Goal: Contribute content: Contribute content

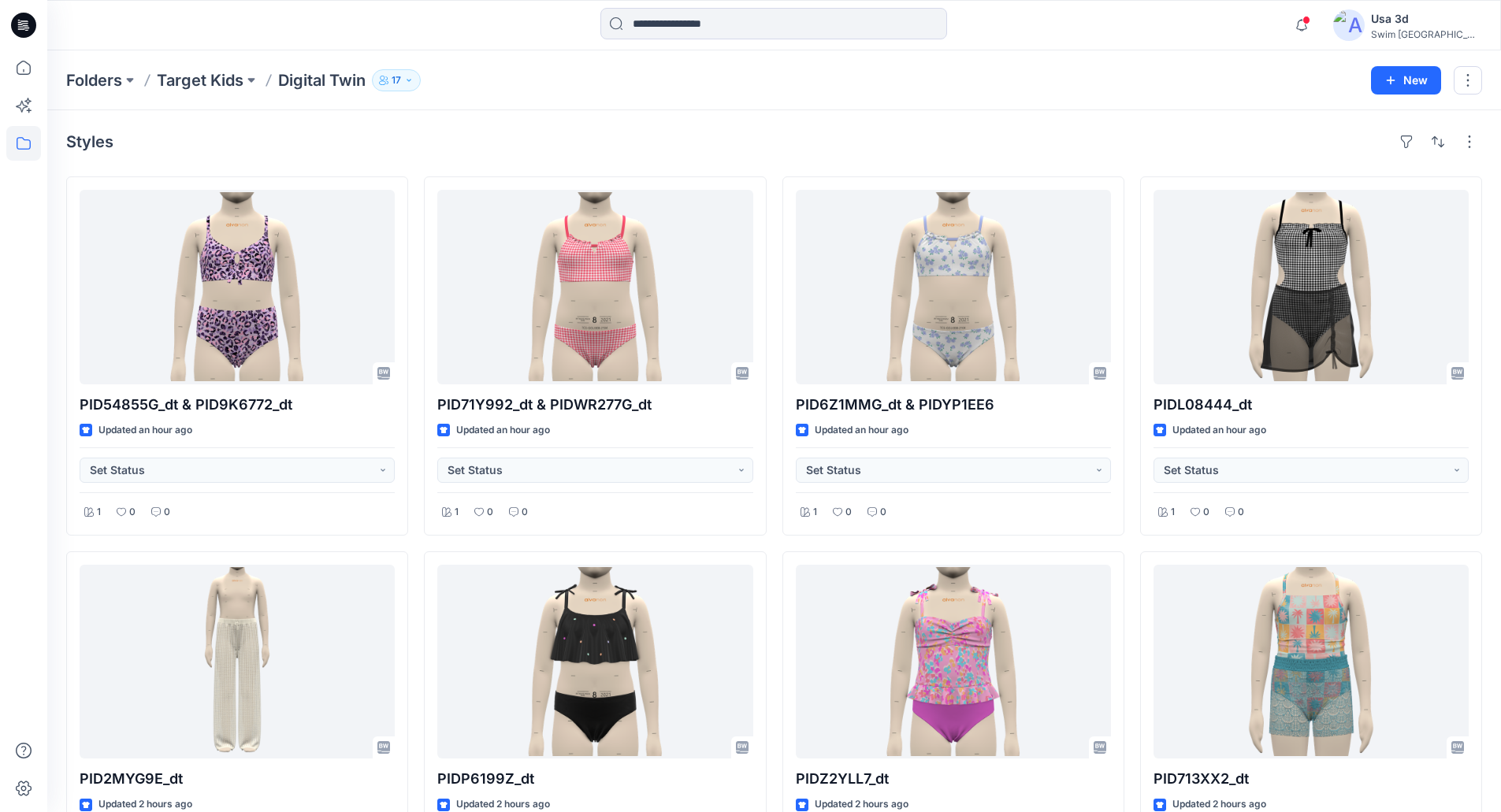
click at [323, 82] on p "Digital Twin" at bounding box center [321, 80] width 88 height 22
click at [233, 86] on p "Target Kids" at bounding box center [200, 80] width 87 height 22
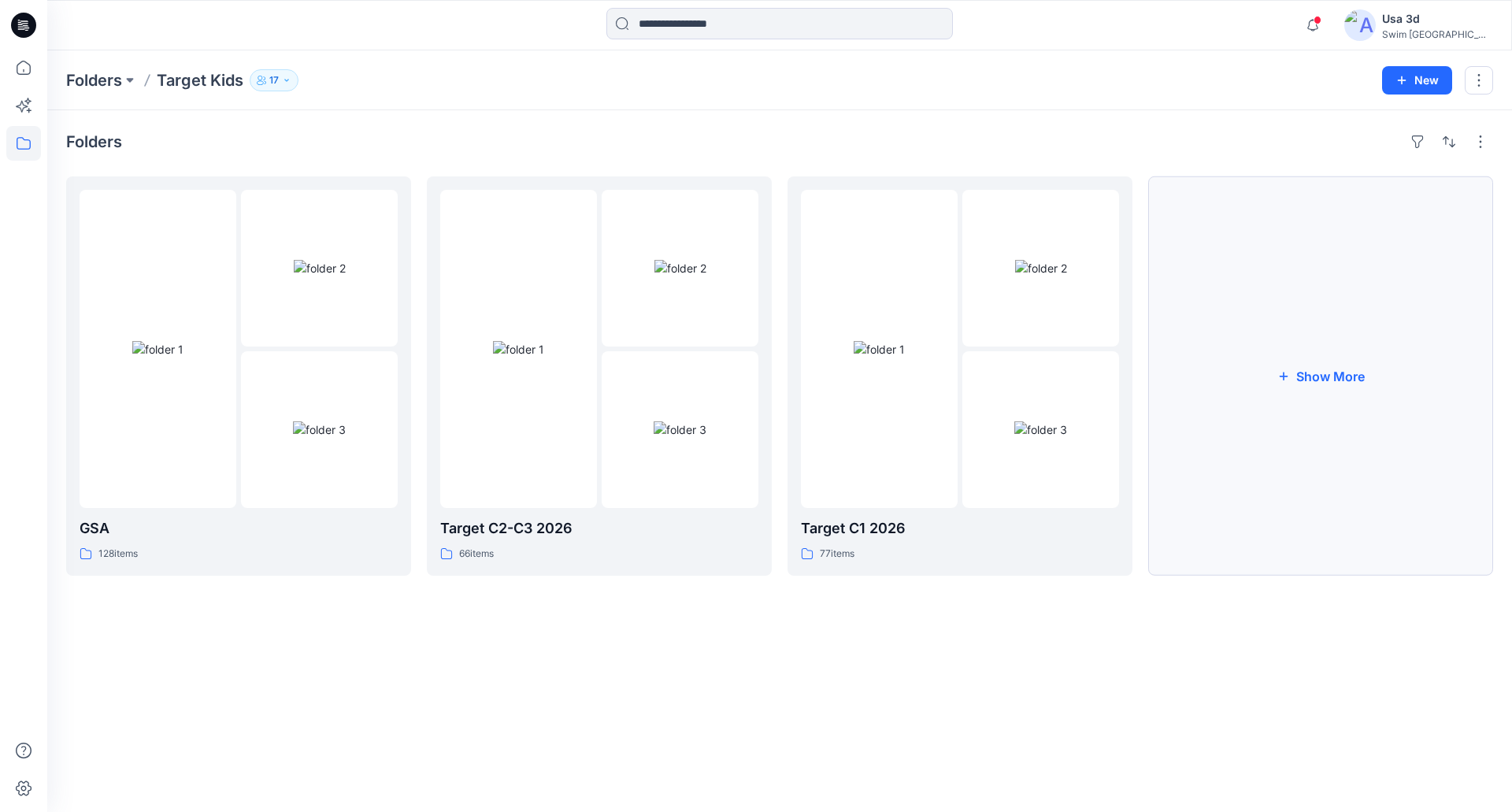
click at [1268, 386] on button "Show More" at bounding box center [1319, 375] width 345 height 399
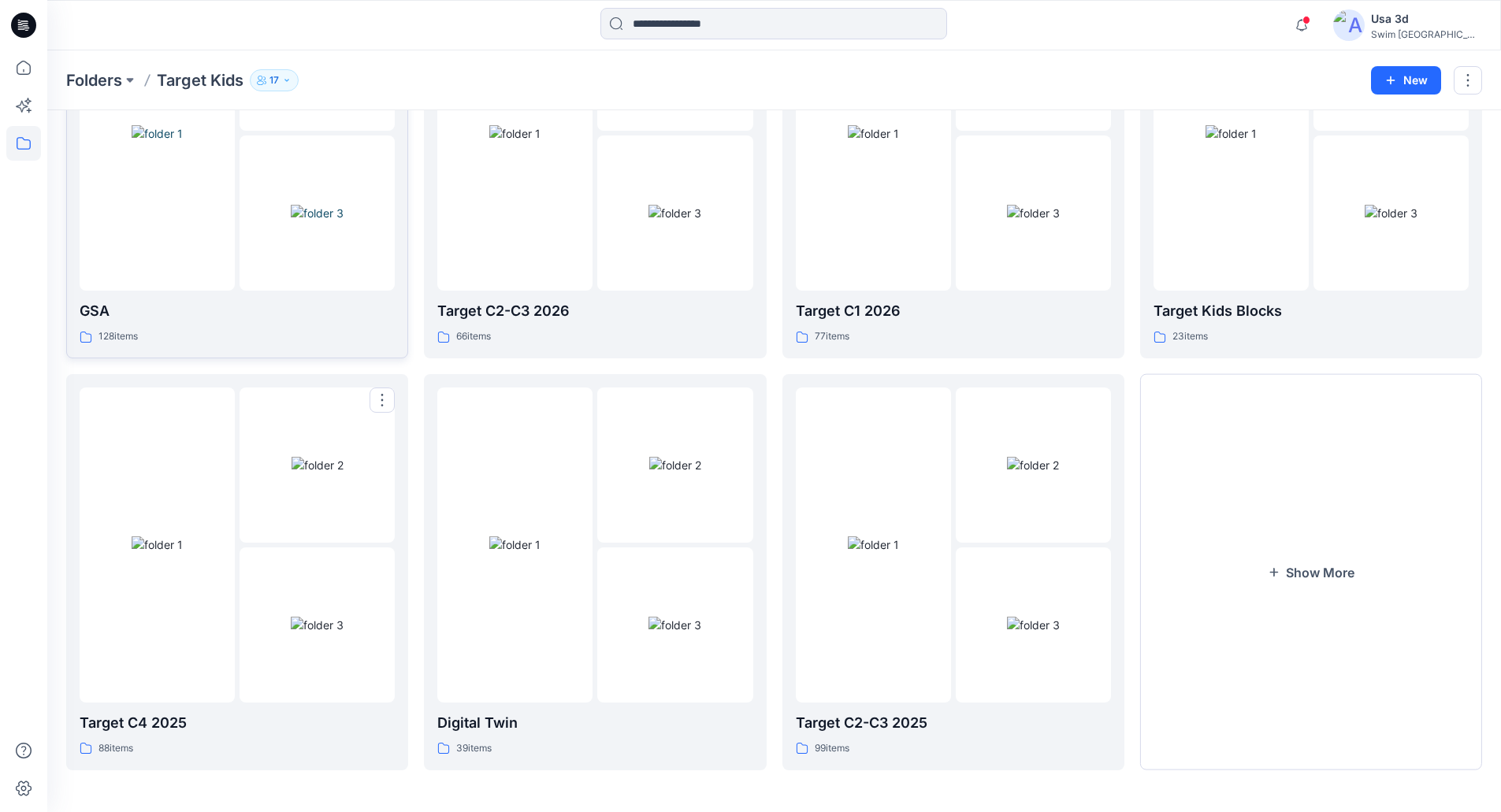
scroll to position [216, 0]
click at [1290, 546] on button "Show More" at bounding box center [1311, 570] width 342 height 396
click at [1262, 503] on button "Show More" at bounding box center [1311, 571] width 342 height 396
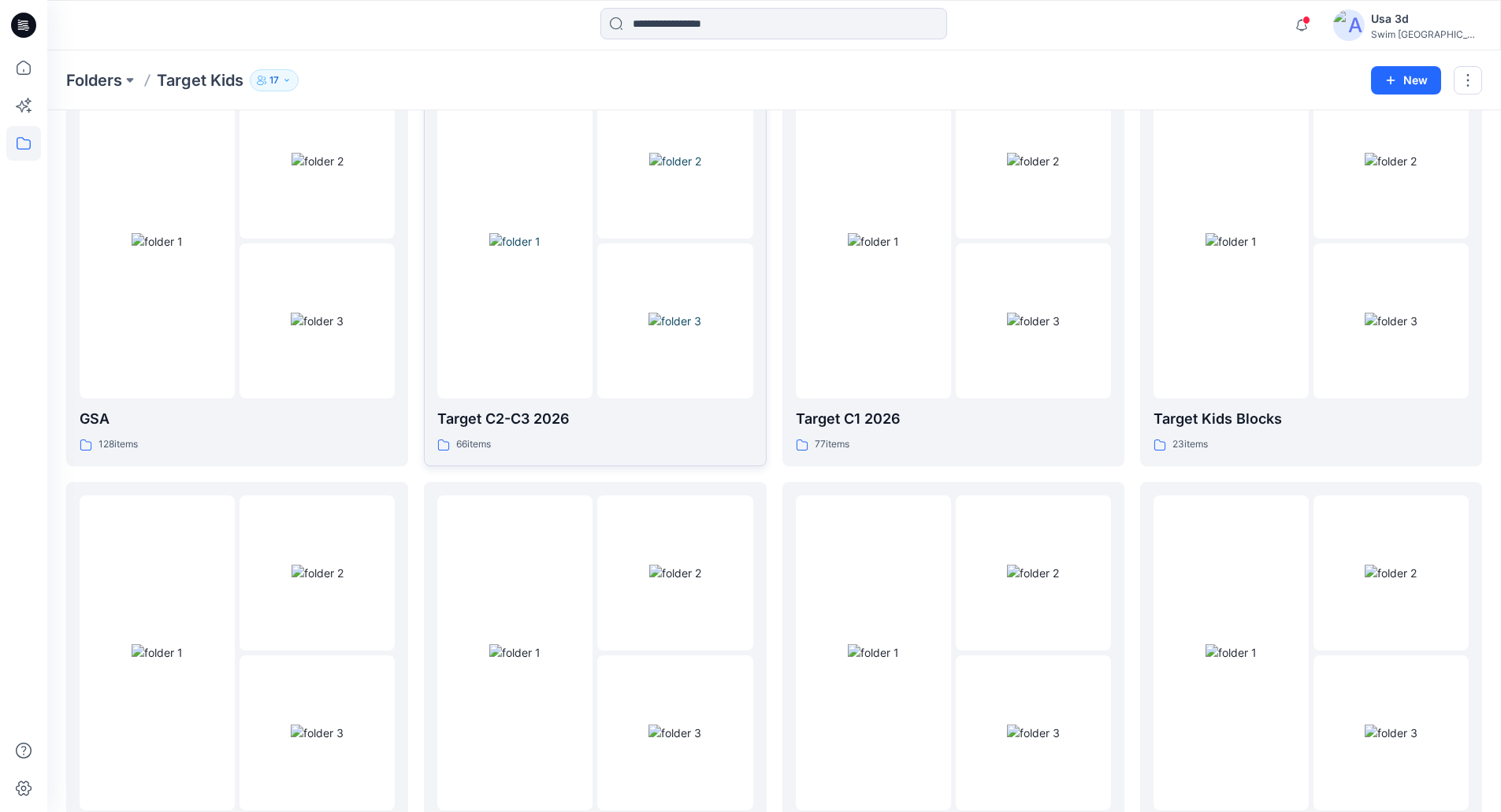
scroll to position [410, 0]
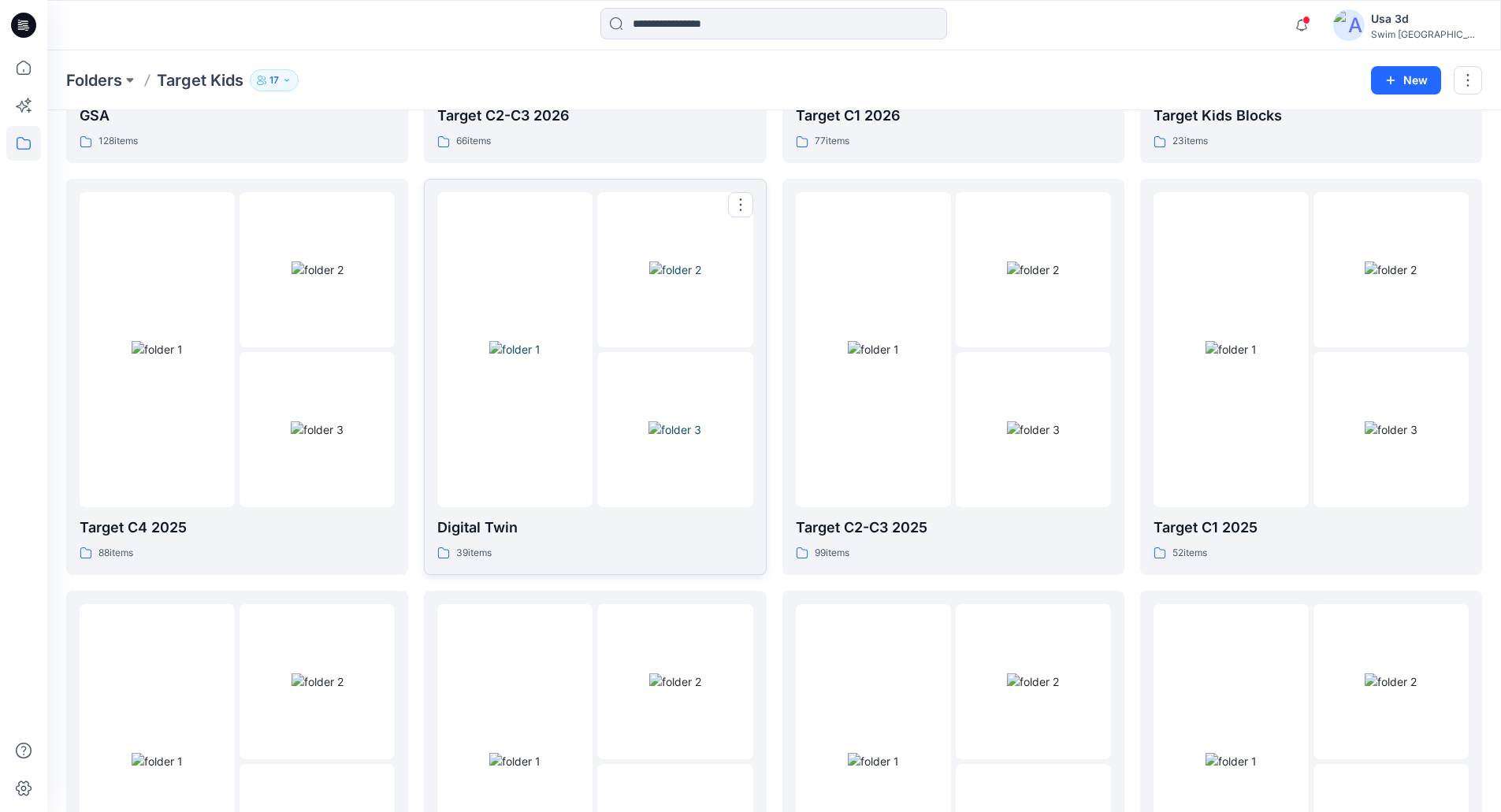
click at [534, 357] on img at bounding box center [515, 349] width 52 height 16
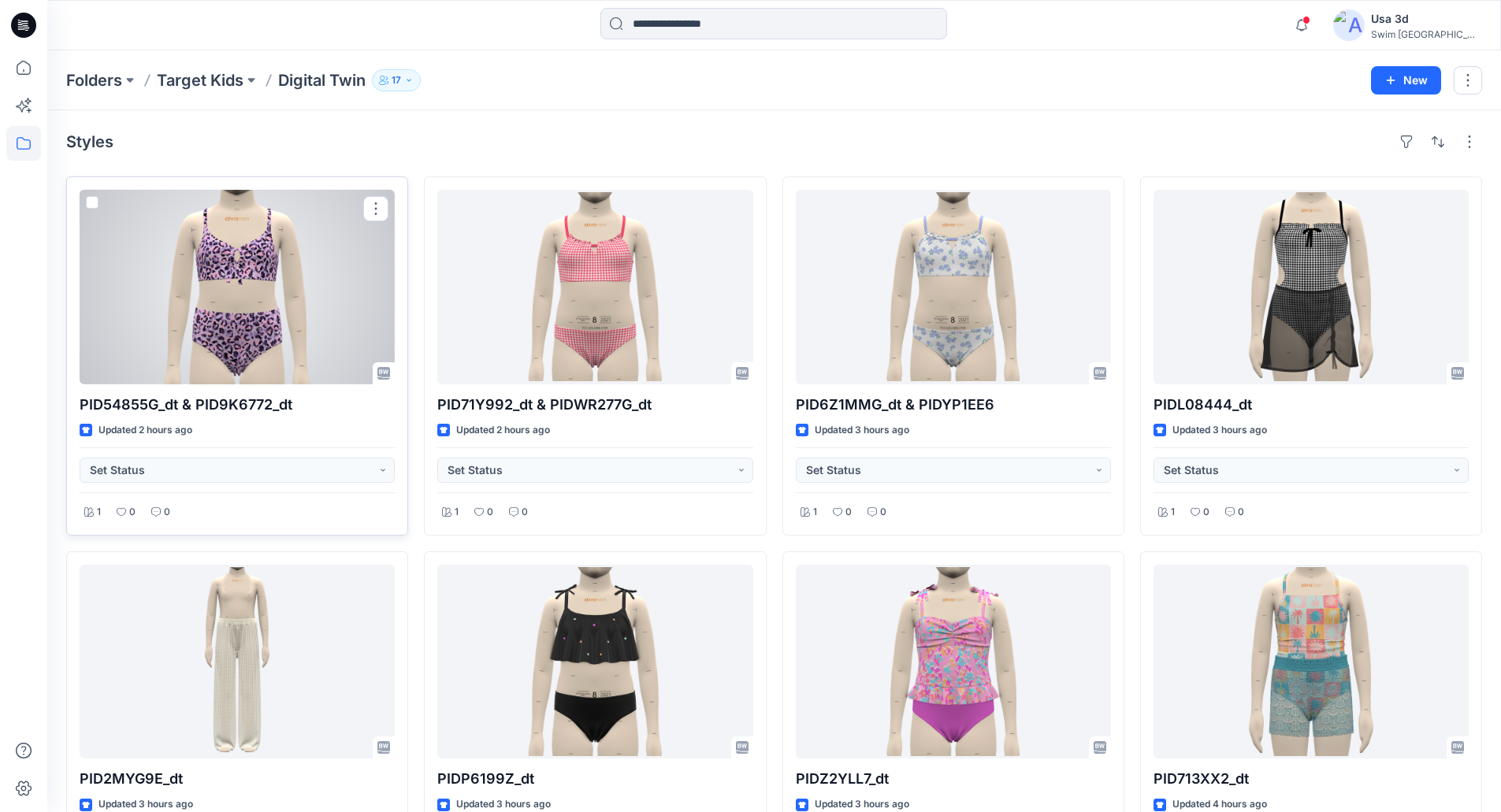
click at [302, 325] on div at bounding box center [237, 287] width 315 height 194
click at [253, 329] on div at bounding box center [237, 287] width 315 height 194
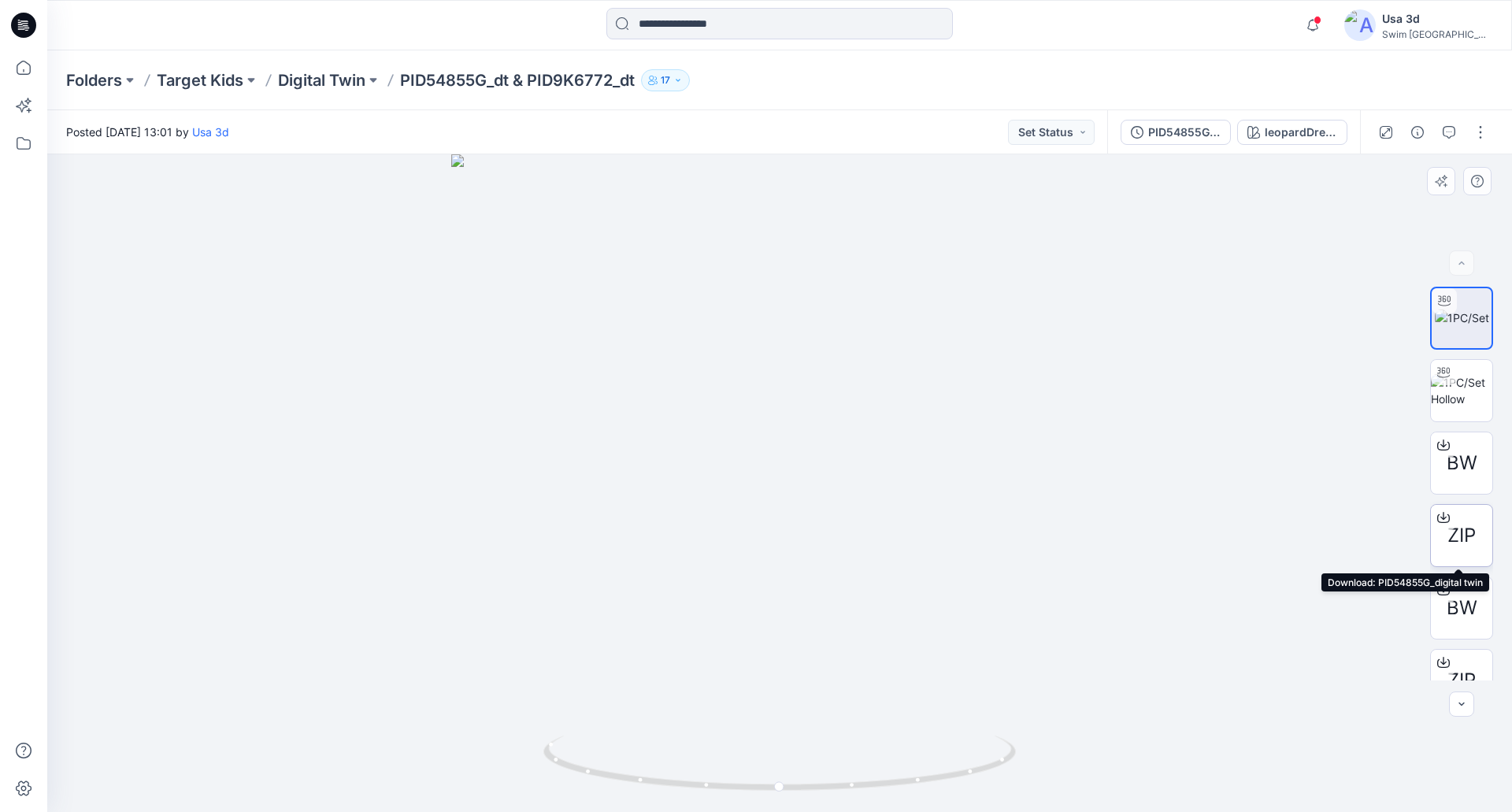
click at [1456, 537] on span "ZIP" at bounding box center [1460, 534] width 28 height 28
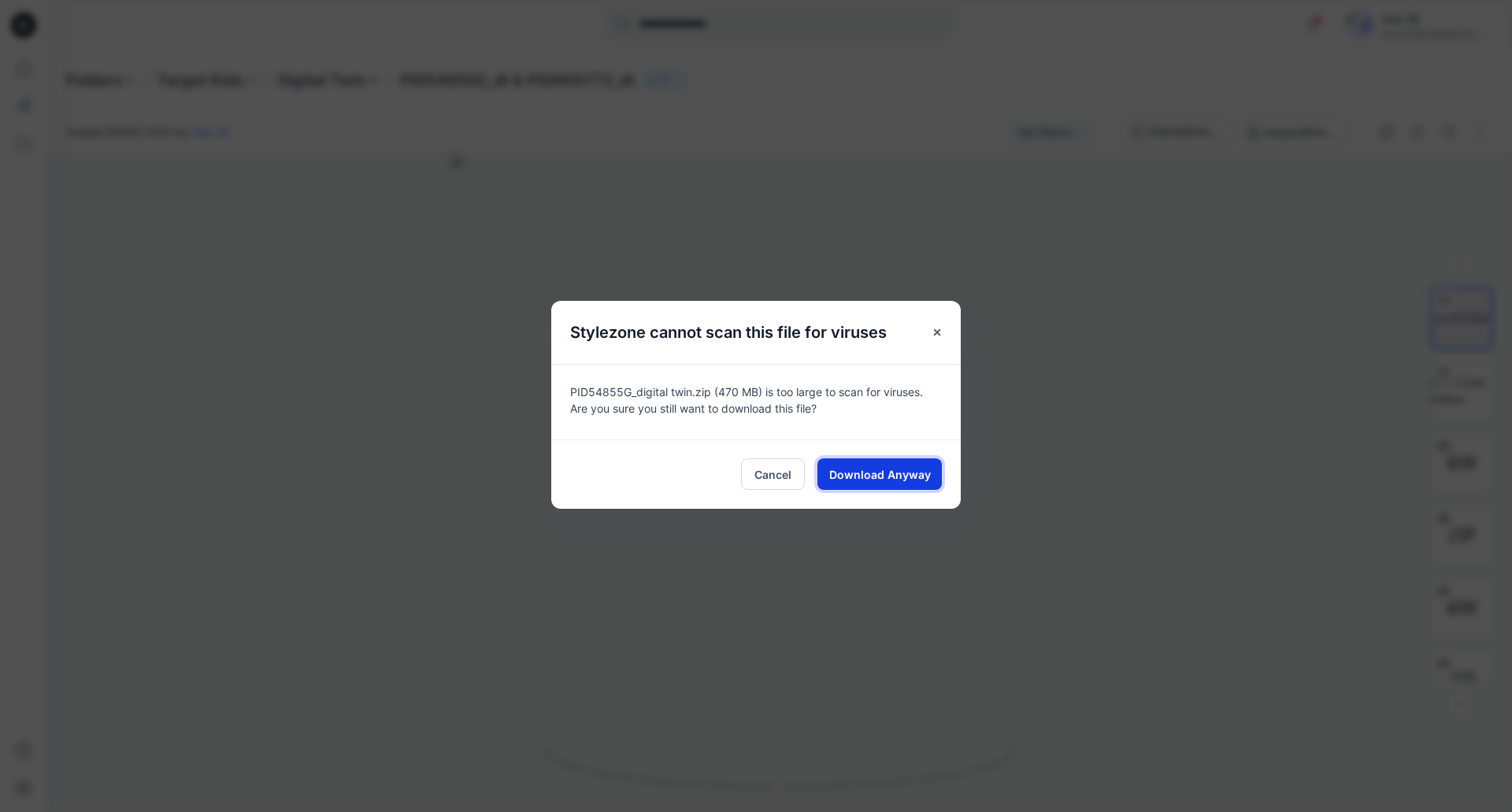
click at [904, 471] on span "Download Anyway" at bounding box center [880, 474] width 101 height 16
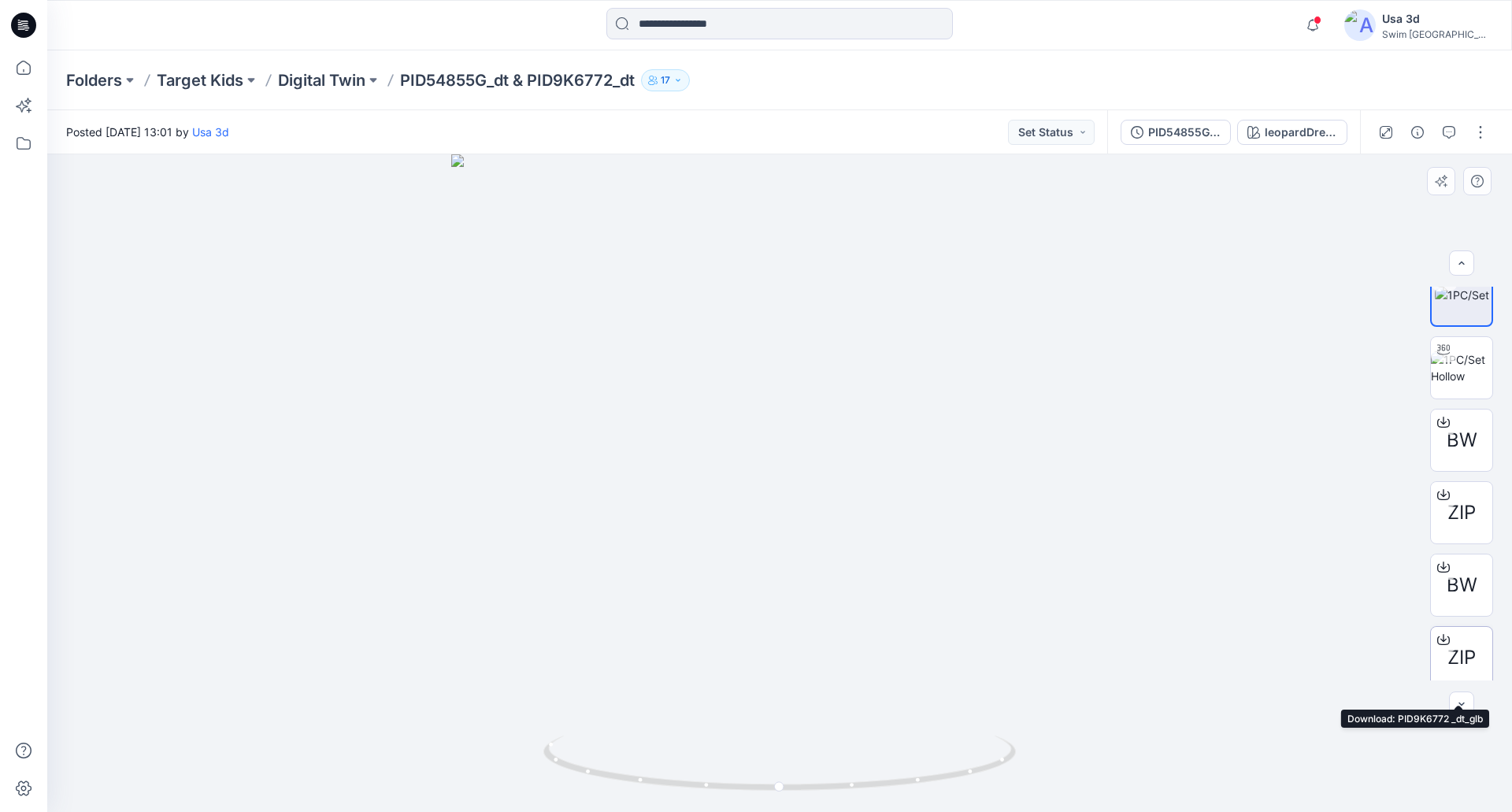
scroll to position [32, 0]
click at [1476, 121] on button "button" at bounding box center [1480, 132] width 25 height 25
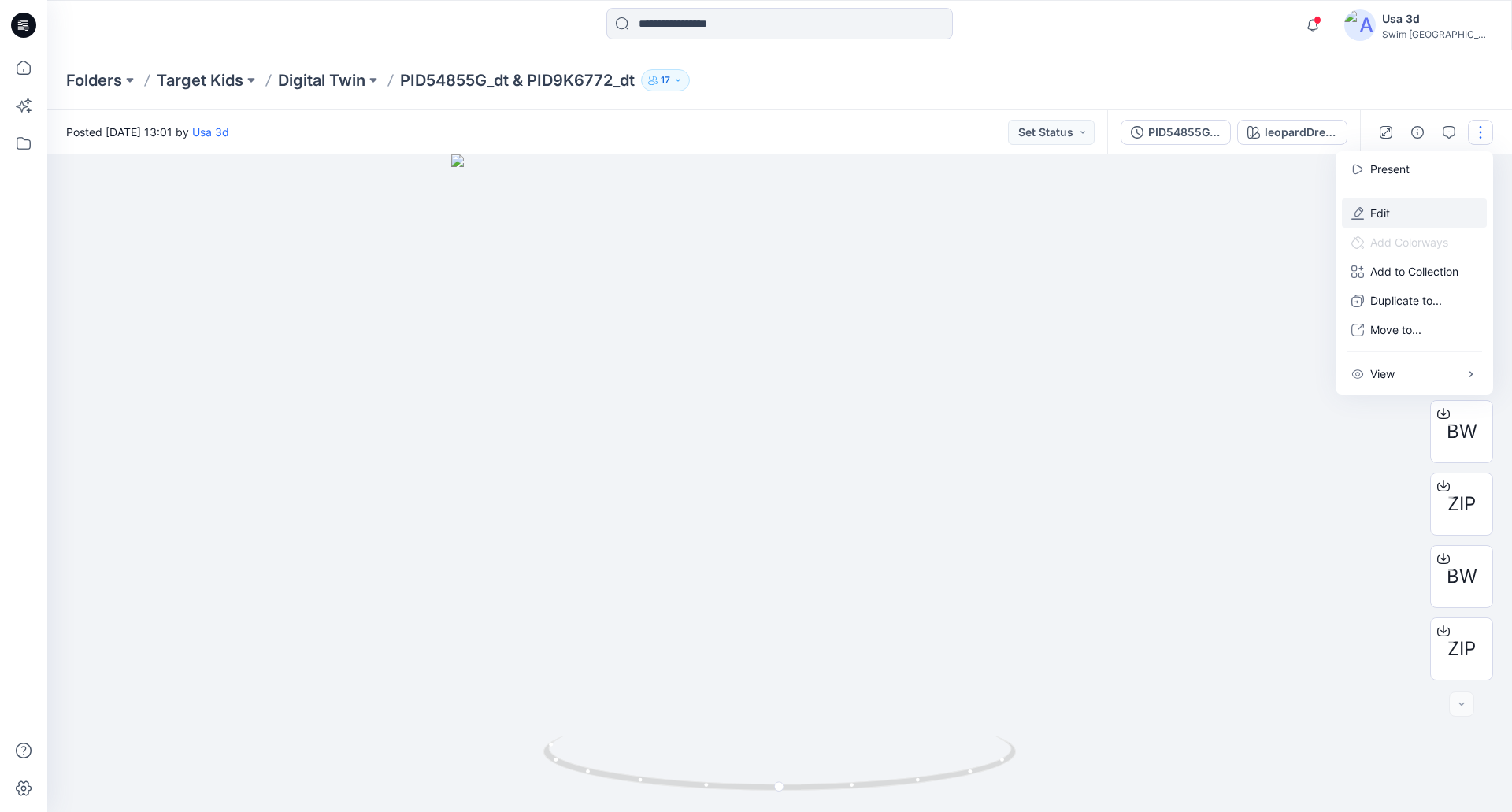
click at [1421, 211] on button "Edit" at bounding box center [1414, 212] width 145 height 29
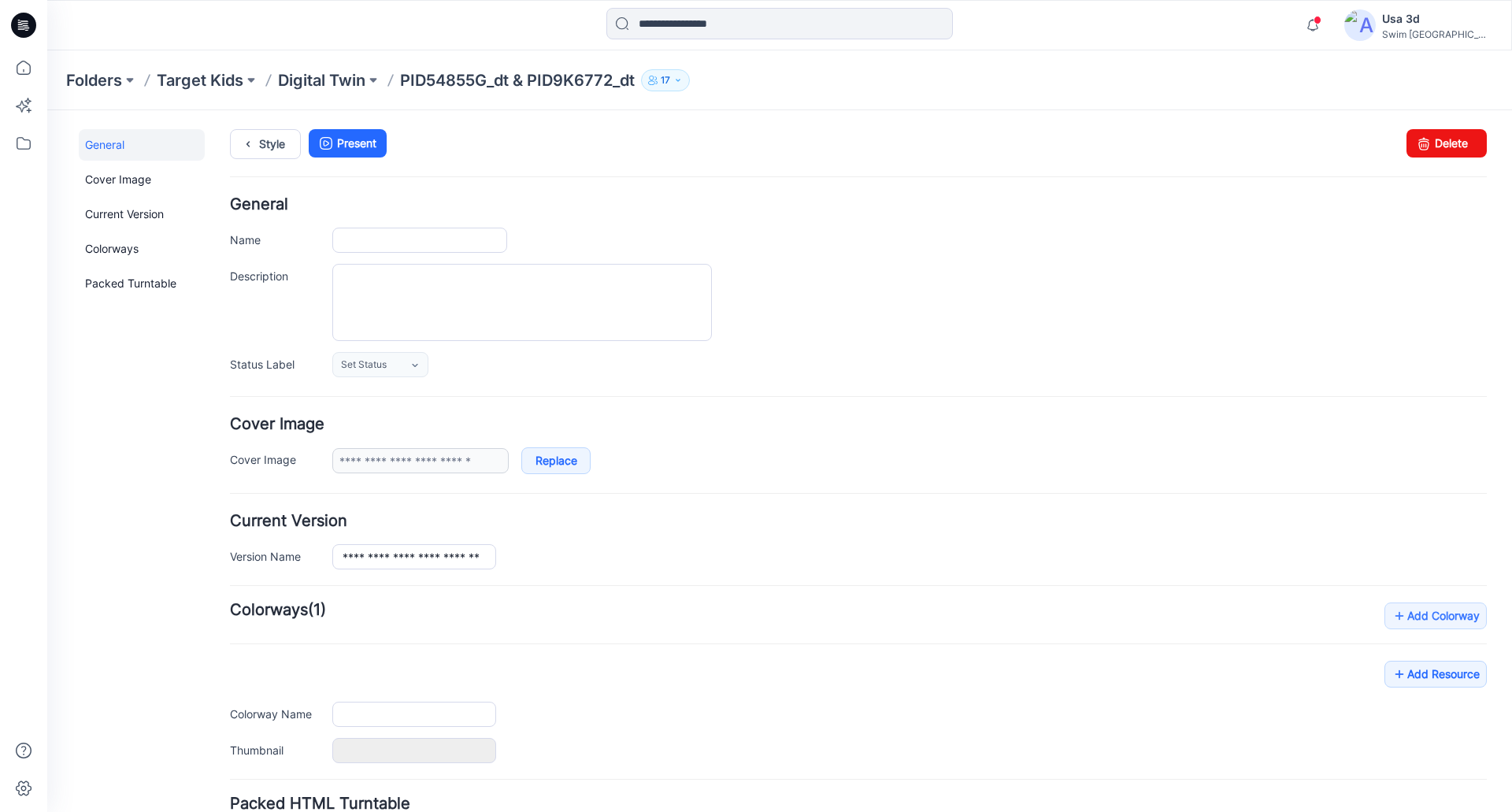
type input "**********"
type input "*******"
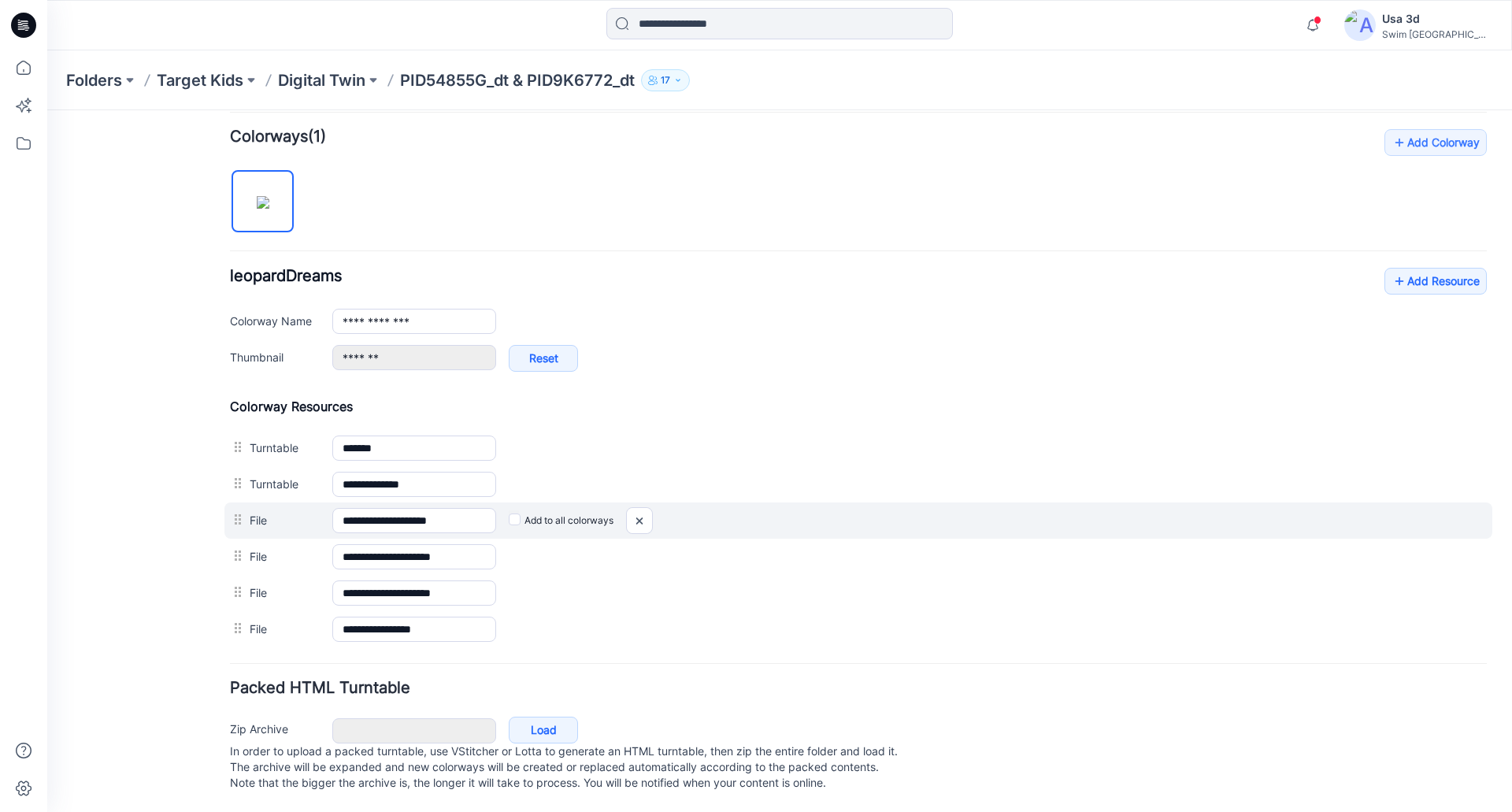
scroll to position [489, 0]
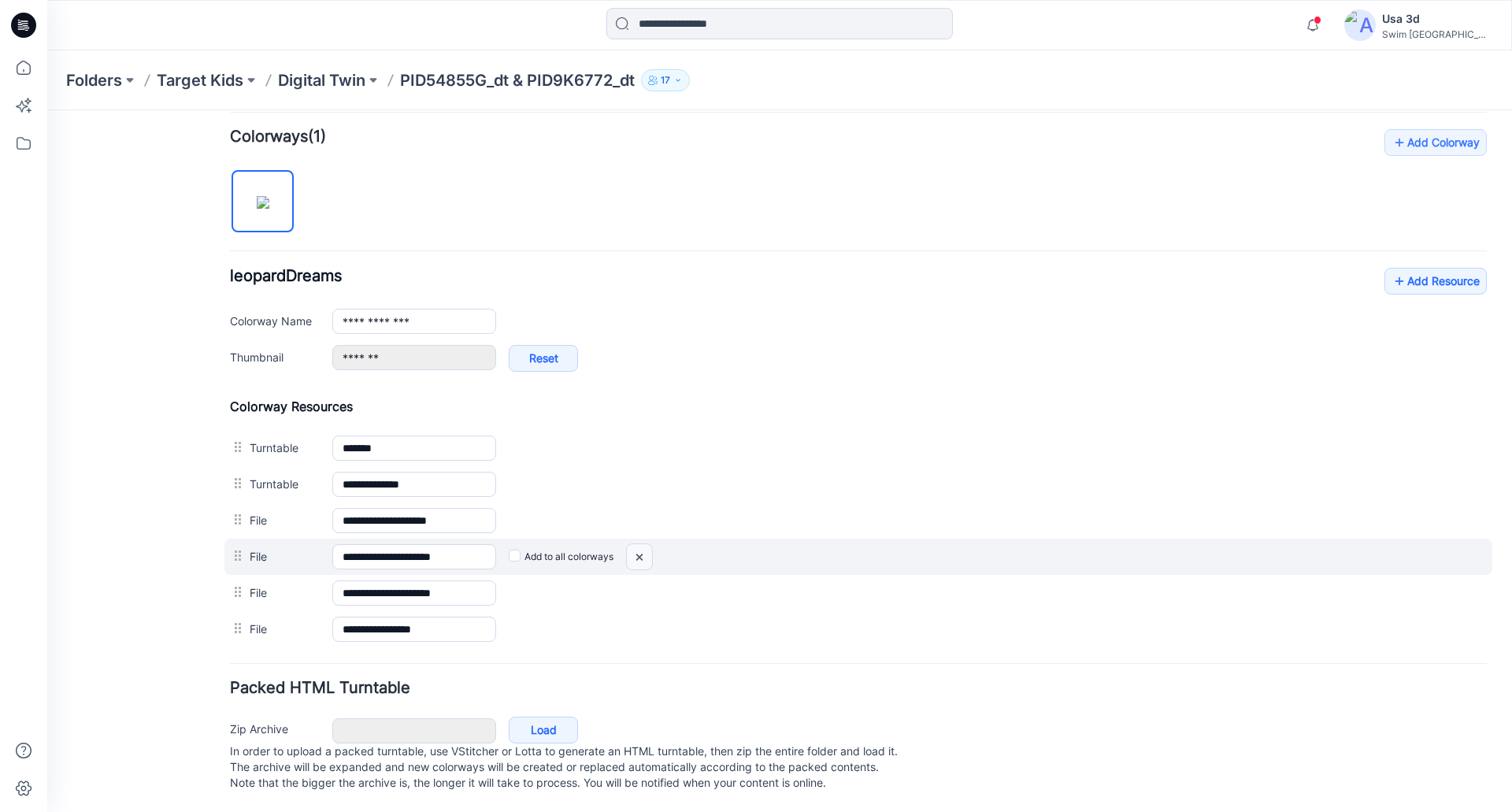
click at [47, 110] on img at bounding box center [47, 110] width 0 height 0
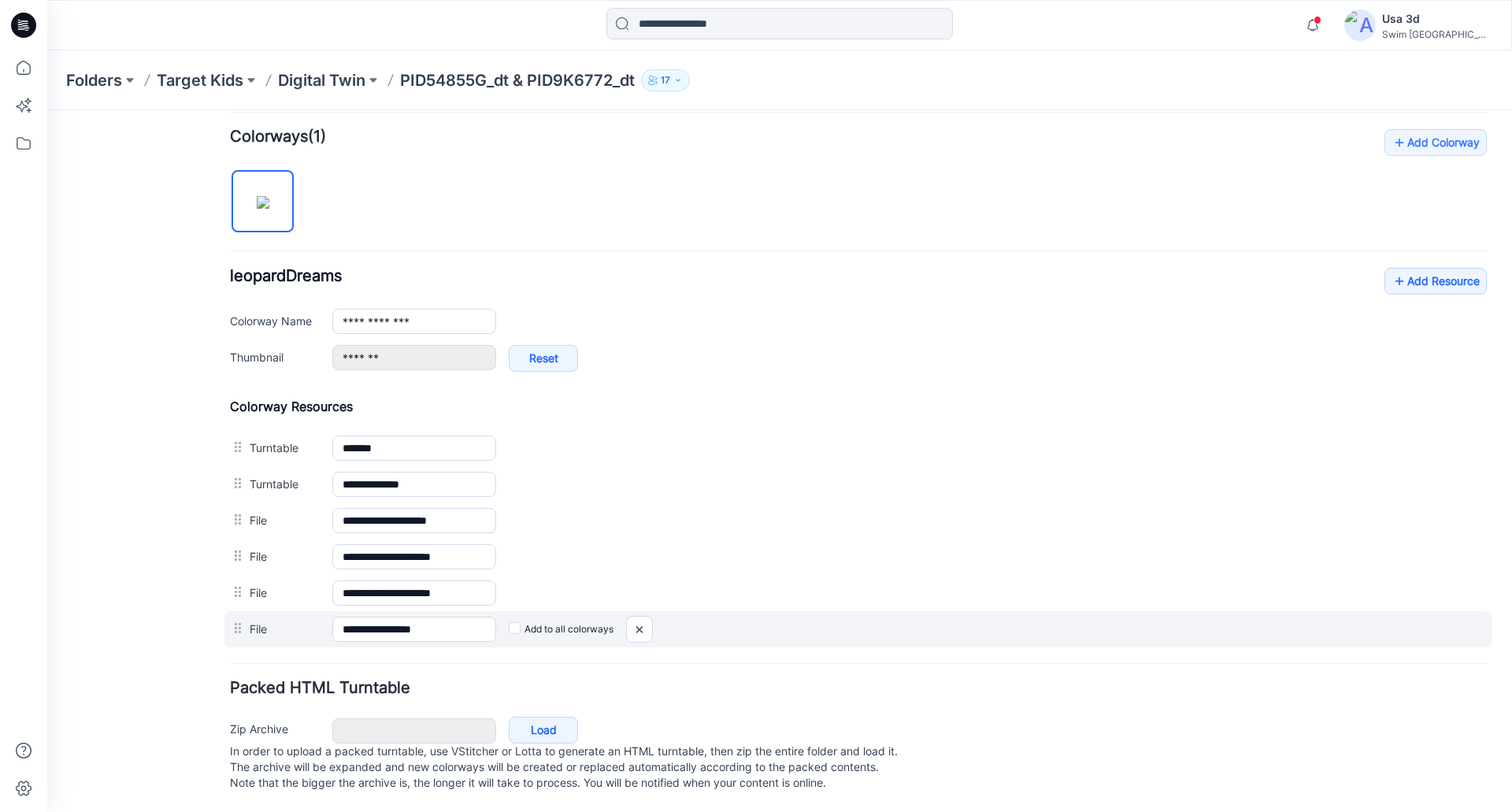
scroll to position [453, 0]
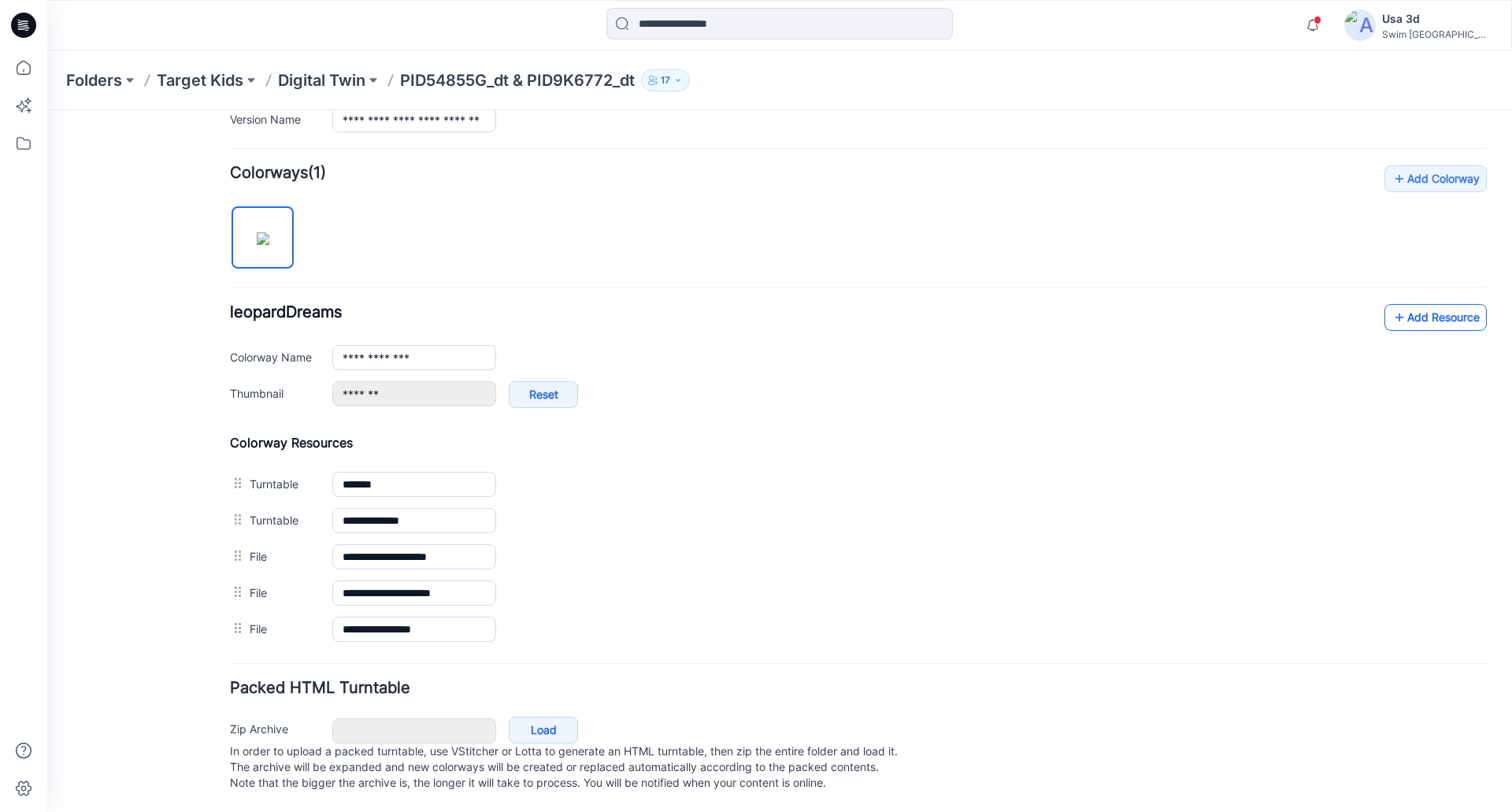
click at [1430, 314] on link "Add Resource" at bounding box center [1435, 317] width 102 height 27
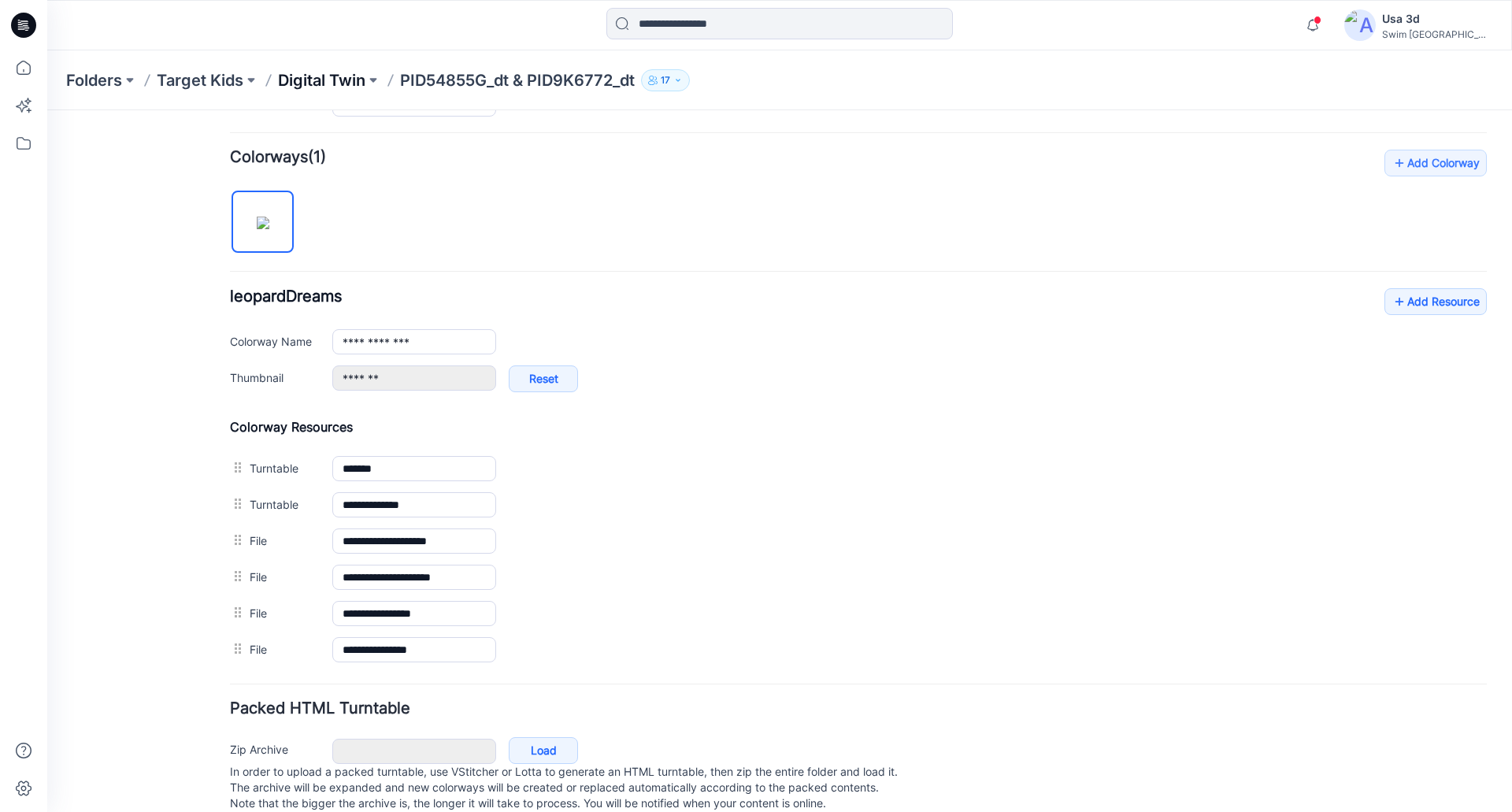
click at [351, 88] on p "Digital Twin" at bounding box center [321, 80] width 88 height 22
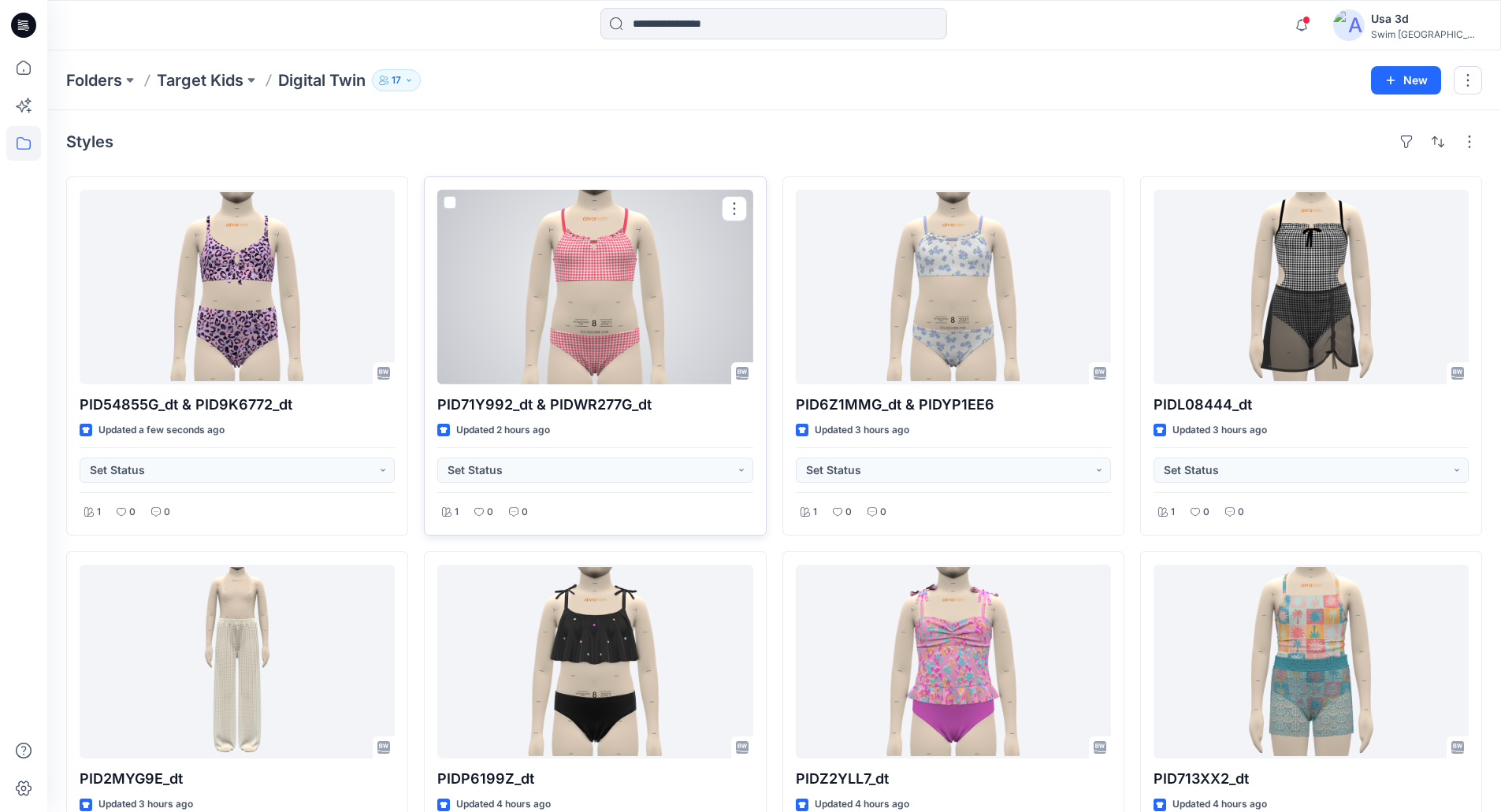
click at [610, 297] on div at bounding box center [594, 287] width 315 height 194
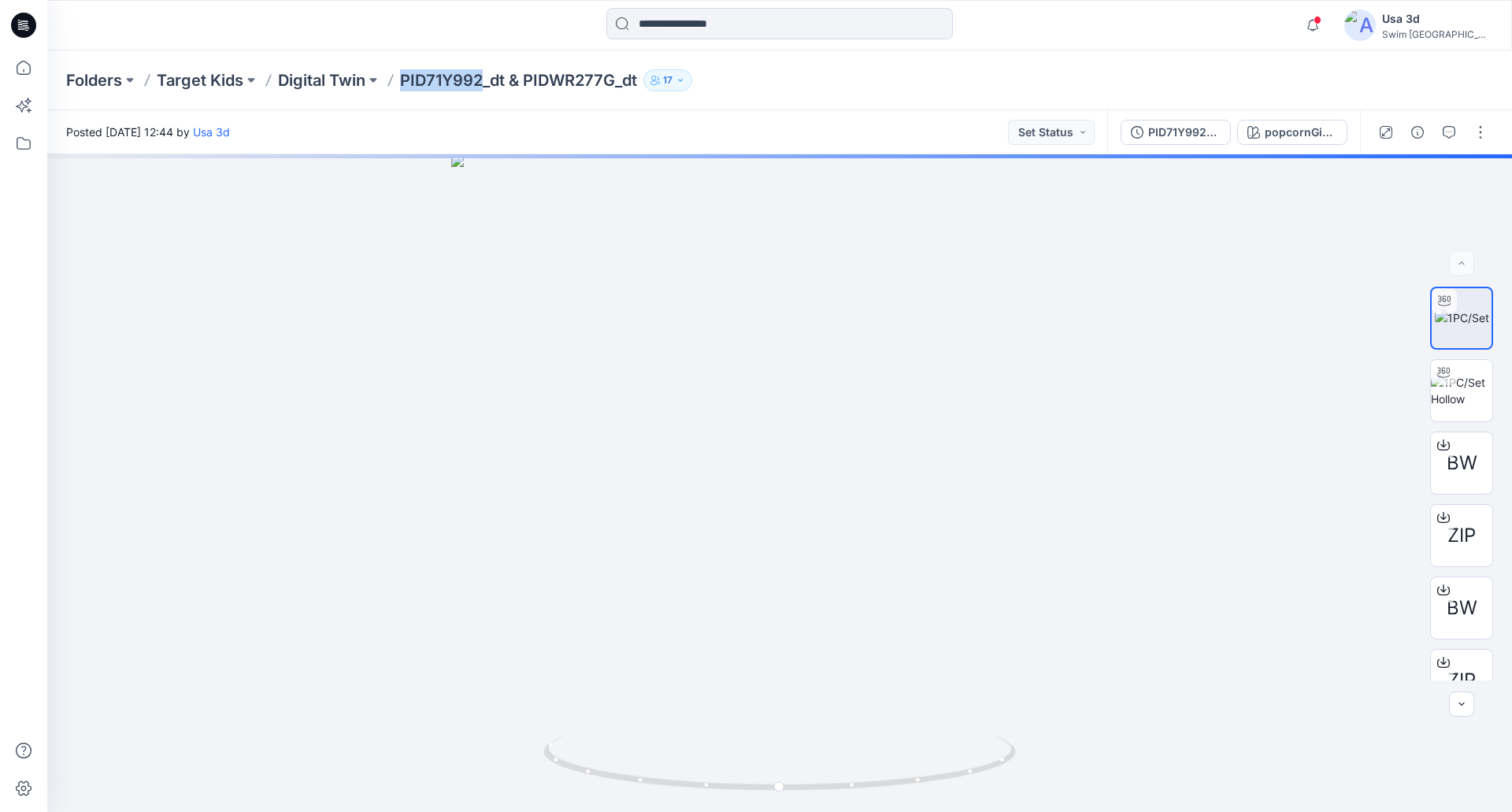
drag, startPoint x: 403, startPoint y: 82, endPoint x: 485, endPoint y: 85, distance: 82.1
click at [485, 85] on p "PID71Y992_dt & PIDWR277G_dt" at bounding box center [518, 80] width 237 height 22
copy p "PID71Y992"
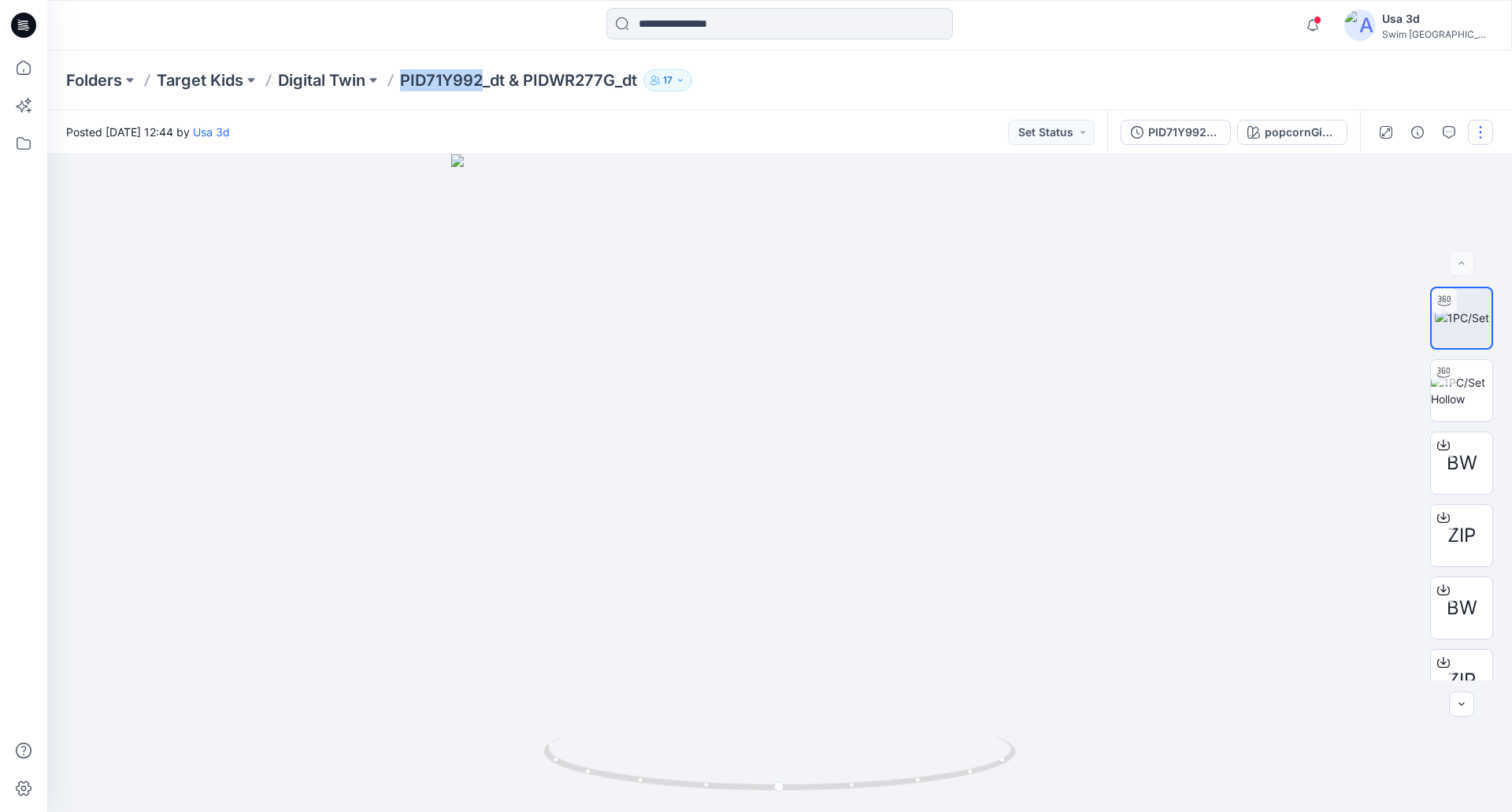
click at [1479, 131] on button "button" at bounding box center [1480, 132] width 25 height 25
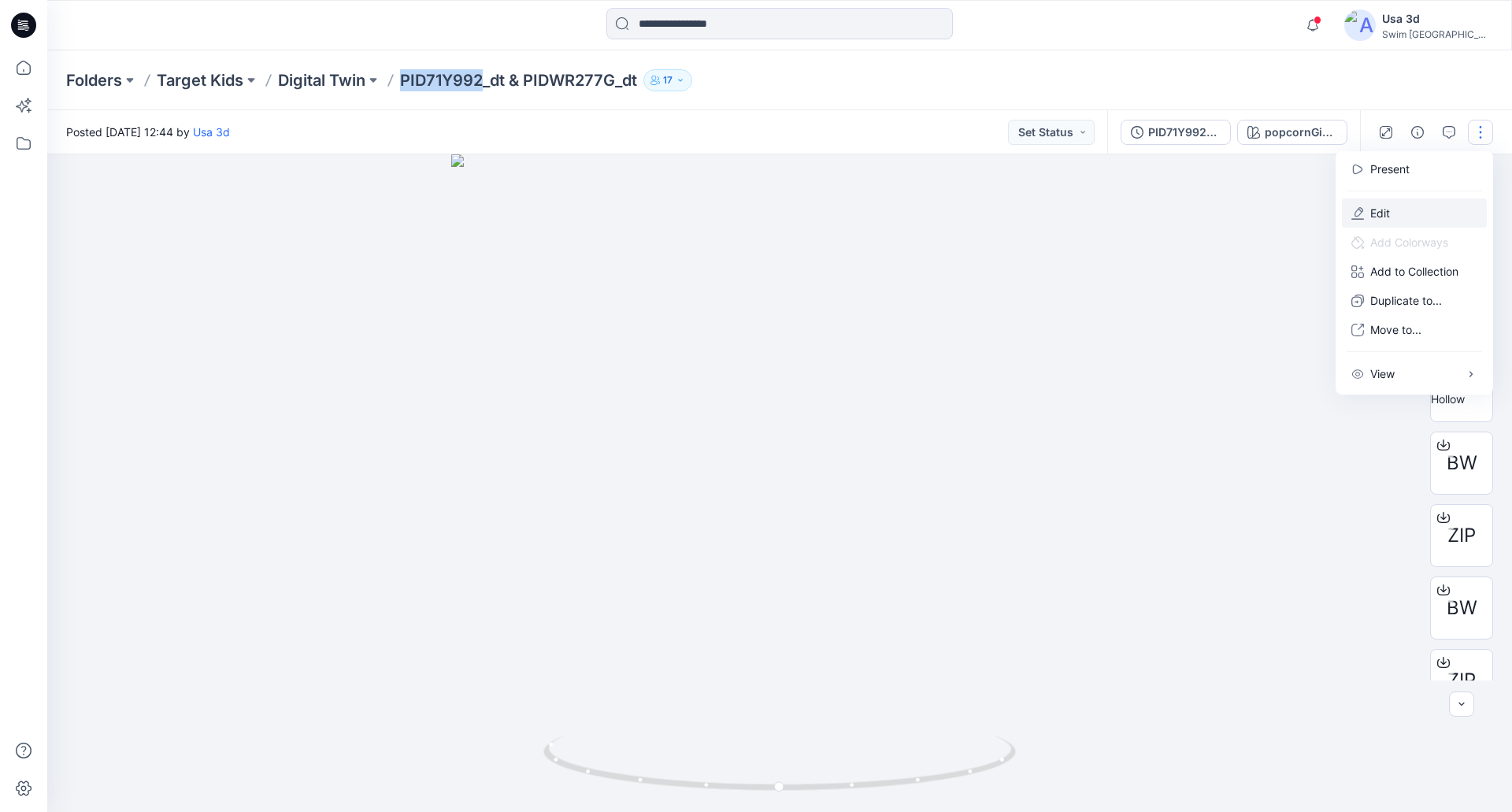
click at [1409, 214] on button "Edit" at bounding box center [1414, 212] width 145 height 29
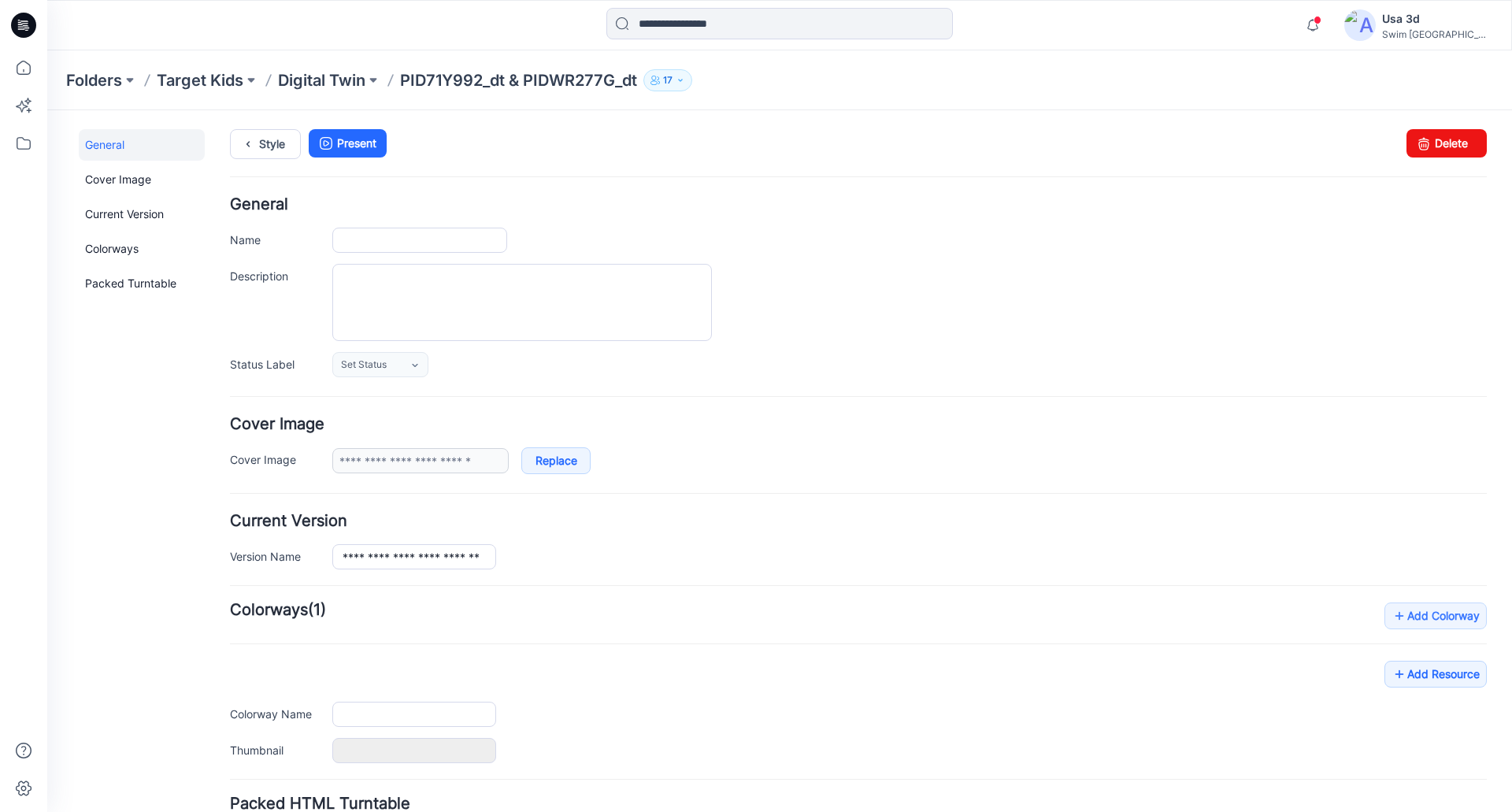
type input "**********"
type input "*******"
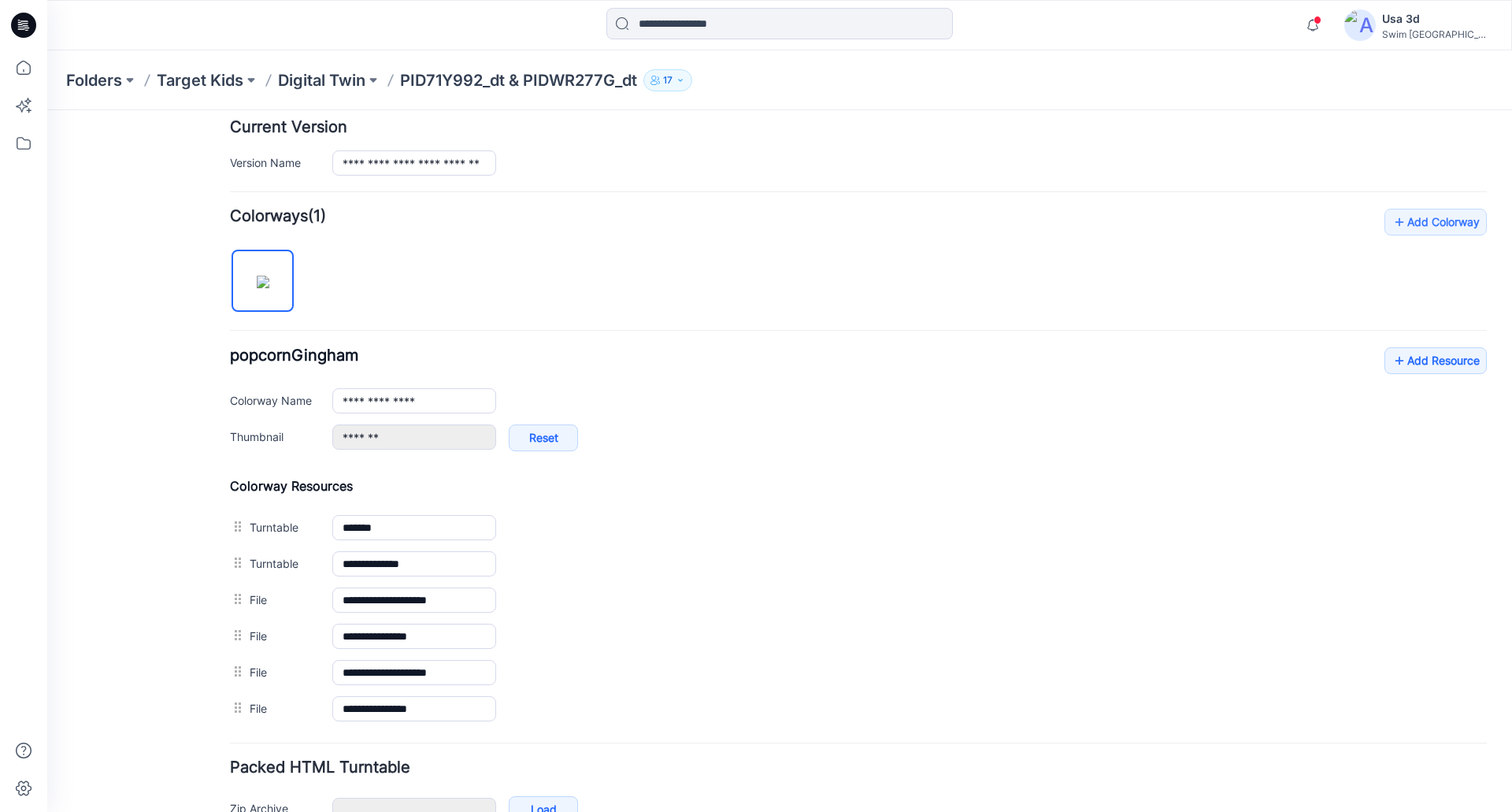
scroll to position [489, 0]
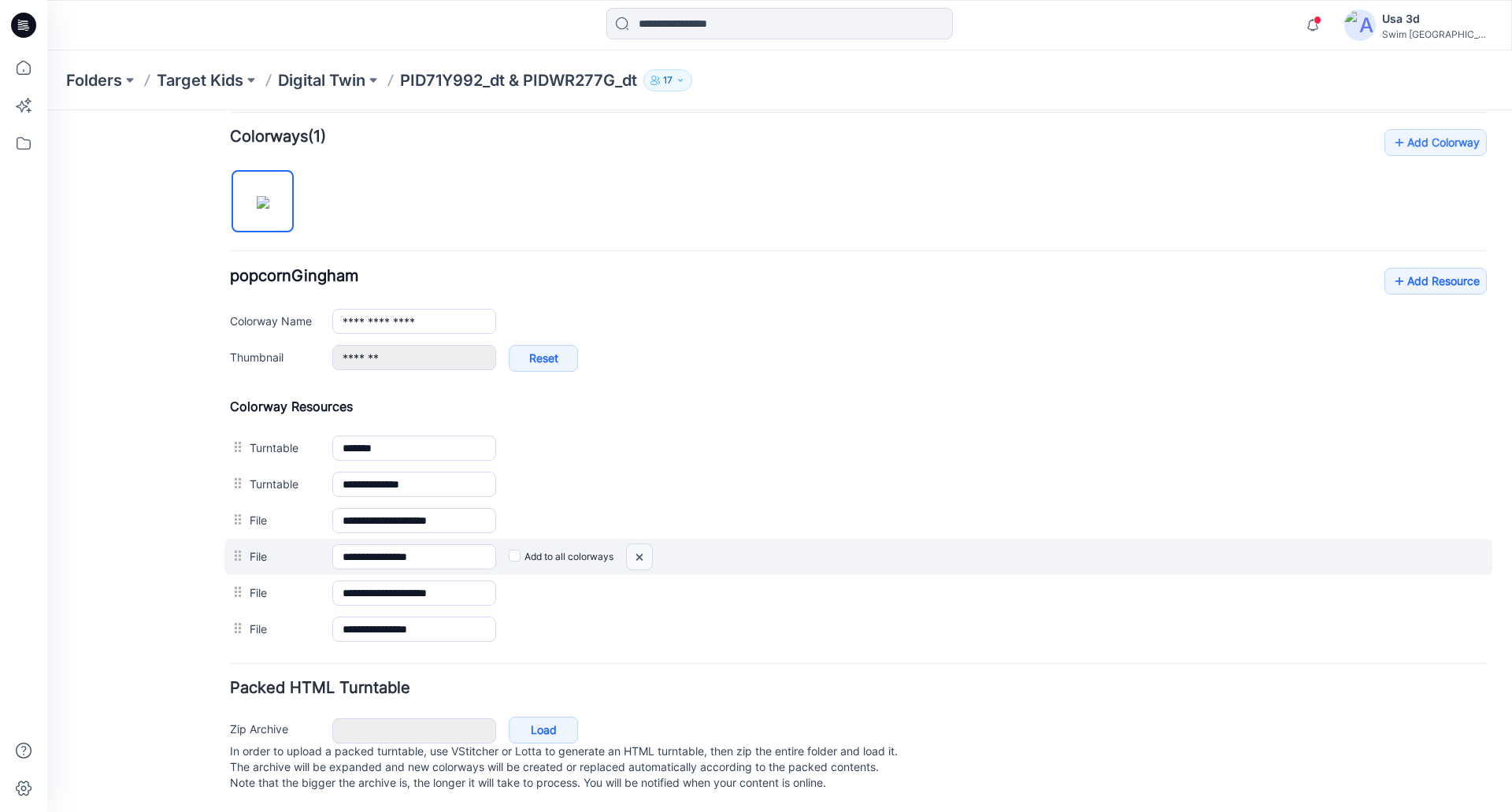
click at [47, 110] on img at bounding box center [47, 110] width 0 height 0
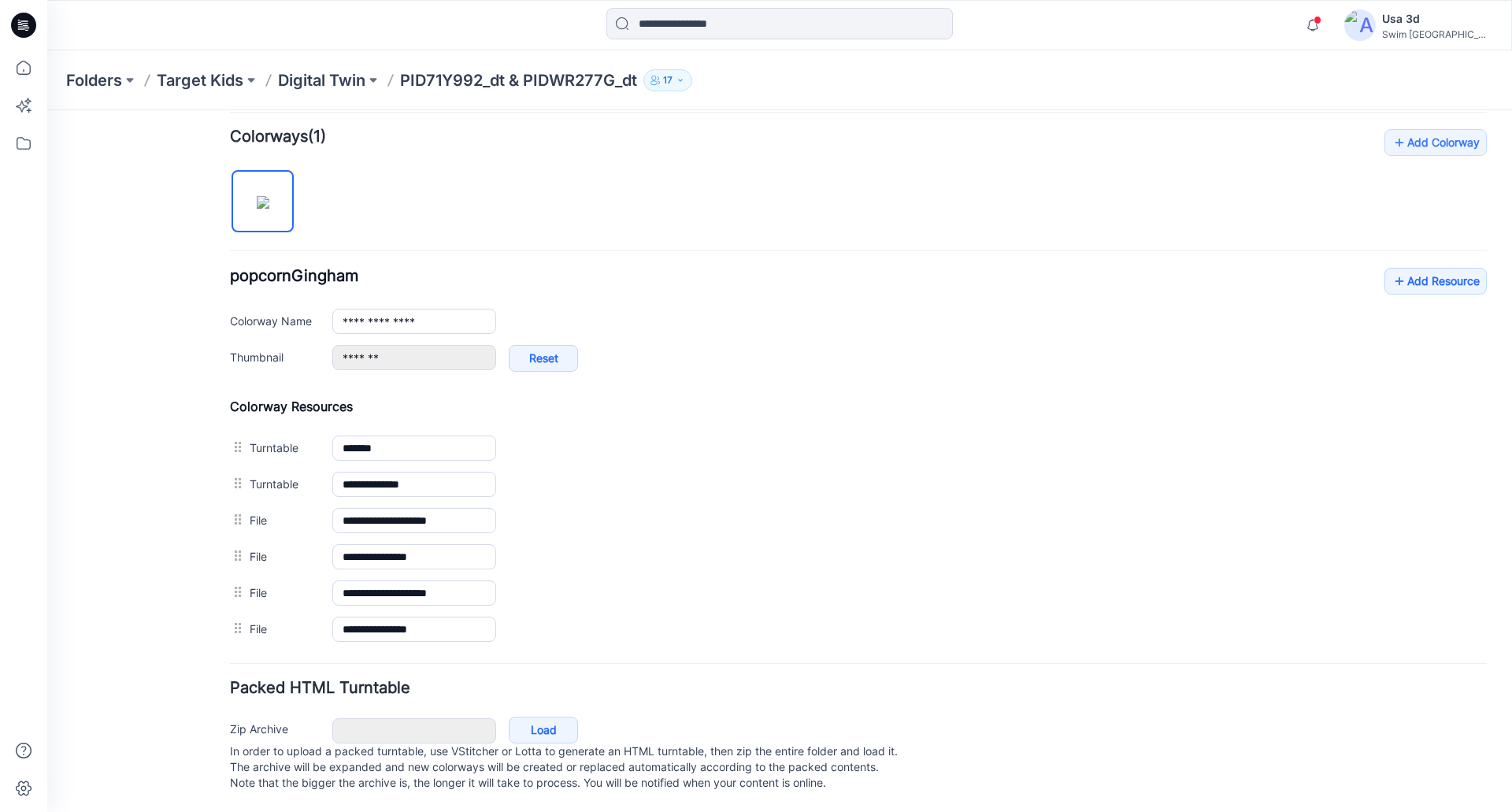
scroll to position [453, 0]
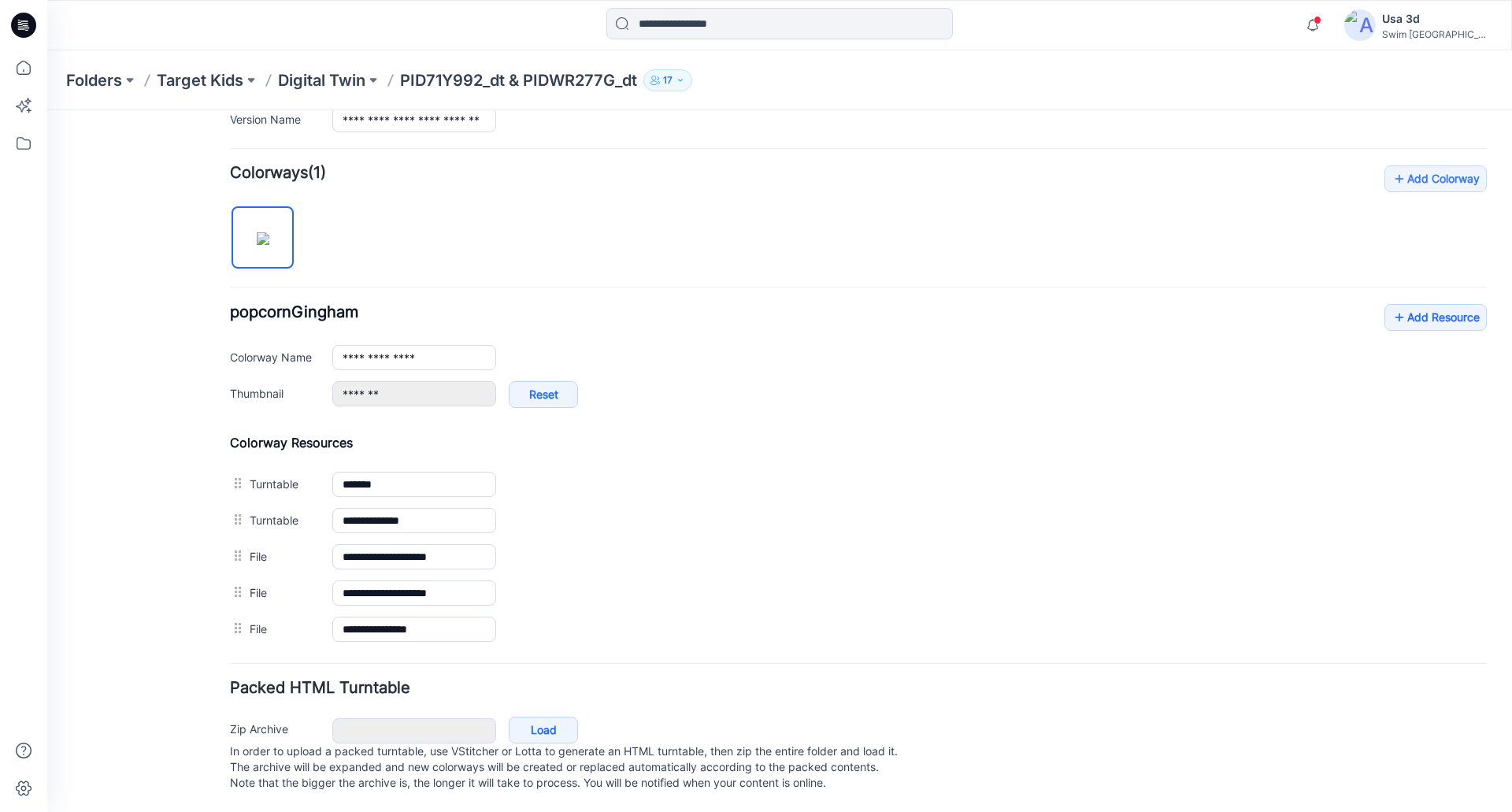
drag, startPoint x: 758, startPoint y: 199, endPoint x: 855, endPoint y: 231, distance: 102.1
click at [759, 199] on div "**********" at bounding box center [858, 406] width 1257 height 482
click at [1403, 310] on link "Add Resource" at bounding box center [1435, 317] width 102 height 27
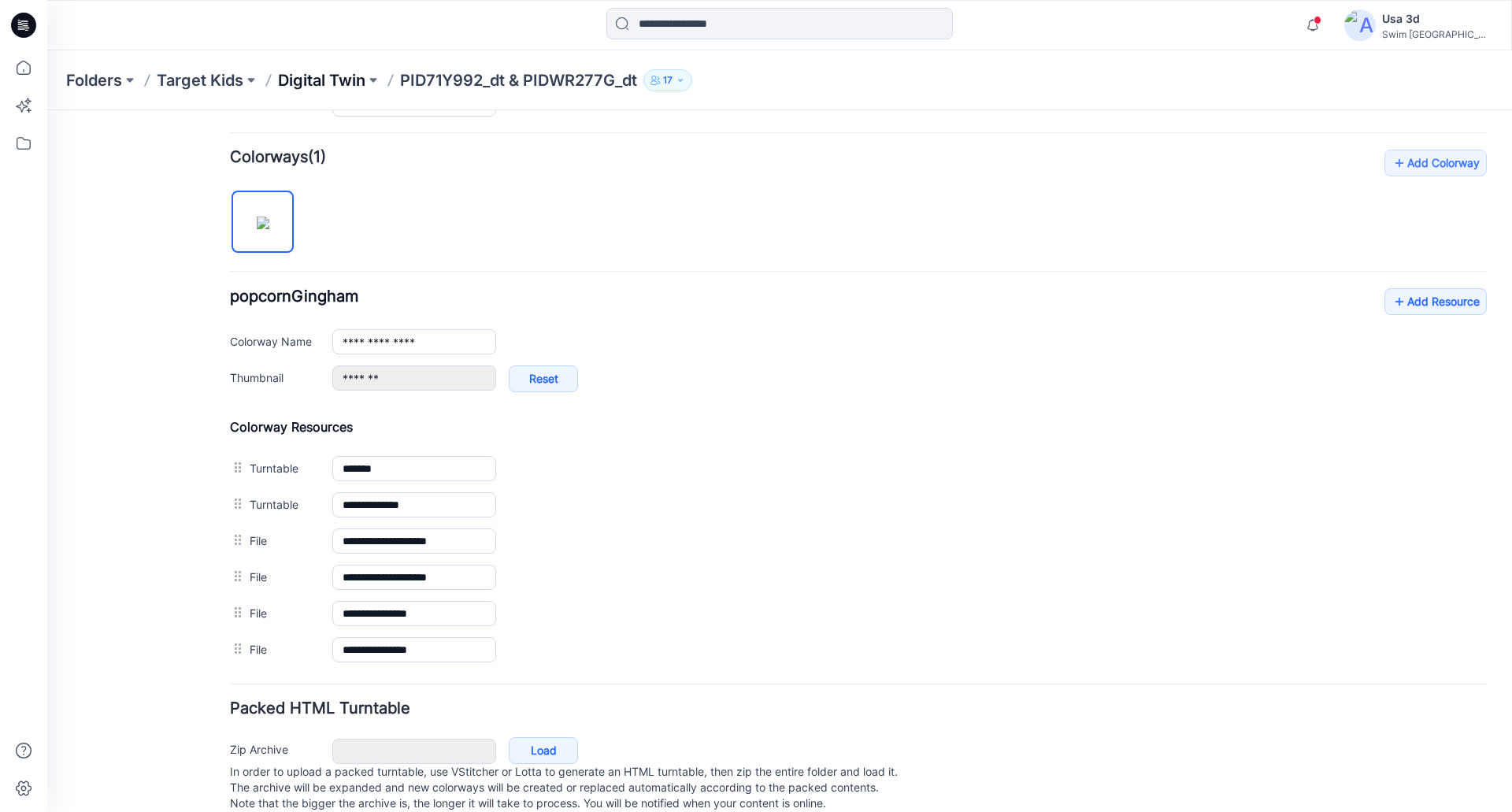
click at [356, 76] on p "Digital Twin" at bounding box center [321, 80] width 88 height 22
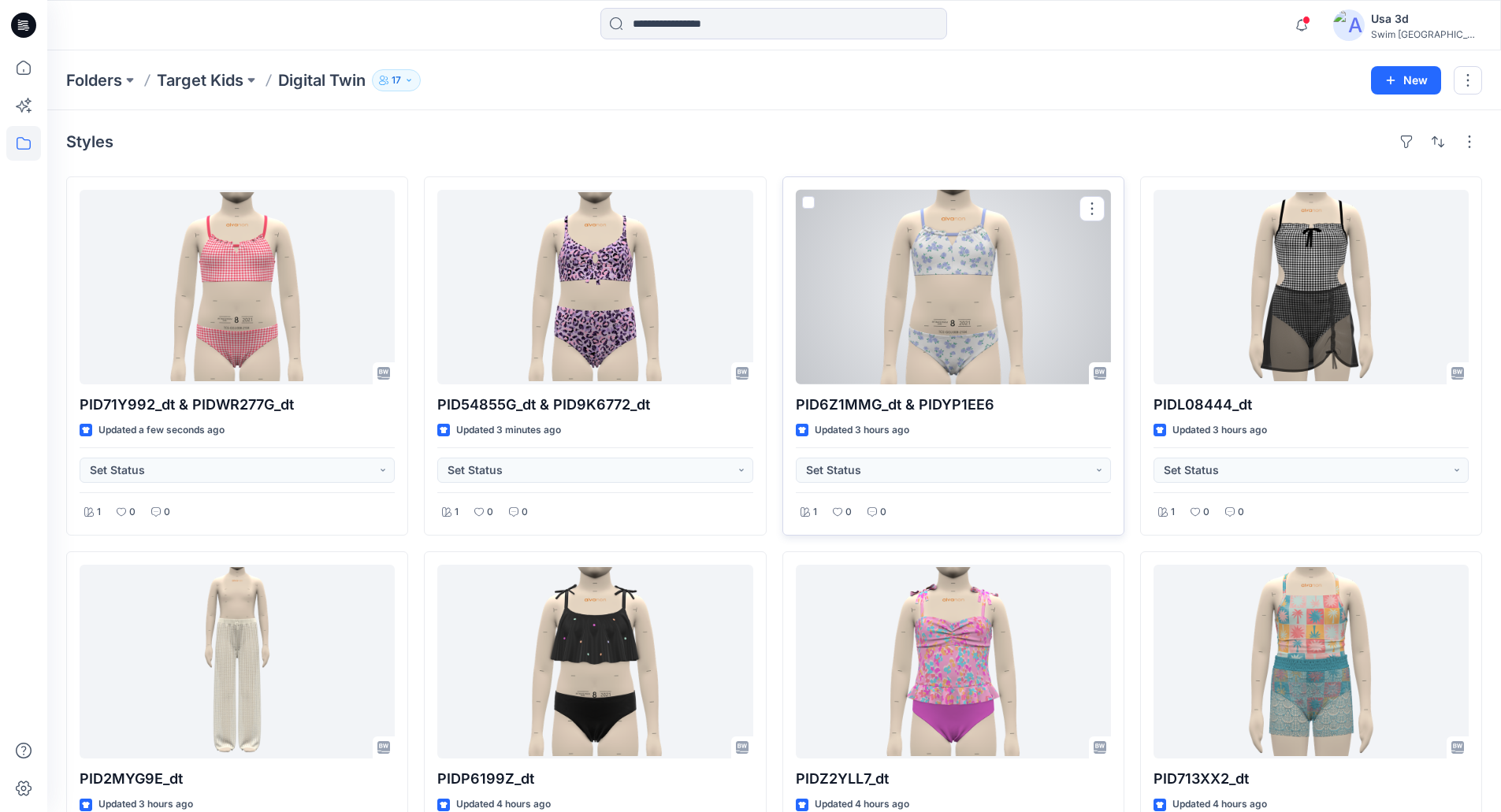
click at [1021, 320] on div at bounding box center [953, 287] width 315 height 194
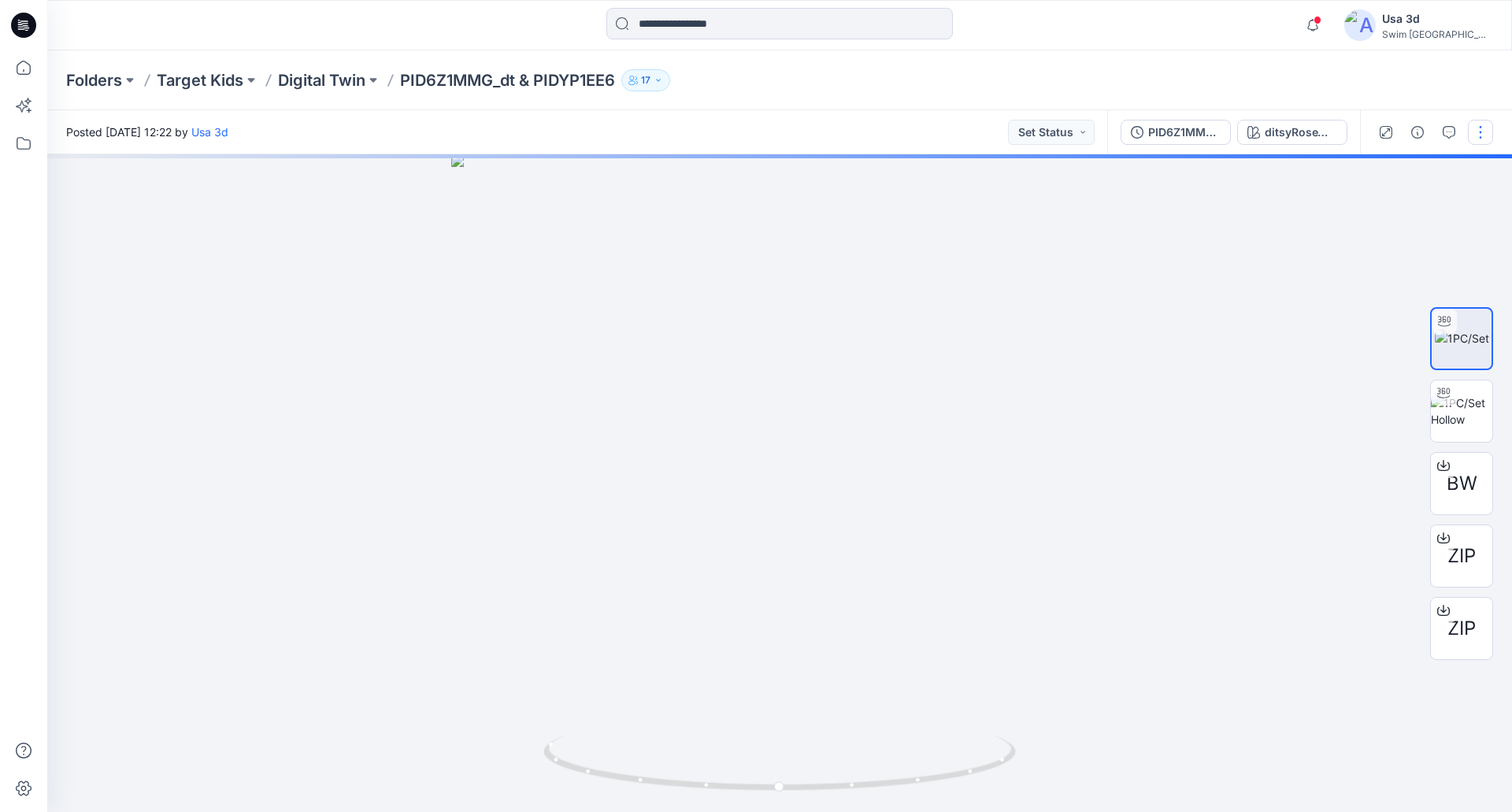
click at [1474, 128] on button "button" at bounding box center [1480, 132] width 25 height 25
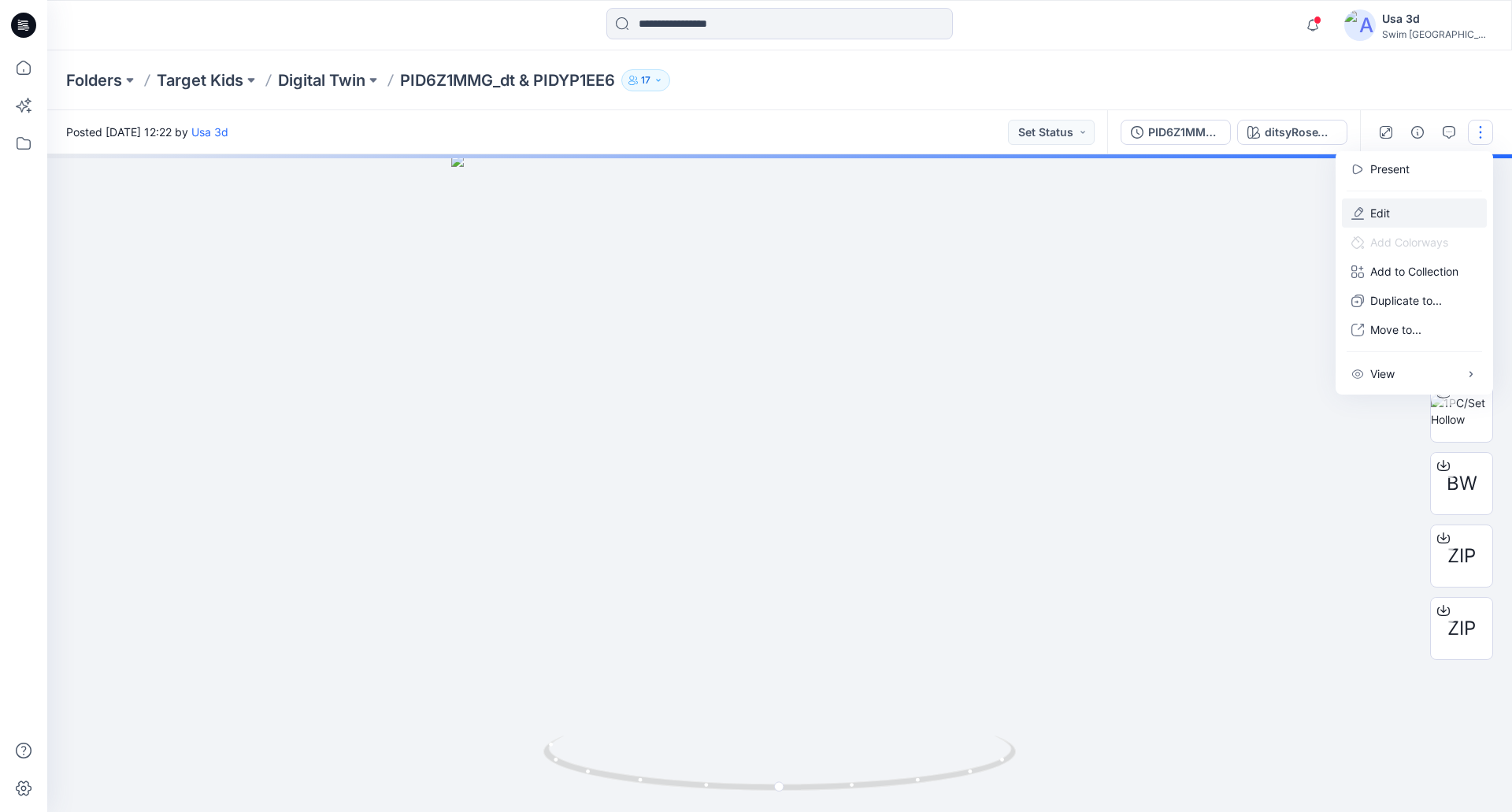
click at [1384, 210] on p "Edit" at bounding box center [1380, 212] width 20 height 16
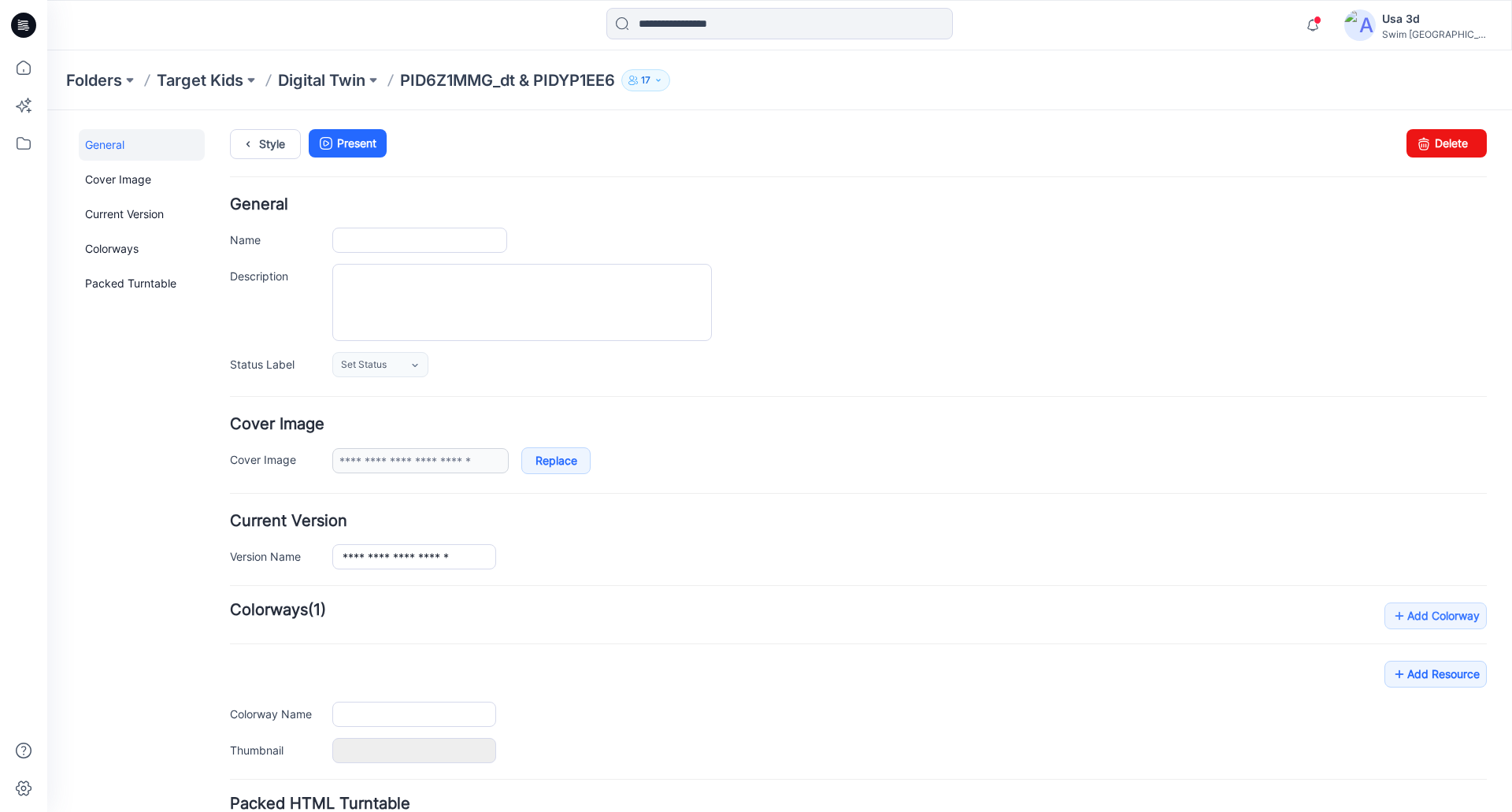
type input "**********"
type input "*******"
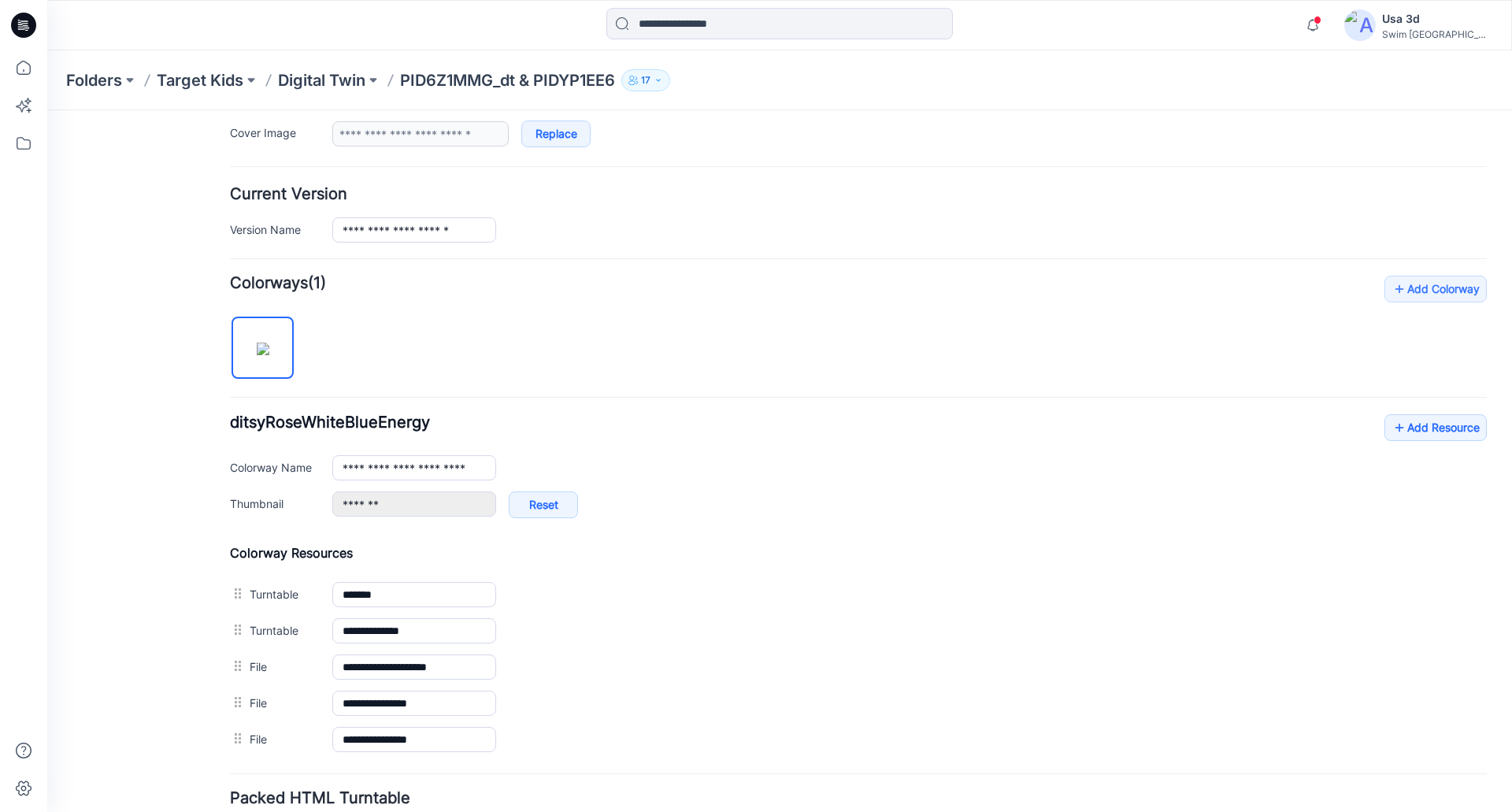
scroll to position [453, 0]
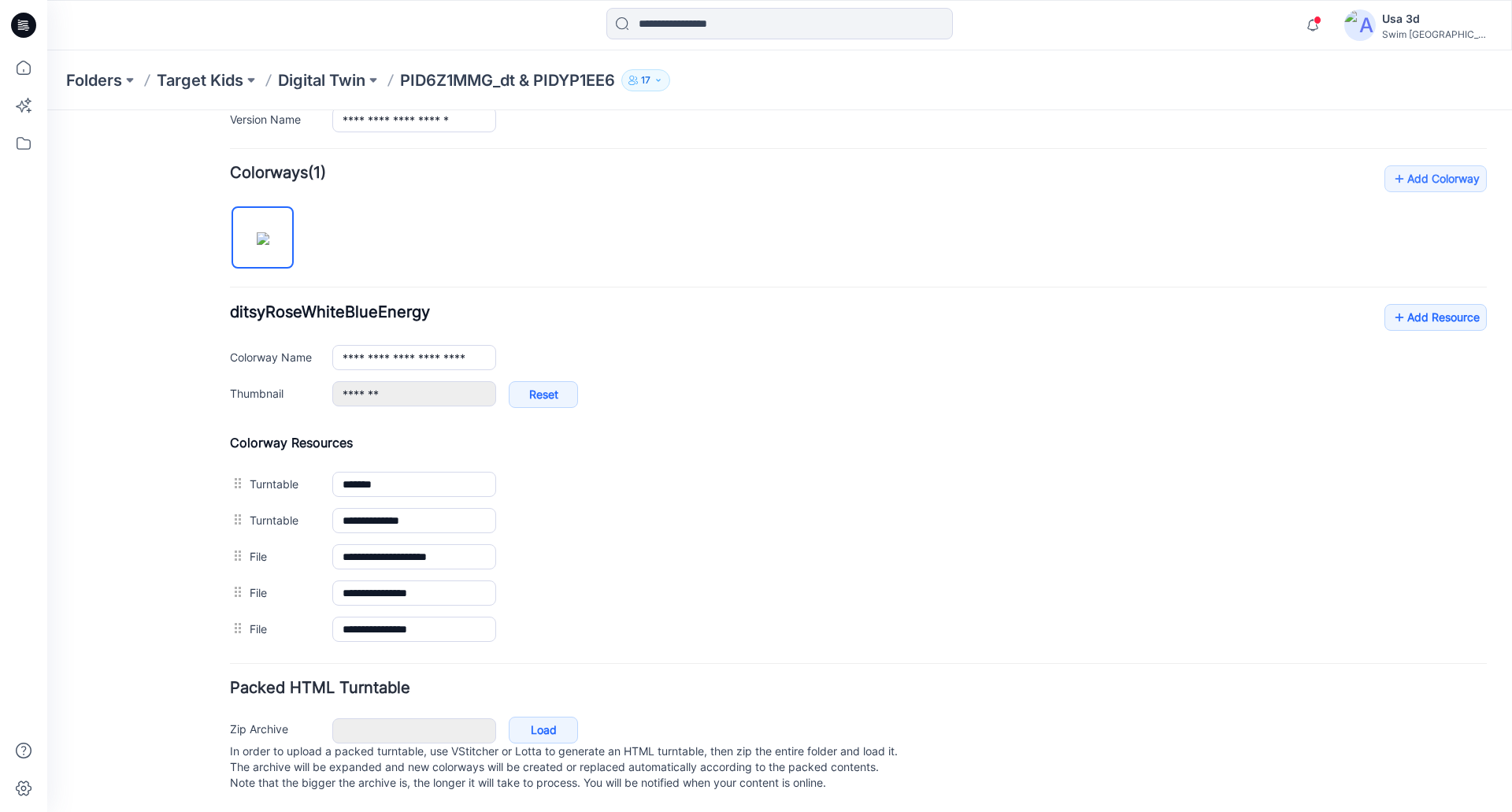
click at [186, 661] on div "General Cover Image Current Version Colorways Packed Turntable" at bounding box center [141, 252] width 126 height 1119
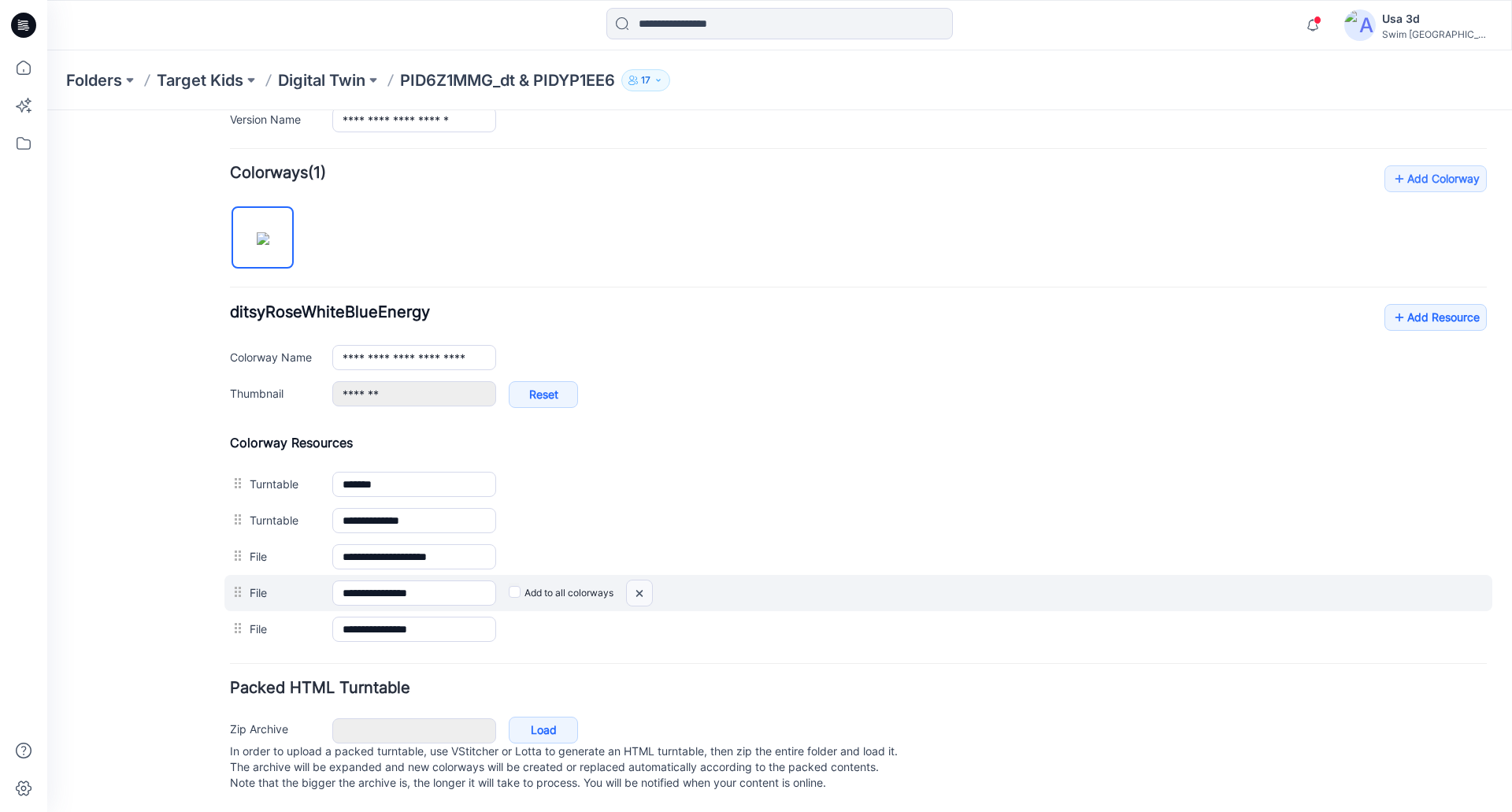
drag, startPoint x: 642, startPoint y: 577, endPoint x: 881, endPoint y: 174, distance: 468.5
click at [47, 110] on img at bounding box center [47, 110] width 0 height 0
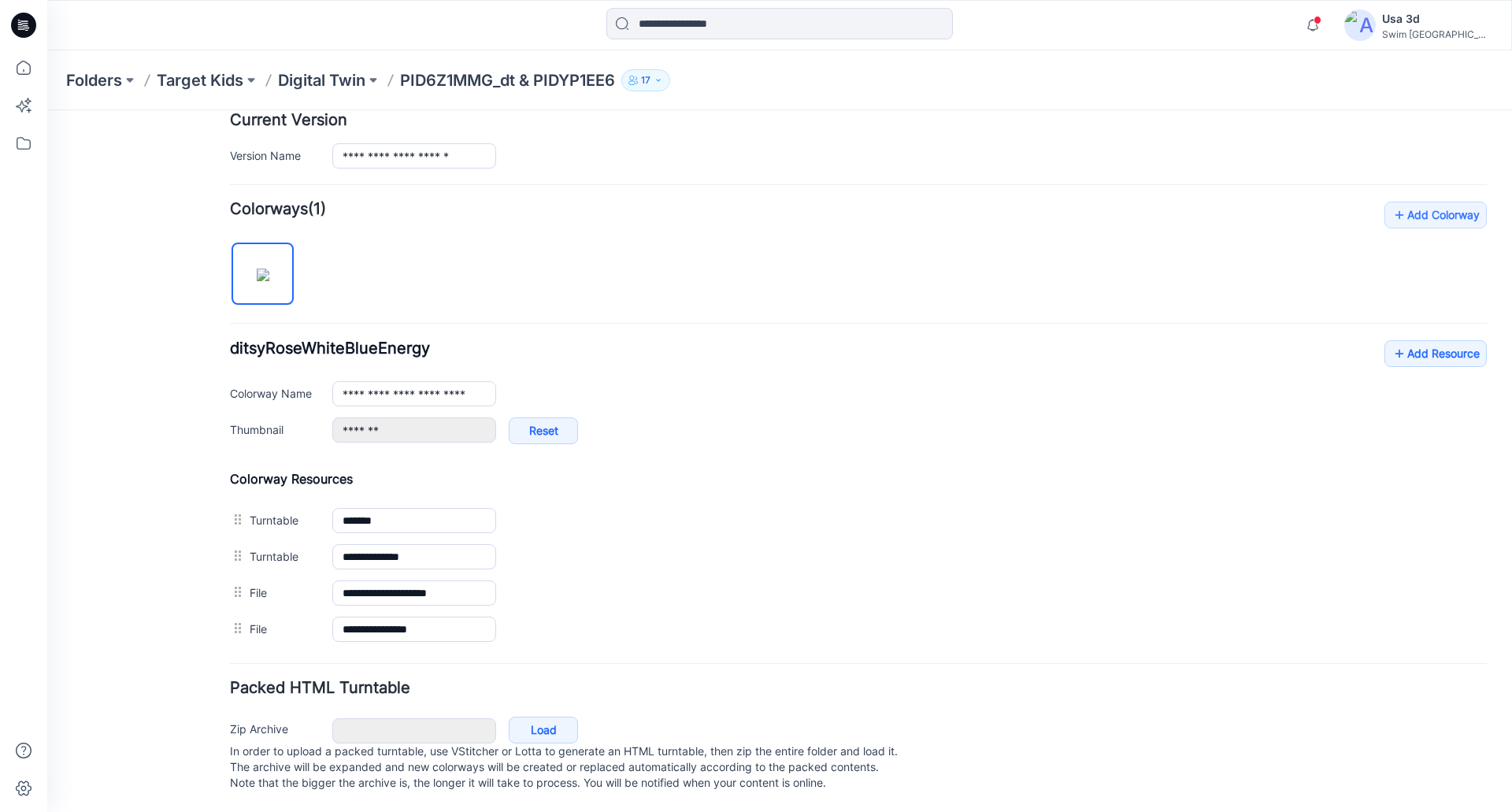
scroll to position [417, 0]
click at [1400, 340] on link "Add Resource" at bounding box center [1435, 354] width 102 height 27
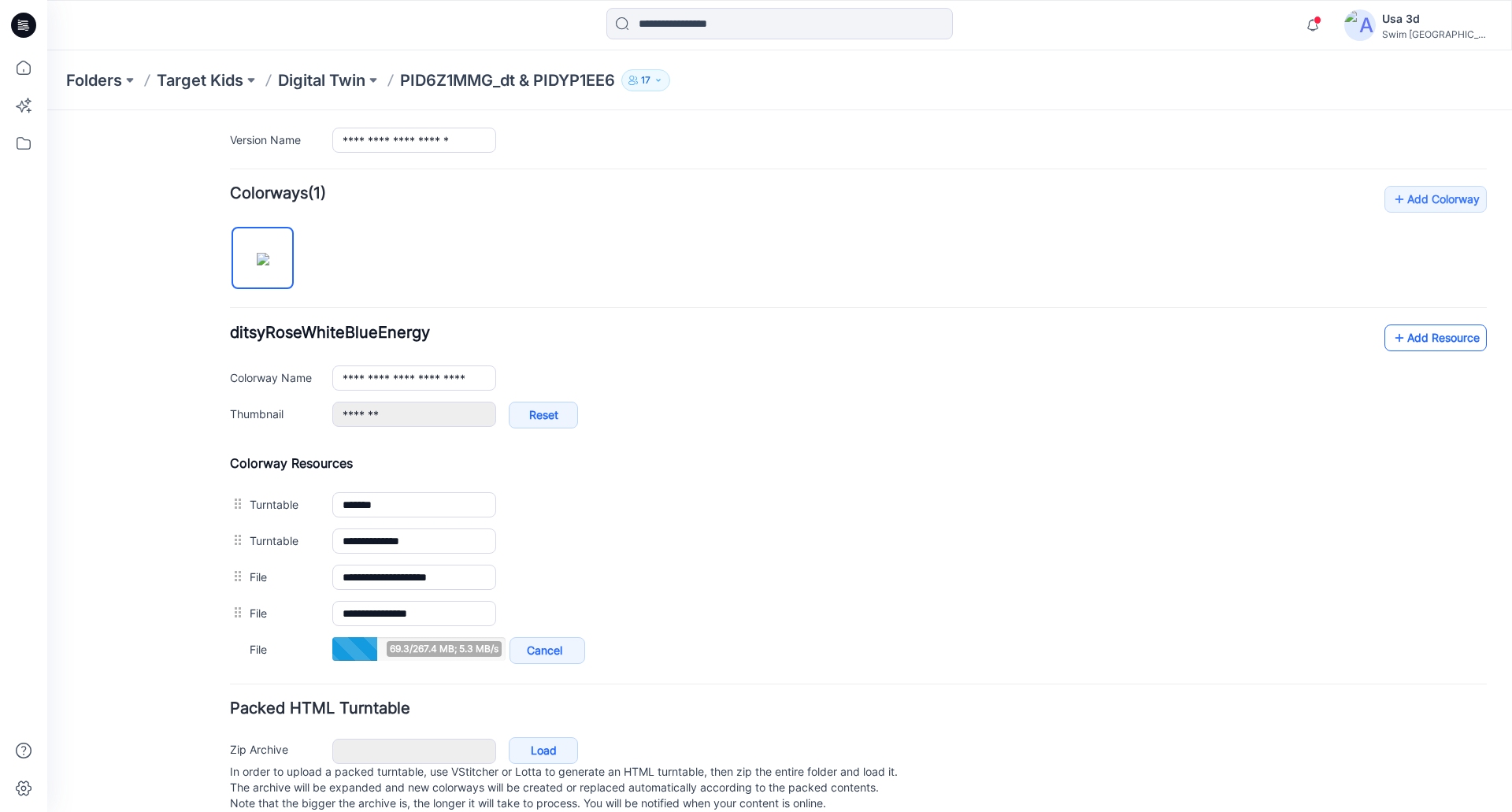
click at [1427, 340] on link "Add Resource" at bounding box center [1435, 338] width 102 height 27
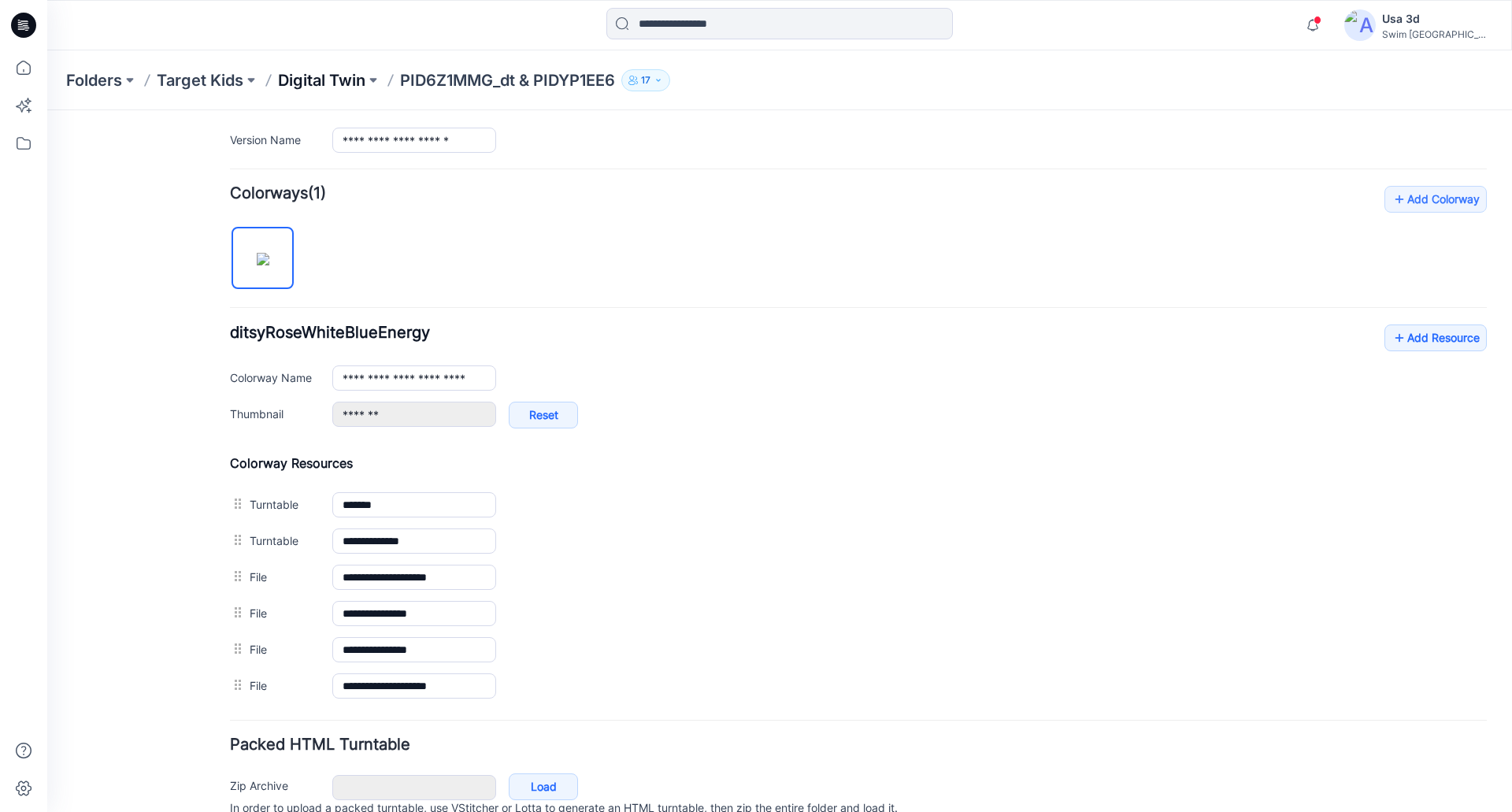
click at [298, 88] on p "Digital Twin" at bounding box center [321, 80] width 88 height 22
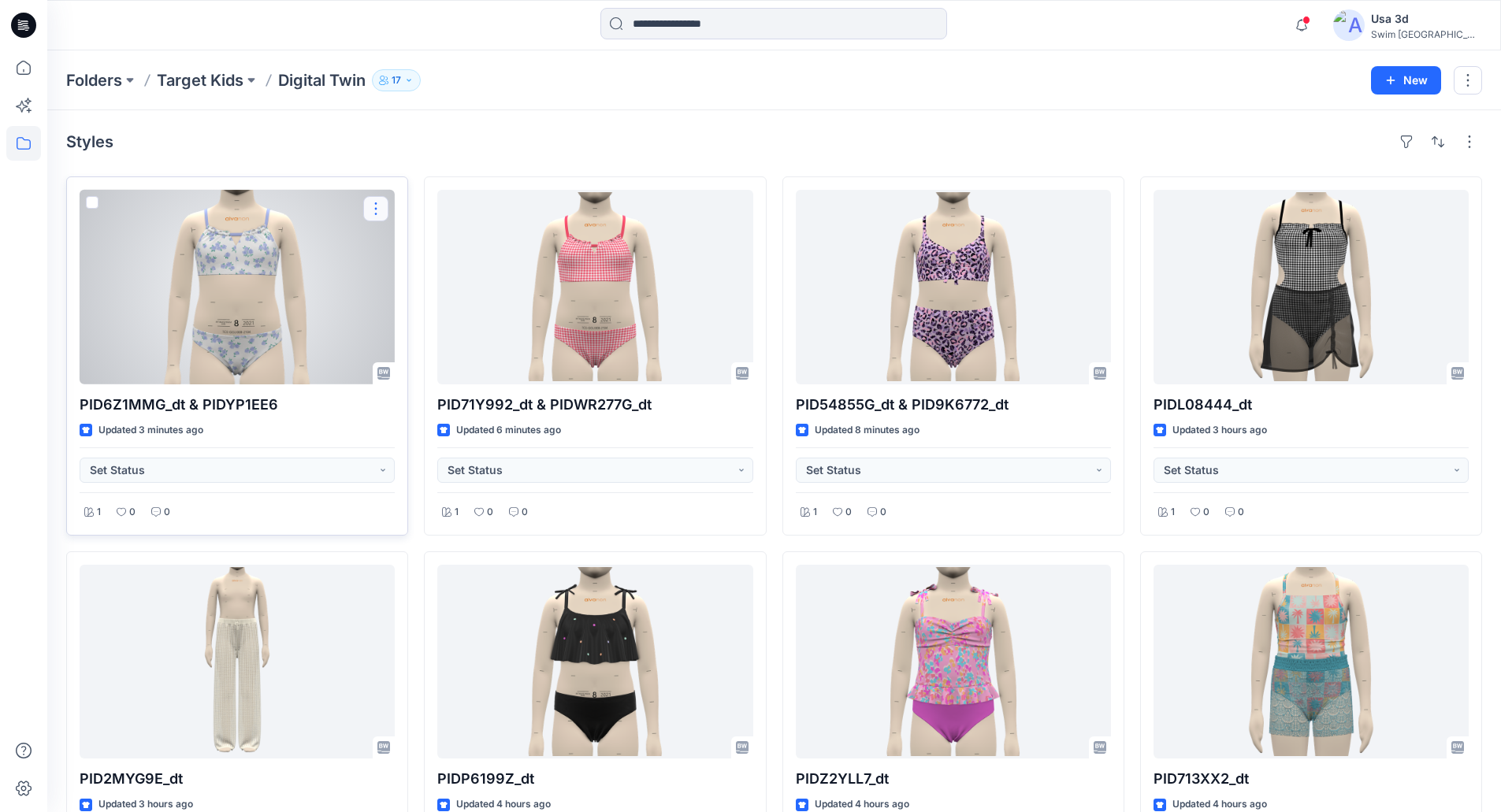
click at [374, 217] on button "button" at bounding box center [375, 209] width 25 height 25
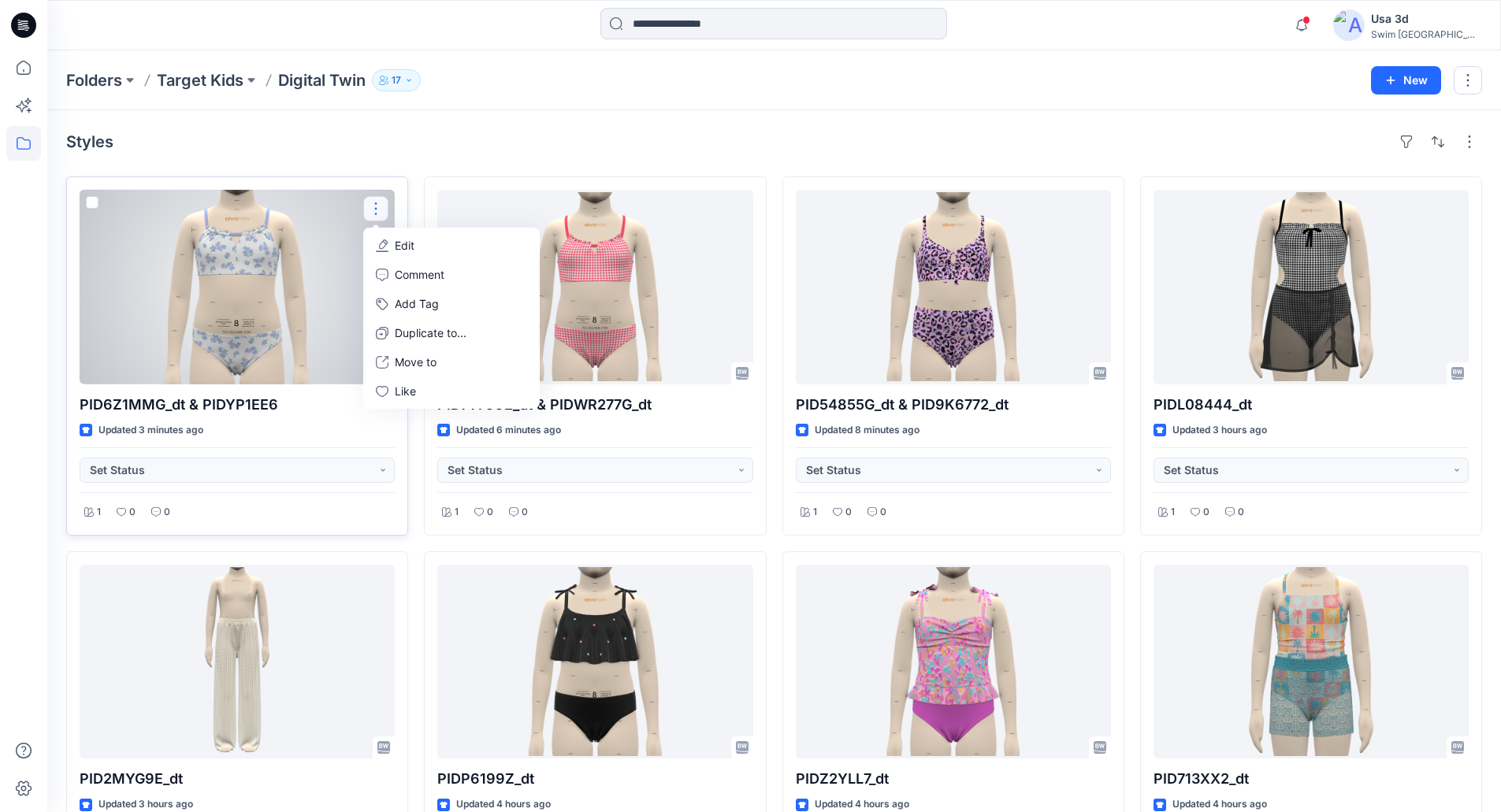
click at [424, 248] on button "Edit" at bounding box center [451, 245] width 170 height 29
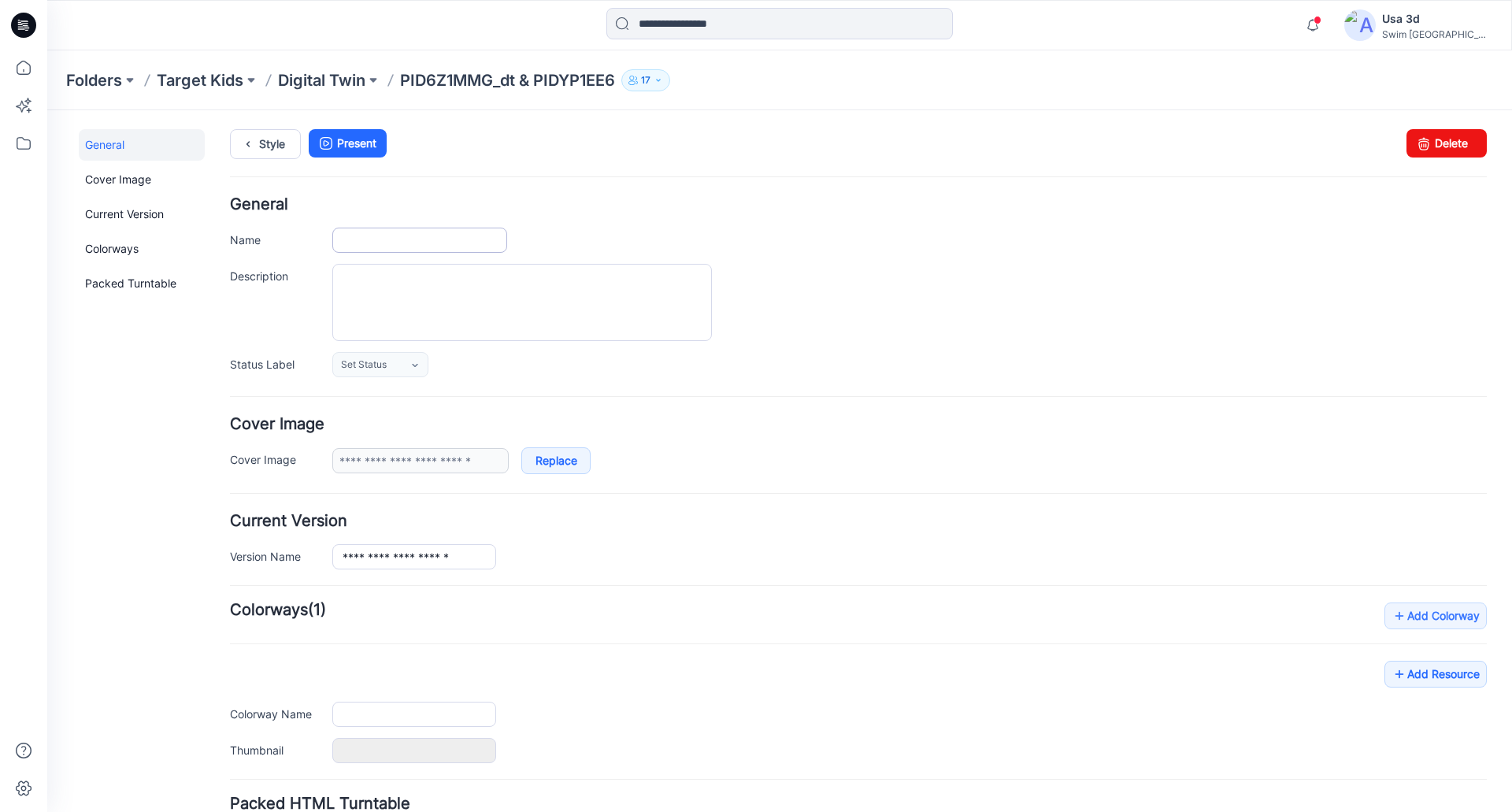
type input "**********"
type input "*******"
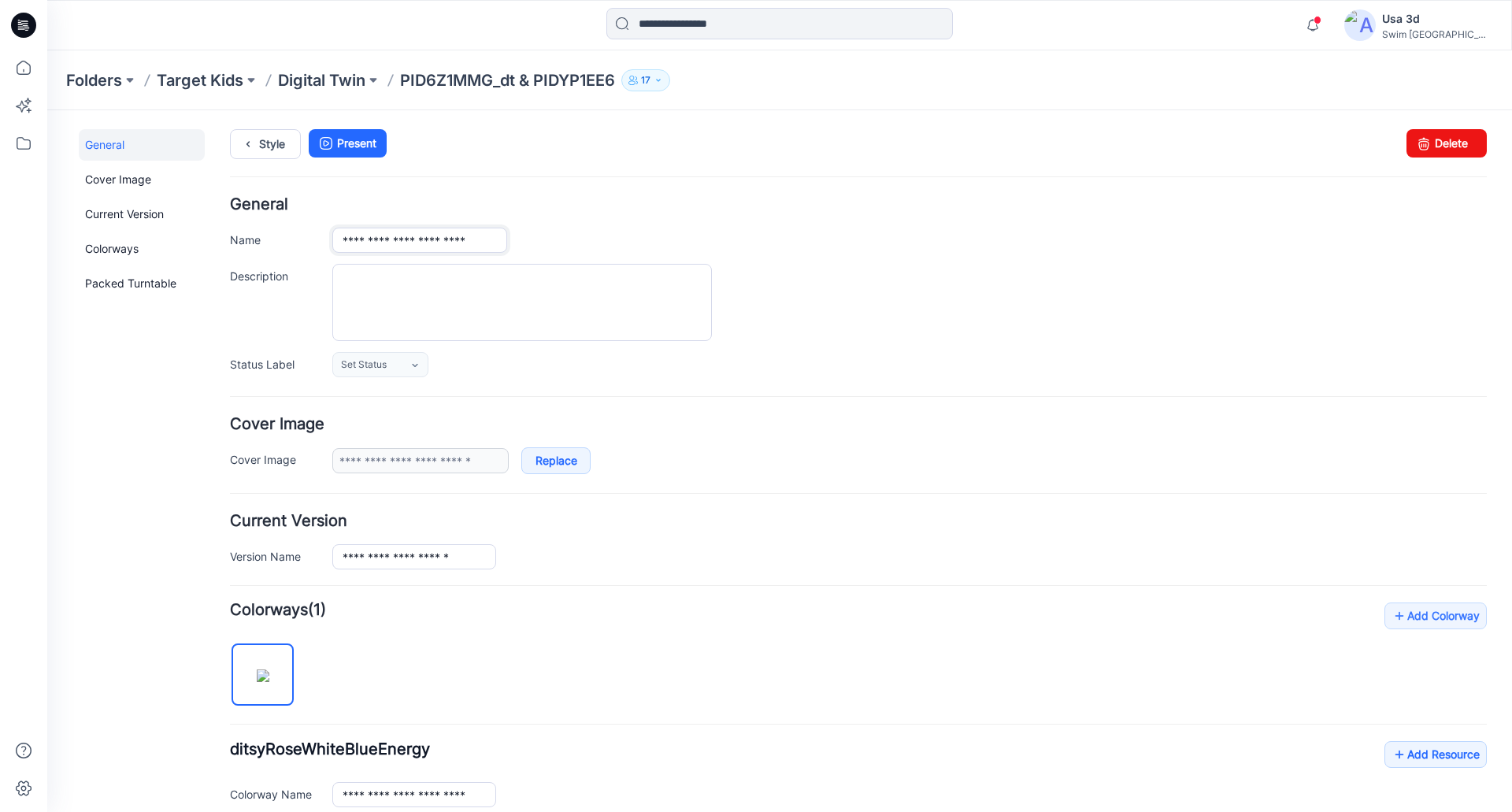
click at [494, 240] on input "**********" at bounding box center [419, 241] width 175 height 25
type input "**********"
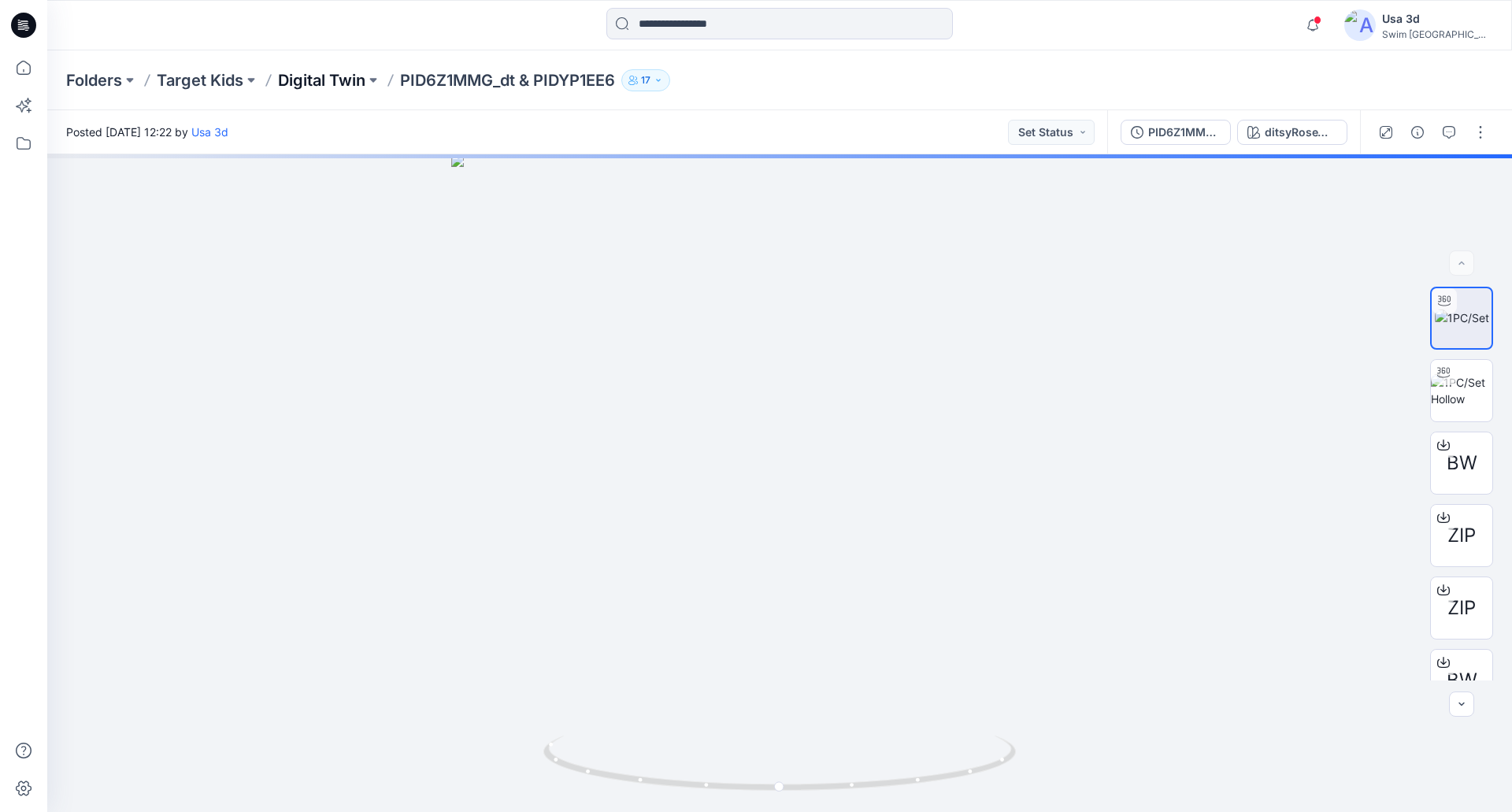
click at [341, 84] on p "Digital Twin" at bounding box center [321, 80] width 88 height 22
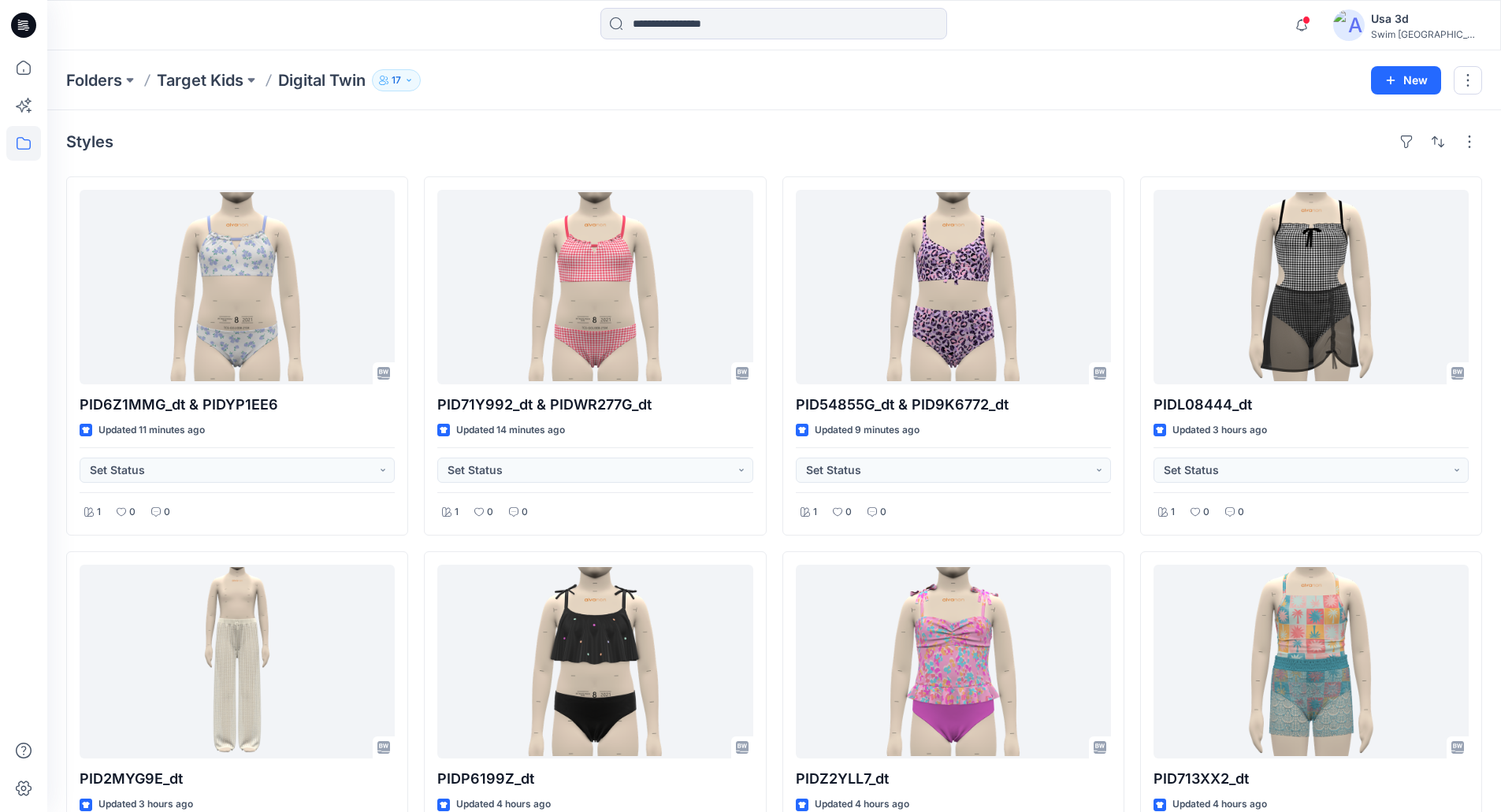
click at [40, 17] on div at bounding box center [24, 25] width 51 height 51
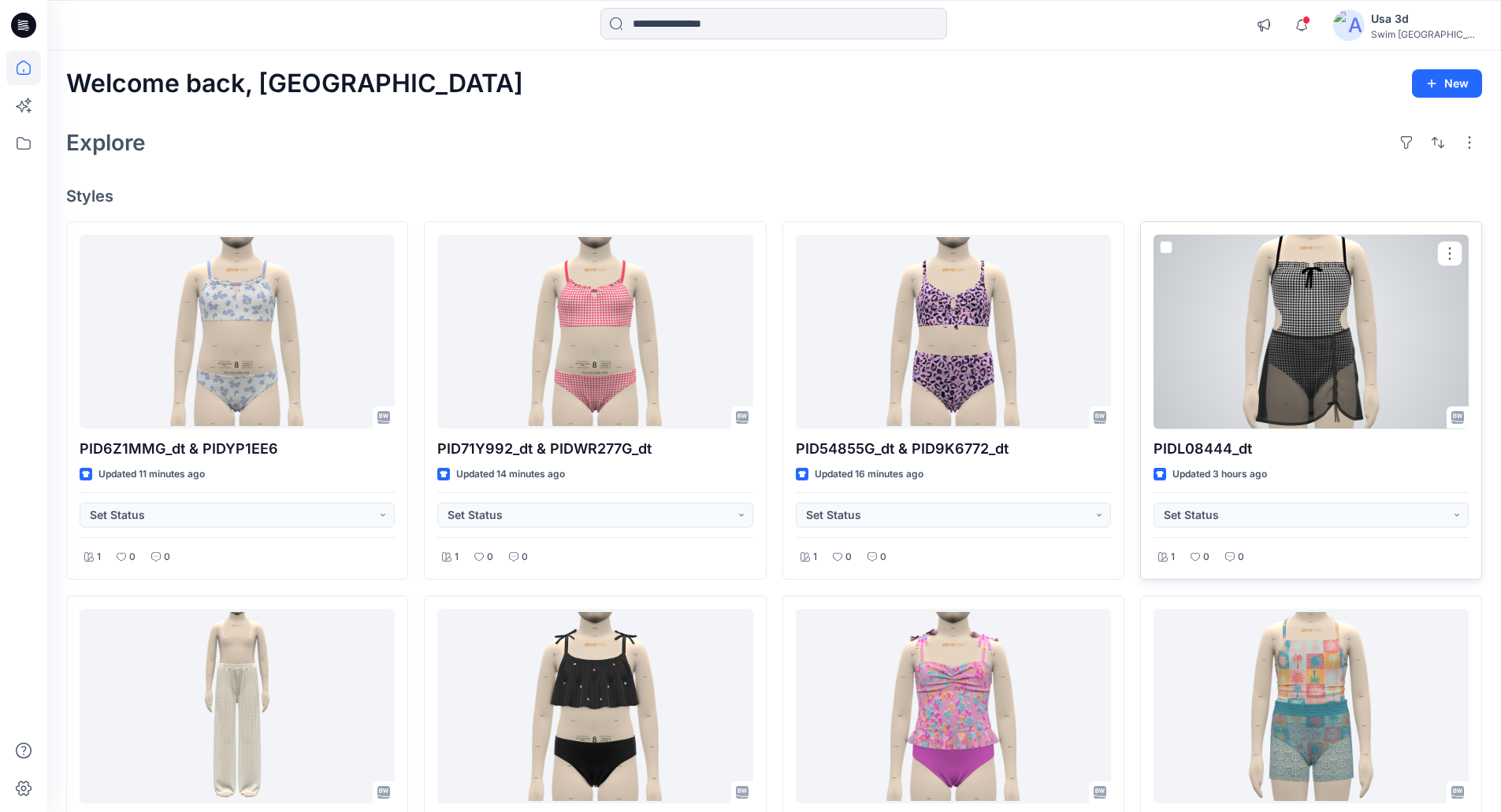
click at [1366, 382] on div at bounding box center [1311, 331] width 315 height 194
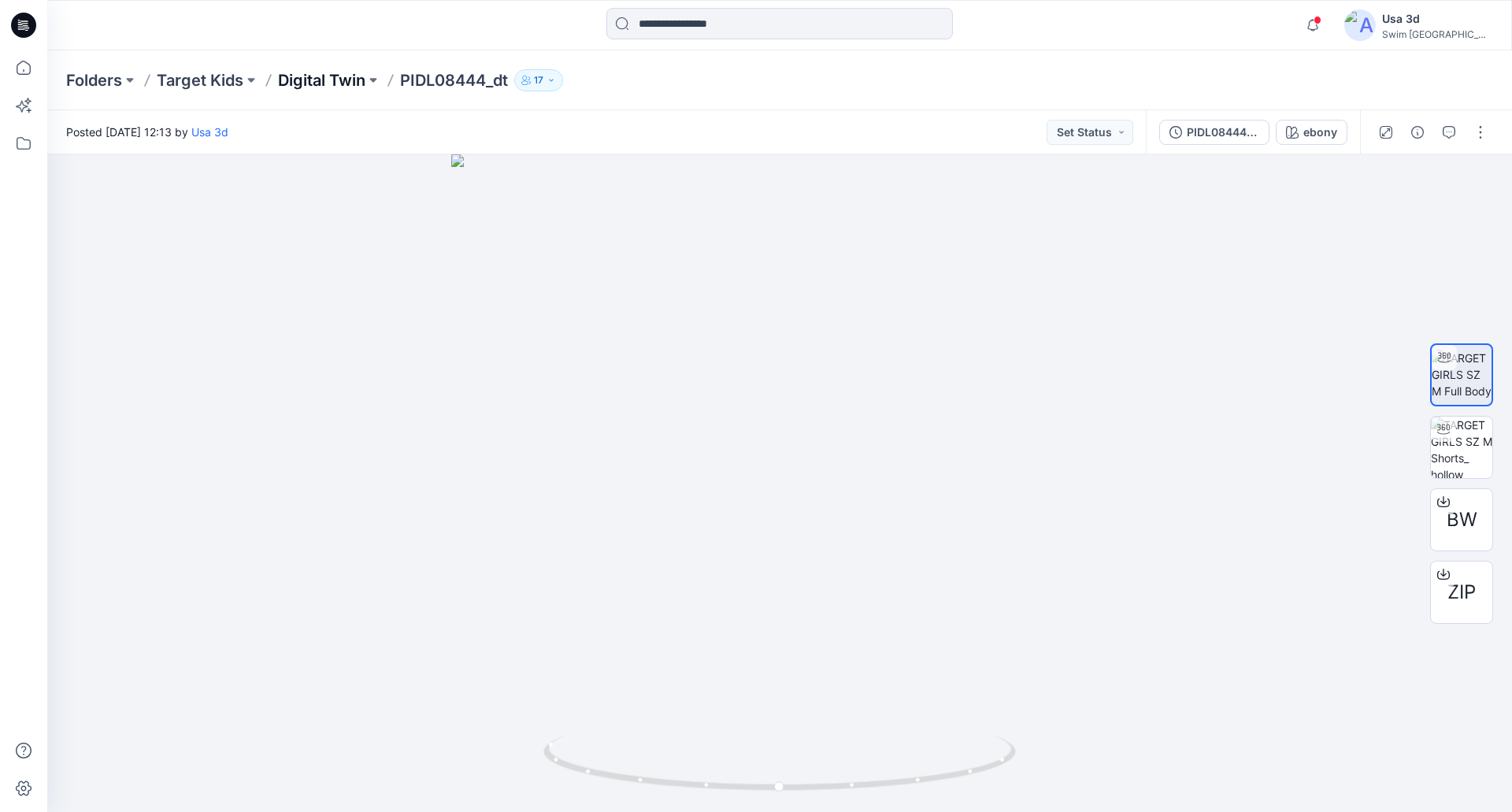
click at [339, 71] on p "Digital Twin" at bounding box center [321, 80] width 88 height 22
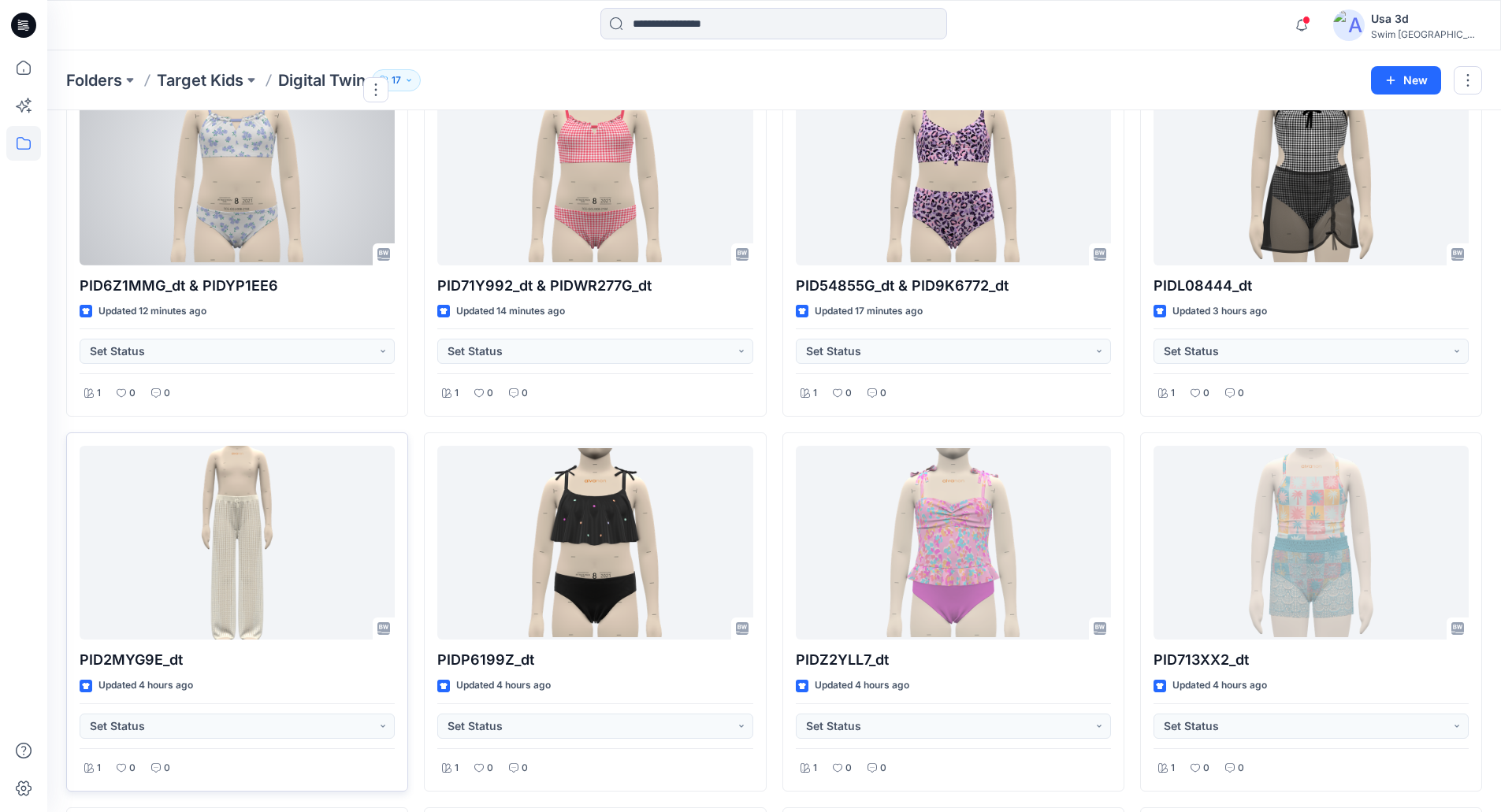
scroll to position [315, 0]
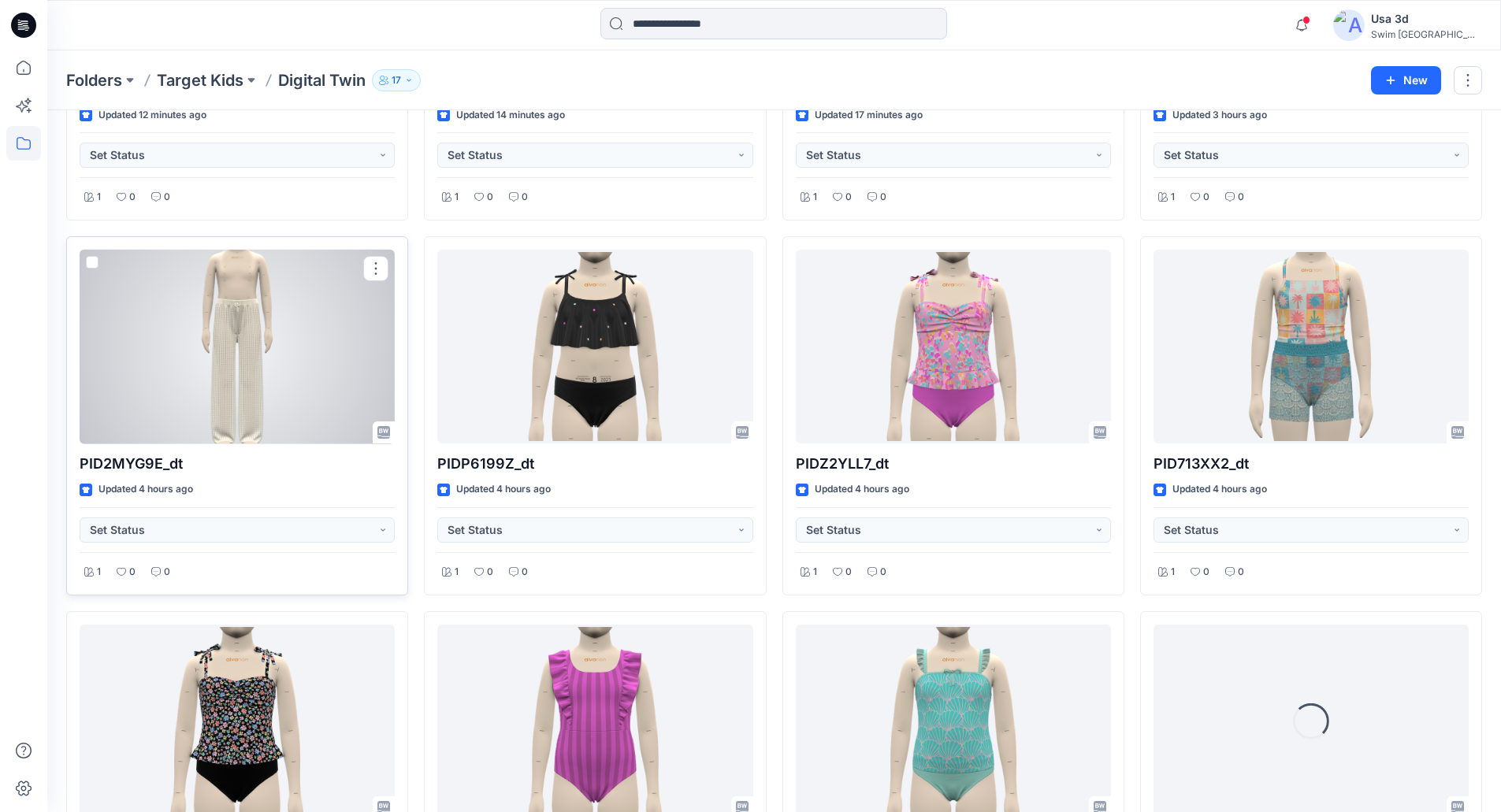
click at [213, 355] on div at bounding box center [237, 346] width 315 height 194
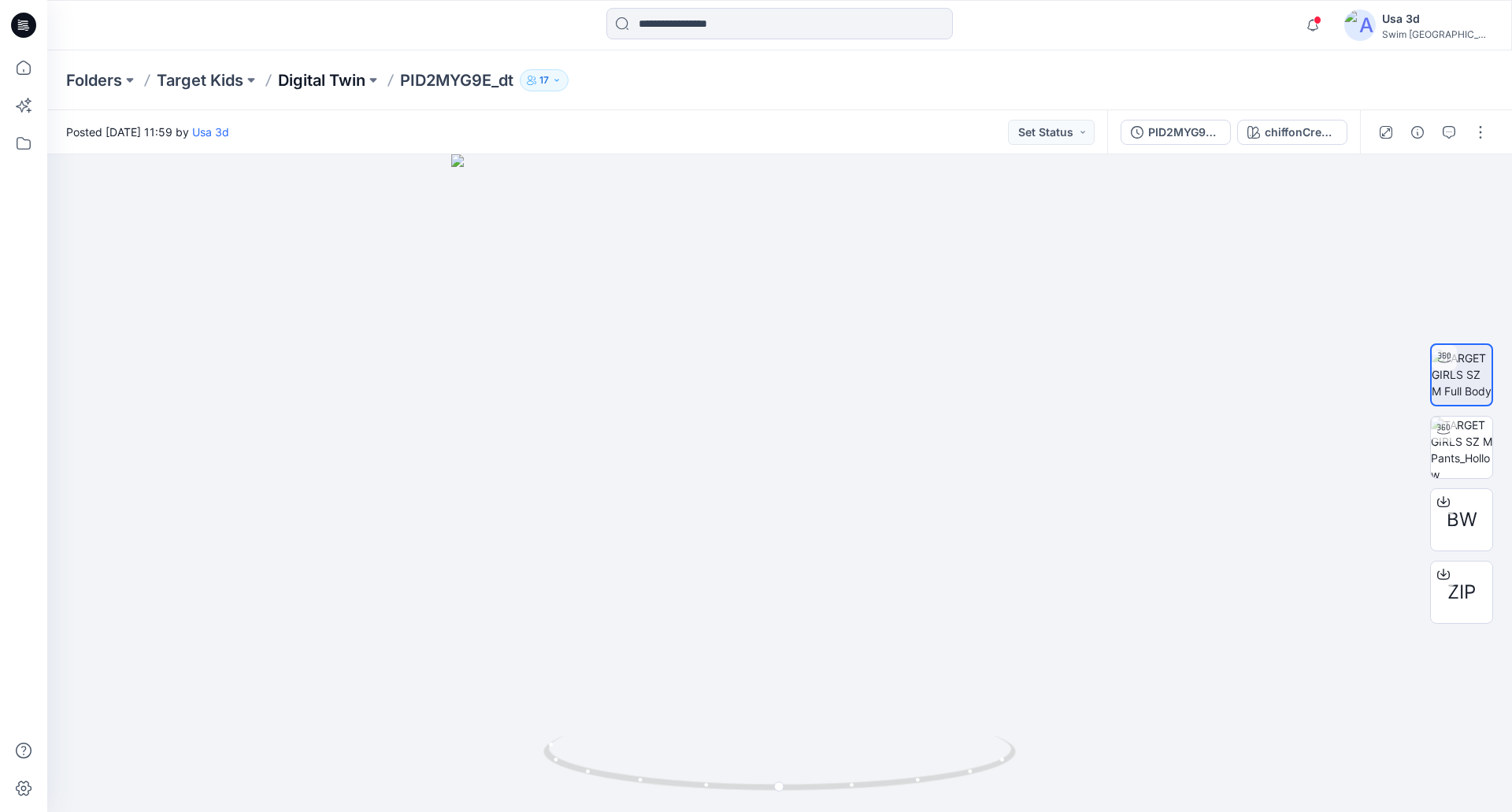
click at [317, 80] on p "Digital Twin" at bounding box center [321, 80] width 88 height 22
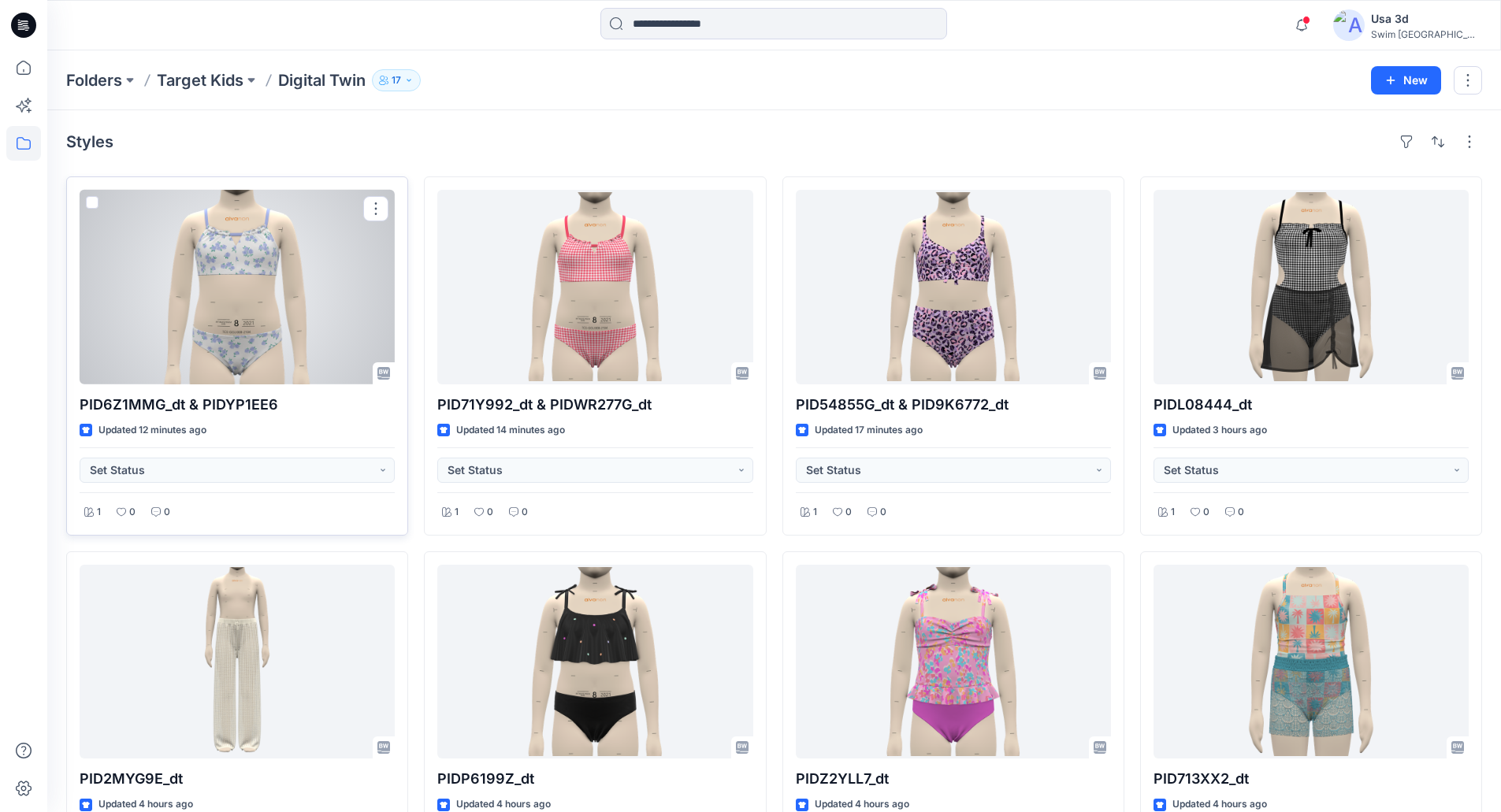
click at [381, 192] on div at bounding box center [237, 287] width 315 height 194
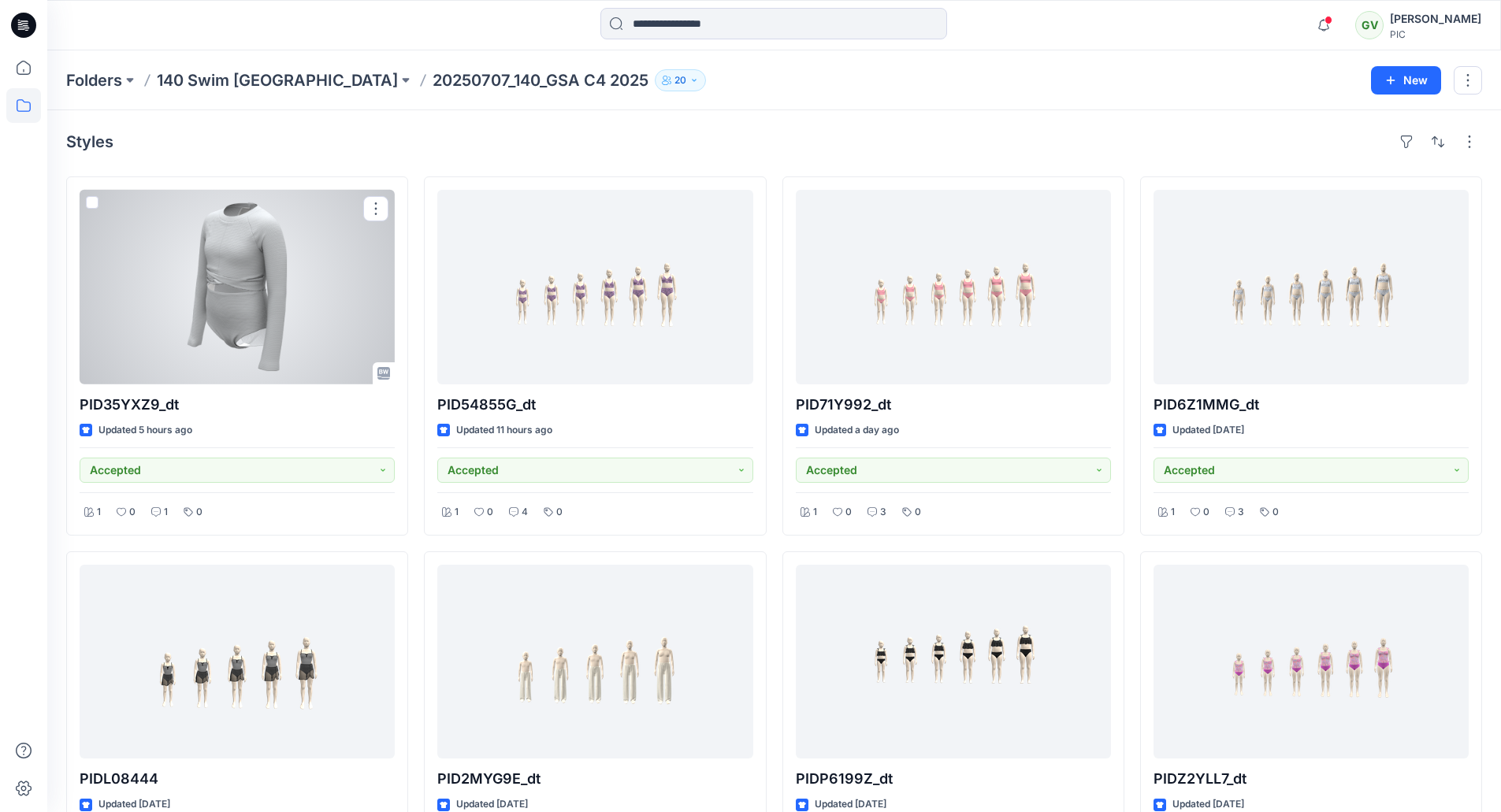
click at [198, 247] on div at bounding box center [237, 287] width 315 height 194
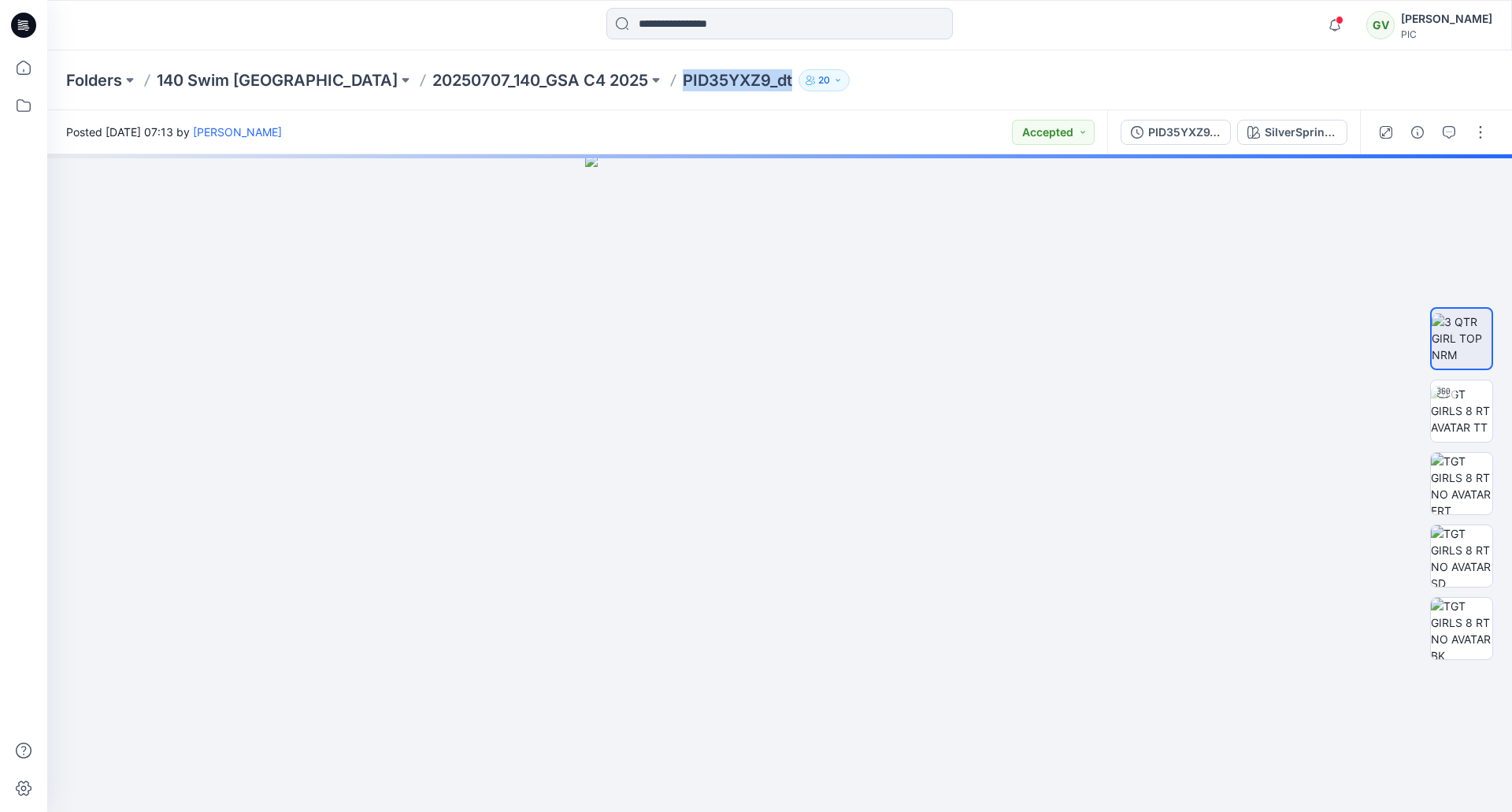
drag, startPoint x: 555, startPoint y: 82, endPoint x: 667, endPoint y: 80, distance: 112.0
click at [667, 80] on div "Folders 140 Swim USA 20250707_140_GSA C4 2025 PID35YXZ9_dt 20" at bounding box center [718, 80] width 1304 height 22
copy p "PID35YXZ9_dt"
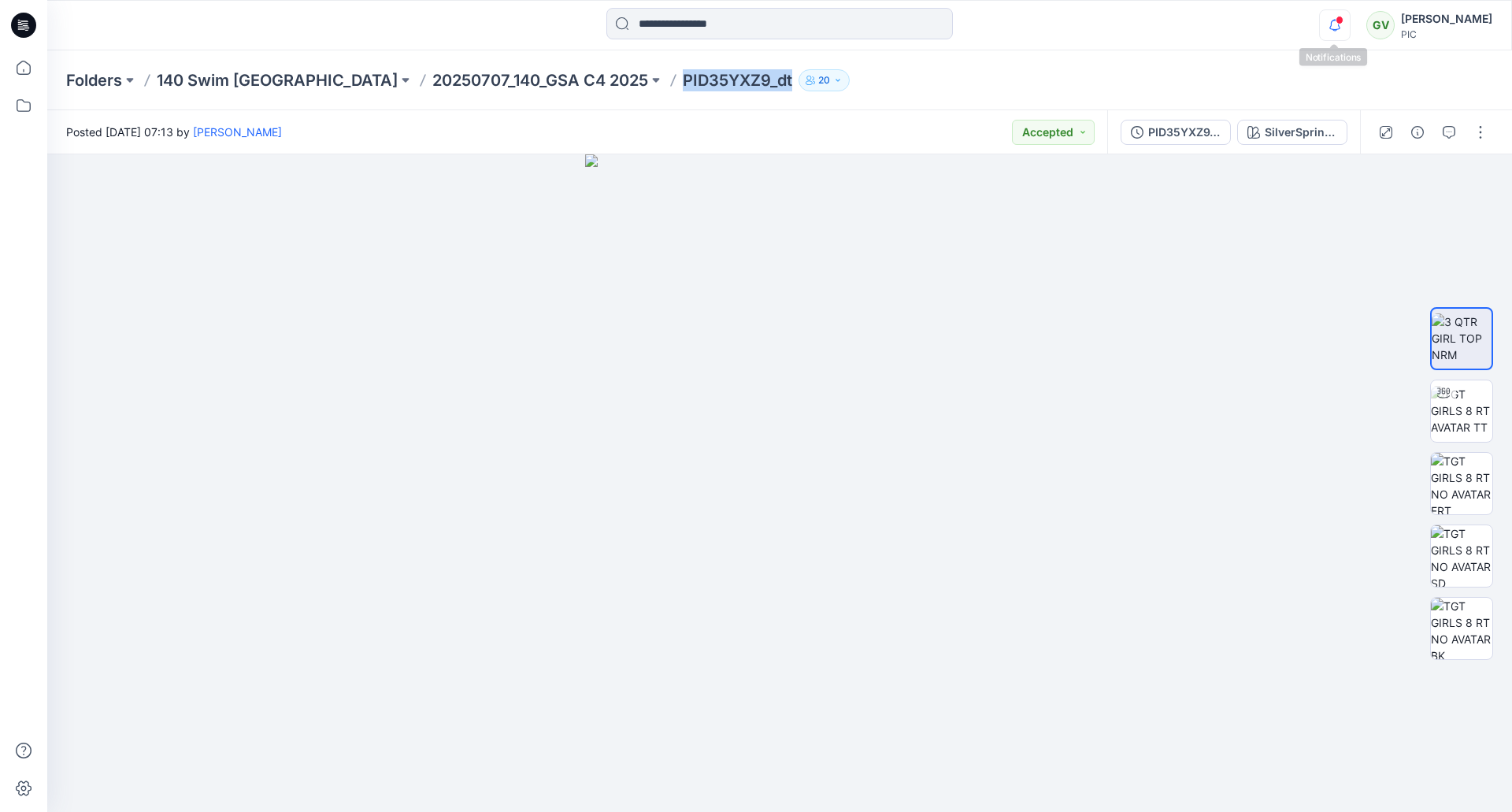
click at [1336, 24] on icon "button" at bounding box center [1334, 24] width 30 height 32
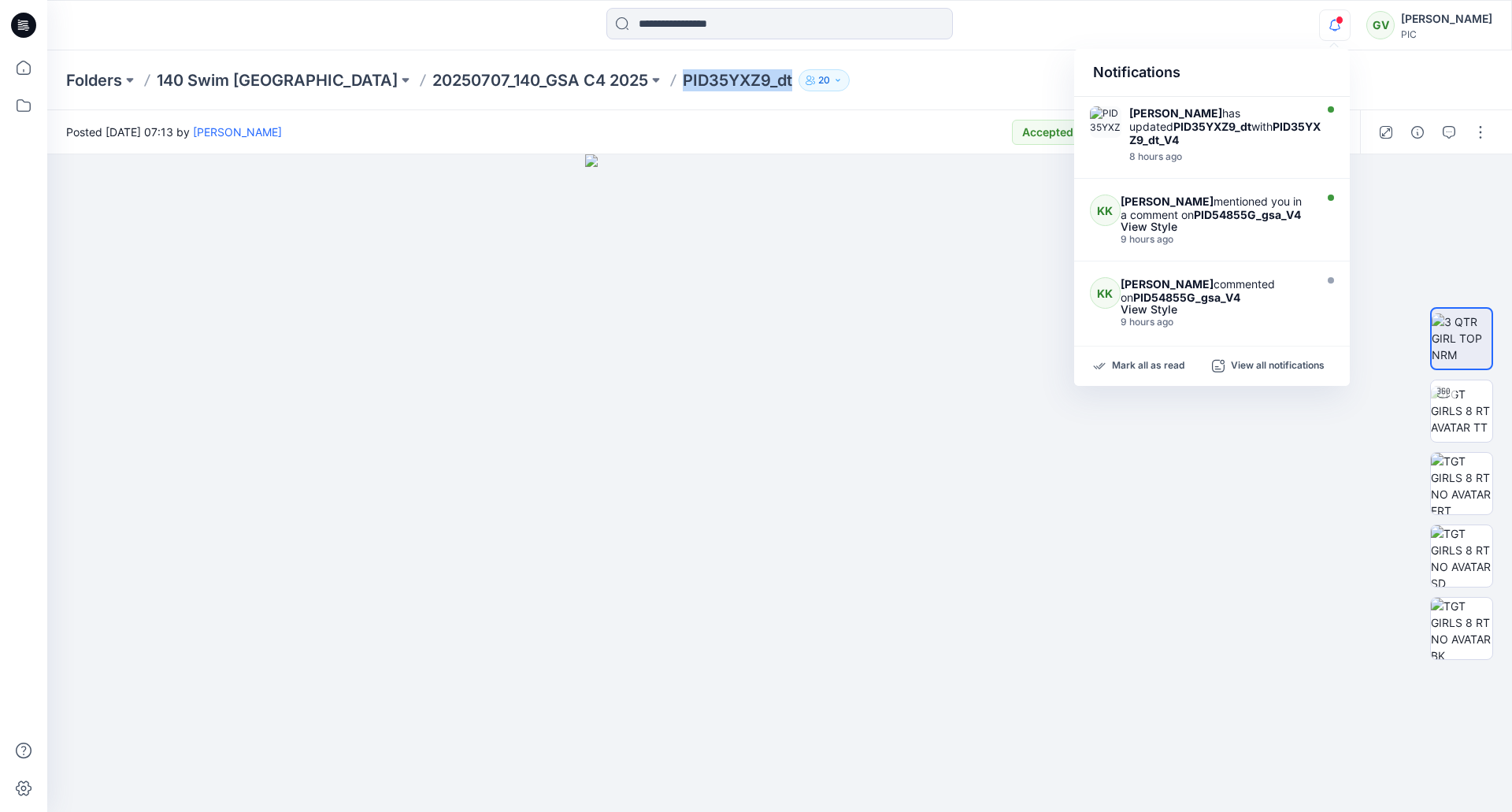
click at [1336, 24] on icon "button" at bounding box center [1334, 24] width 30 height 32
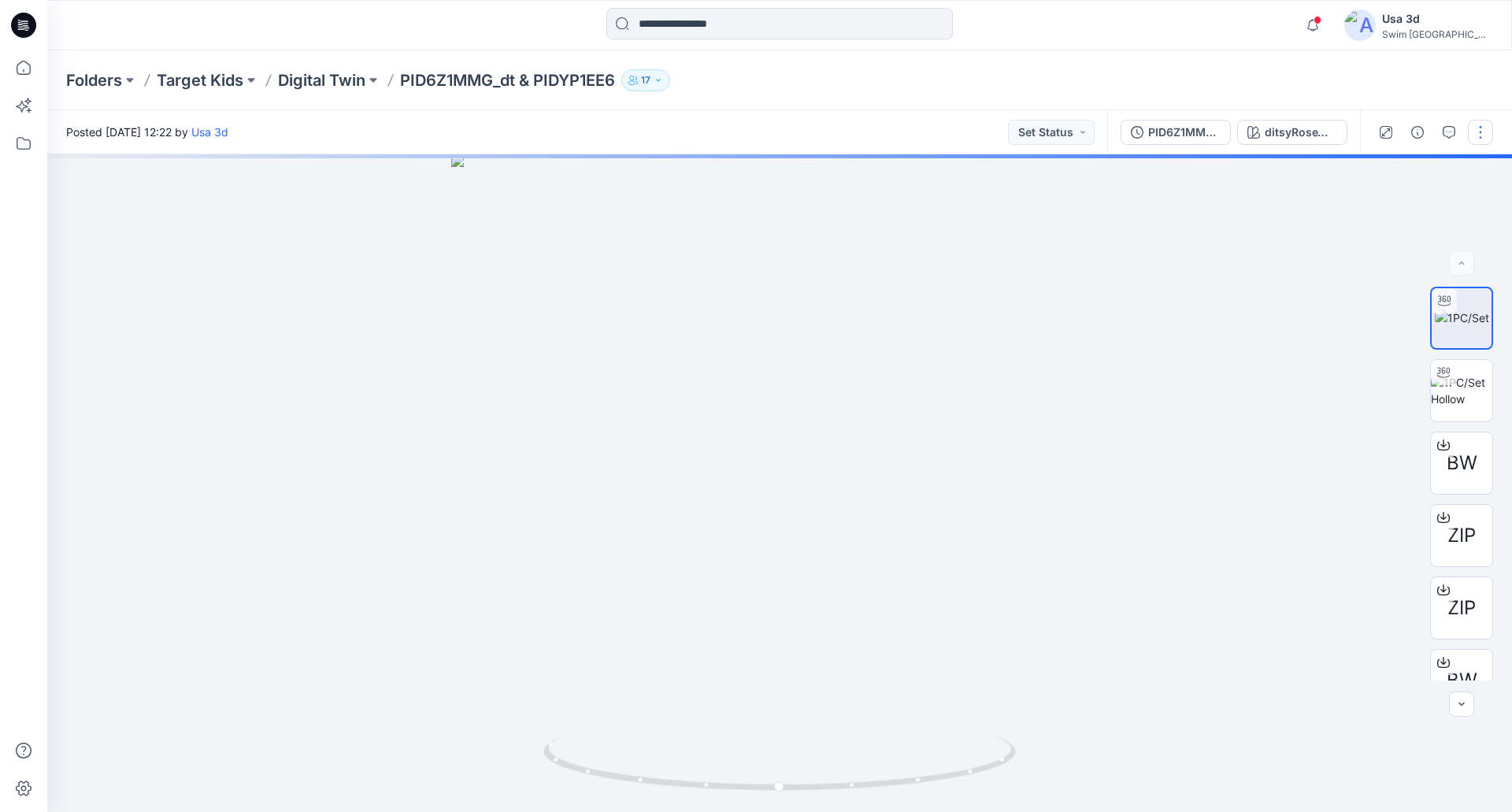
click at [1483, 142] on button "button" at bounding box center [1480, 132] width 25 height 25
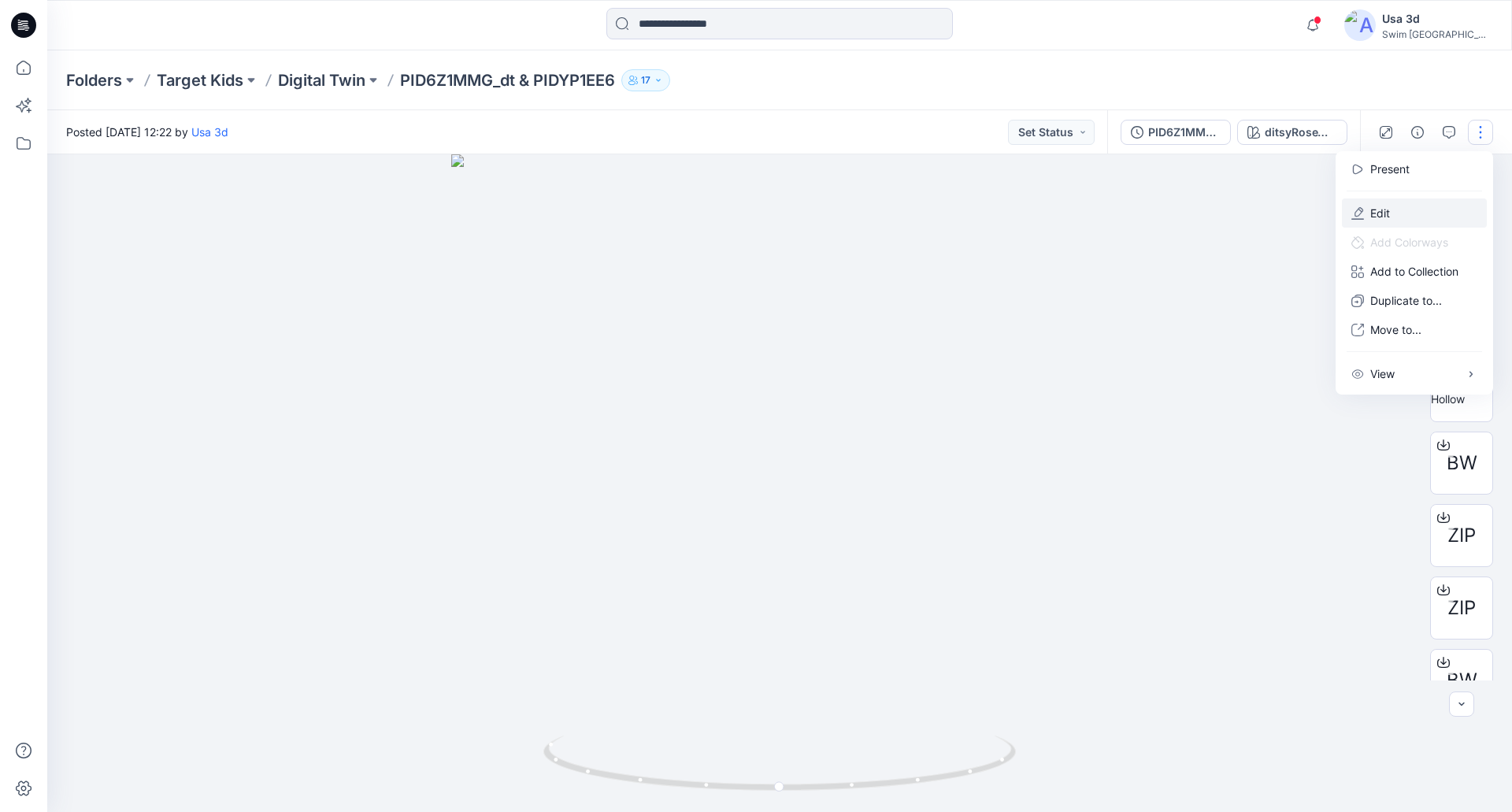
click at [1385, 207] on p "Edit" at bounding box center [1380, 212] width 20 height 16
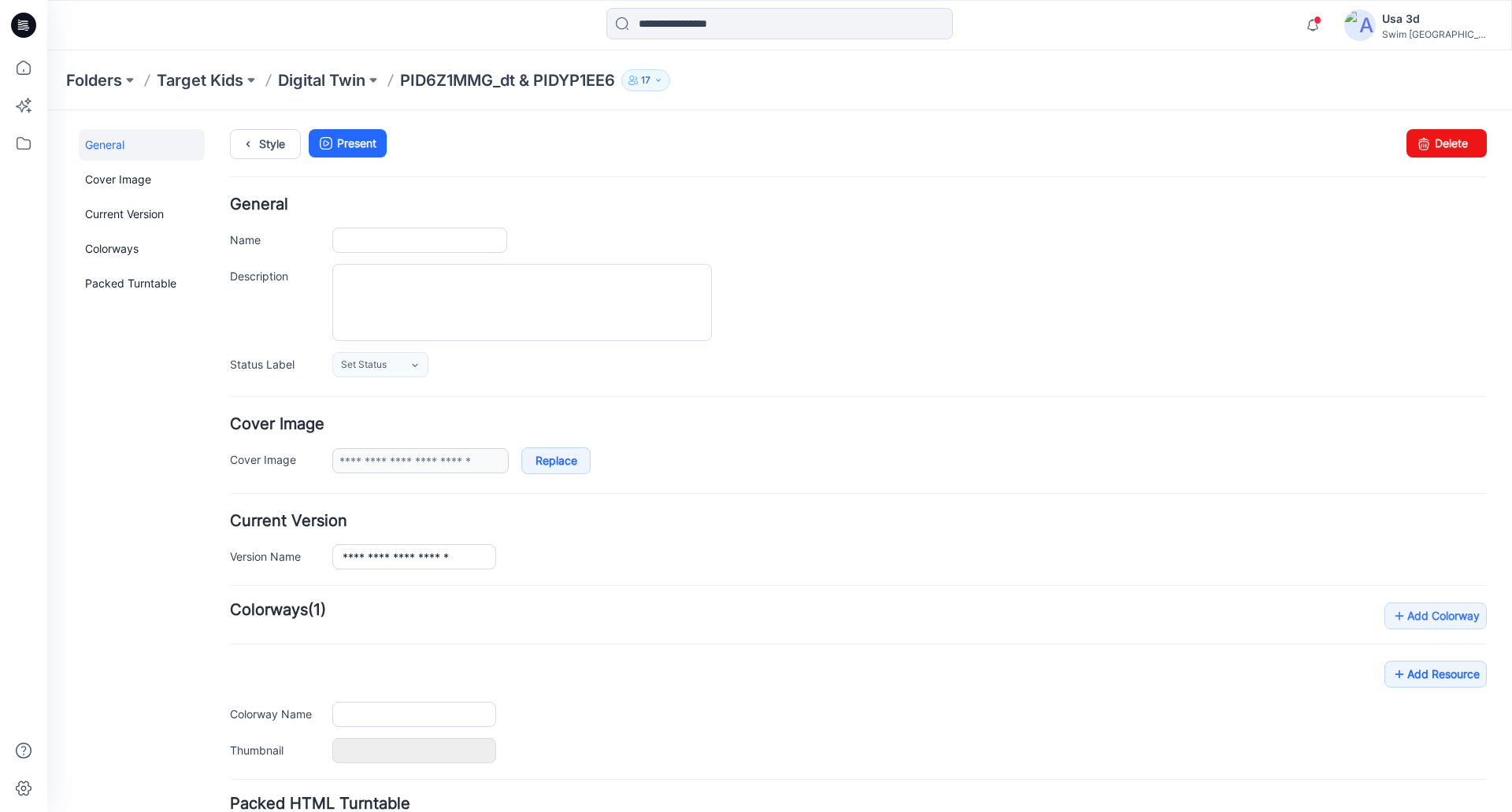
type input "**********"
type input "*******"
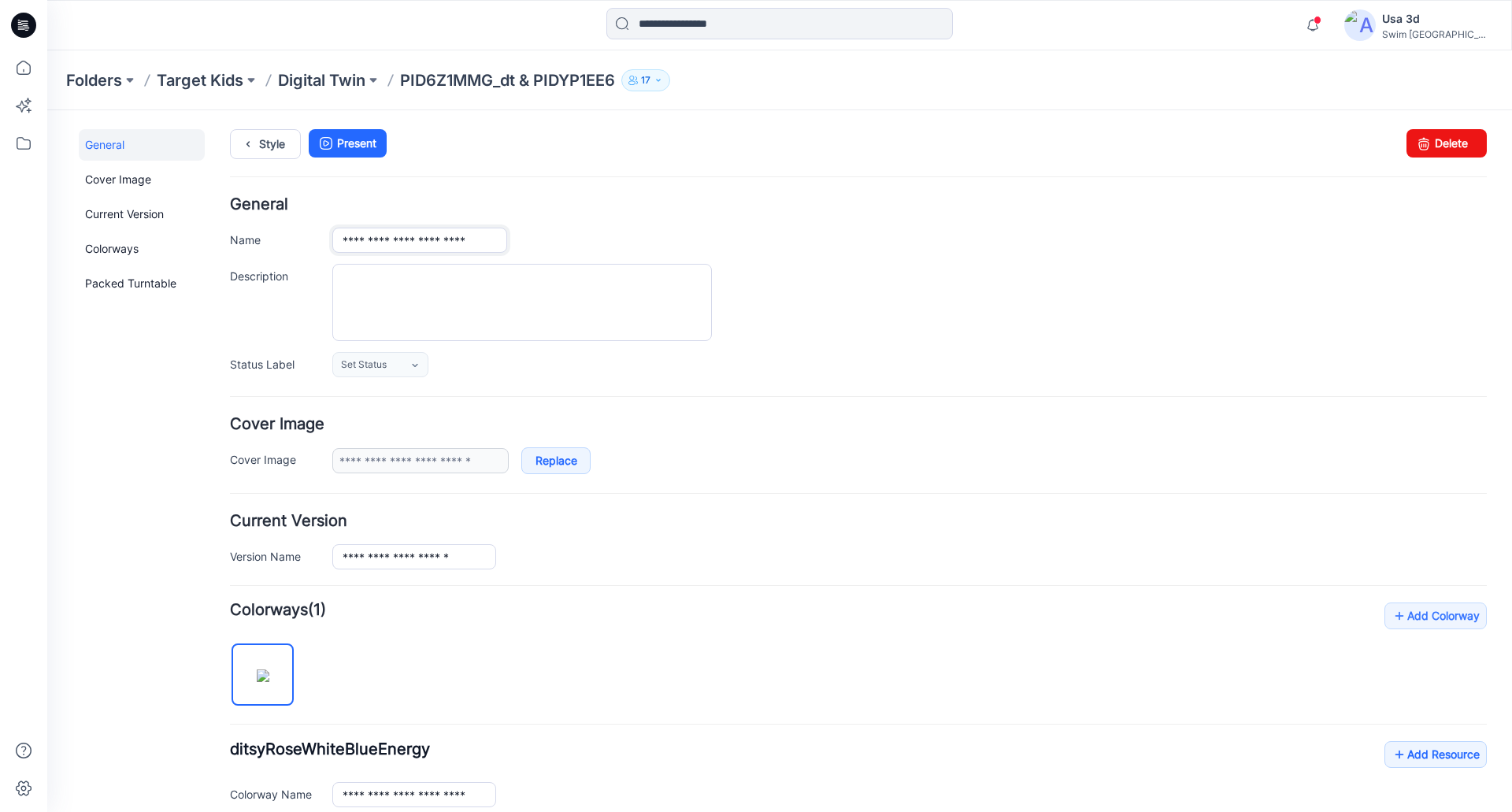
click at [498, 242] on input "**********" at bounding box center [419, 241] width 175 height 25
type input "**********"
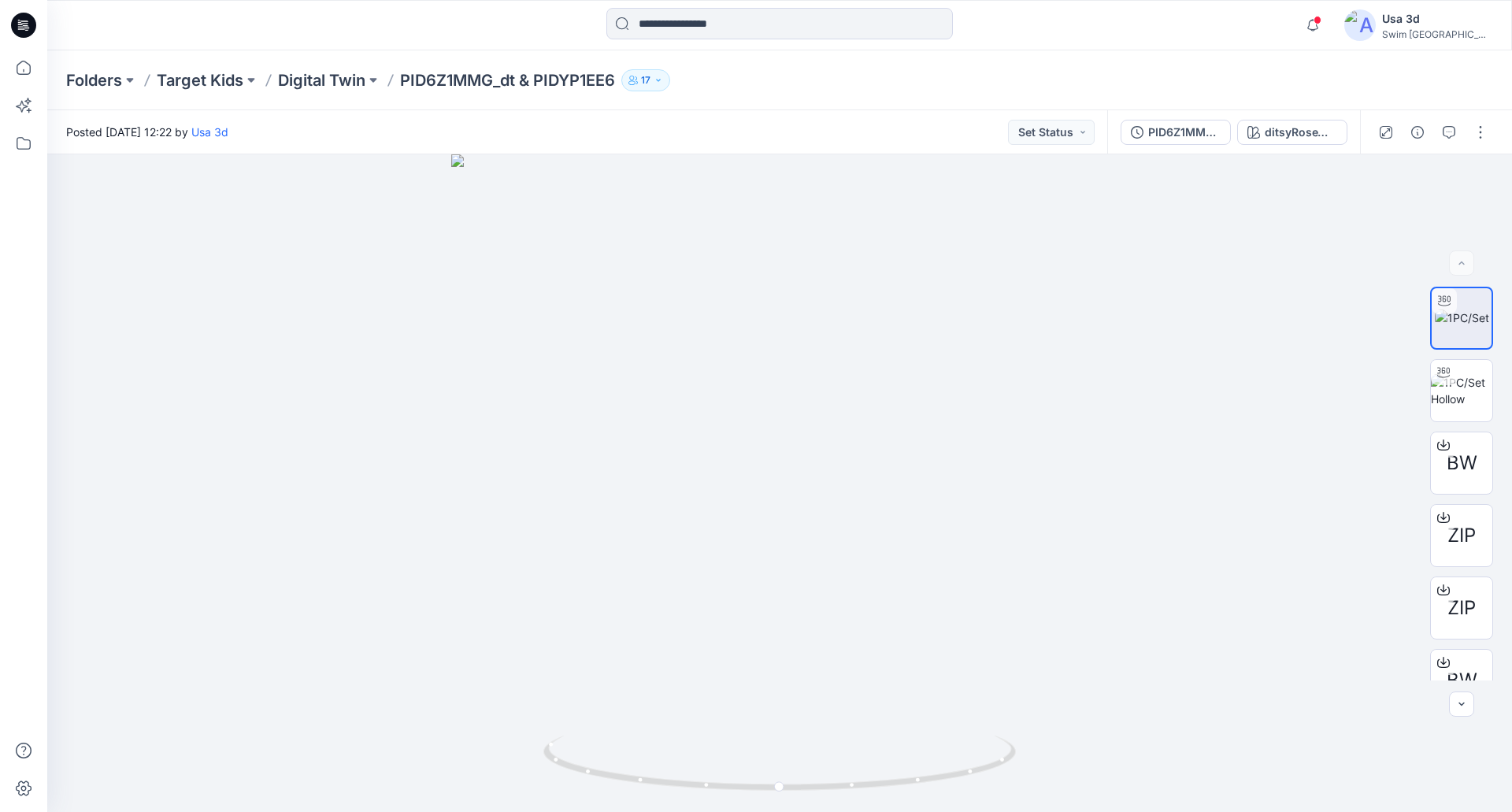
click at [615, 82] on p "PID6Z1MMG_dt & PIDYP1EE6" at bounding box center [507, 80] width 215 height 22
click at [1479, 128] on button "button" at bounding box center [1480, 132] width 25 height 25
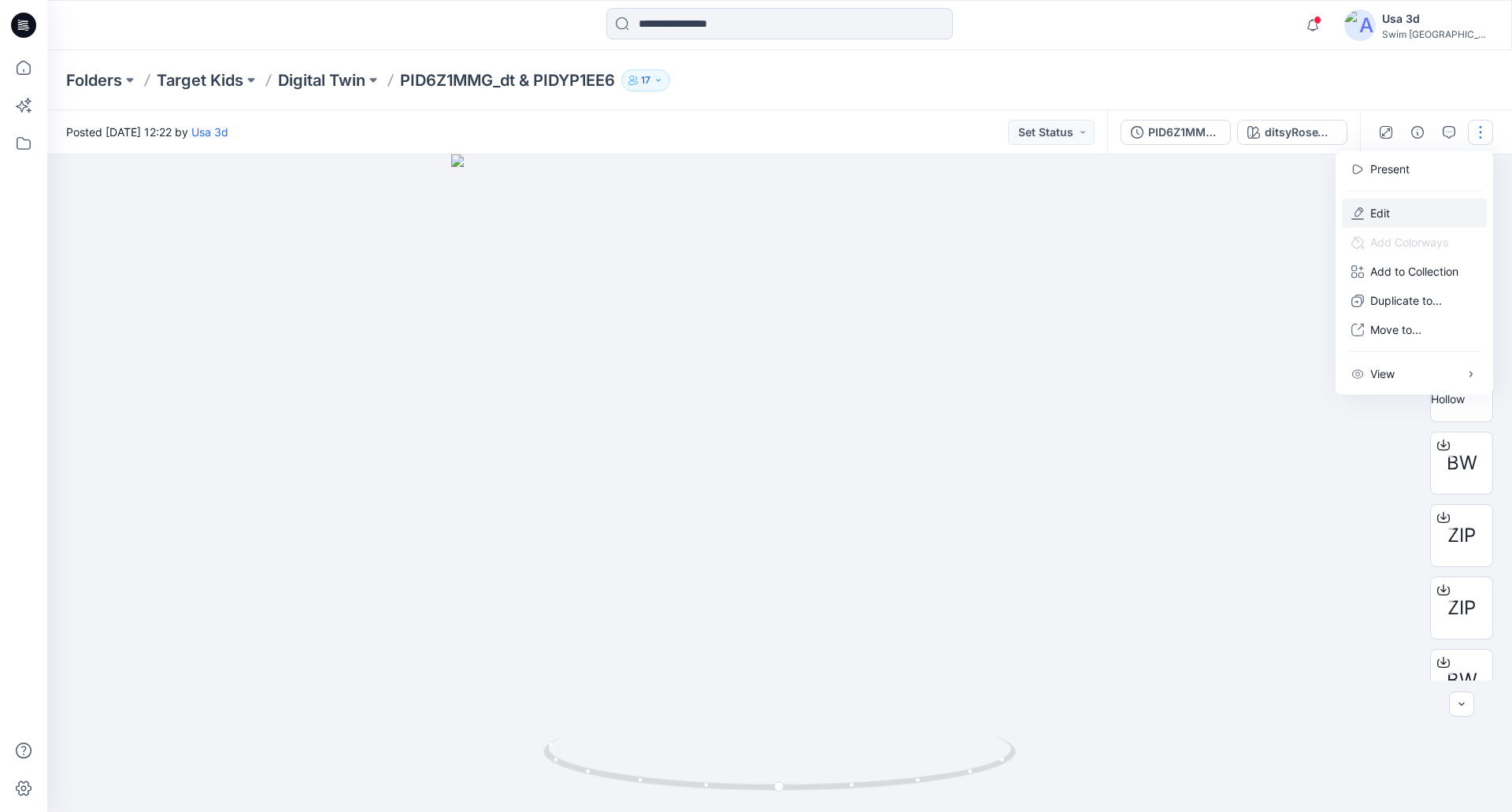
click at [1409, 214] on button "Edit" at bounding box center [1414, 212] width 145 height 29
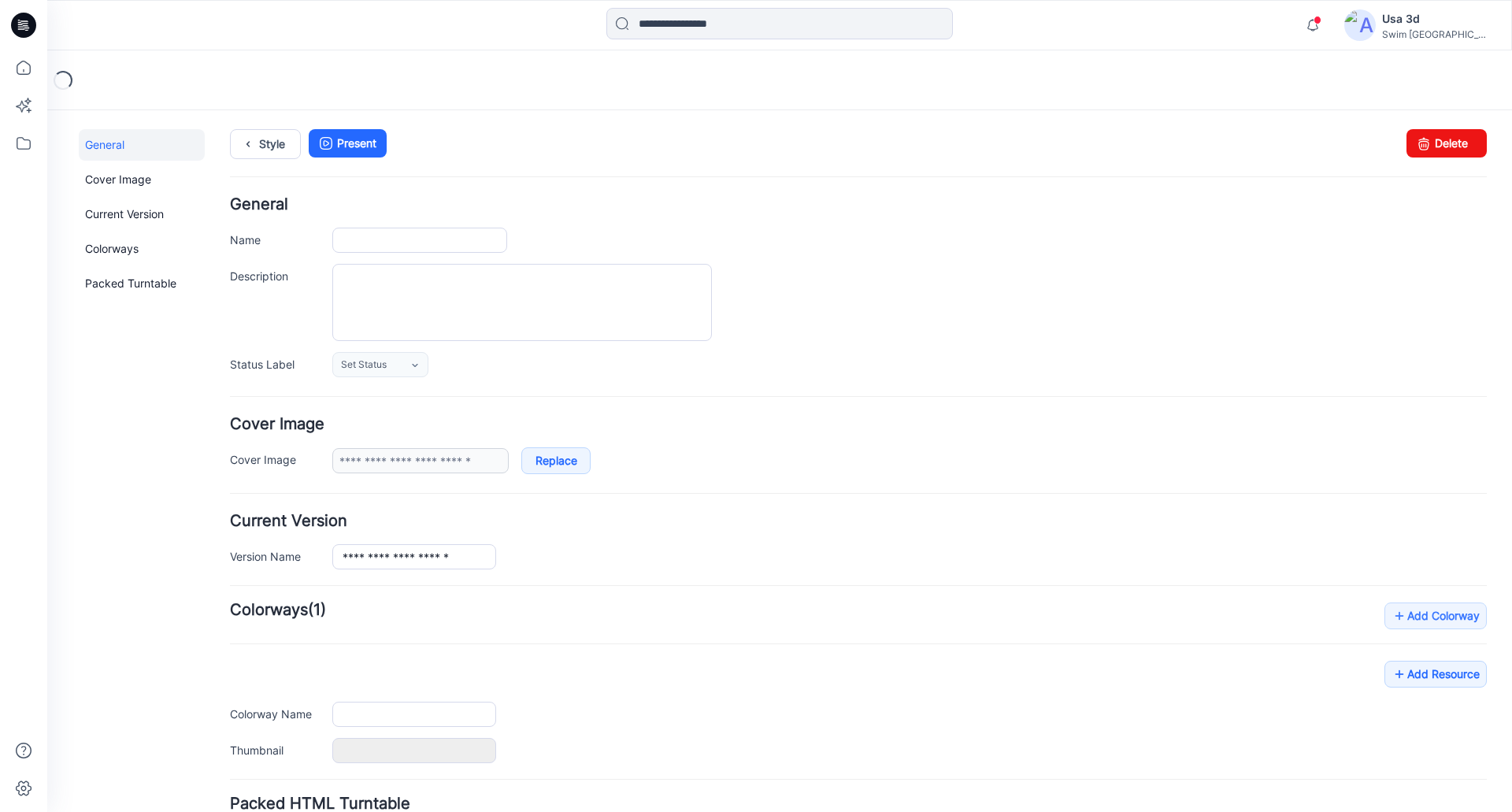
type input "**********"
type input "*******"
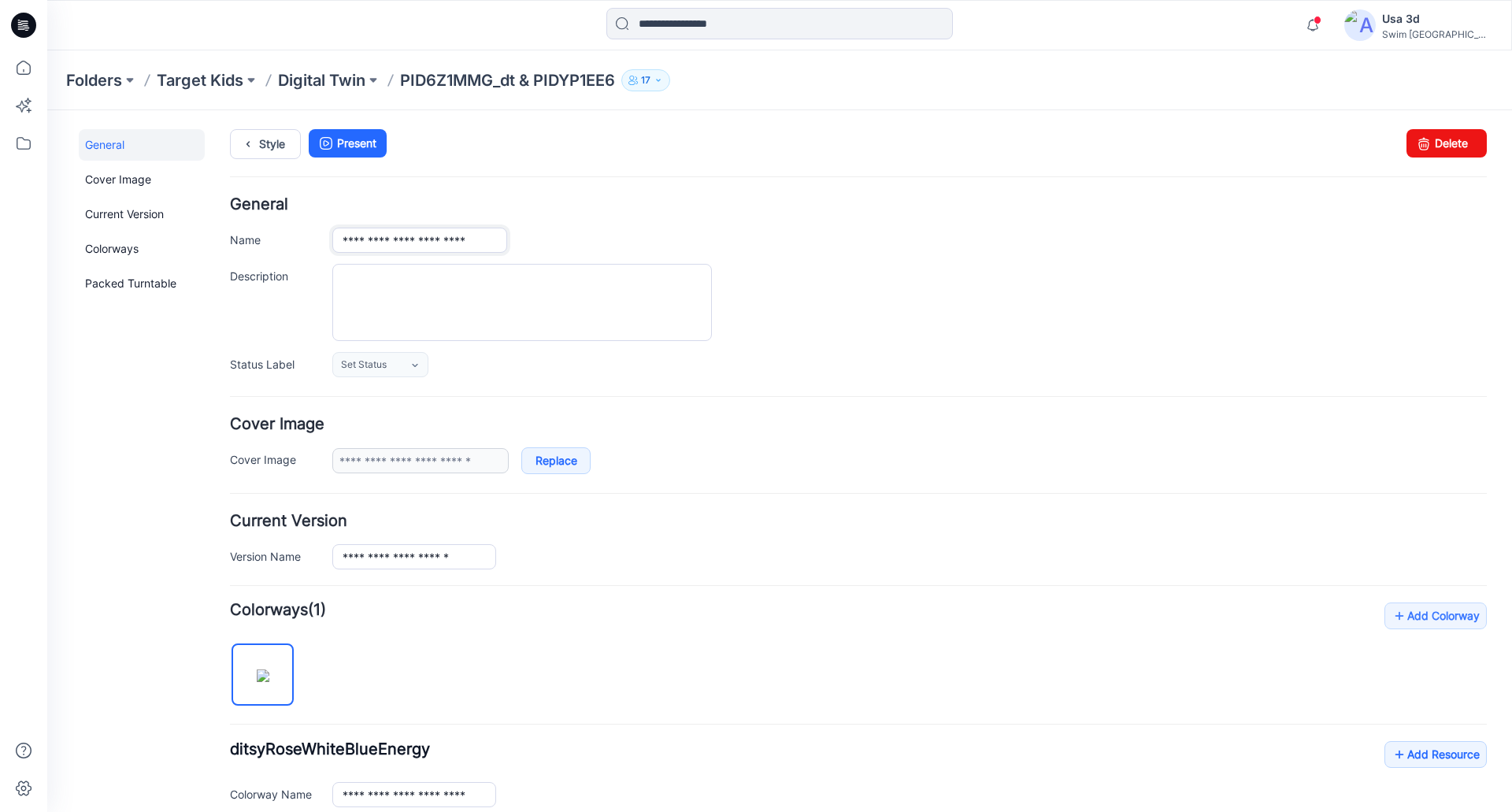
drag, startPoint x: 487, startPoint y: 241, endPoint x: 496, endPoint y: 236, distance: 10.3
click at [491, 240] on input "**********" at bounding box center [419, 241] width 175 height 25
type input "**********"
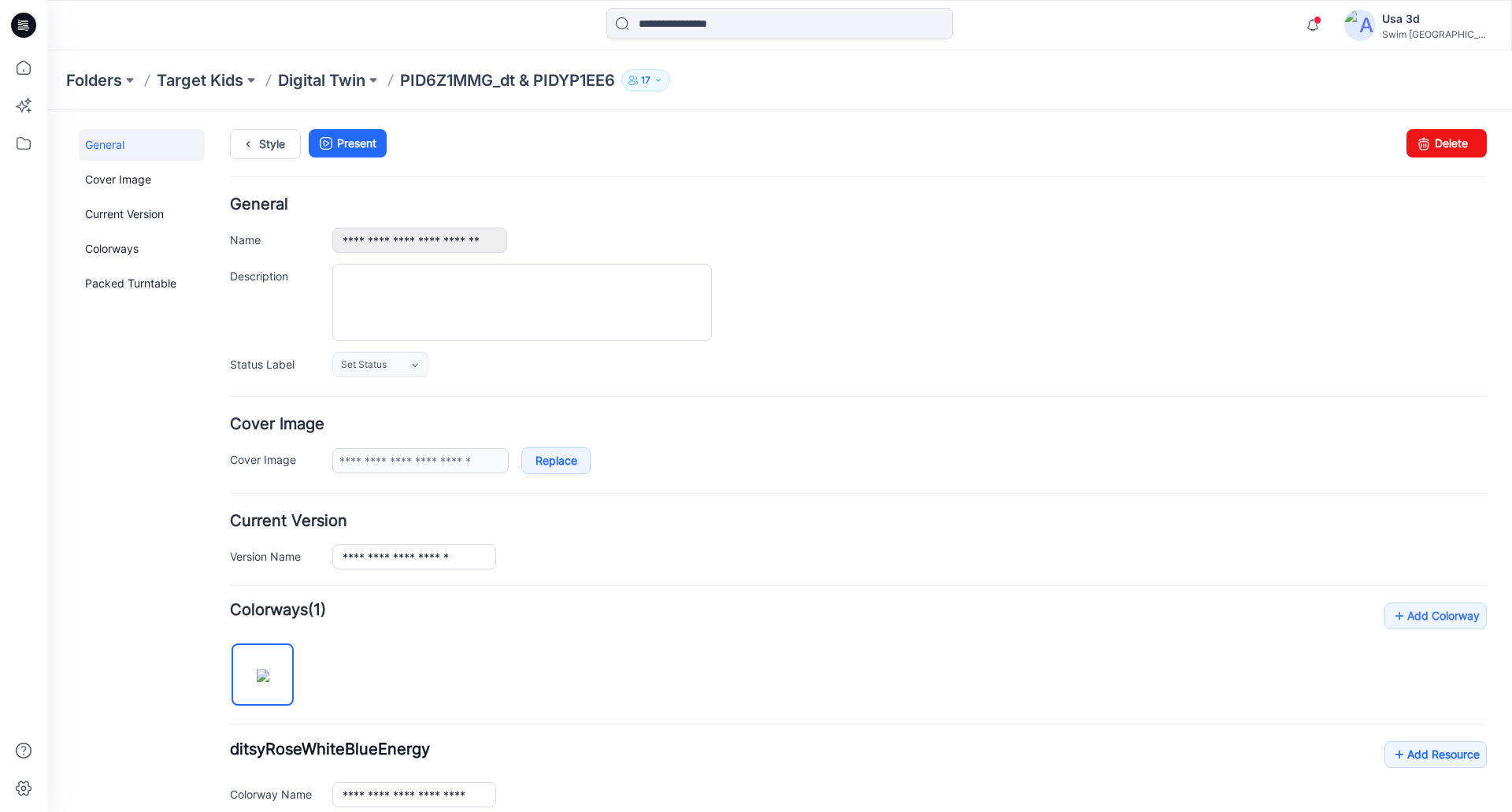
click at [852, 256] on div "**********" at bounding box center [858, 287] width 1257 height 180
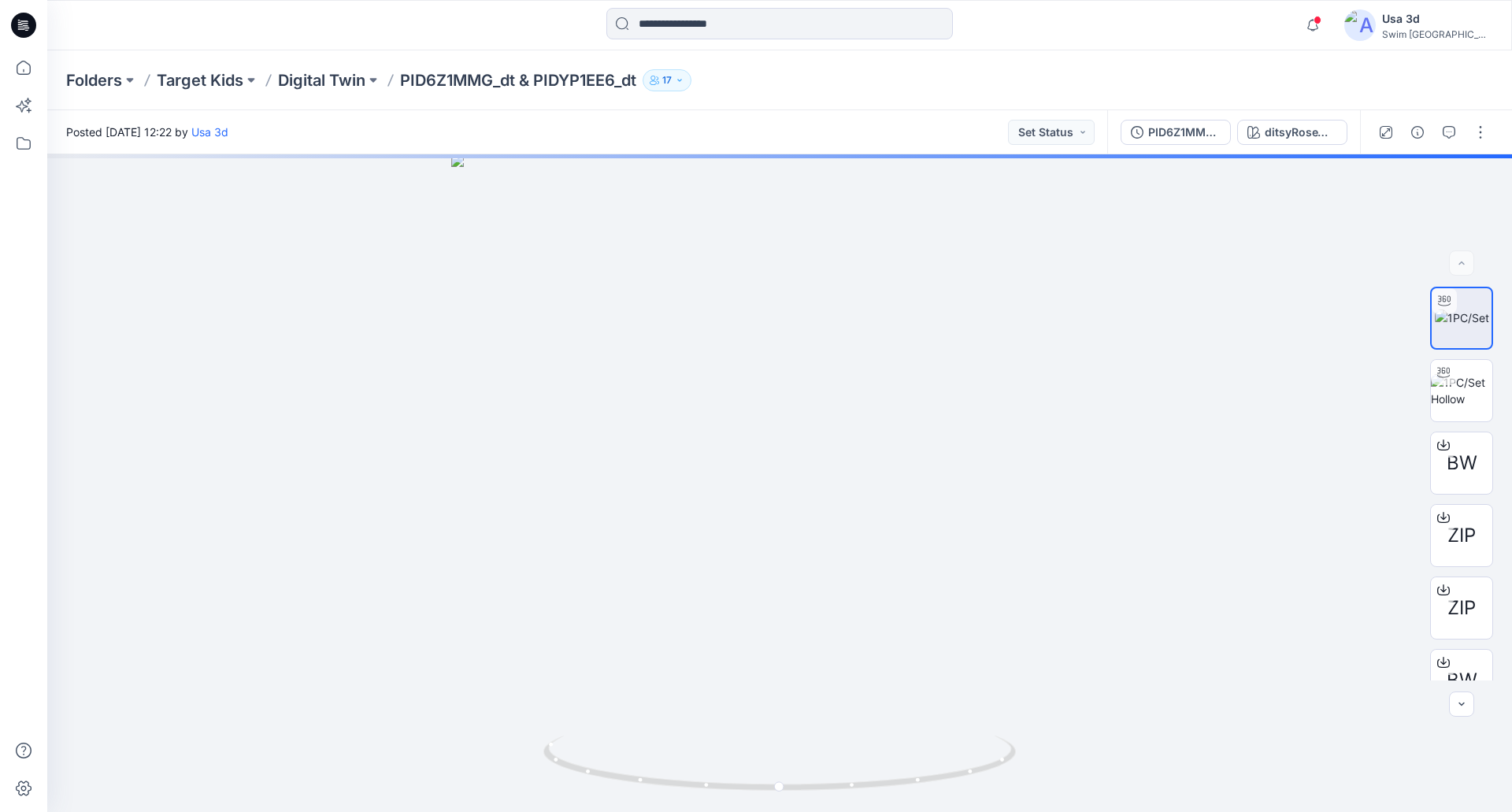
click at [303, 79] on p "Digital Twin" at bounding box center [321, 80] width 88 height 22
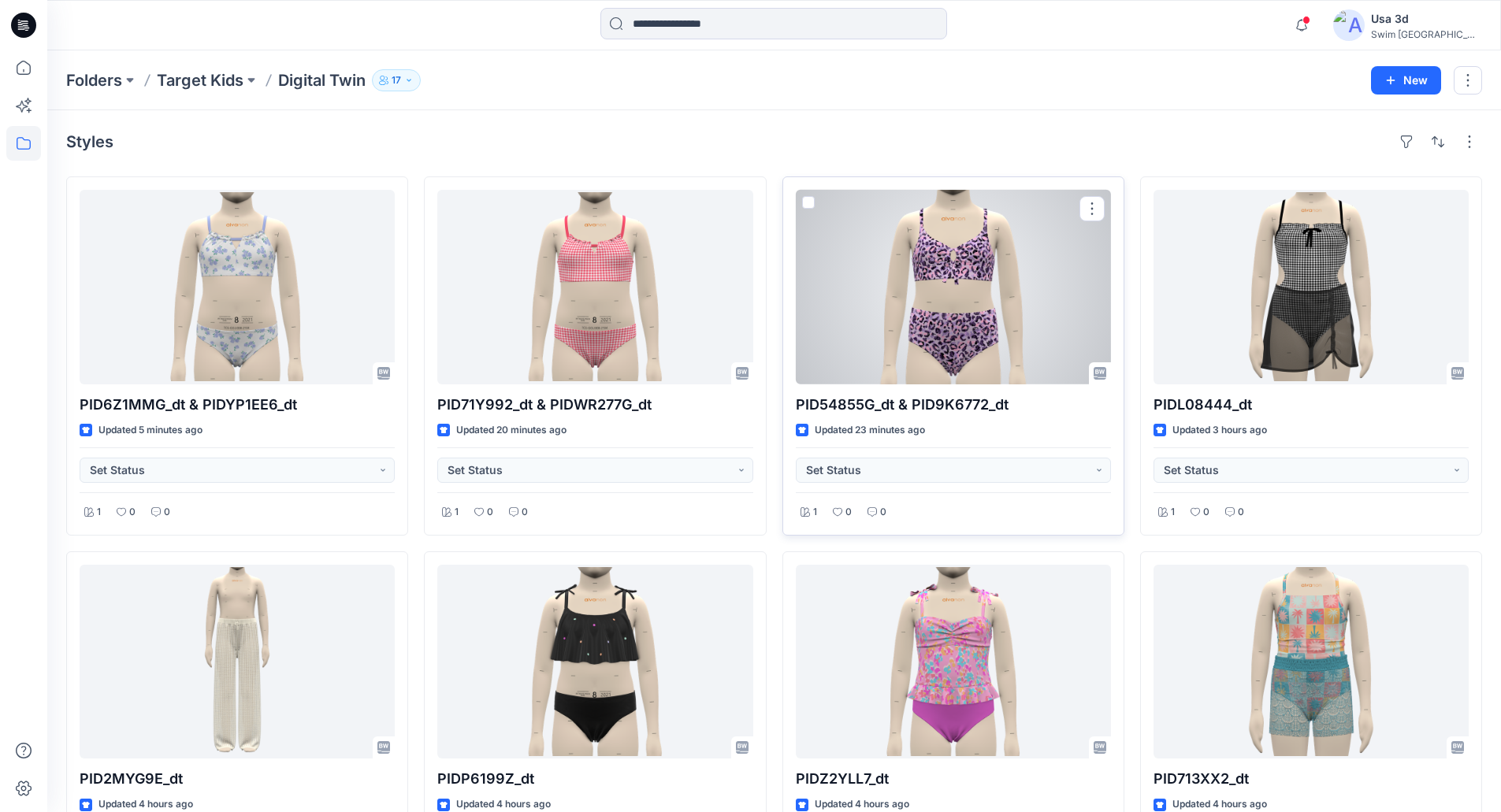
click at [898, 307] on div at bounding box center [953, 287] width 315 height 194
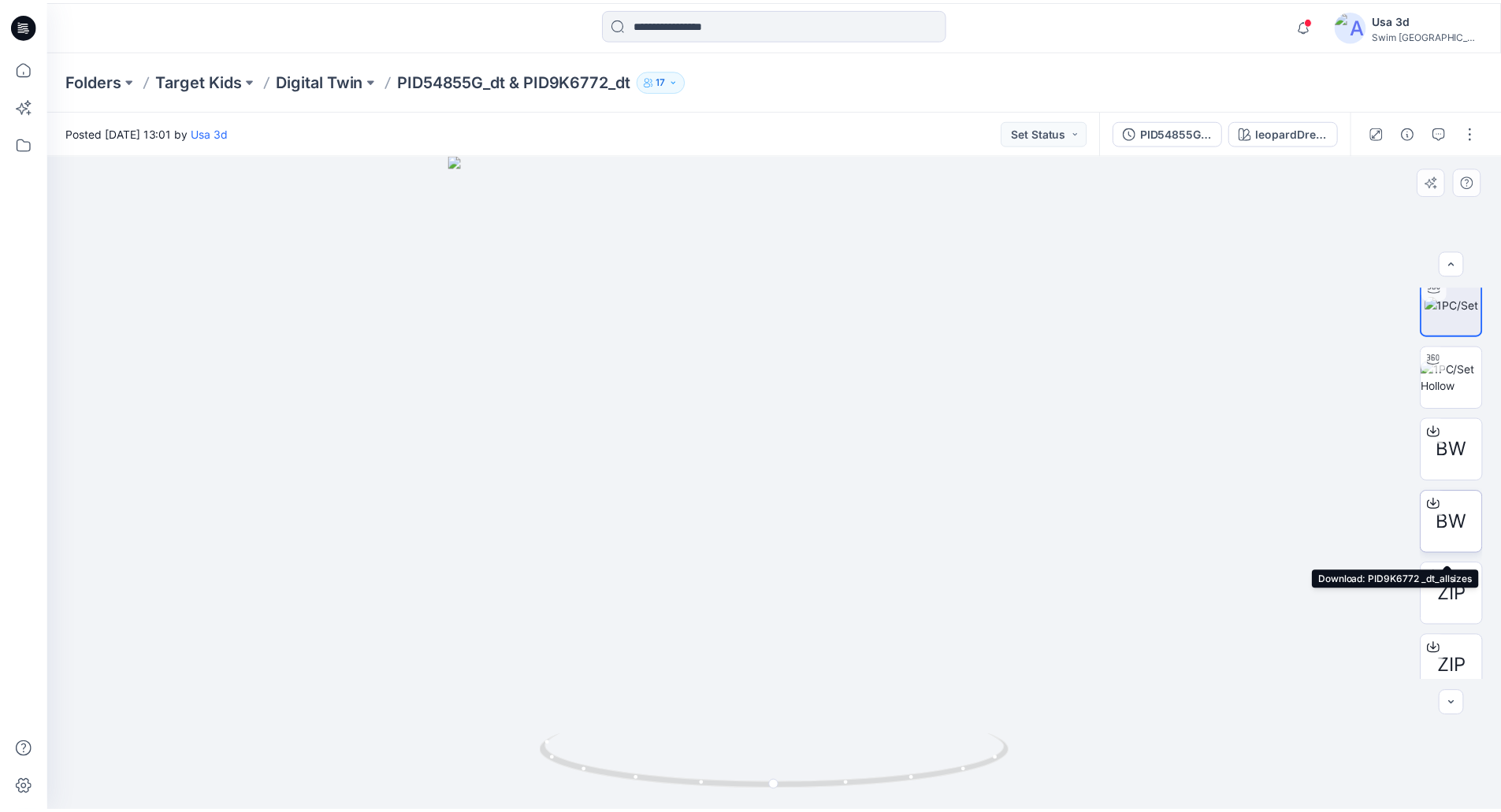
scroll to position [32, 0]
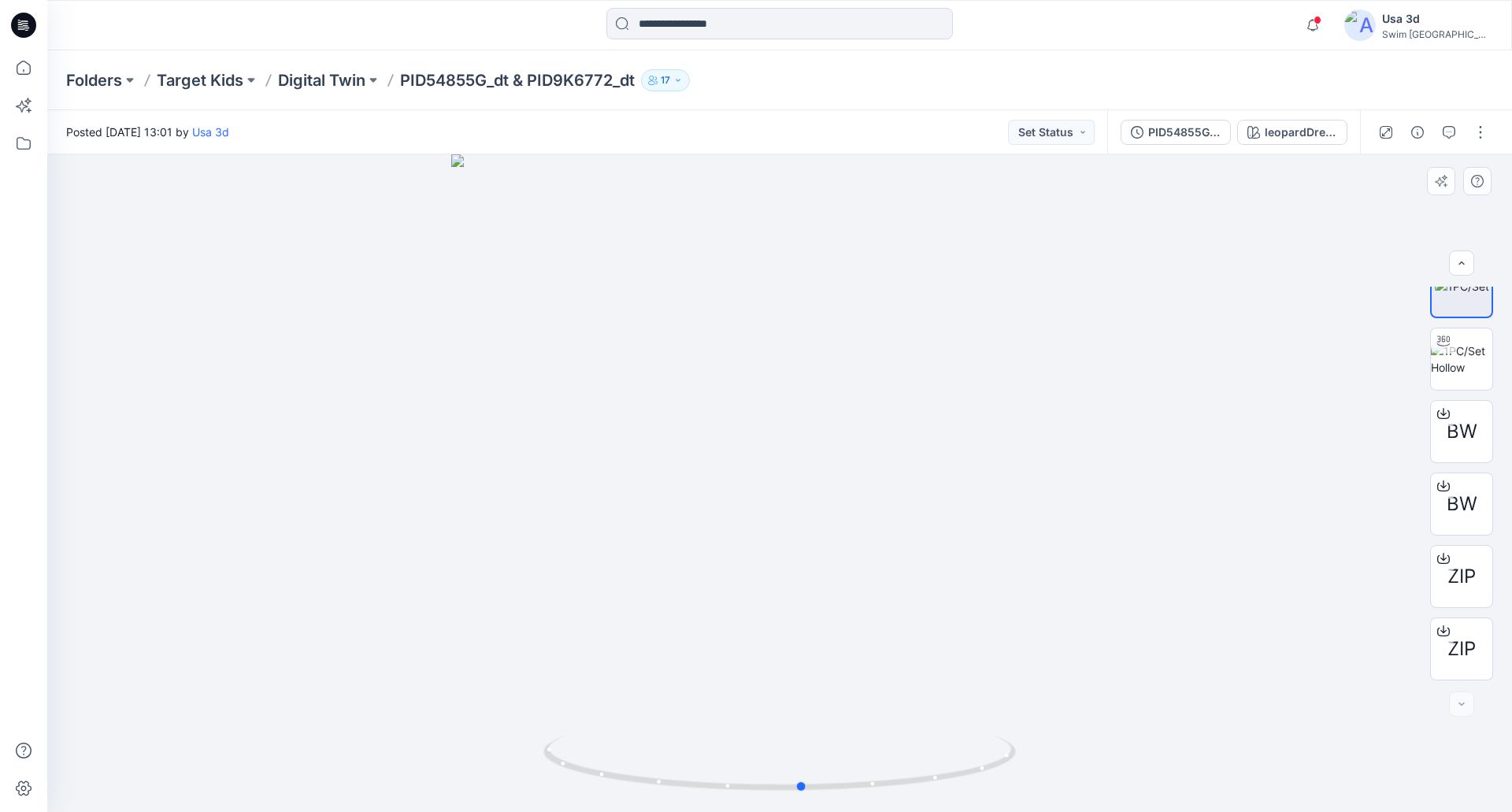
drag, startPoint x: 743, startPoint y: 417, endPoint x: 767, endPoint y: 426, distance: 25.6
click at [766, 425] on div at bounding box center [779, 483] width 1464 height 657
click at [332, 82] on p "Digital Twin" at bounding box center [321, 80] width 88 height 22
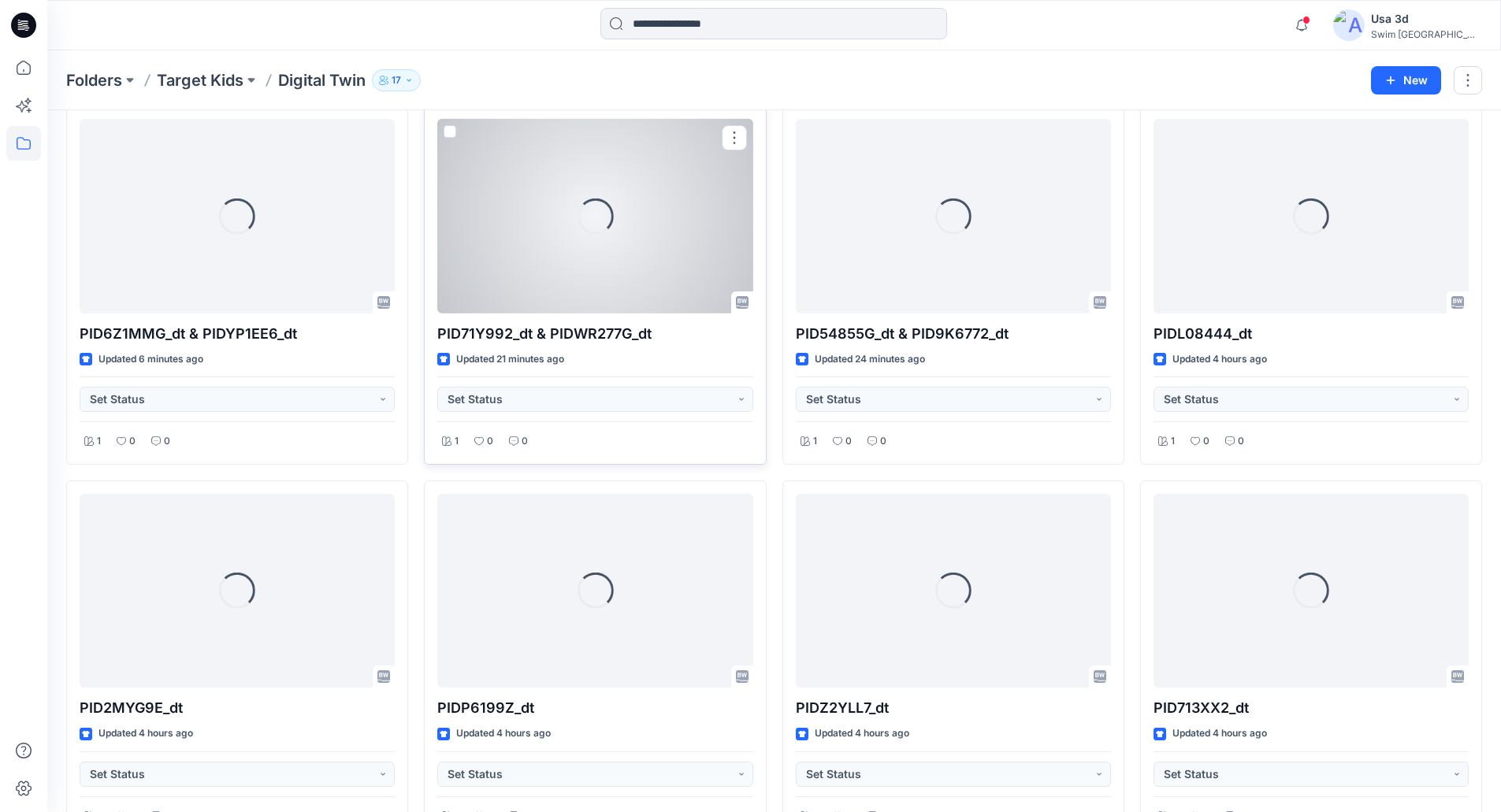
scroll to position [236, 0]
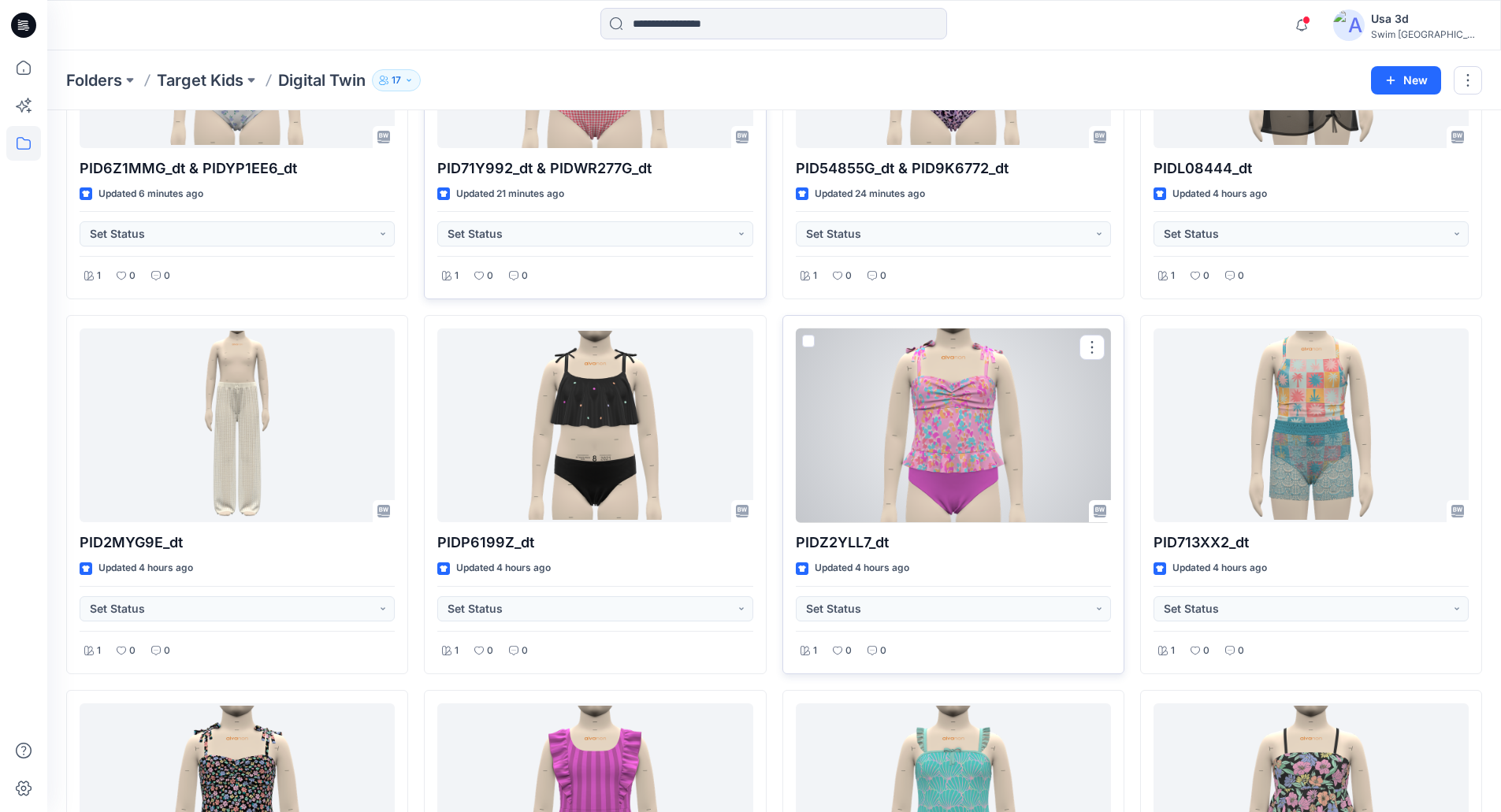
click at [978, 416] on div at bounding box center [953, 425] width 315 height 194
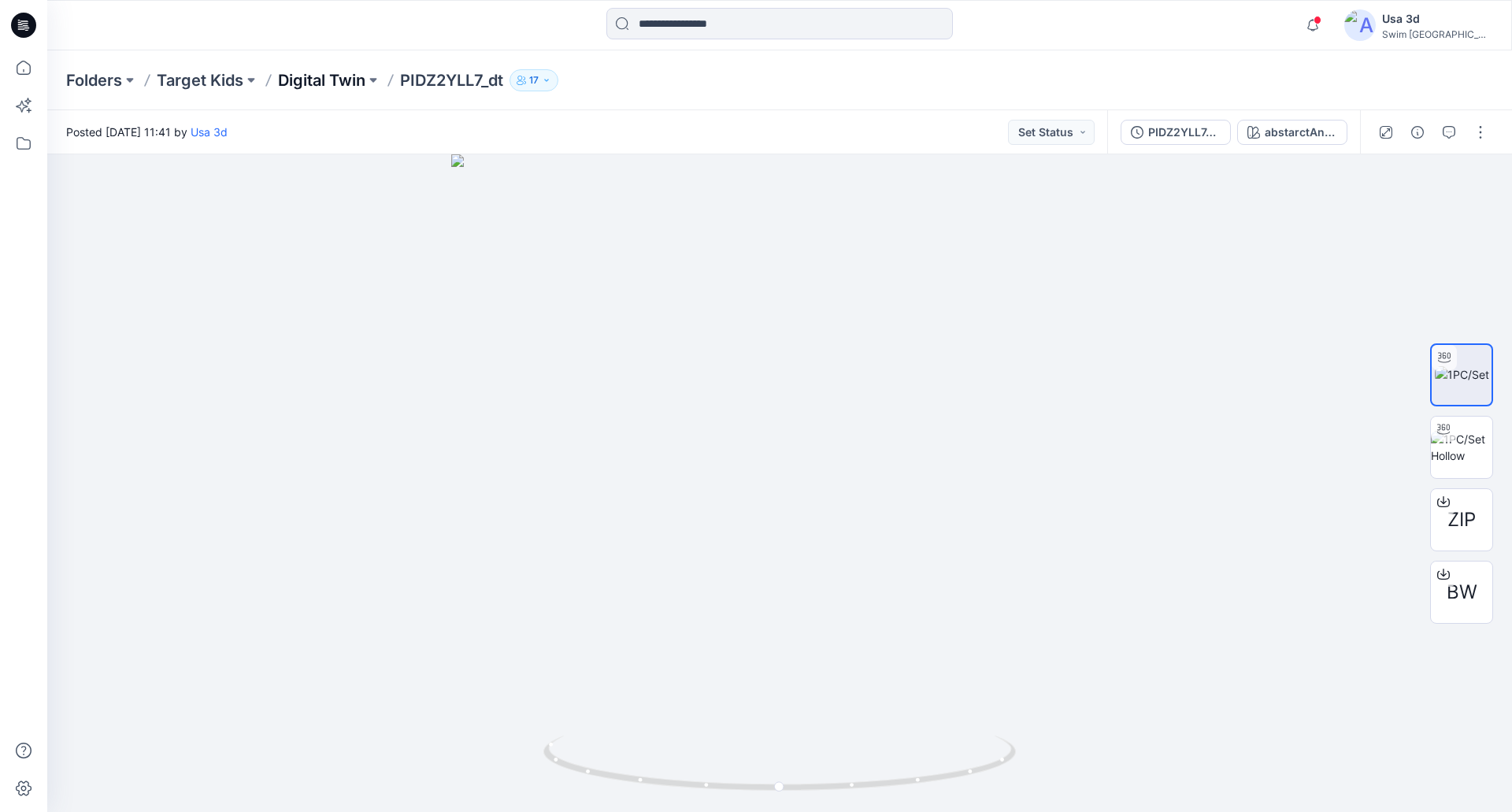
click at [329, 77] on p "Digital Twin" at bounding box center [321, 80] width 88 height 22
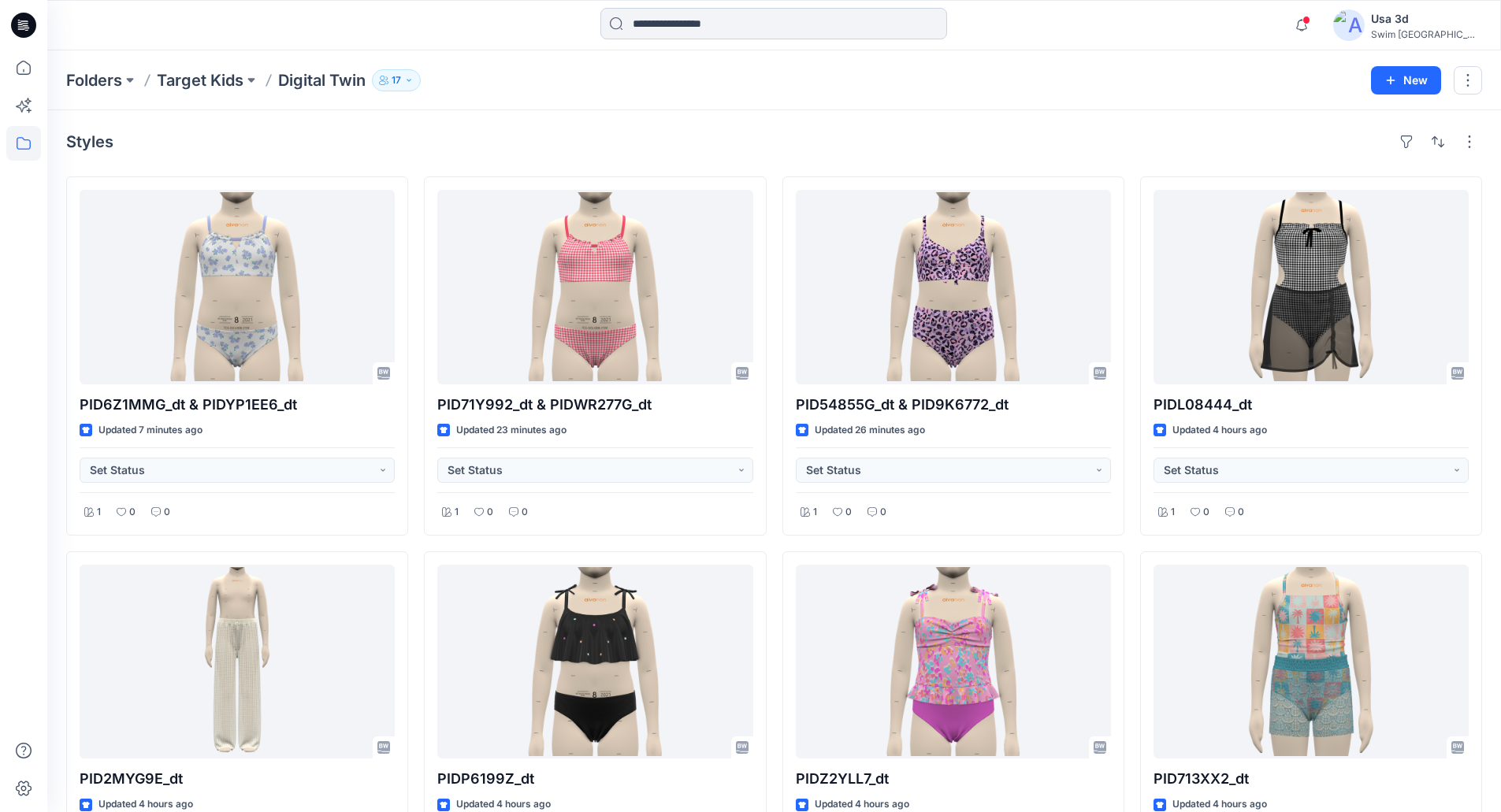
click at [704, 20] on input at bounding box center [773, 24] width 347 height 32
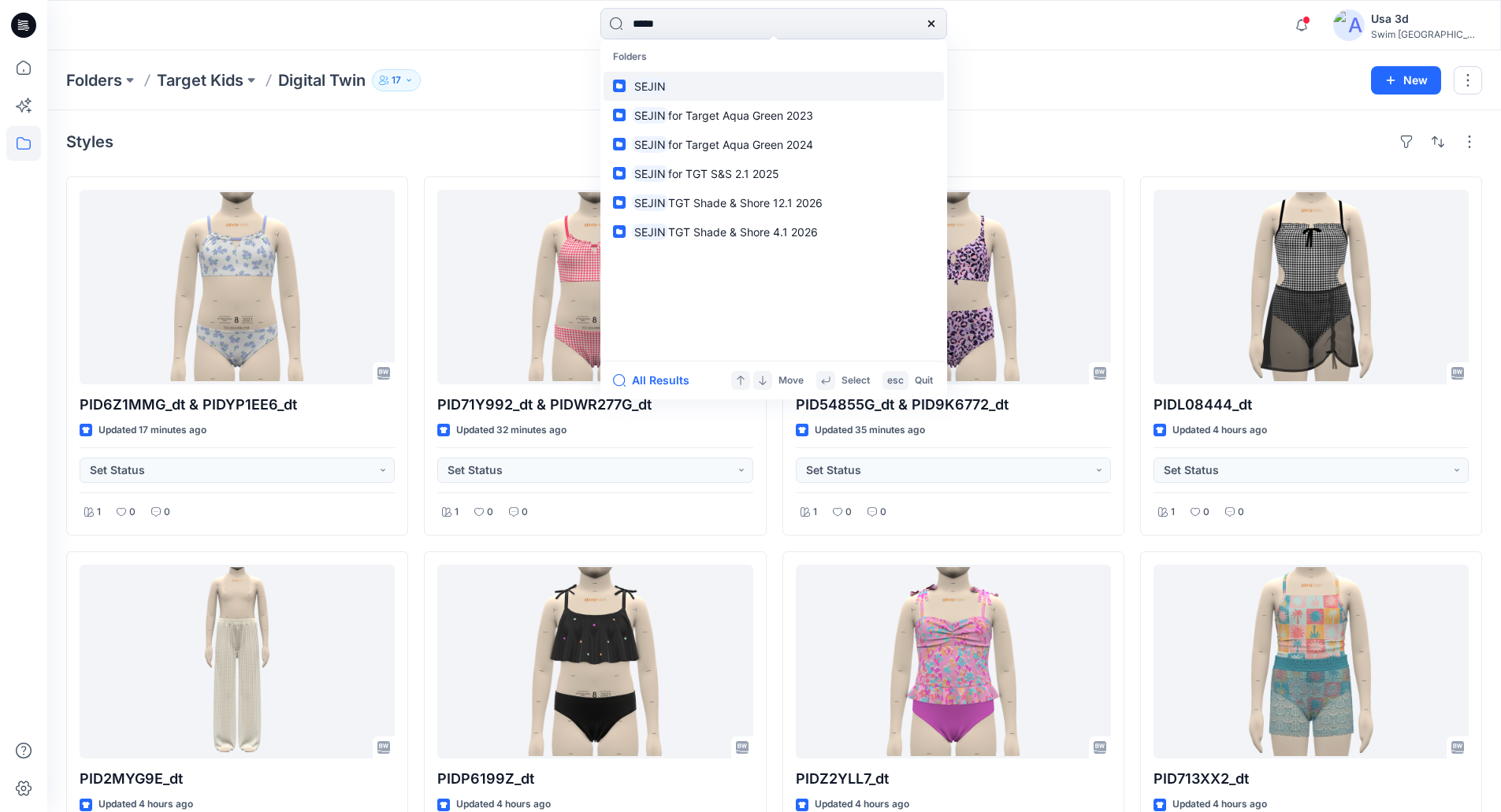
type input "*****"
click at [697, 90] on link "SEJIN" at bounding box center [774, 86] width 340 height 29
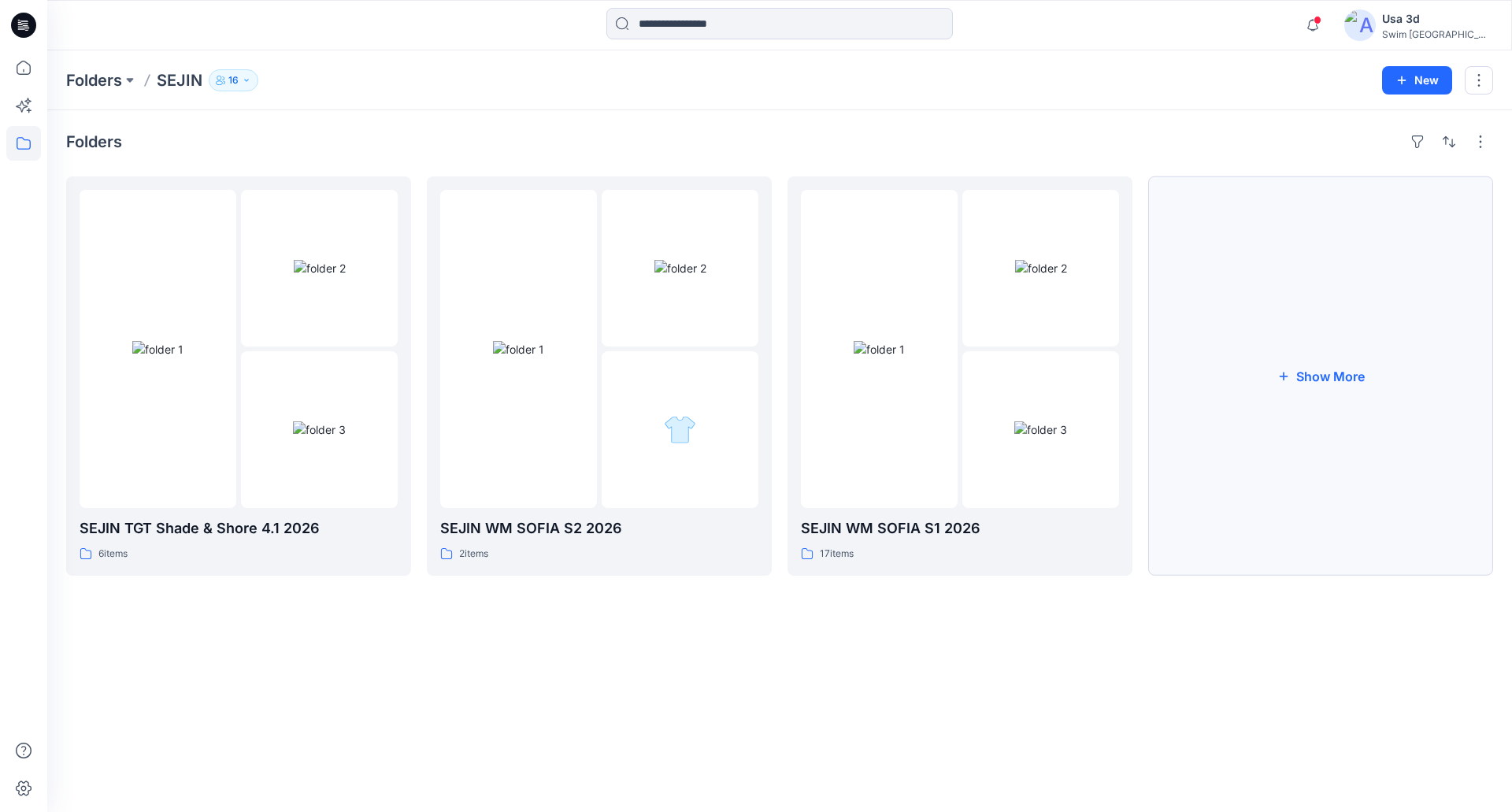
click at [1346, 386] on button "Show More" at bounding box center [1319, 375] width 345 height 399
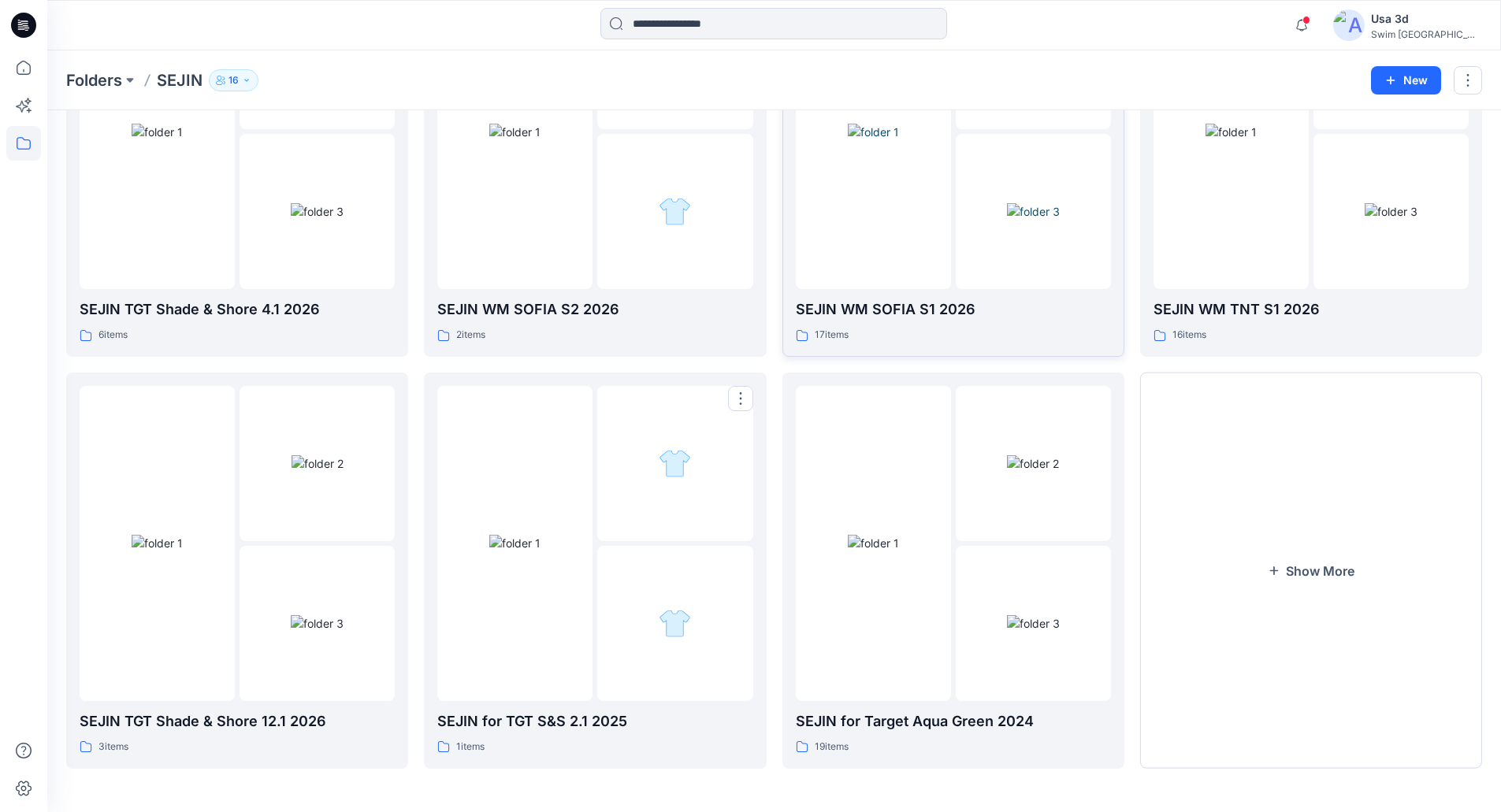
scroll to position [216, 0]
click at [1385, 552] on button "Show More" at bounding box center [1311, 570] width 342 height 396
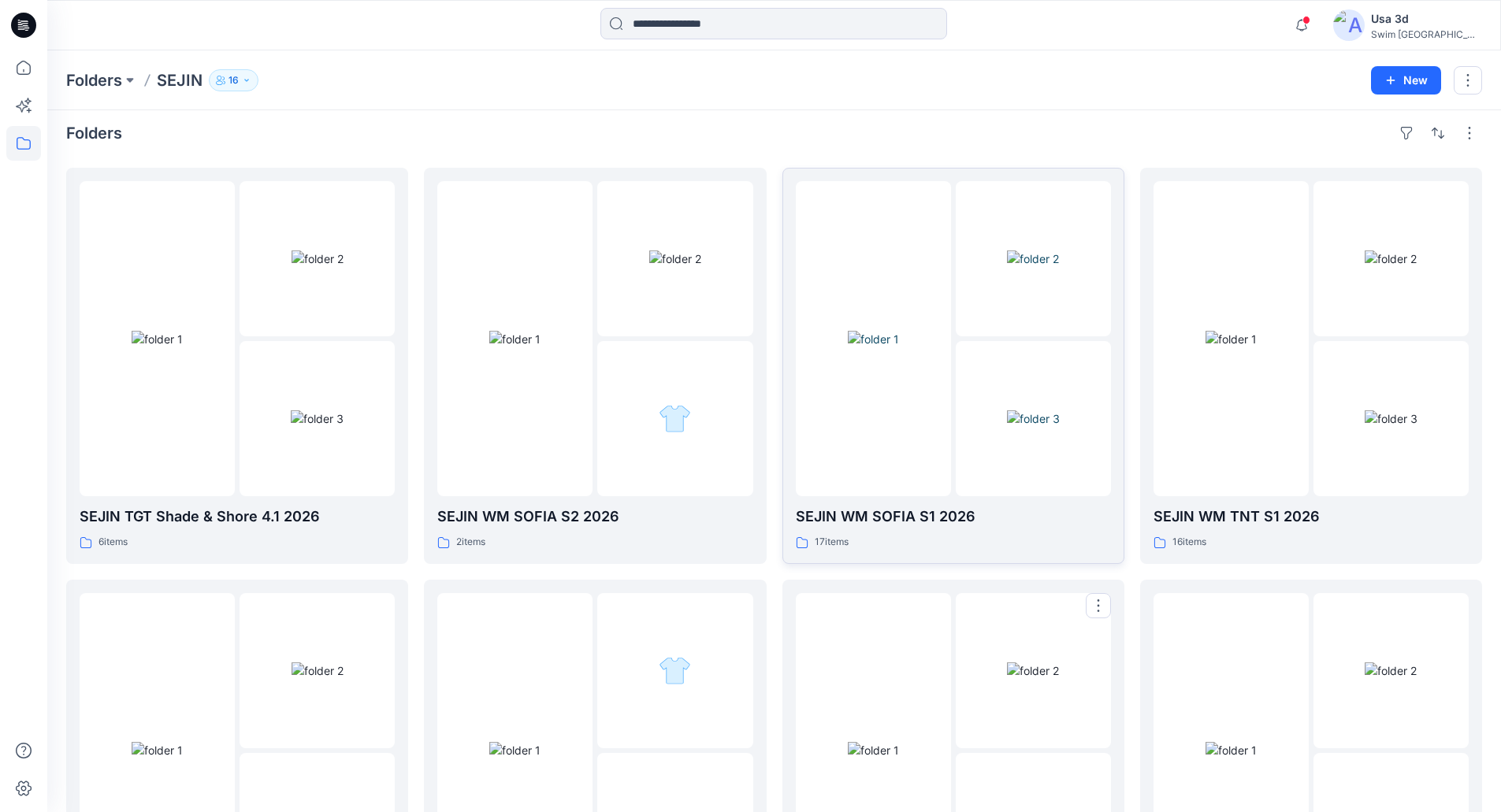
scroll to position [0, 0]
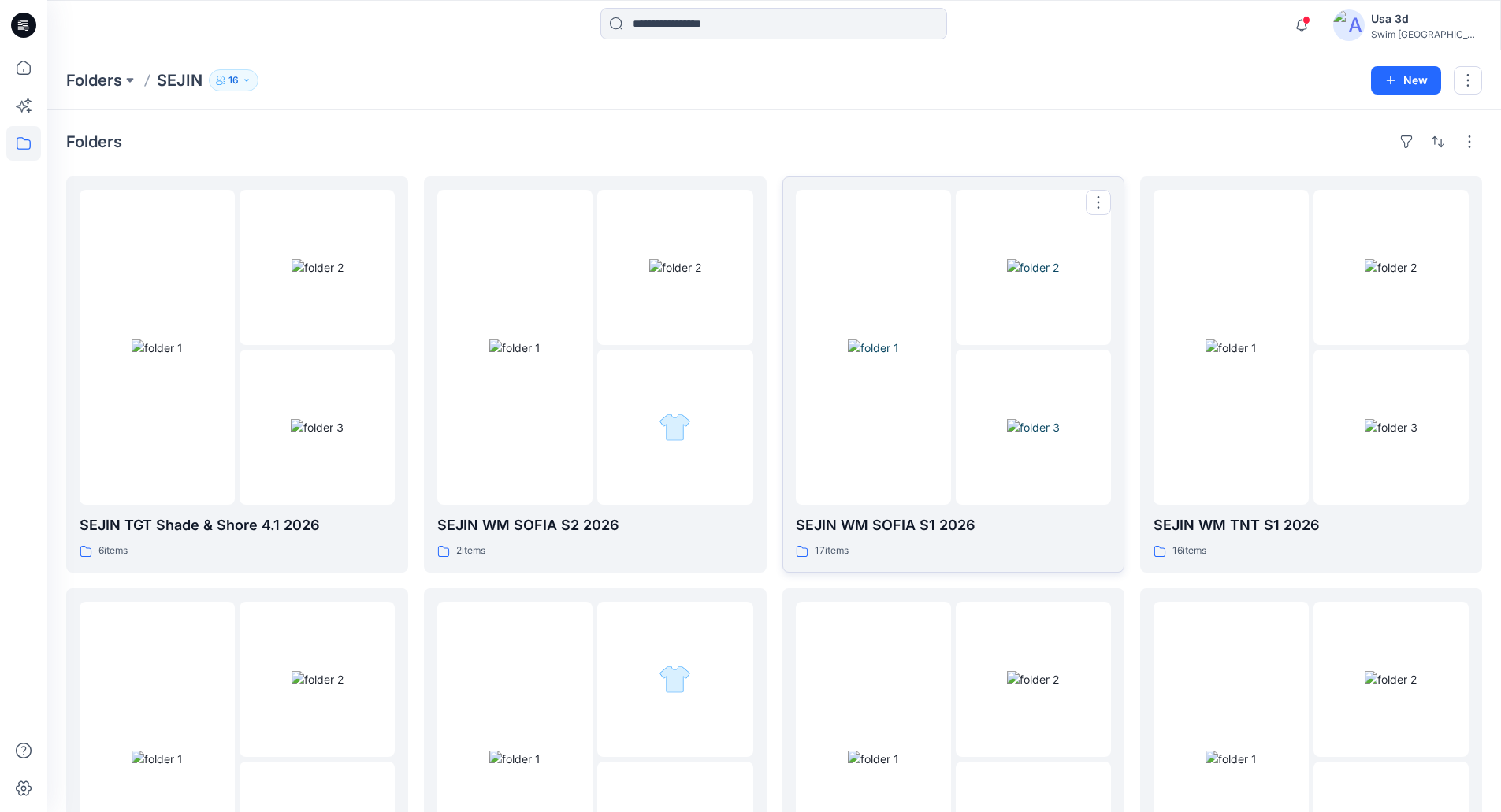
click at [953, 423] on div at bounding box center [953, 347] width 315 height 315
click at [27, 33] on icon at bounding box center [24, 25] width 25 height 25
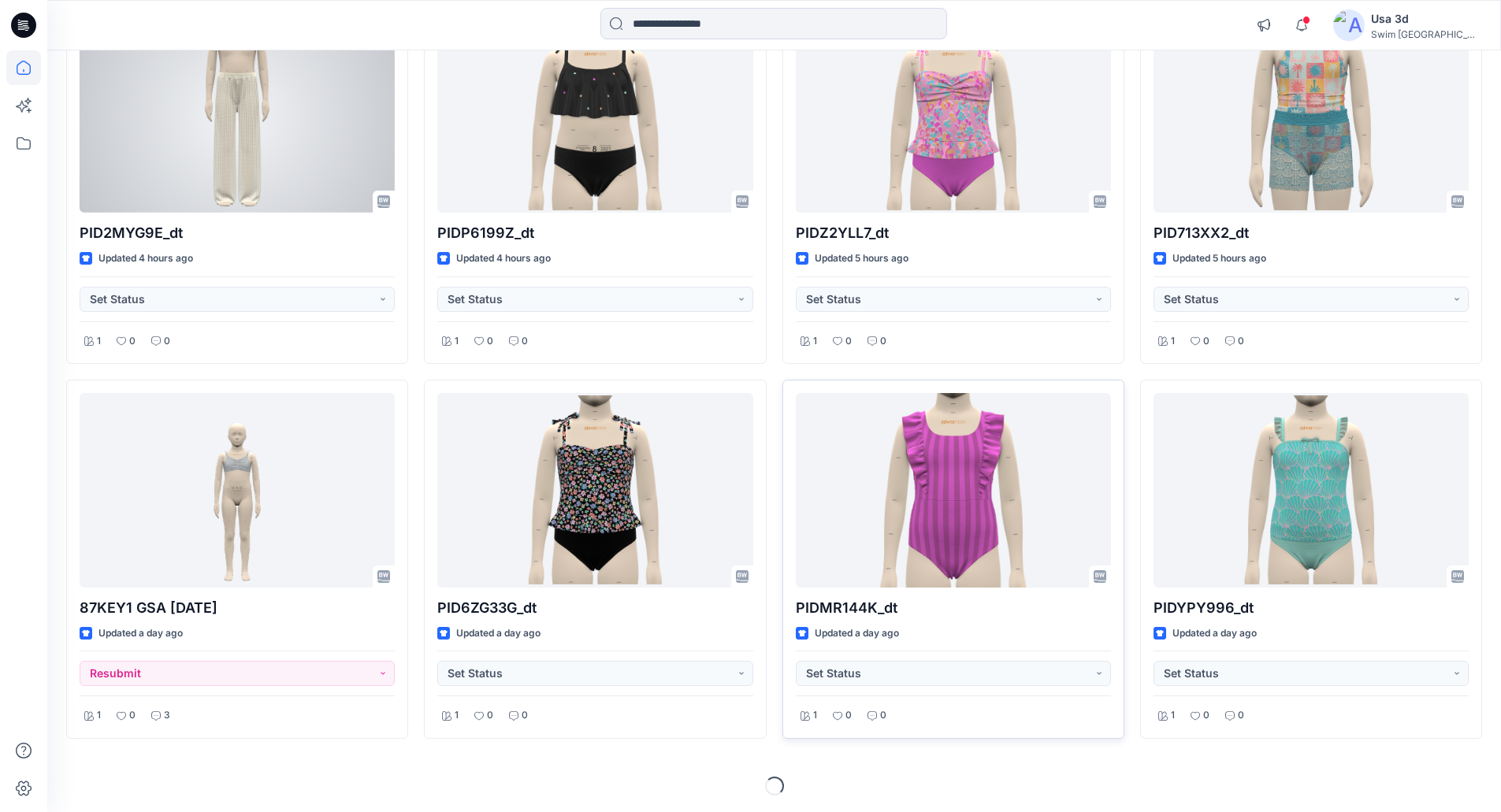
scroll to position [593, 0]
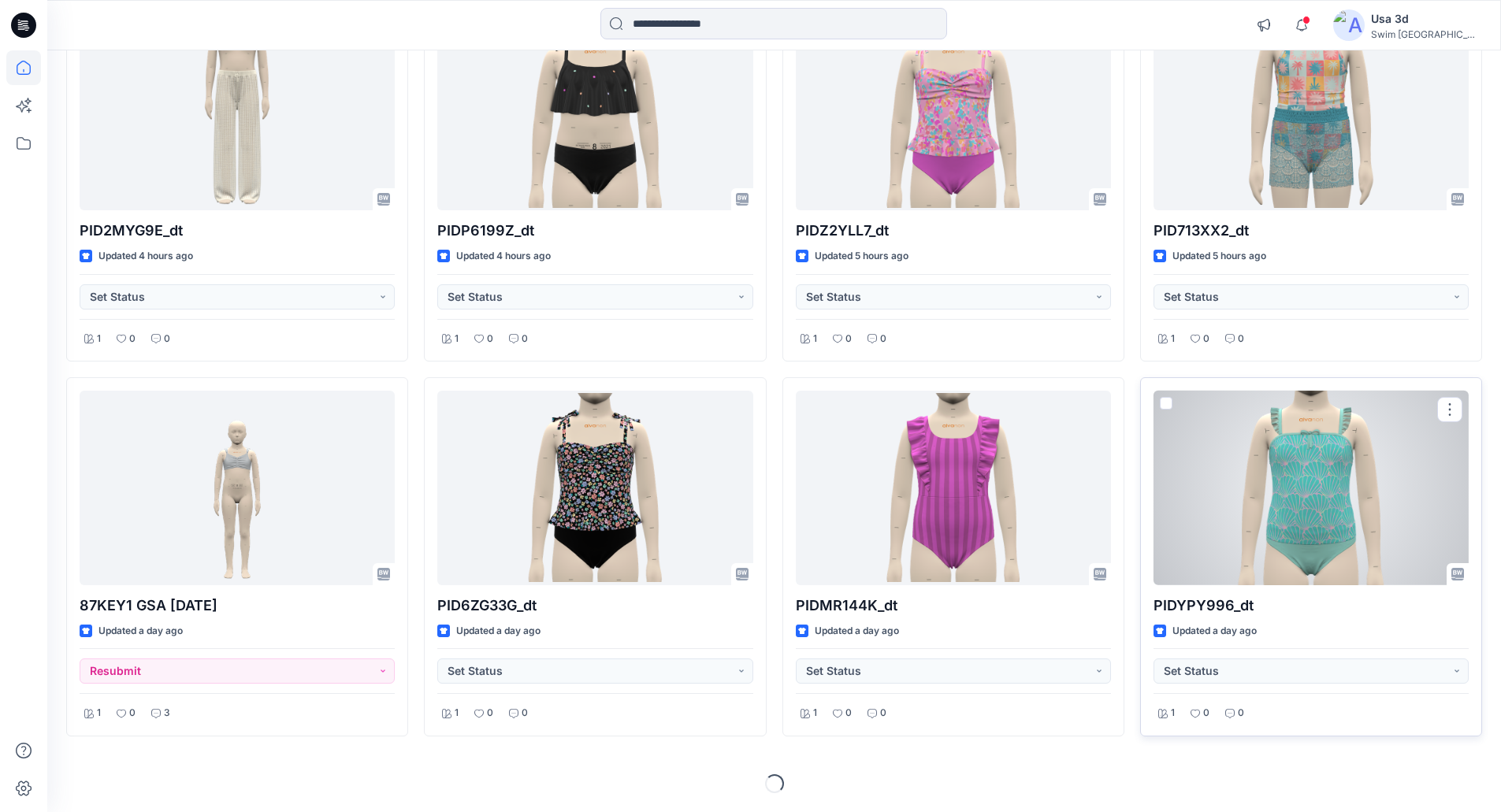
click at [1269, 496] on div at bounding box center [1311, 487] width 315 height 194
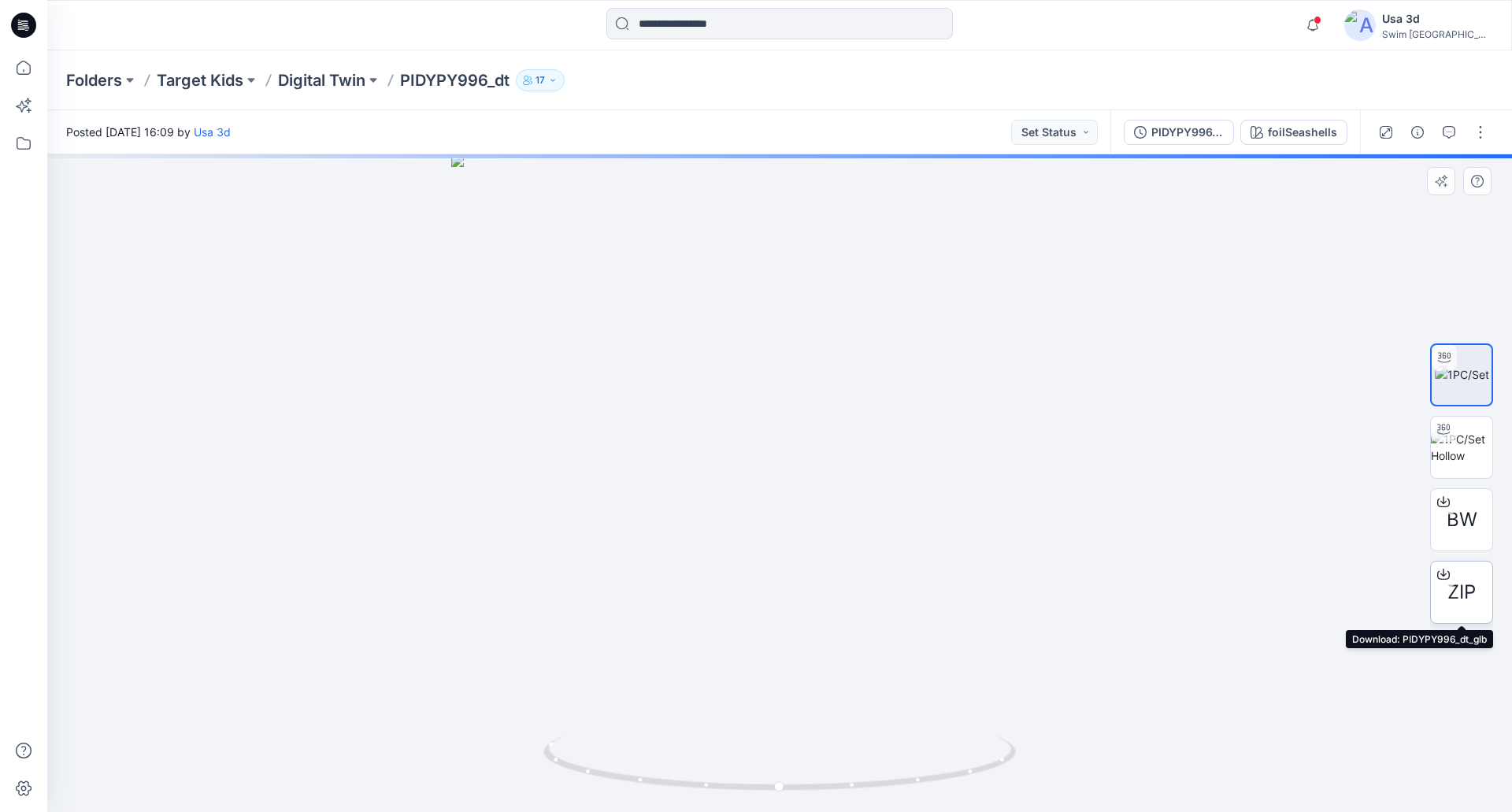
click at [1471, 595] on span "ZIP" at bounding box center [1460, 591] width 28 height 28
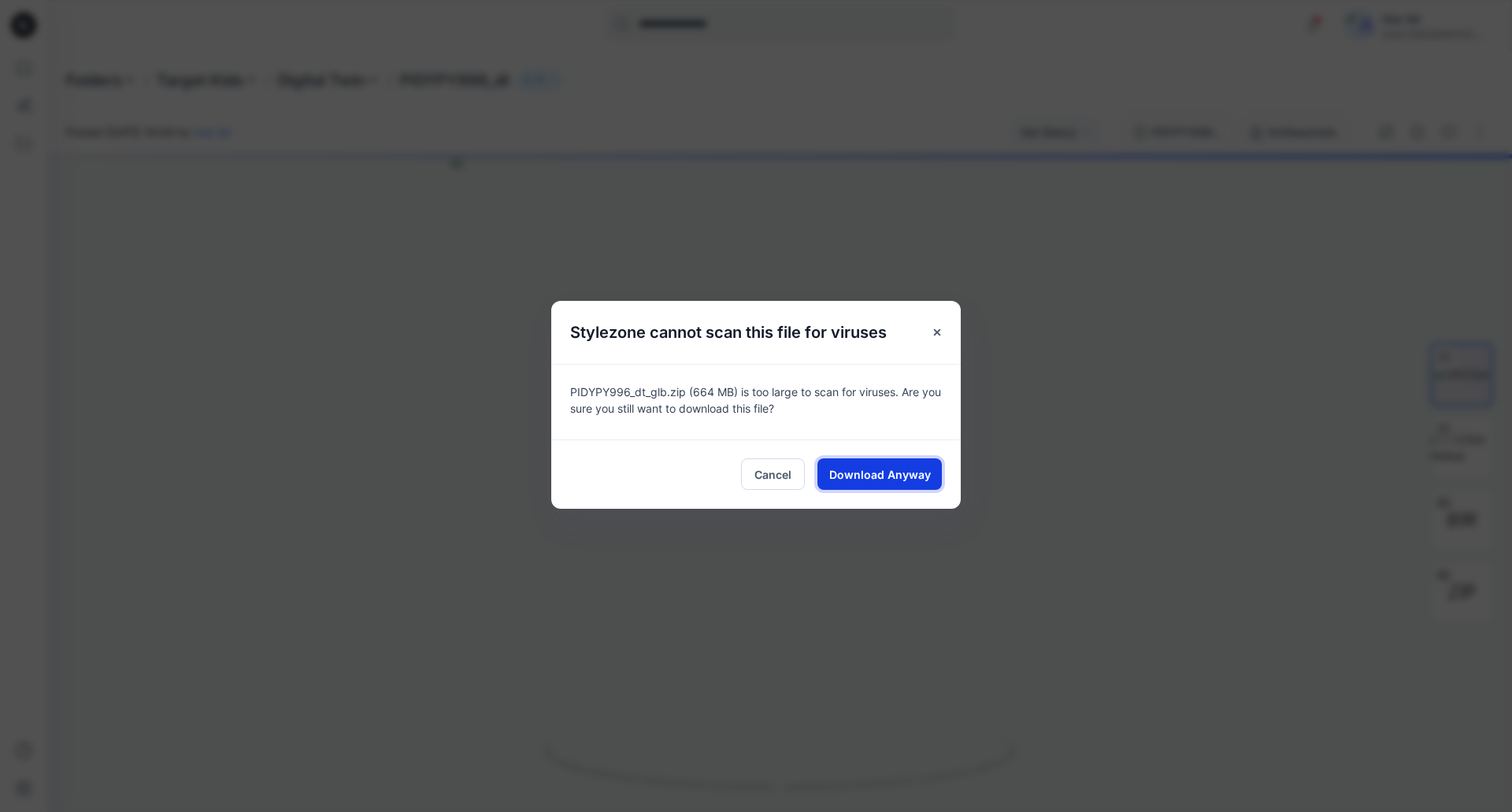
click at [892, 480] on span "Download Anyway" at bounding box center [880, 474] width 101 height 16
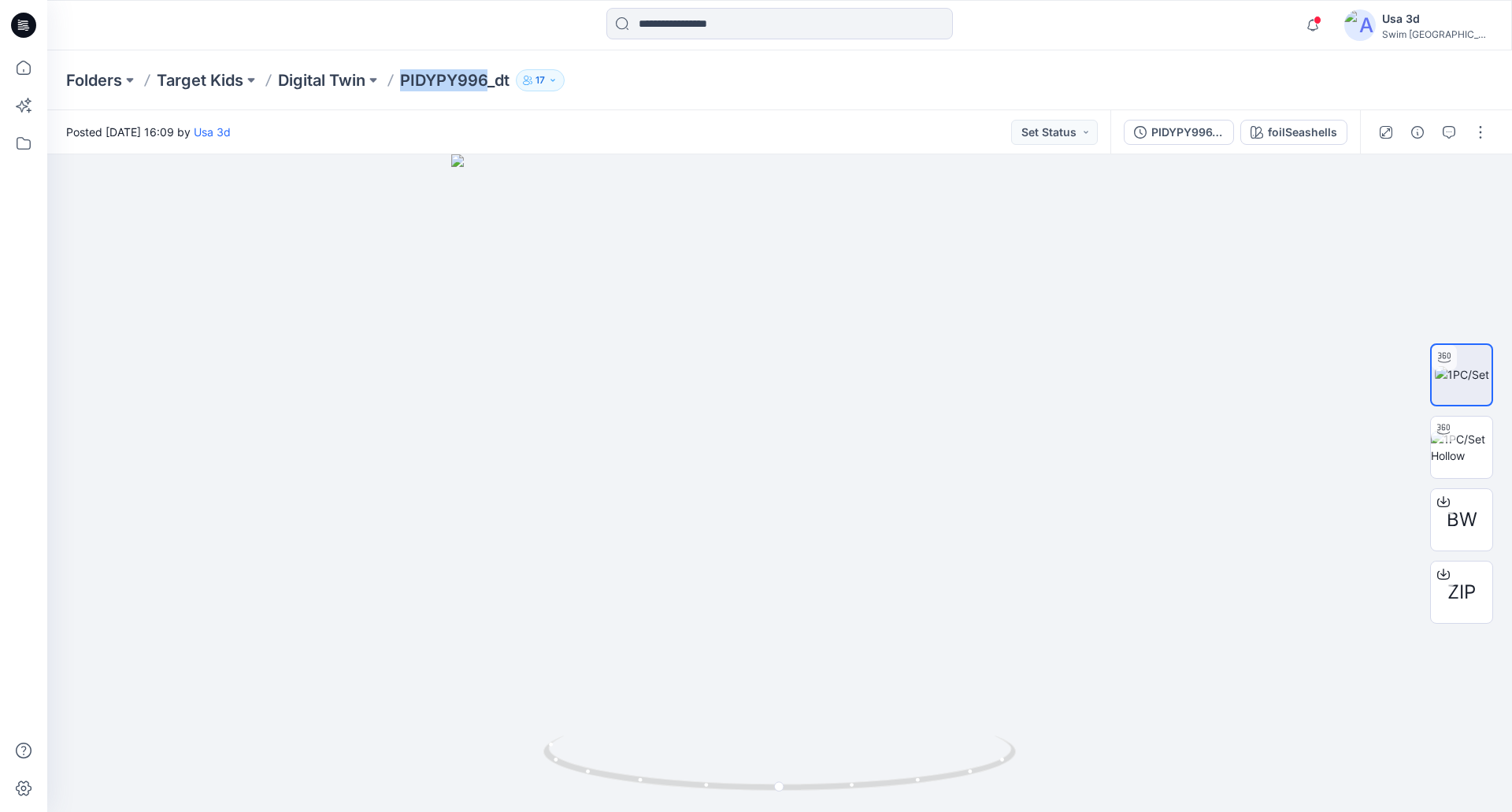
drag, startPoint x: 402, startPoint y: 84, endPoint x: 486, endPoint y: 82, distance: 84.0
click at [486, 82] on p "PIDYPY996_dt" at bounding box center [454, 80] width 109 height 22
click at [1482, 134] on button "button" at bounding box center [1480, 132] width 25 height 25
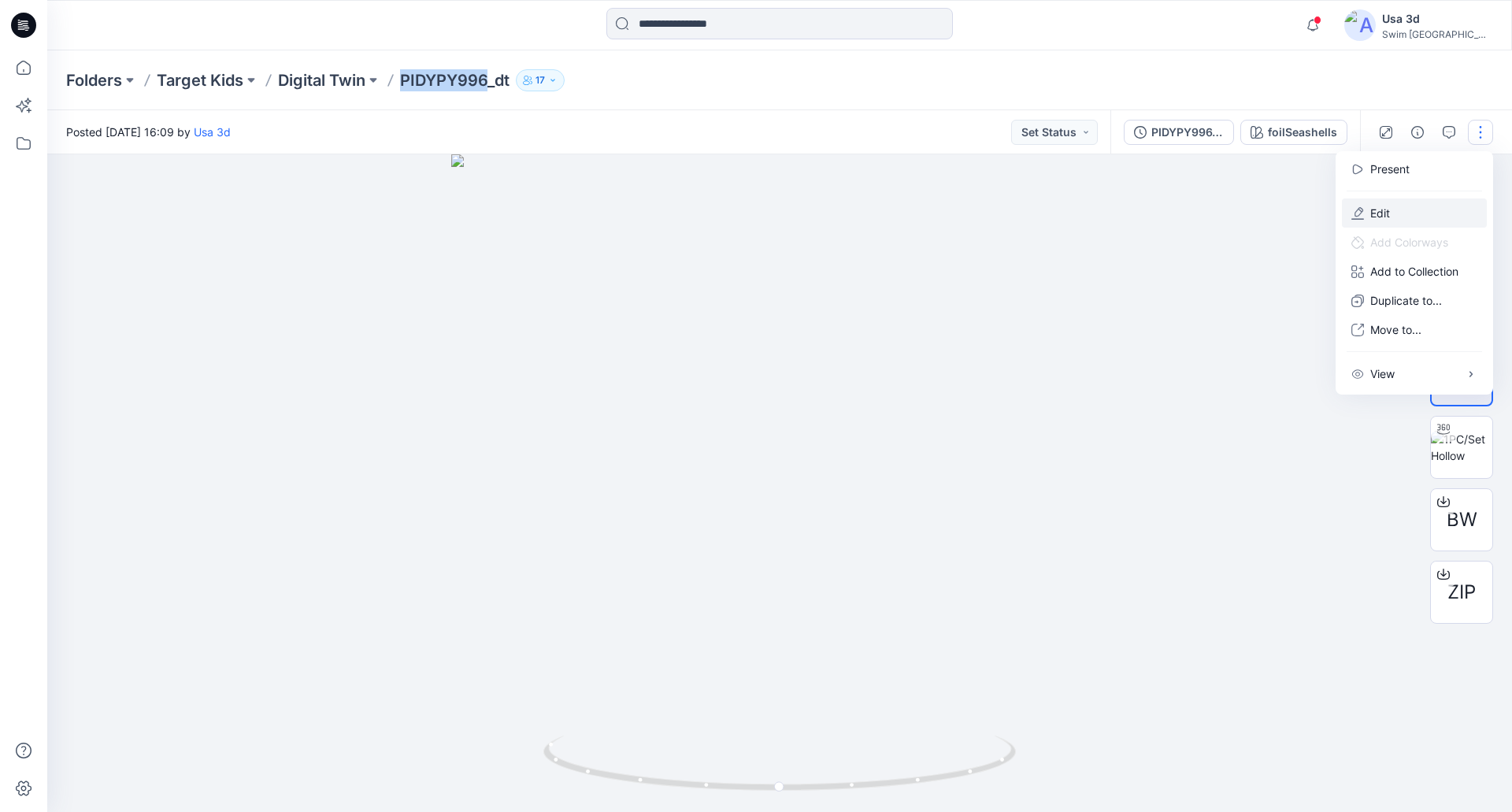
click at [1378, 211] on p "Edit" at bounding box center [1380, 212] width 20 height 16
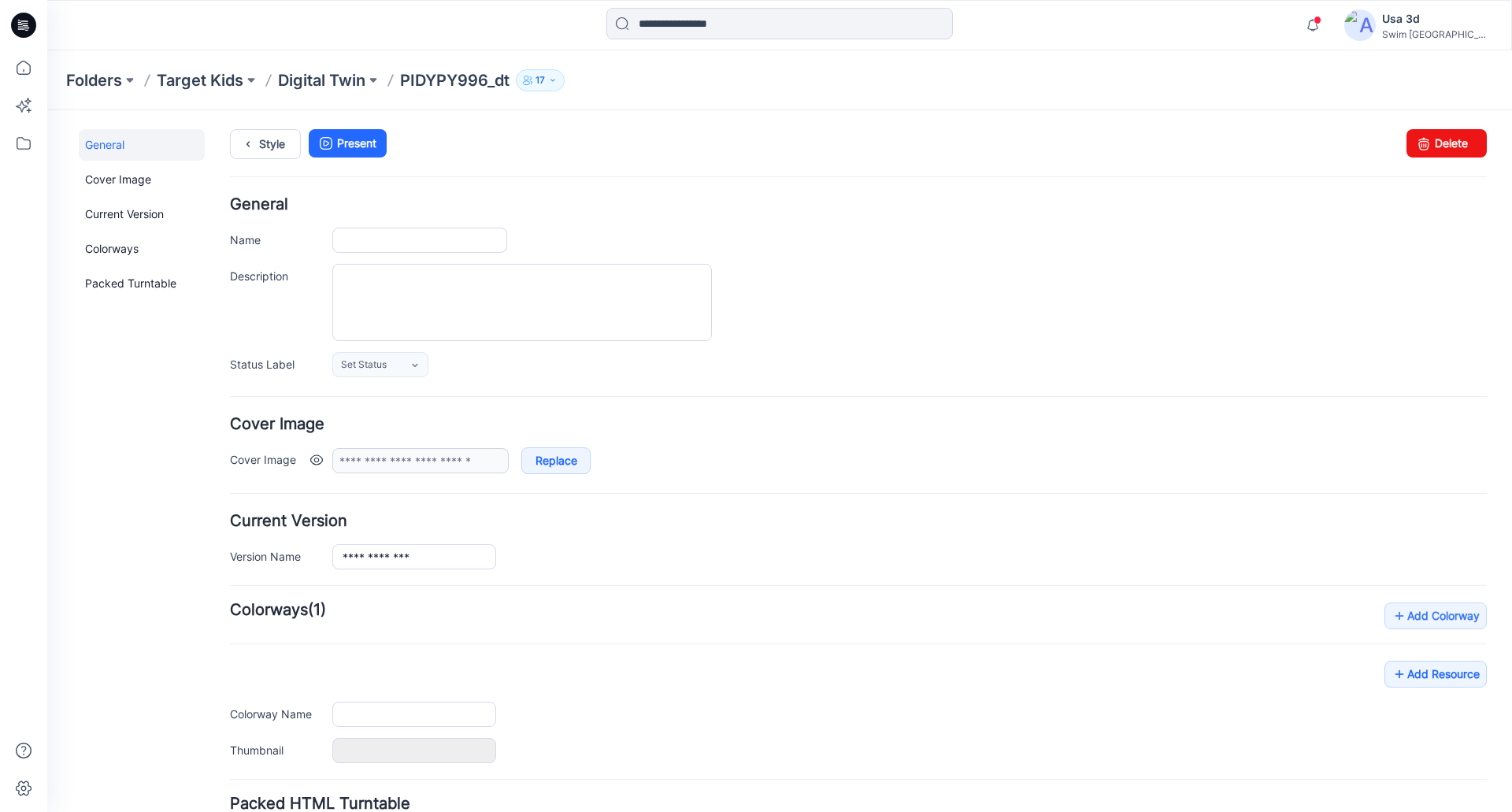
type input "**********"
type input "*******"
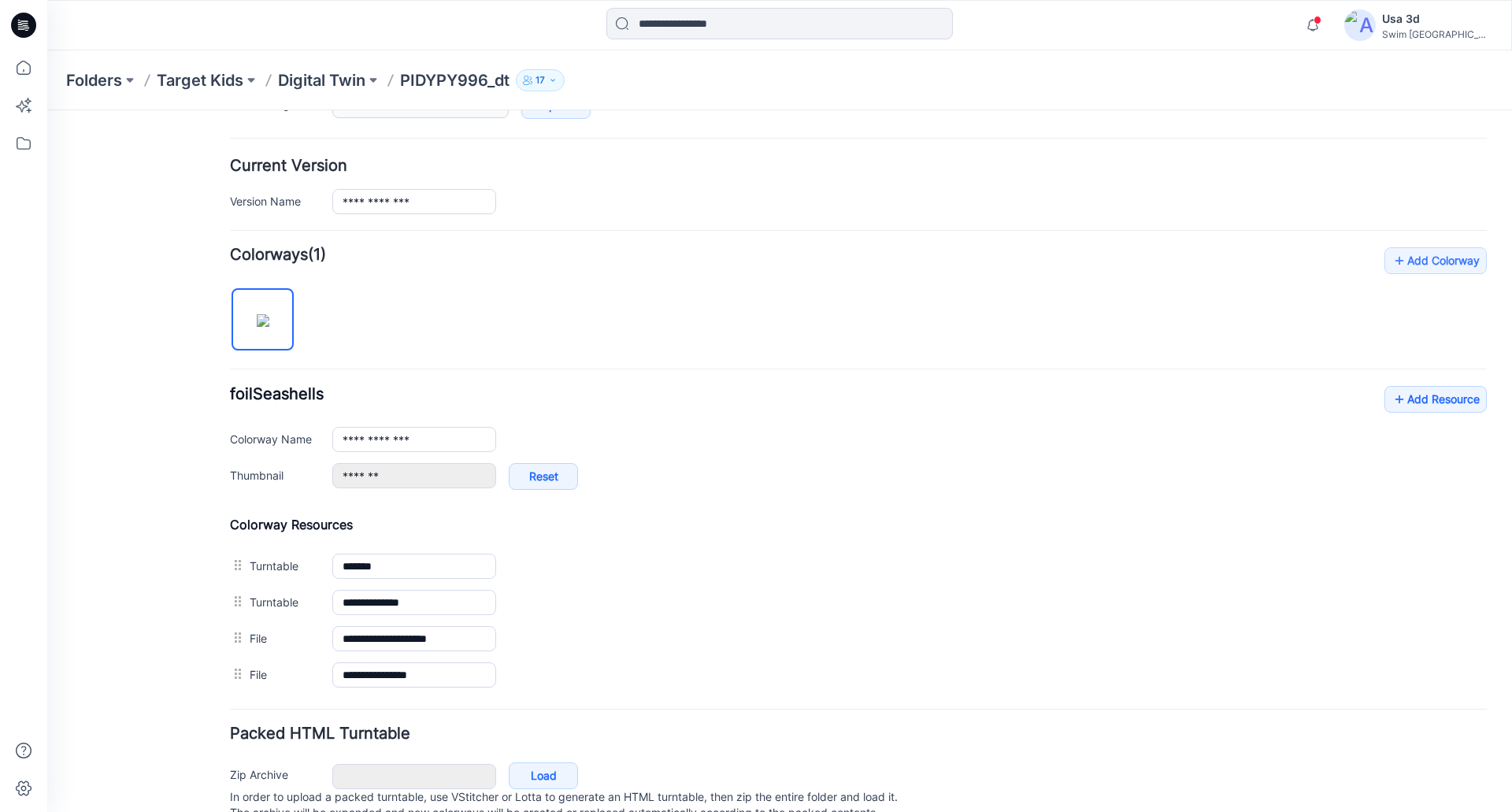
scroll to position [417, 0]
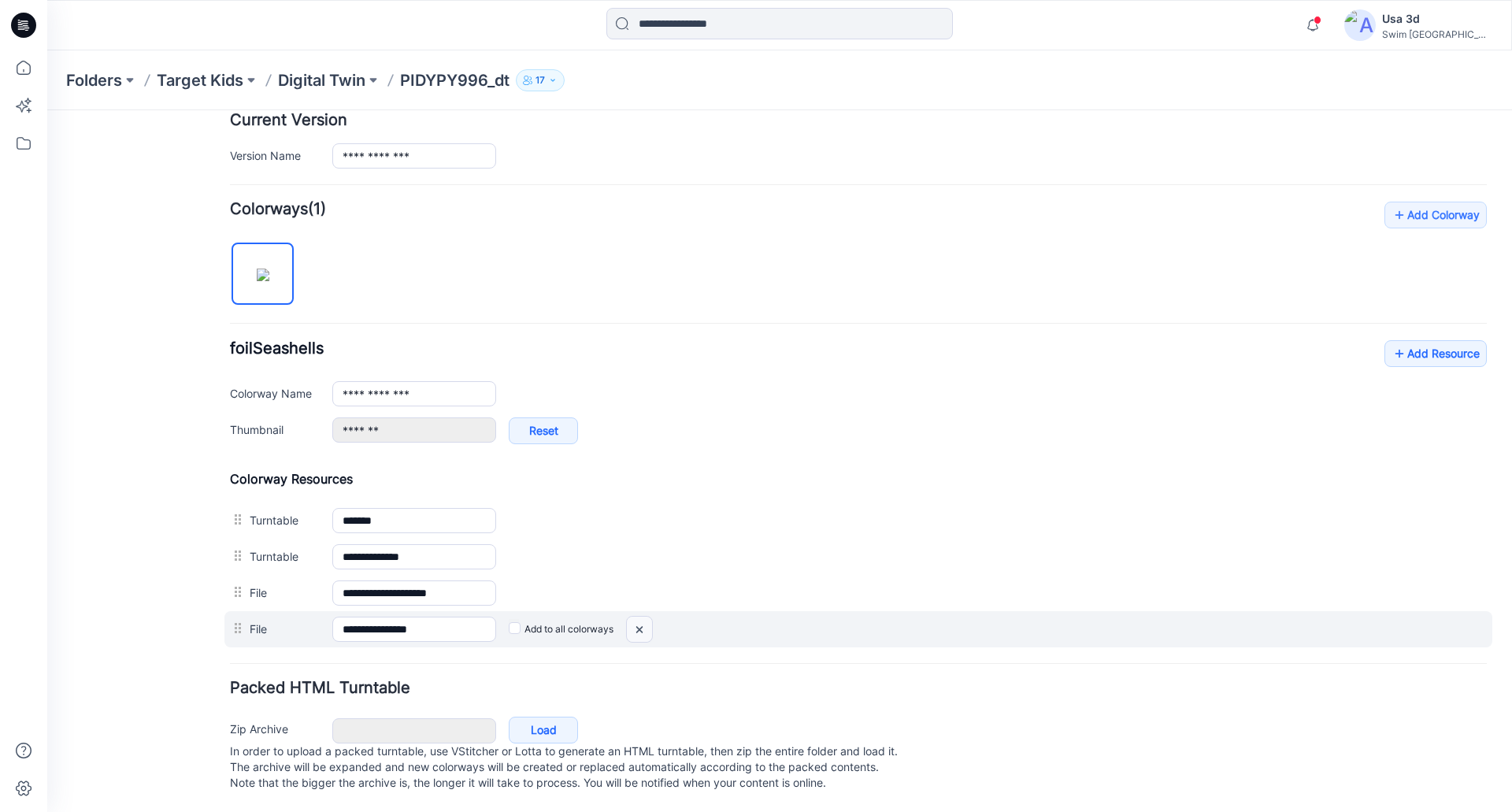
drag, startPoint x: 643, startPoint y: 612, endPoint x: 857, endPoint y: 166, distance: 494.7
click at [47, 110] on img at bounding box center [47, 110] width 0 height 0
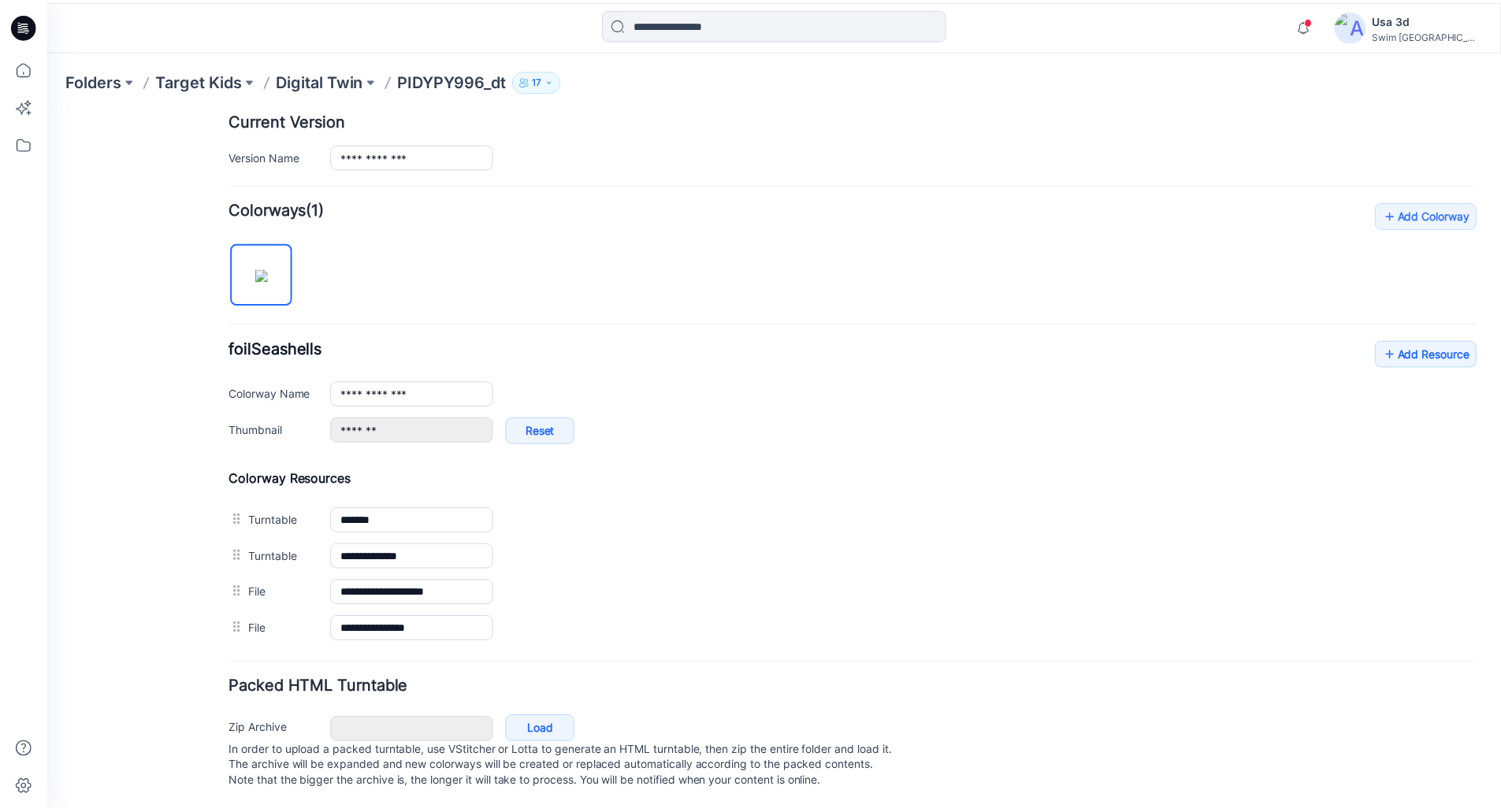
scroll to position [381, 0]
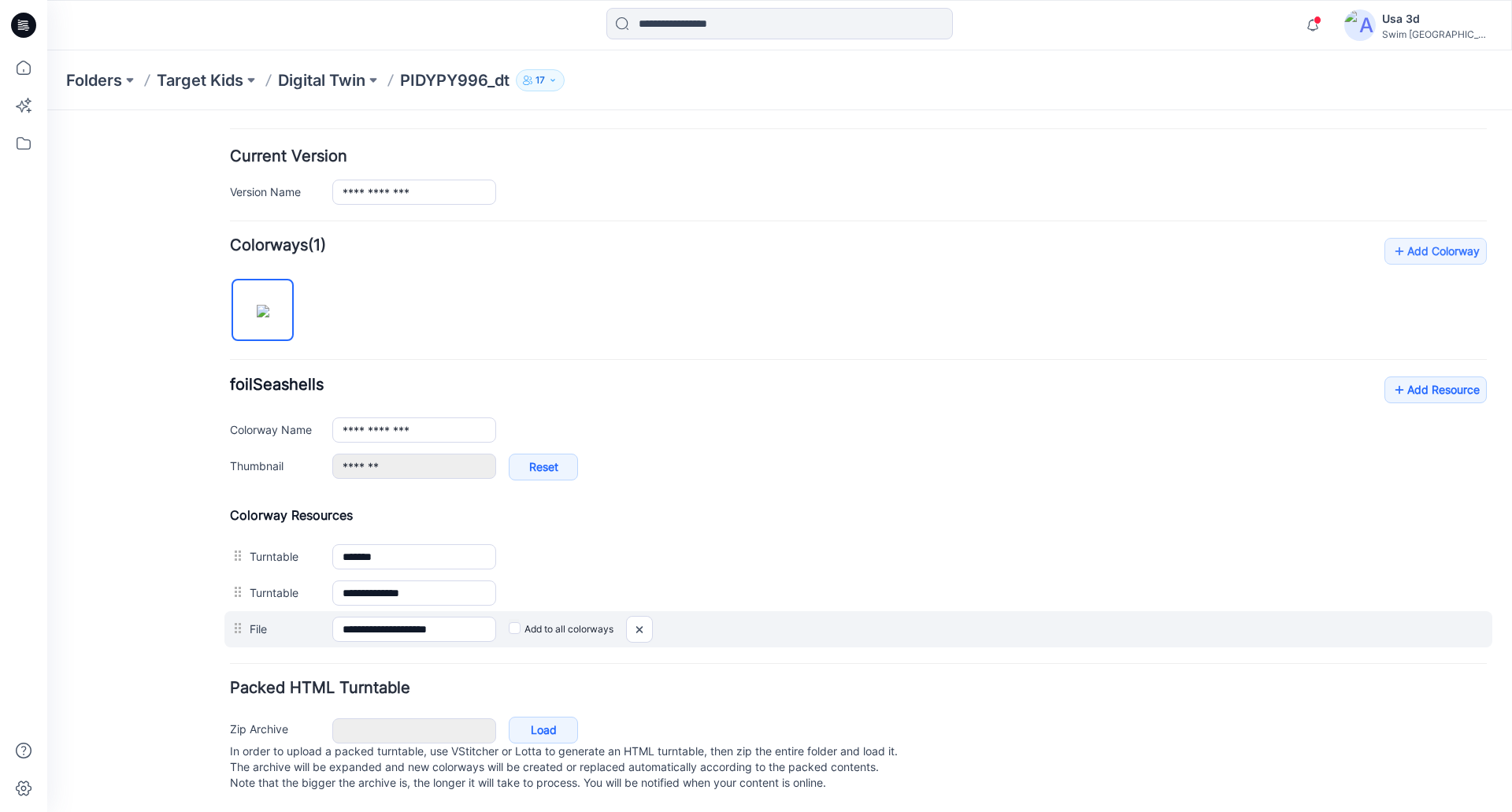
drag, startPoint x: 1025, startPoint y: 685, endPoint x: 1082, endPoint y: 606, distance: 97.4
click at [1025, 685] on div "Packed HTML Turntable Zip Archive Cancel Load In order to upload a packed turnt…" at bounding box center [858, 738] width 1257 height 116
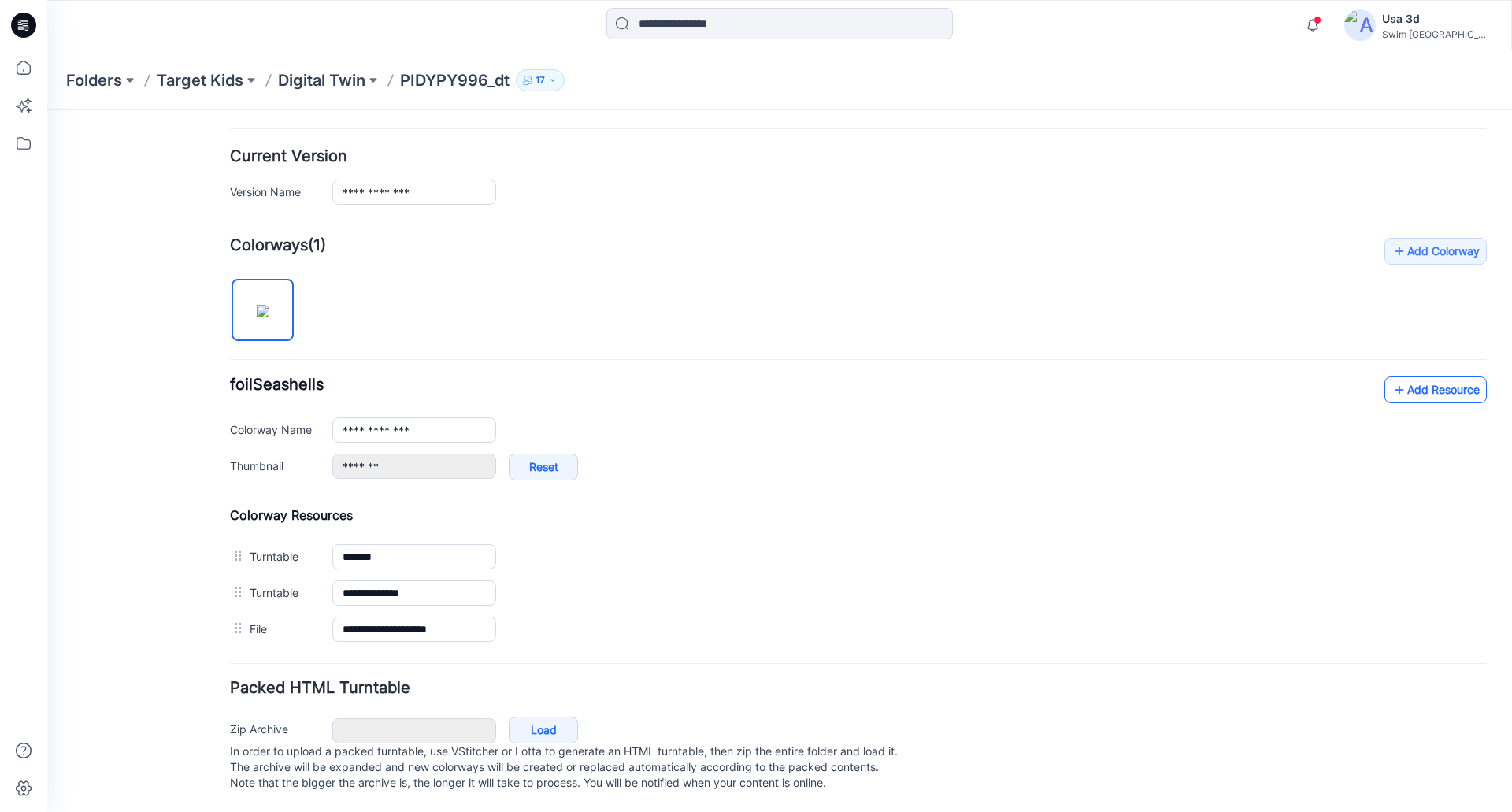
click at [1429, 376] on link "Add Resource" at bounding box center [1435, 390] width 102 height 27
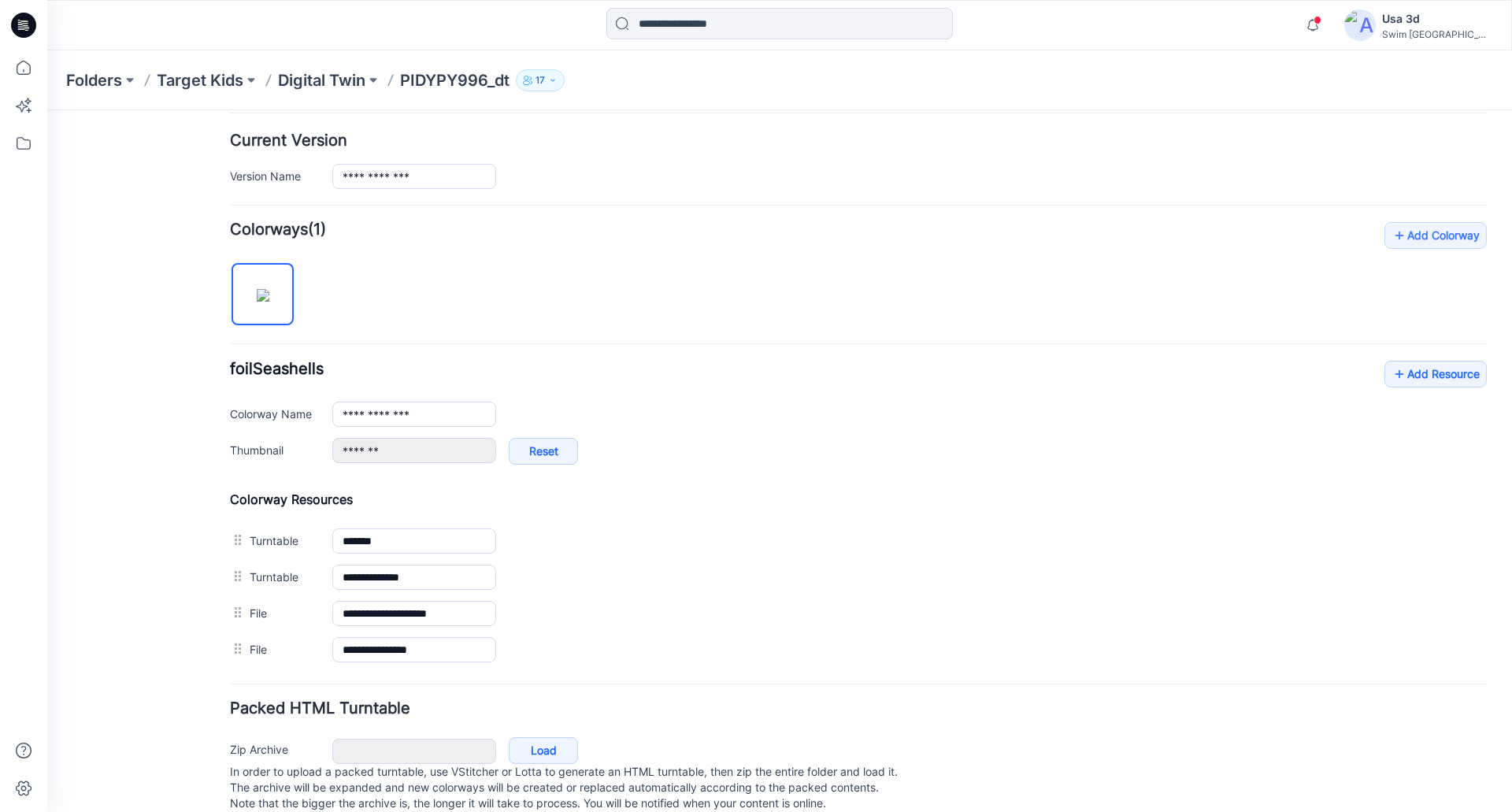
click at [312, 64] on div "Folders Target Kids Digital Twin PIDYPY996_dt 17" at bounding box center [779, 80] width 1464 height 60
click at [309, 73] on p "Digital Twin" at bounding box center [321, 80] width 88 height 22
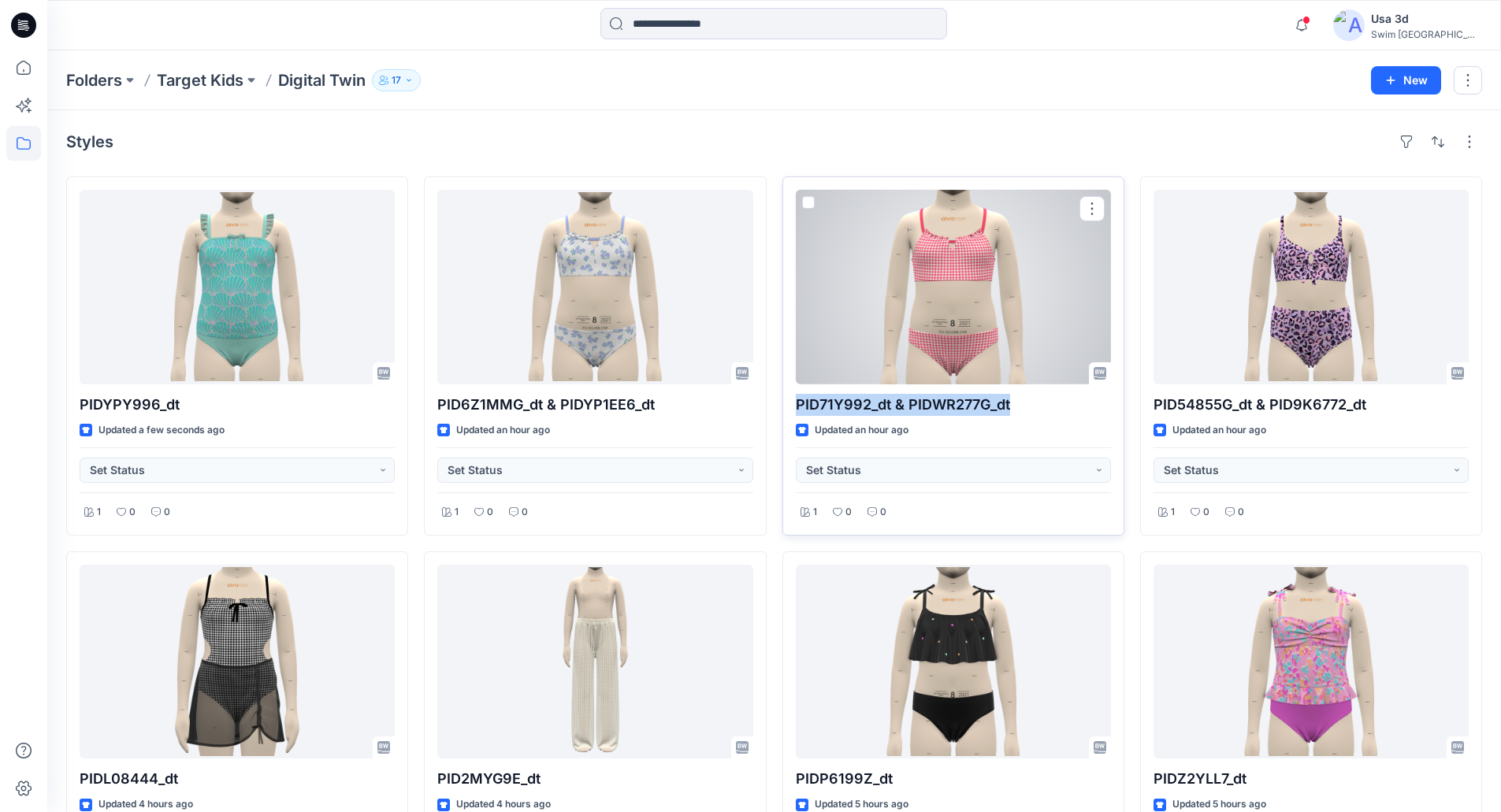
drag, startPoint x: 798, startPoint y: 406, endPoint x: 1013, endPoint y: 401, distance: 215.1
click at [1013, 401] on p "PID71Y992_dt & PIDWR277G_dt" at bounding box center [953, 404] width 315 height 22
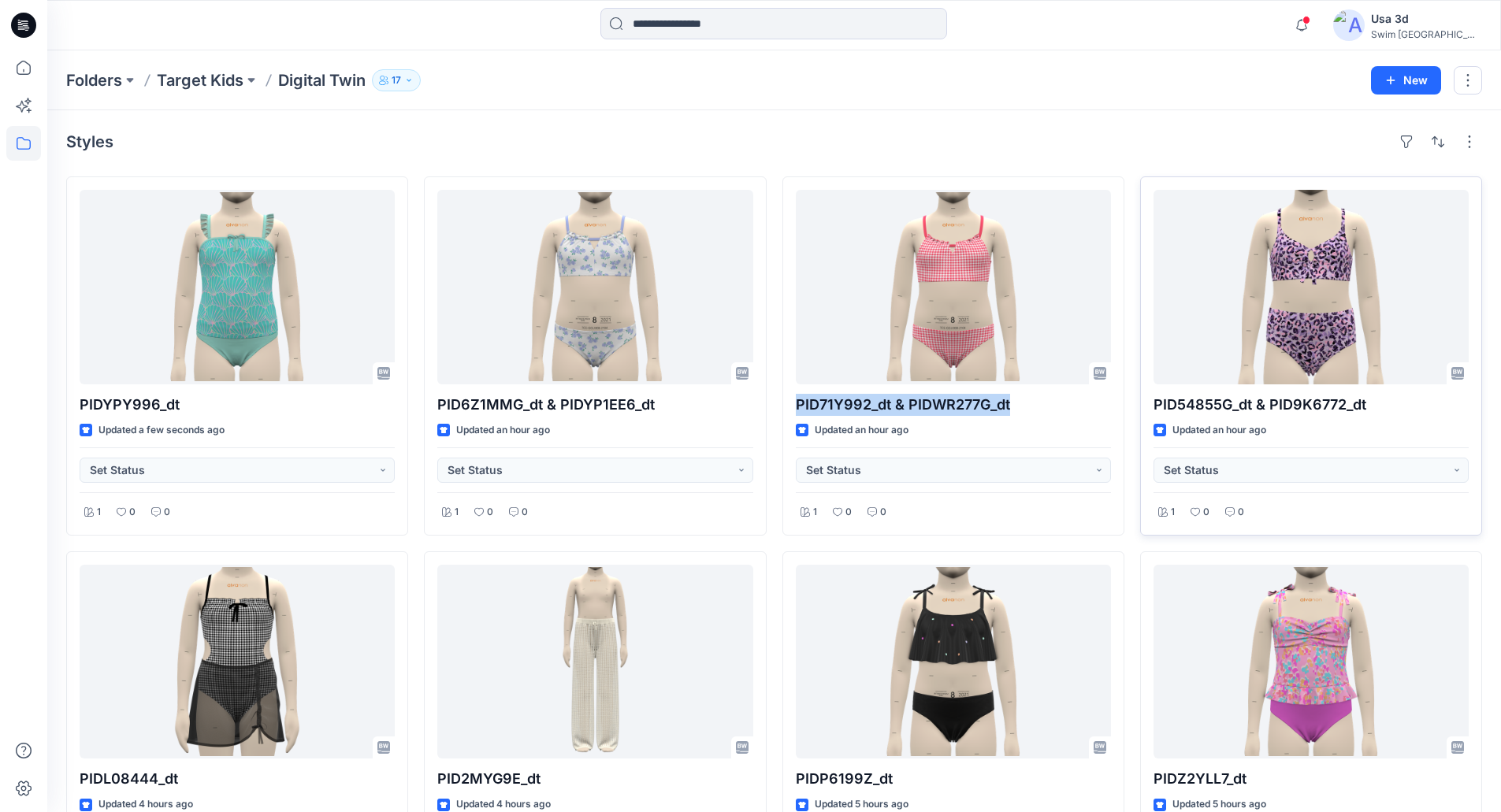
copy p "PID71Y992_dt & PIDWR277G_dt"
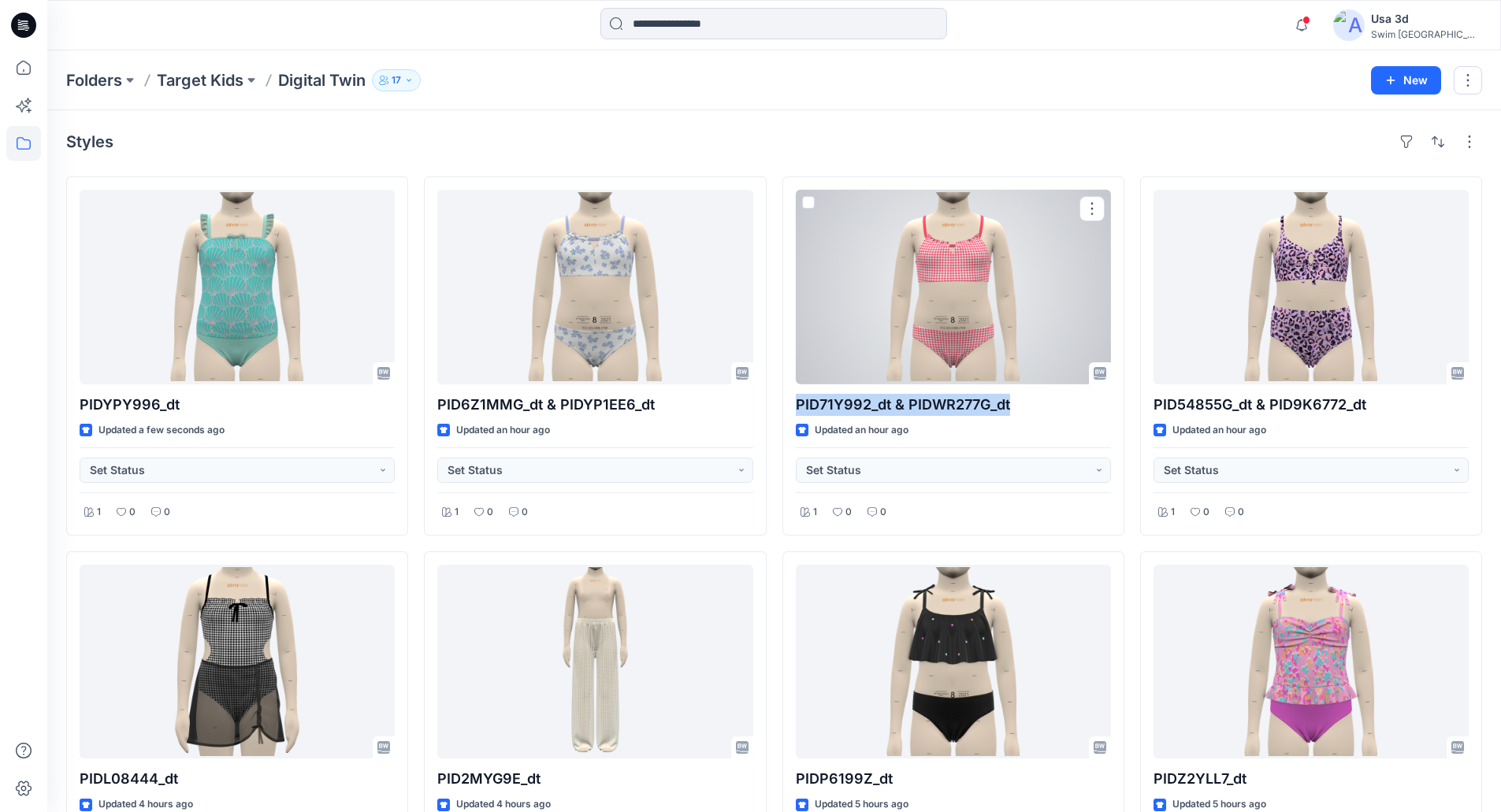
click at [905, 258] on div at bounding box center [953, 287] width 315 height 194
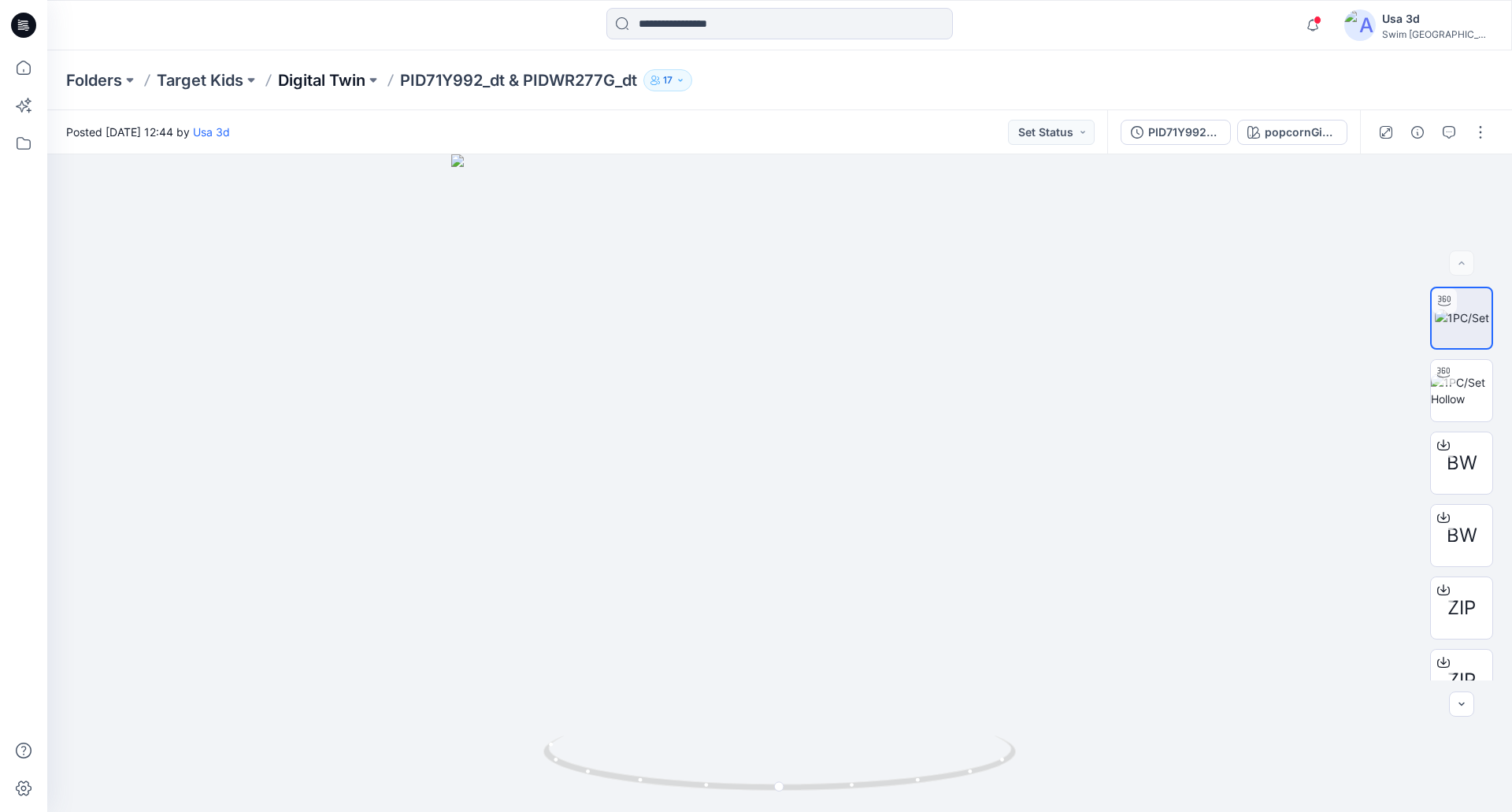
click at [315, 80] on p "Digital Twin" at bounding box center [321, 80] width 88 height 22
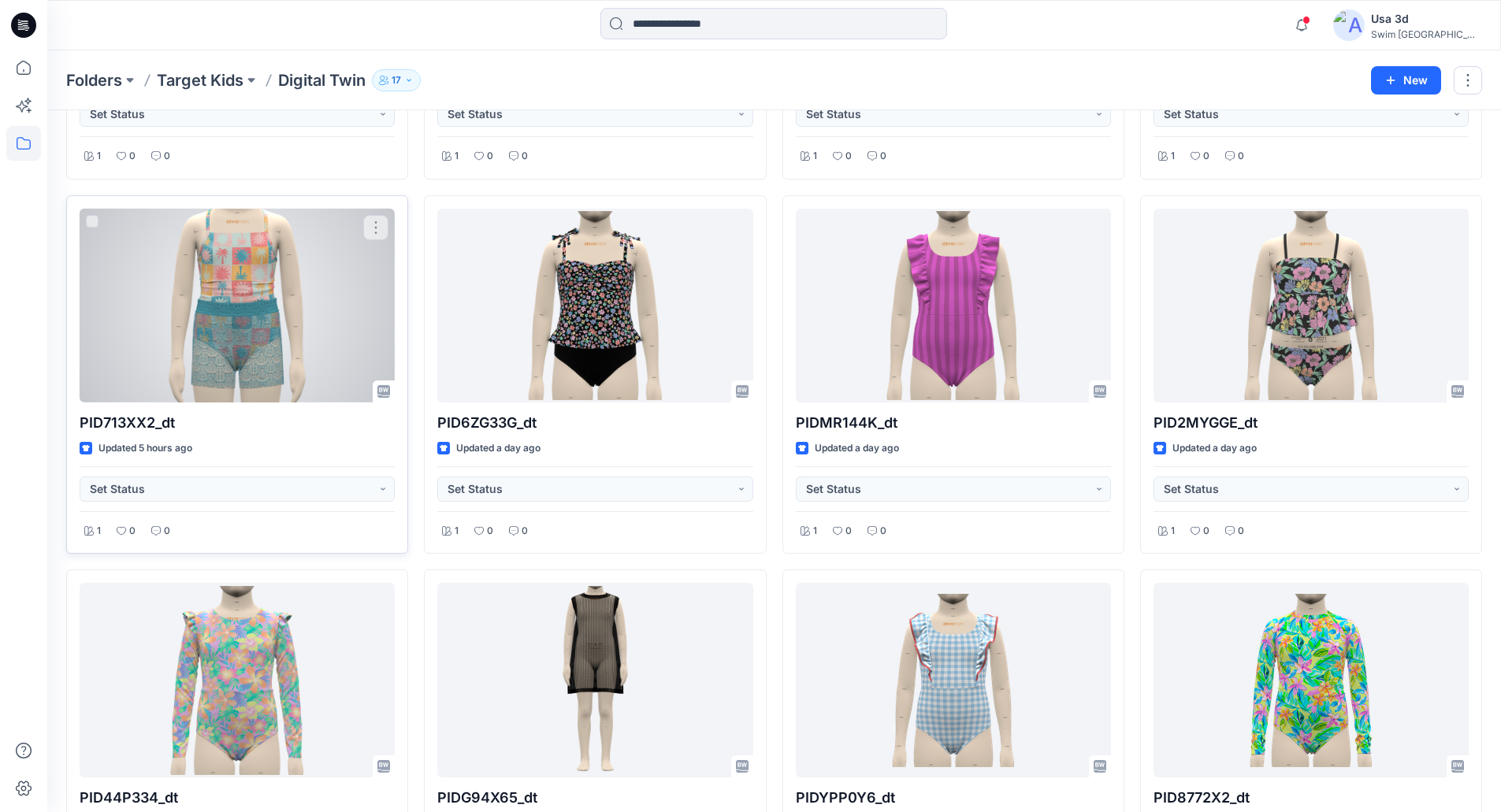
scroll to position [709, 0]
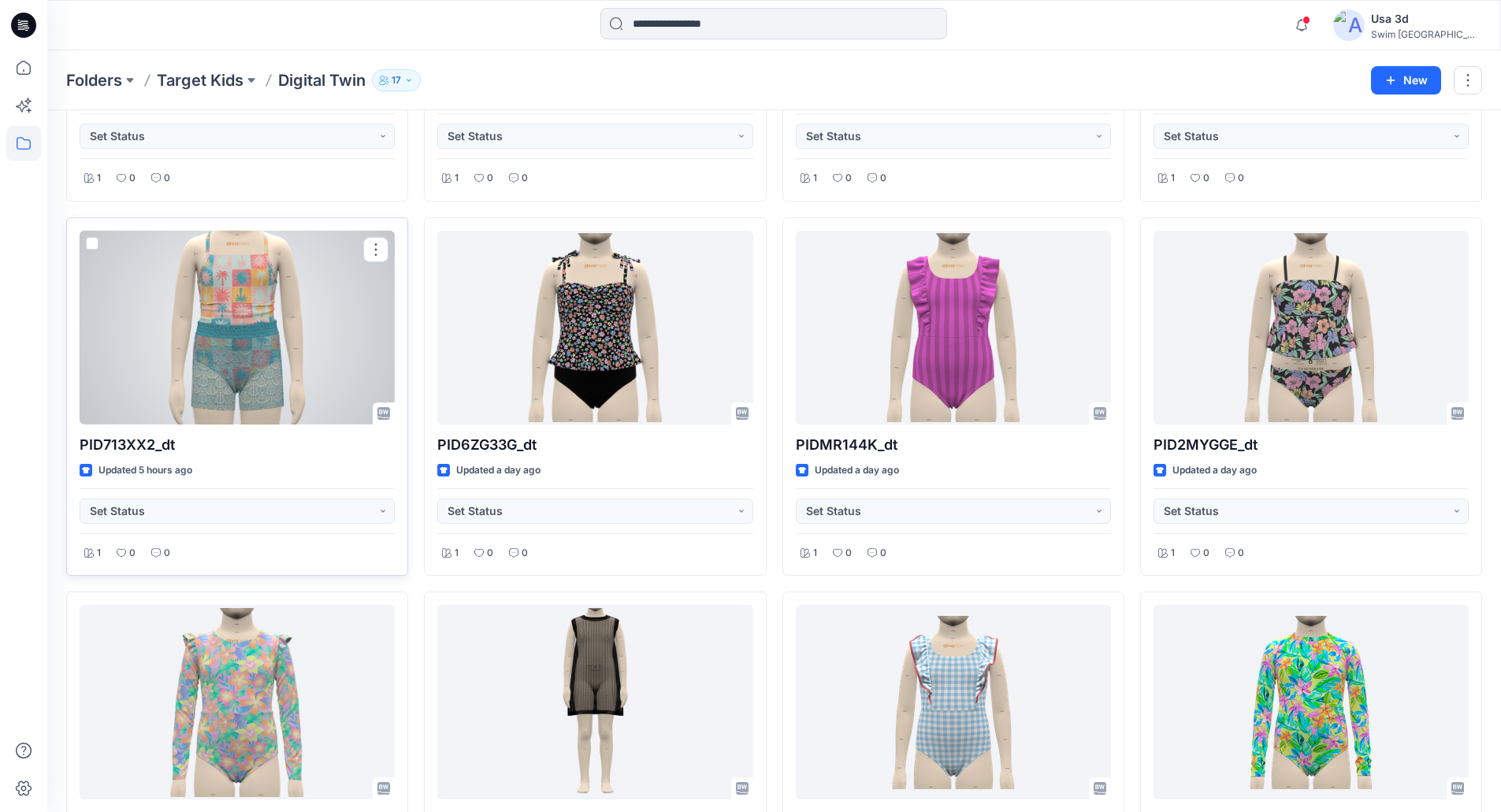
click at [242, 333] on div at bounding box center [237, 327] width 315 height 194
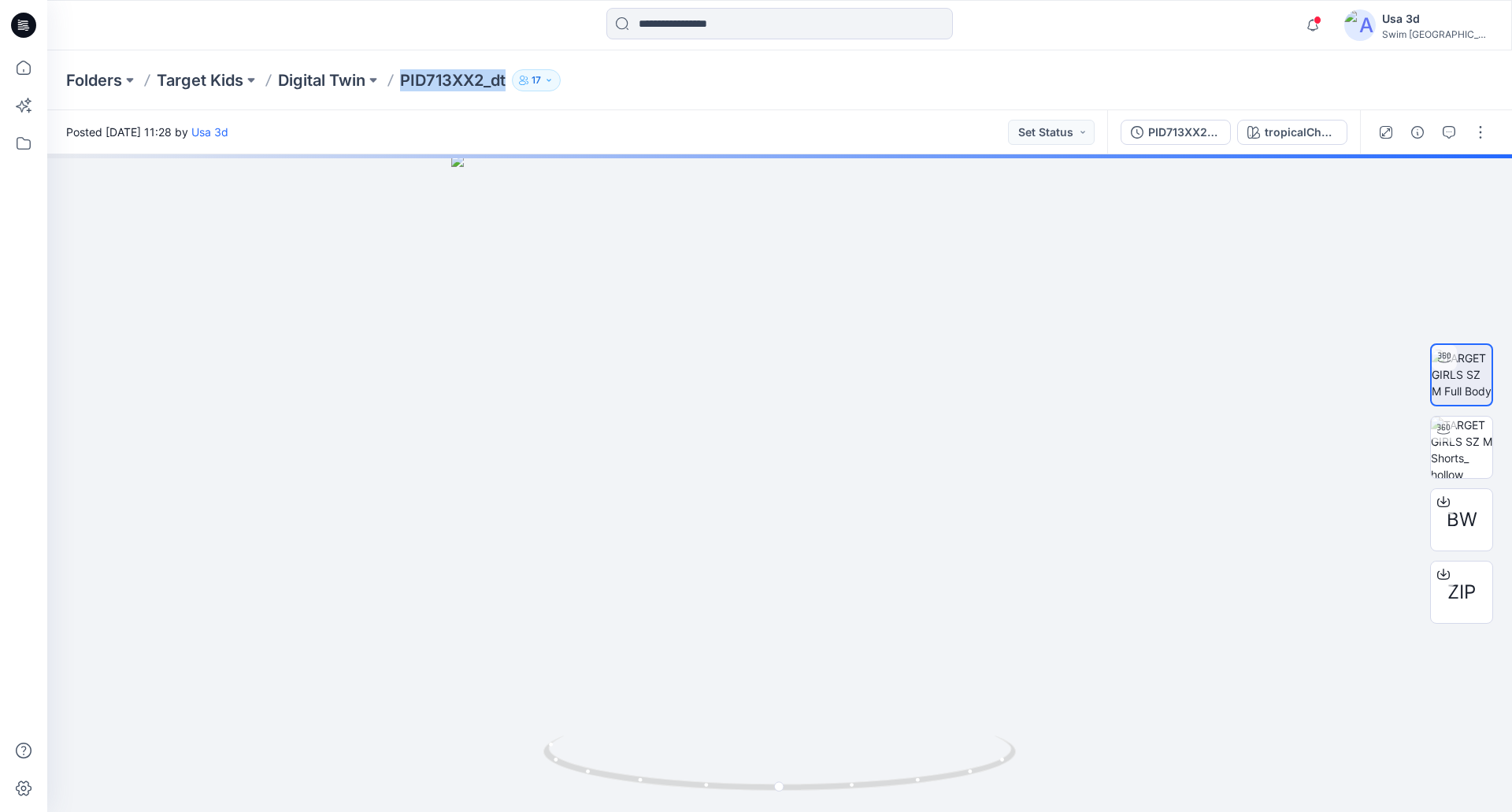
drag, startPoint x: 402, startPoint y: 76, endPoint x: 509, endPoint y: 84, distance: 107.3
click at [509, 84] on div "Folders Target Kids Digital Twin PID713XX2_dt 17" at bounding box center [718, 80] width 1304 height 22
copy p "PID713XX2_dt"
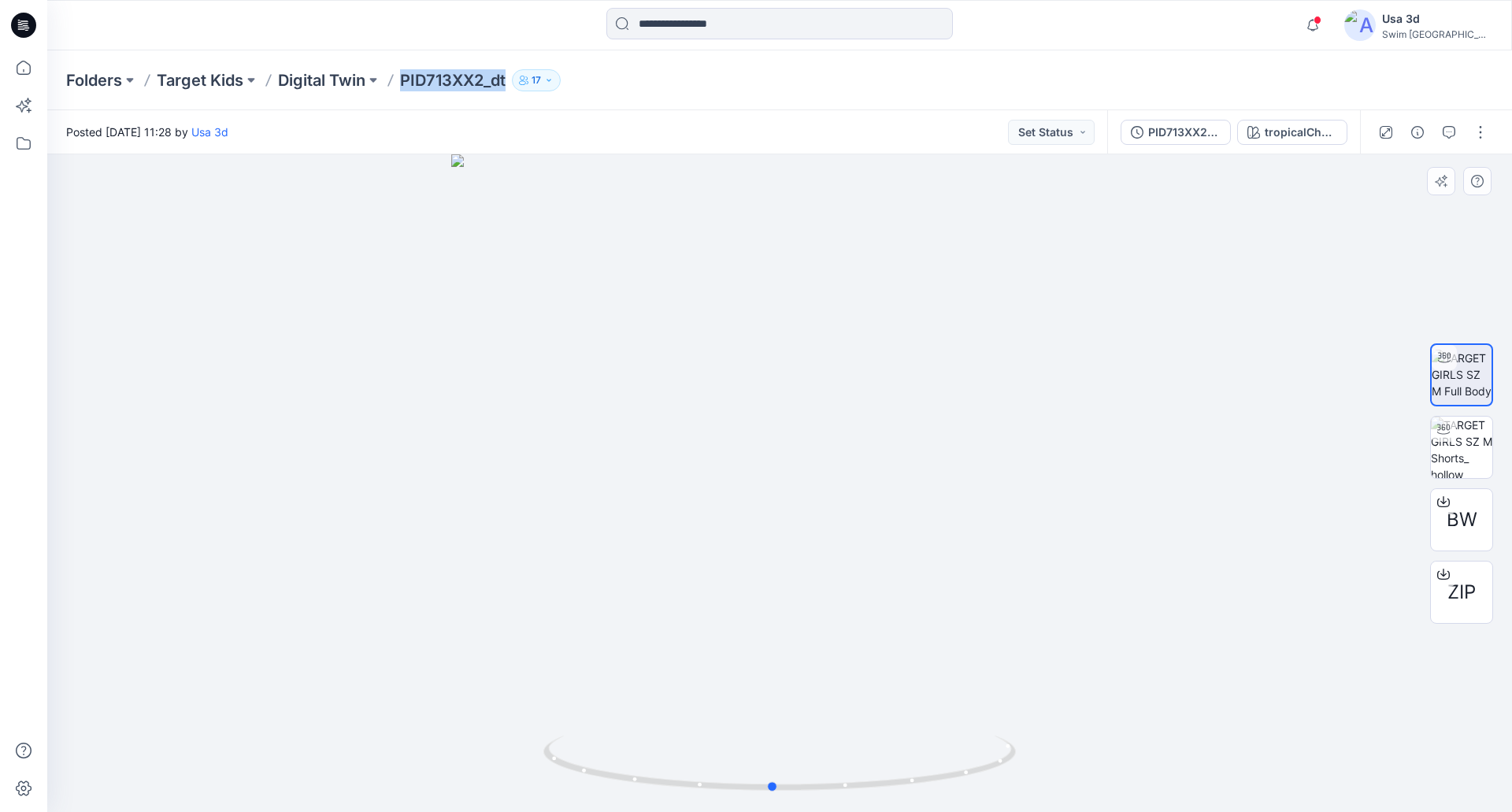
drag, startPoint x: 634, startPoint y: 306, endPoint x: 737, endPoint y: 311, distance: 103.1
click at [614, 308] on div at bounding box center [779, 483] width 1464 height 657
drag, startPoint x: 638, startPoint y: 339, endPoint x: 671, endPoint y: 352, distance: 35.5
click at [671, 352] on div at bounding box center [779, 483] width 1464 height 657
drag, startPoint x: 691, startPoint y: 30, endPoint x: 673, endPoint y: 24, distance: 19.0
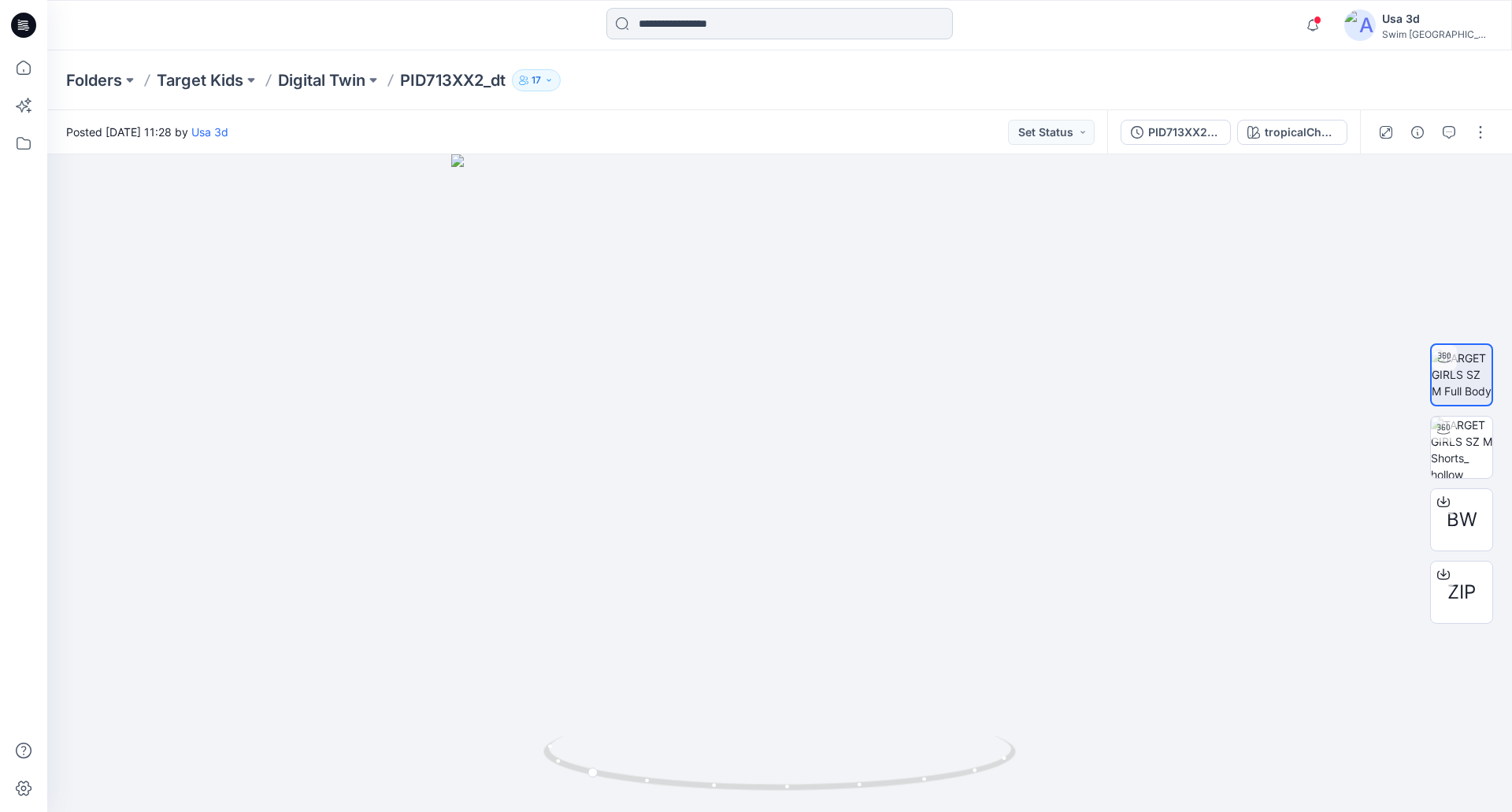
click at [691, 30] on input at bounding box center [779, 24] width 346 height 32
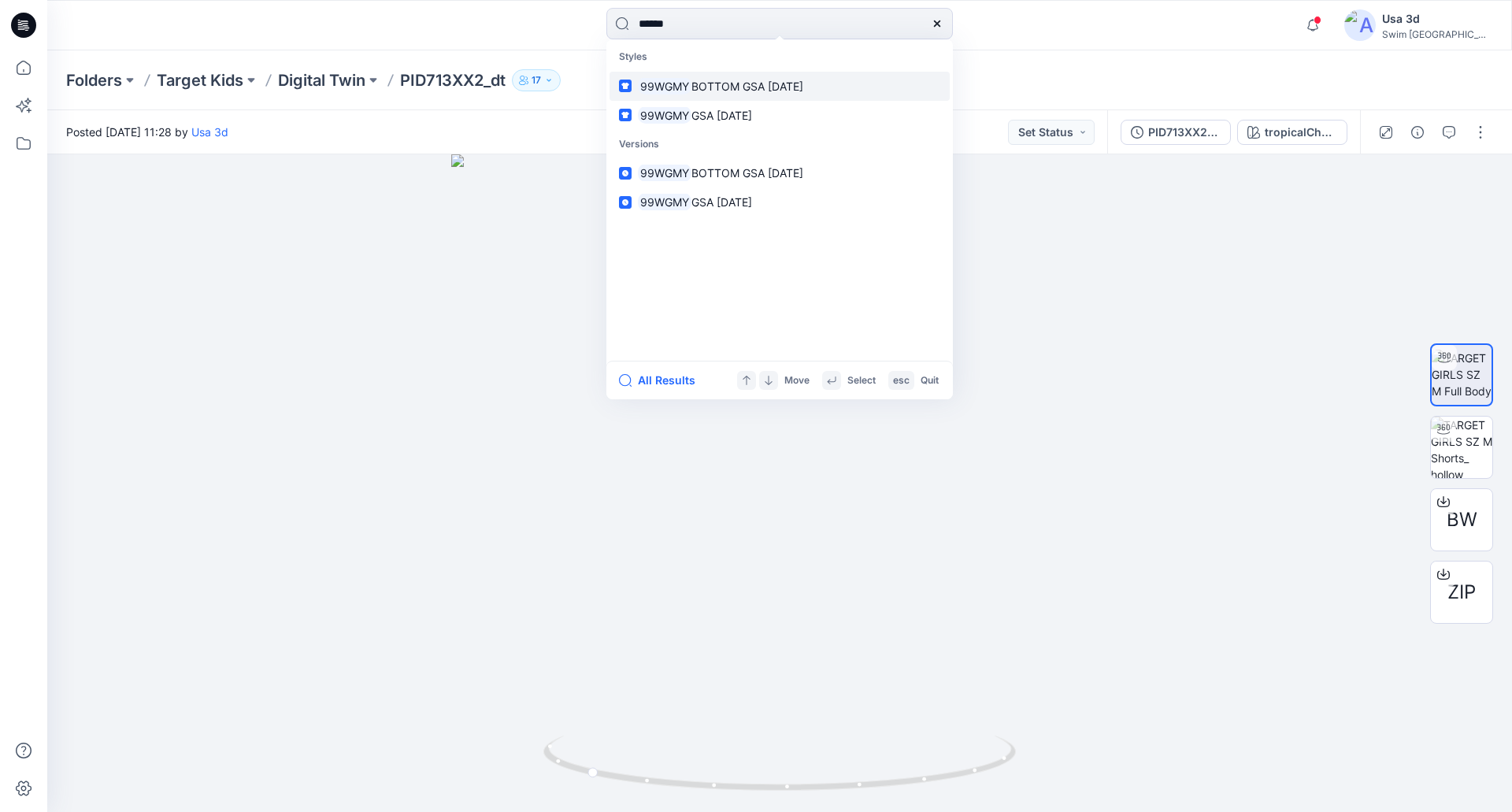
type input "******"
click at [781, 89] on span "BOTTOM GSA [DATE]" at bounding box center [747, 86] width 112 height 14
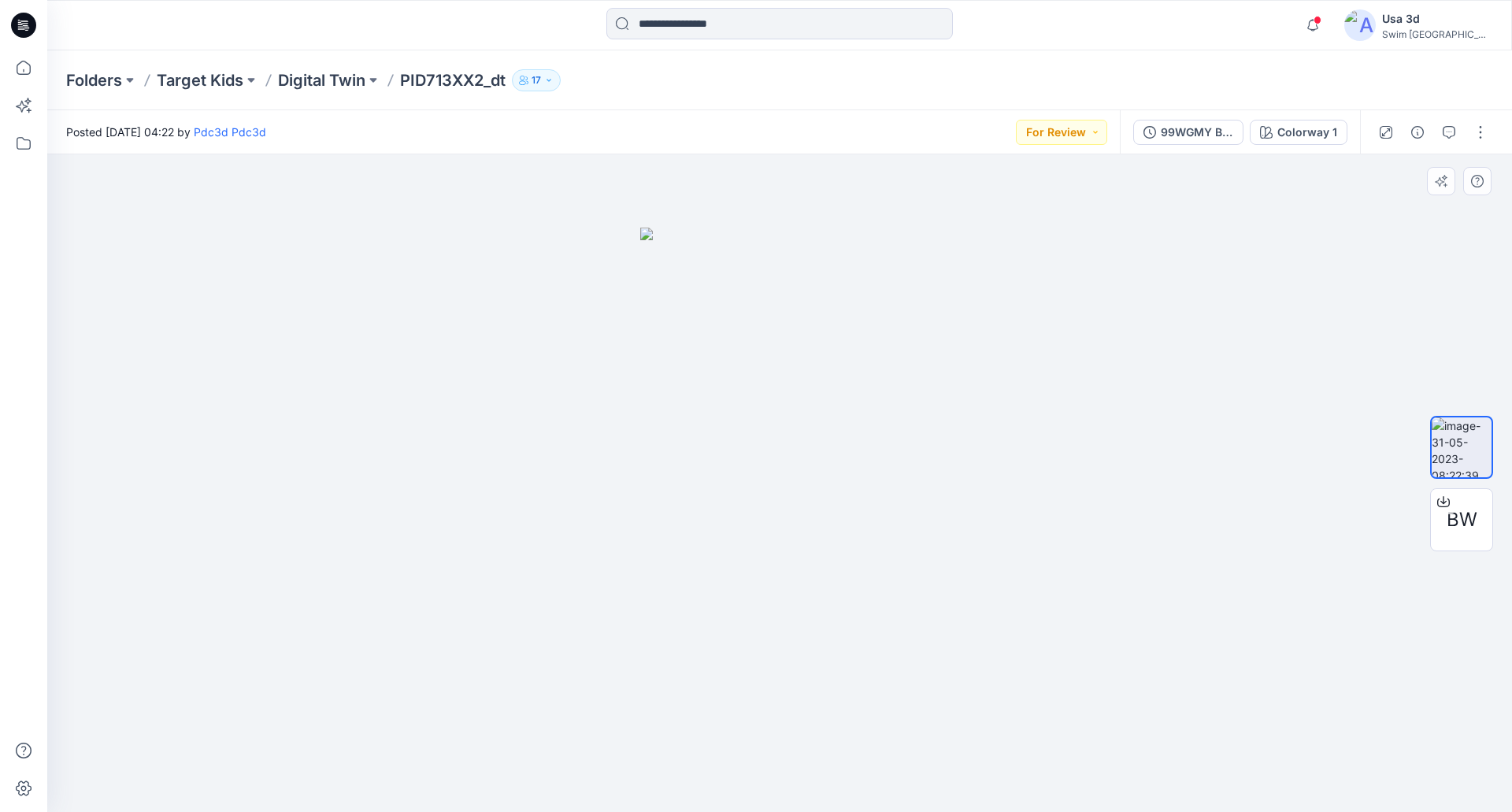
click at [778, 560] on img at bounding box center [780, 520] width 279 height 585
click at [753, 539] on img at bounding box center [780, 520] width 279 height 585
click at [782, 531] on img at bounding box center [780, 520] width 279 height 585
drag, startPoint x: 761, startPoint y: 520, endPoint x: 703, endPoint y: 527, distance: 58.4
click at [704, 527] on img at bounding box center [780, 520] width 279 height 585
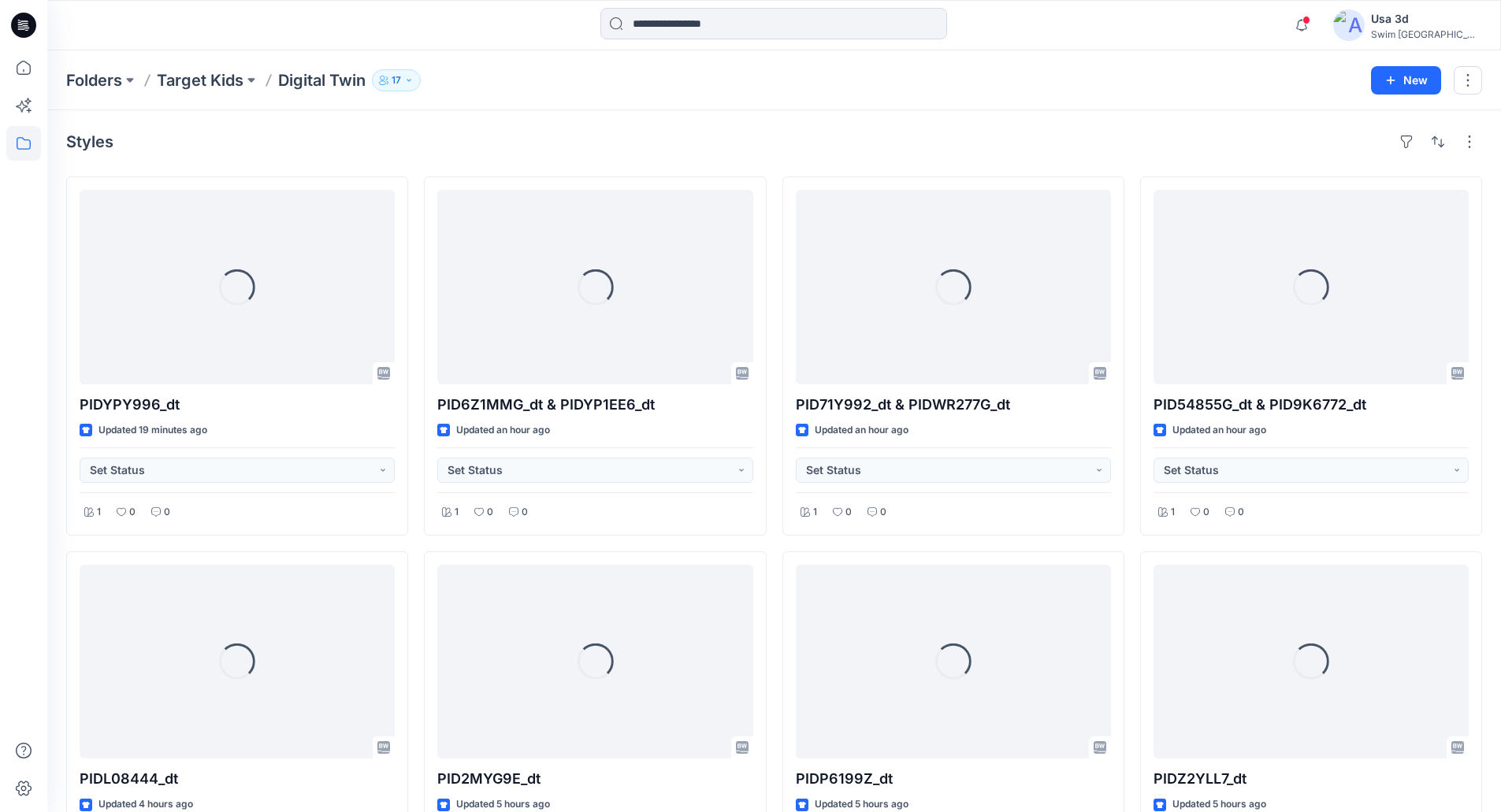
click at [5, 30] on div at bounding box center [24, 25] width 51 height 51
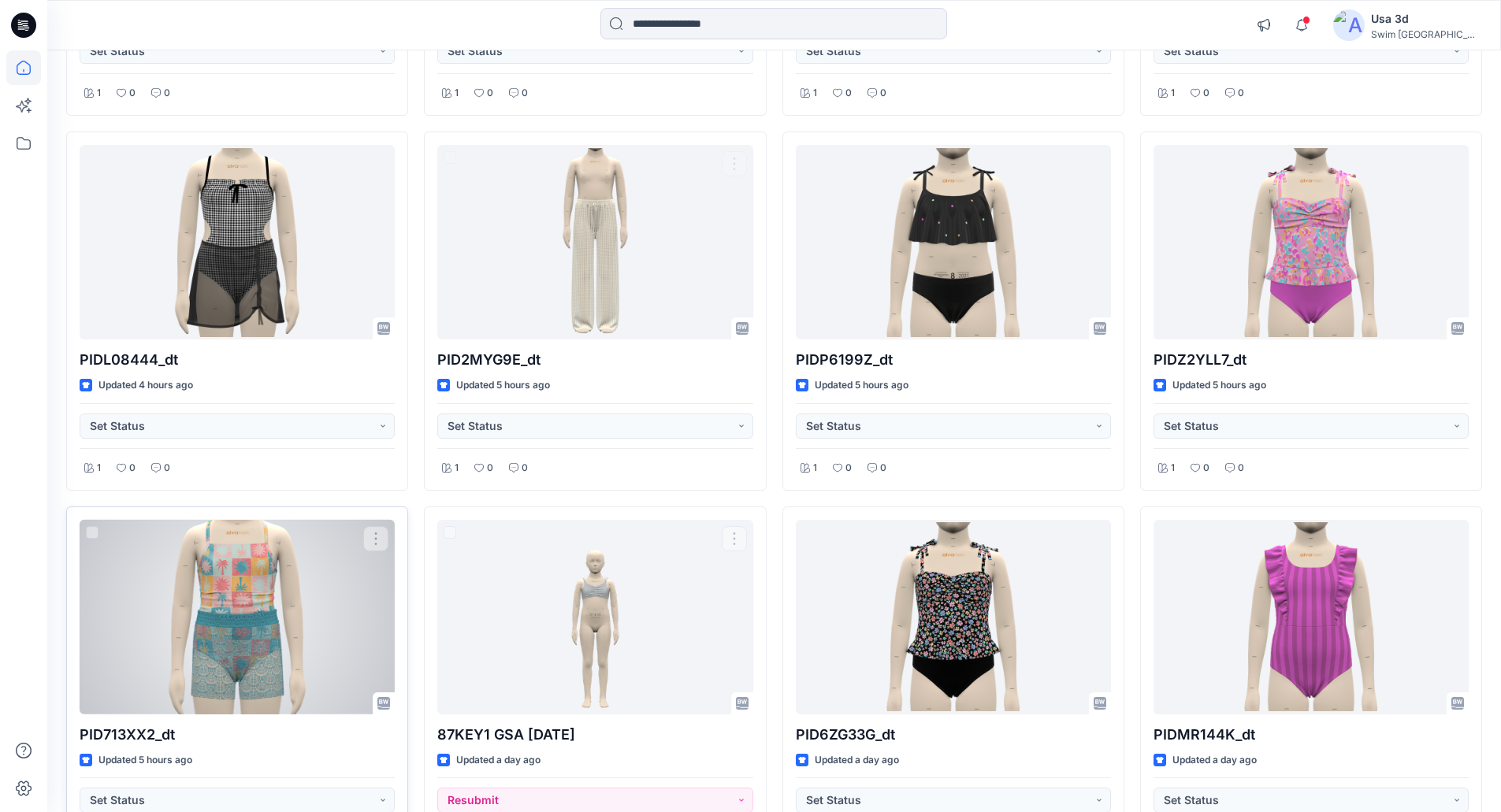
scroll to position [472, 0]
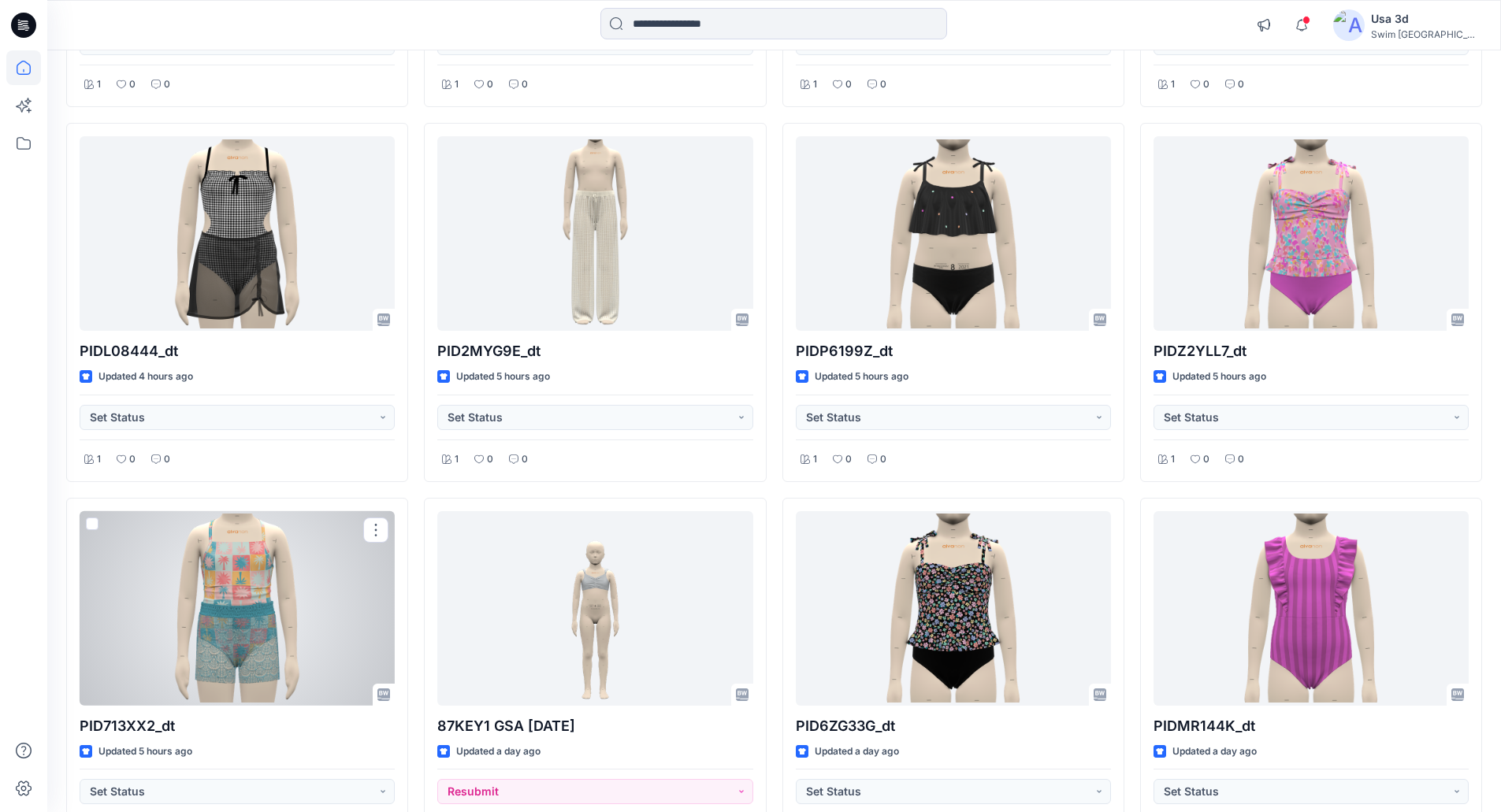
click at [193, 631] on div at bounding box center [237, 608] width 315 height 194
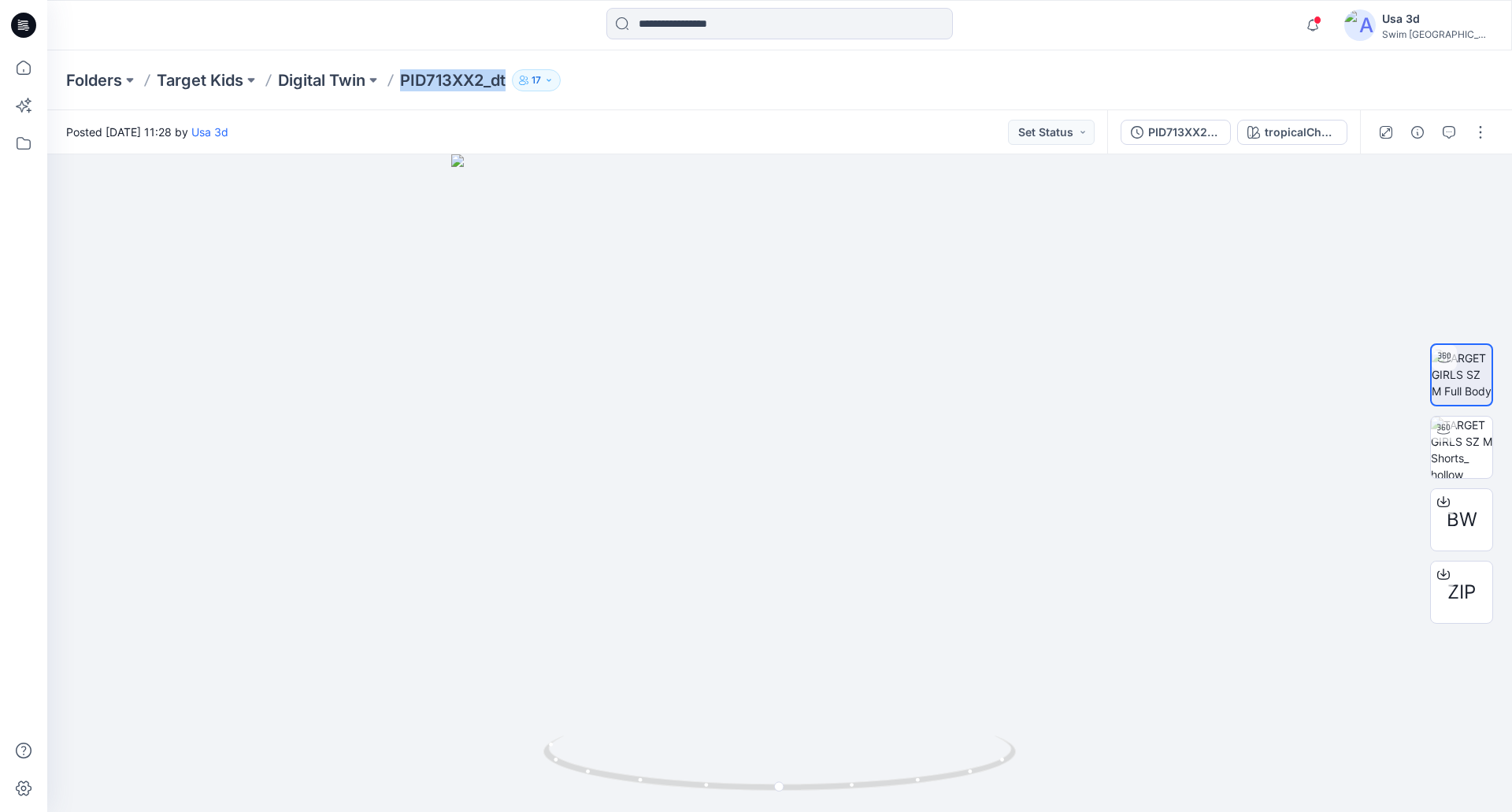
drag, startPoint x: 407, startPoint y: 82, endPoint x: 511, endPoint y: 82, distance: 104.0
click at [511, 82] on div "Folders Target Kids Digital Twin PID713XX2_dt 17" at bounding box center [718, 80] width 1304 height 22
copy p "PID713XX2_dt"
click at [335, 76] on p "Digital Twin" at bounding box center [321, 80] width 88 height 22
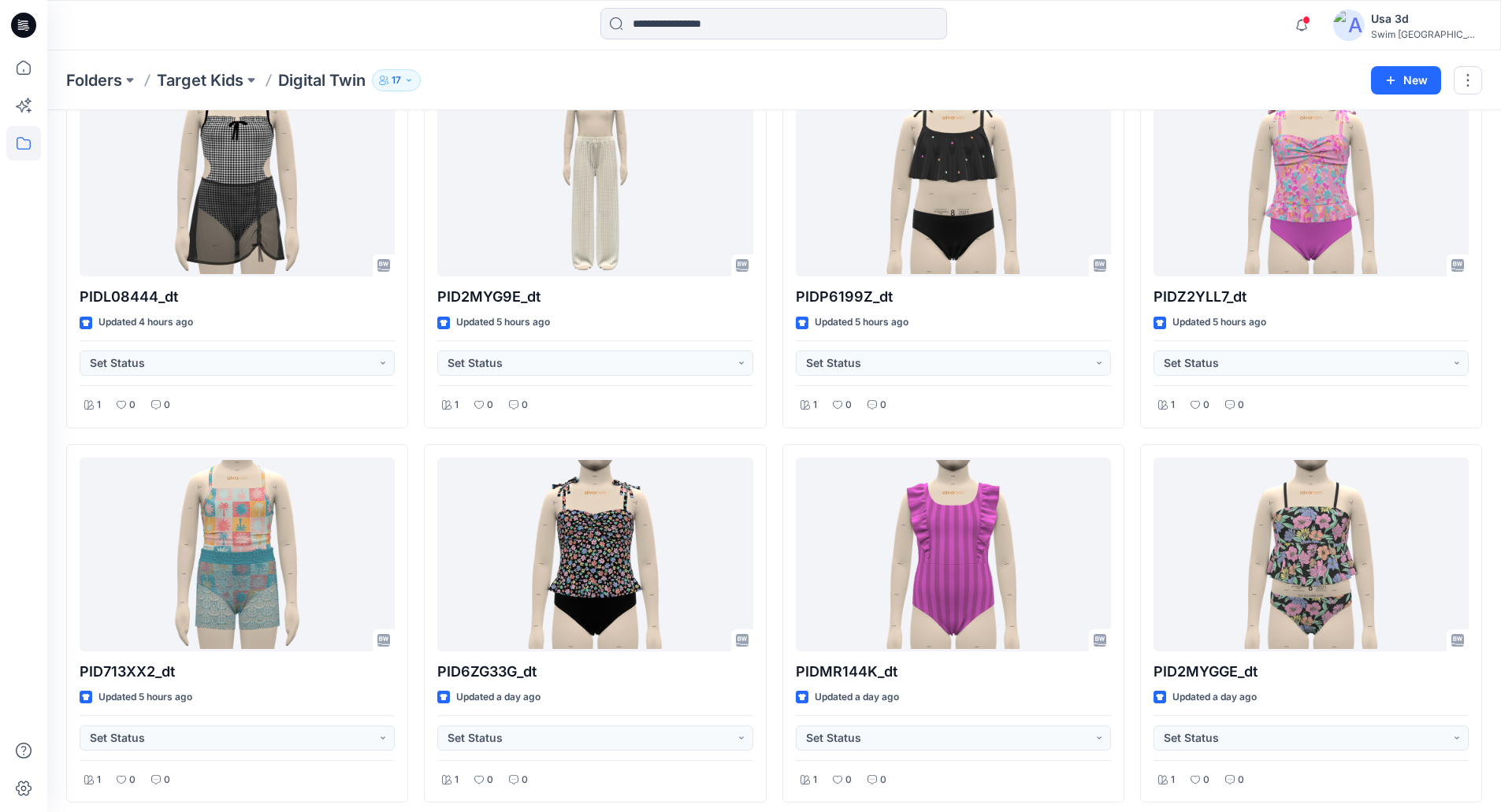
scroll to position [551, 0]
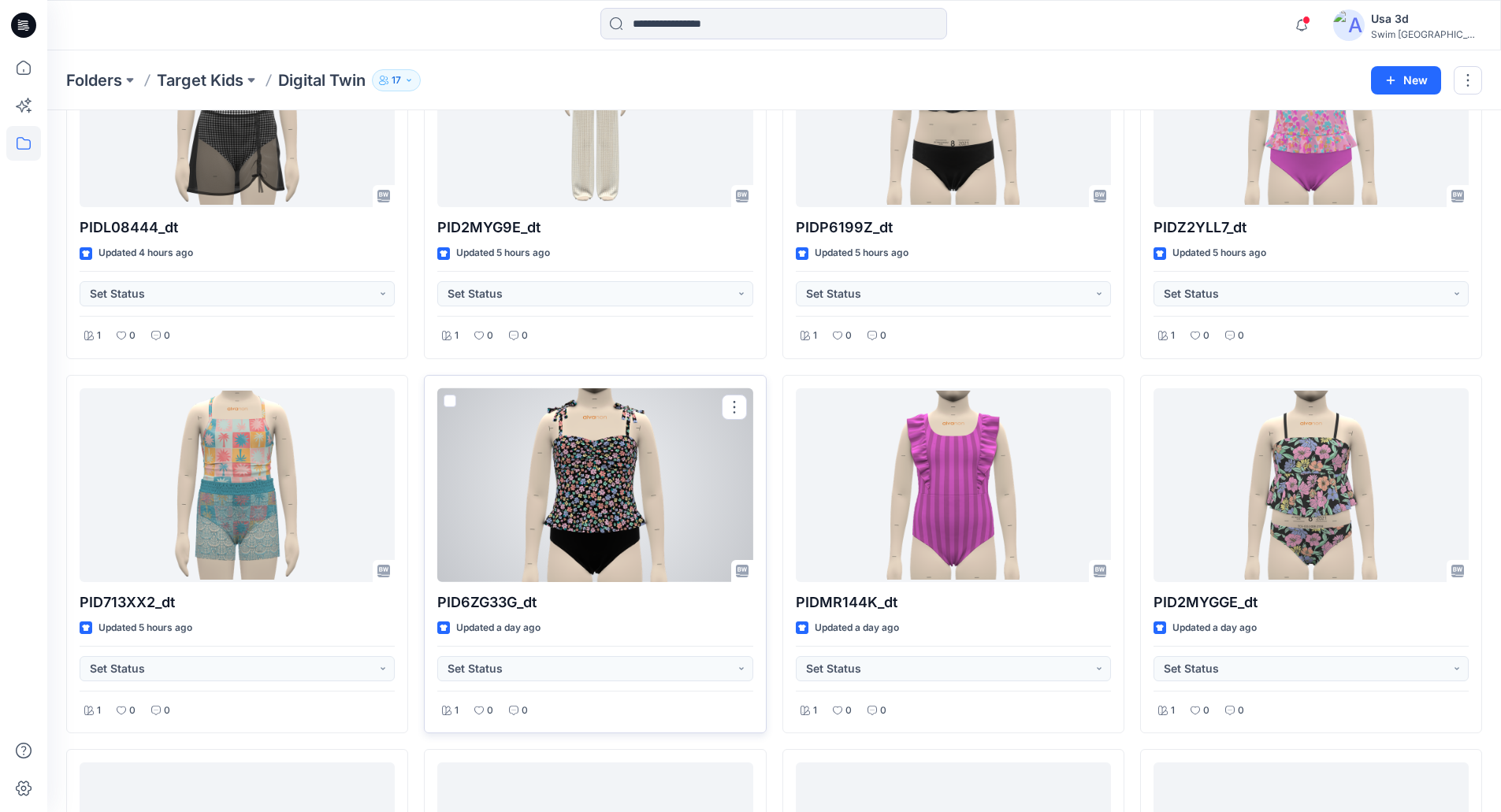
click at [648, 470] on div at bounding box center [594, 485] width 315 height 194
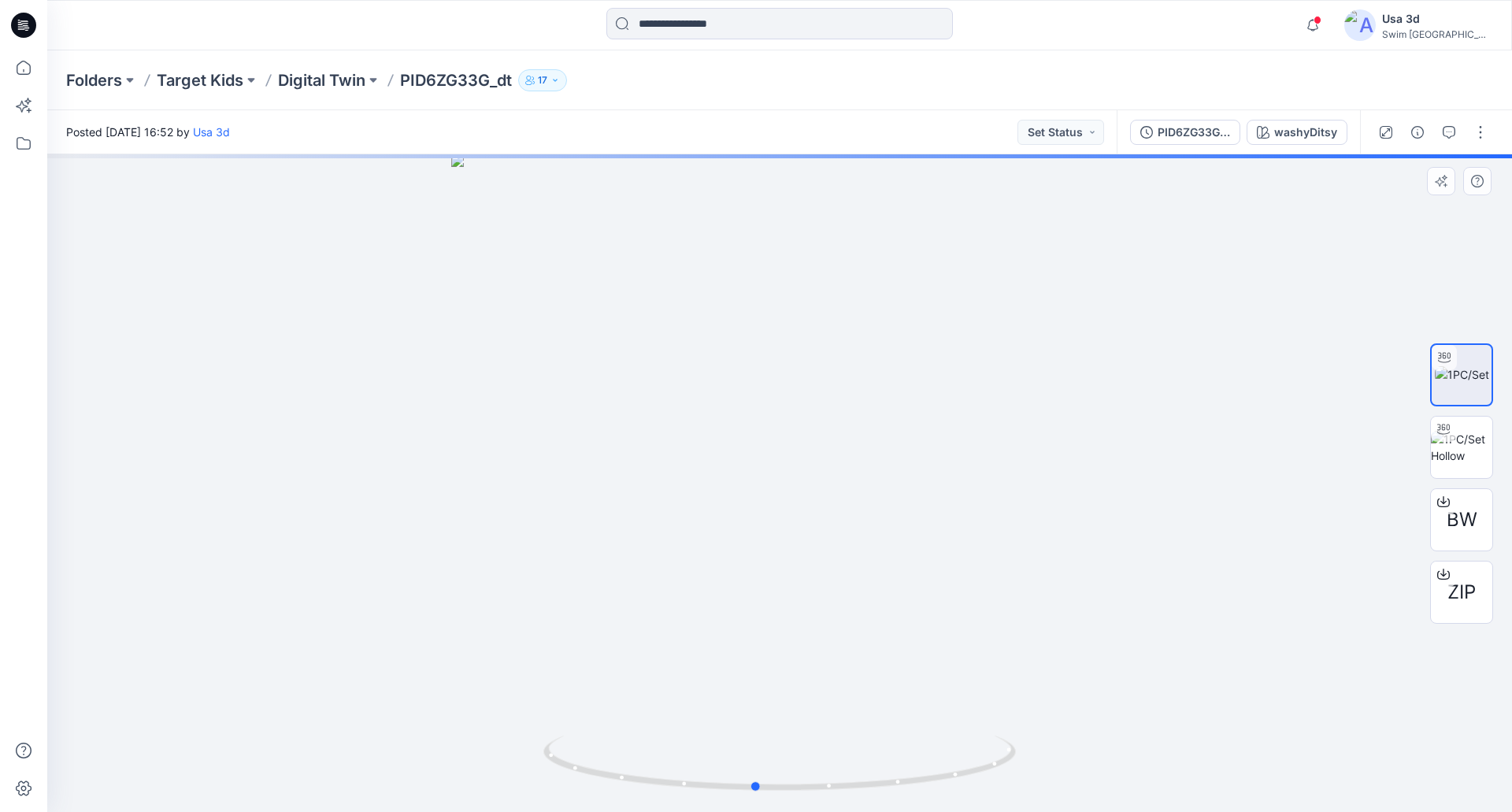
drag, startPoint x: 825, startPoint y: 374, endPoint x: 800, endPoint y: 368, distance: 25.7
click at [800, 368] on div at bounding box center [779, 483] width 1464 height 657
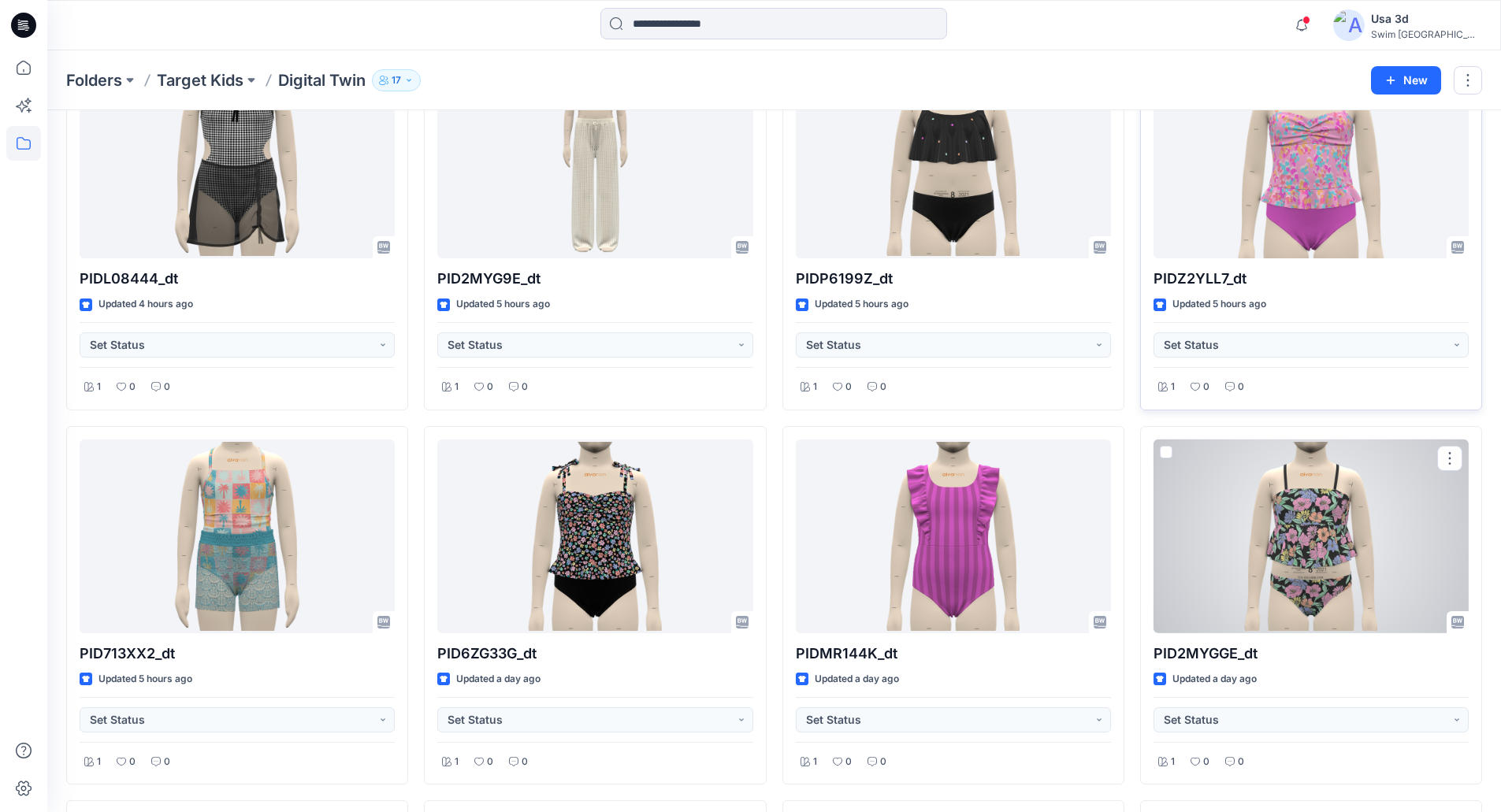
scroll to position [472, 0]
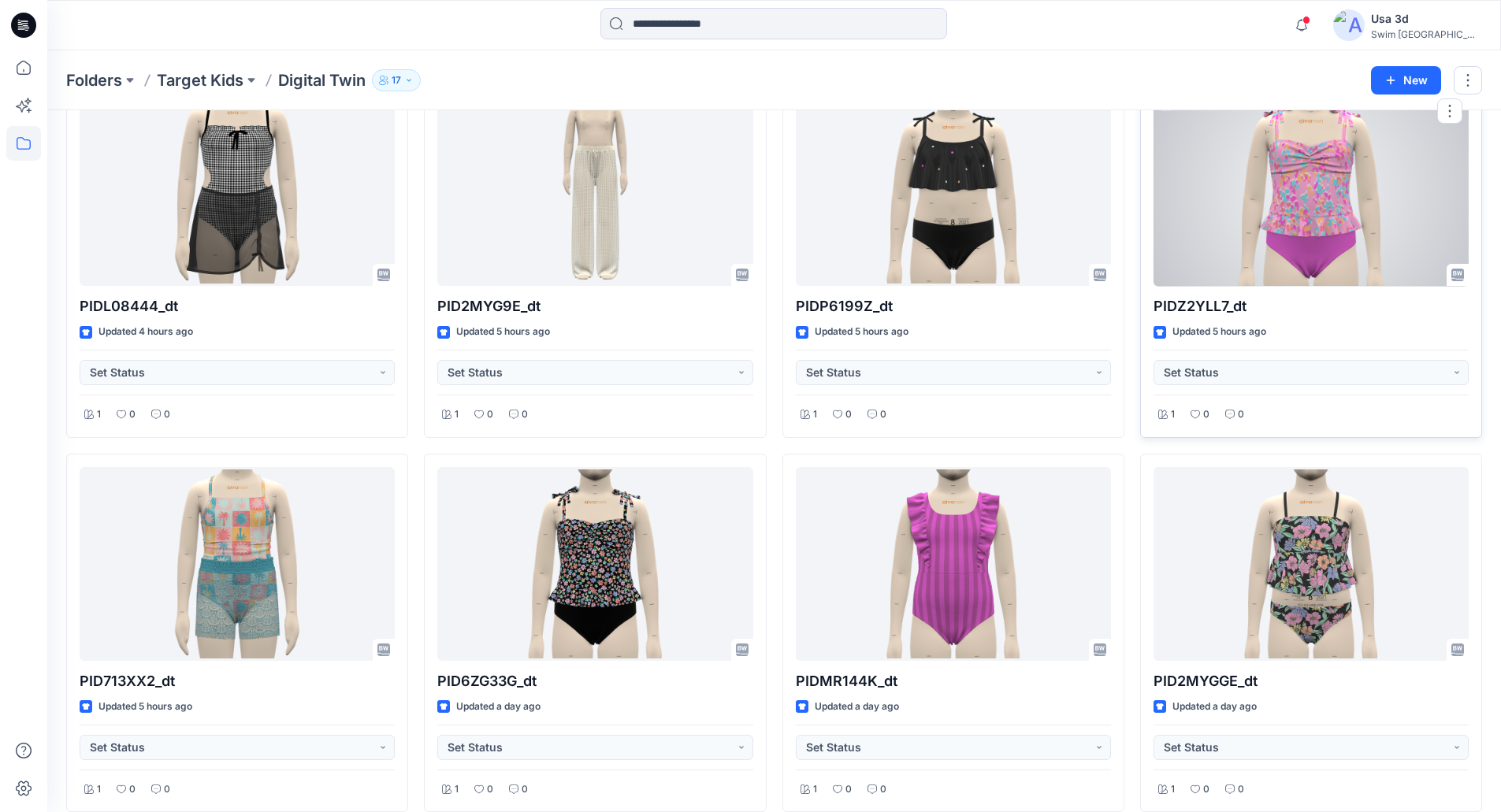
click at [1291, 230] on div at bounding box center [1311, 189] width 315 height 194
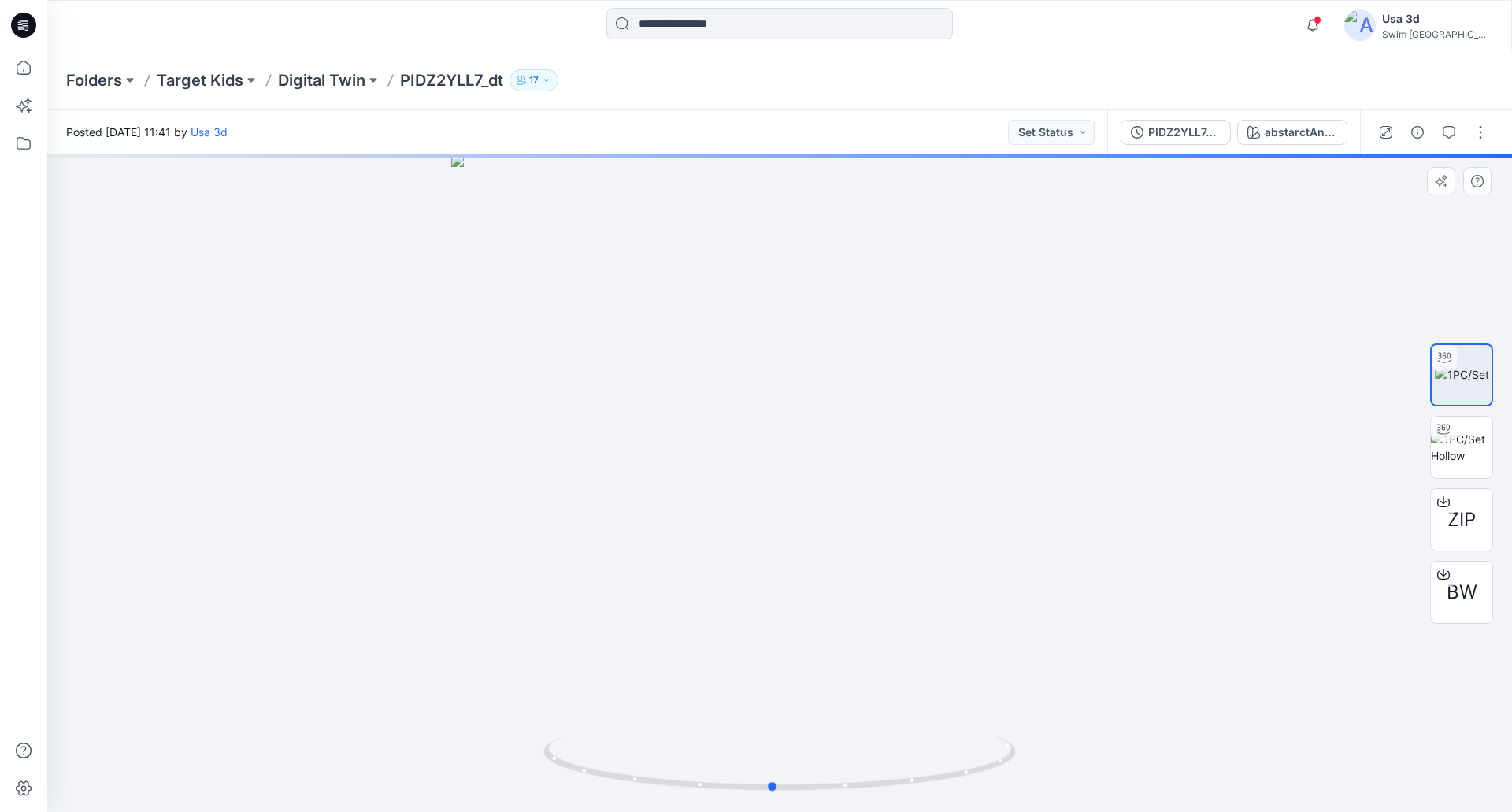
drag, startPoint x: 747, startPoint y: 393, endPoint x: 761, endPoint y: 390, distance: 14.3
click at [762, 390] on div at bounding box center [779, 483] width 1464 height 657
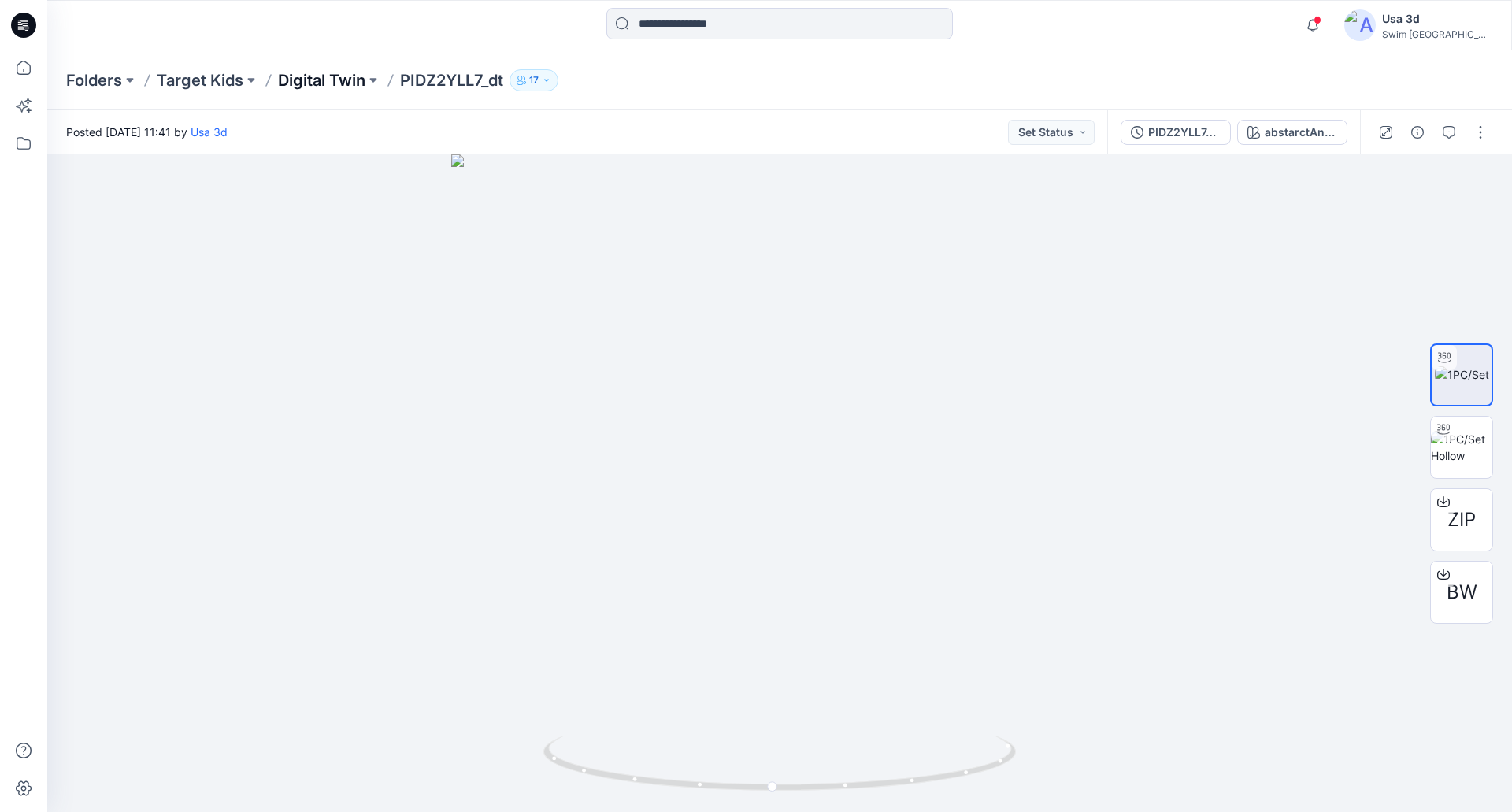
click at [312, 87] on p "Digital Twin" at bounding box center [321, 80] width 88 height 22
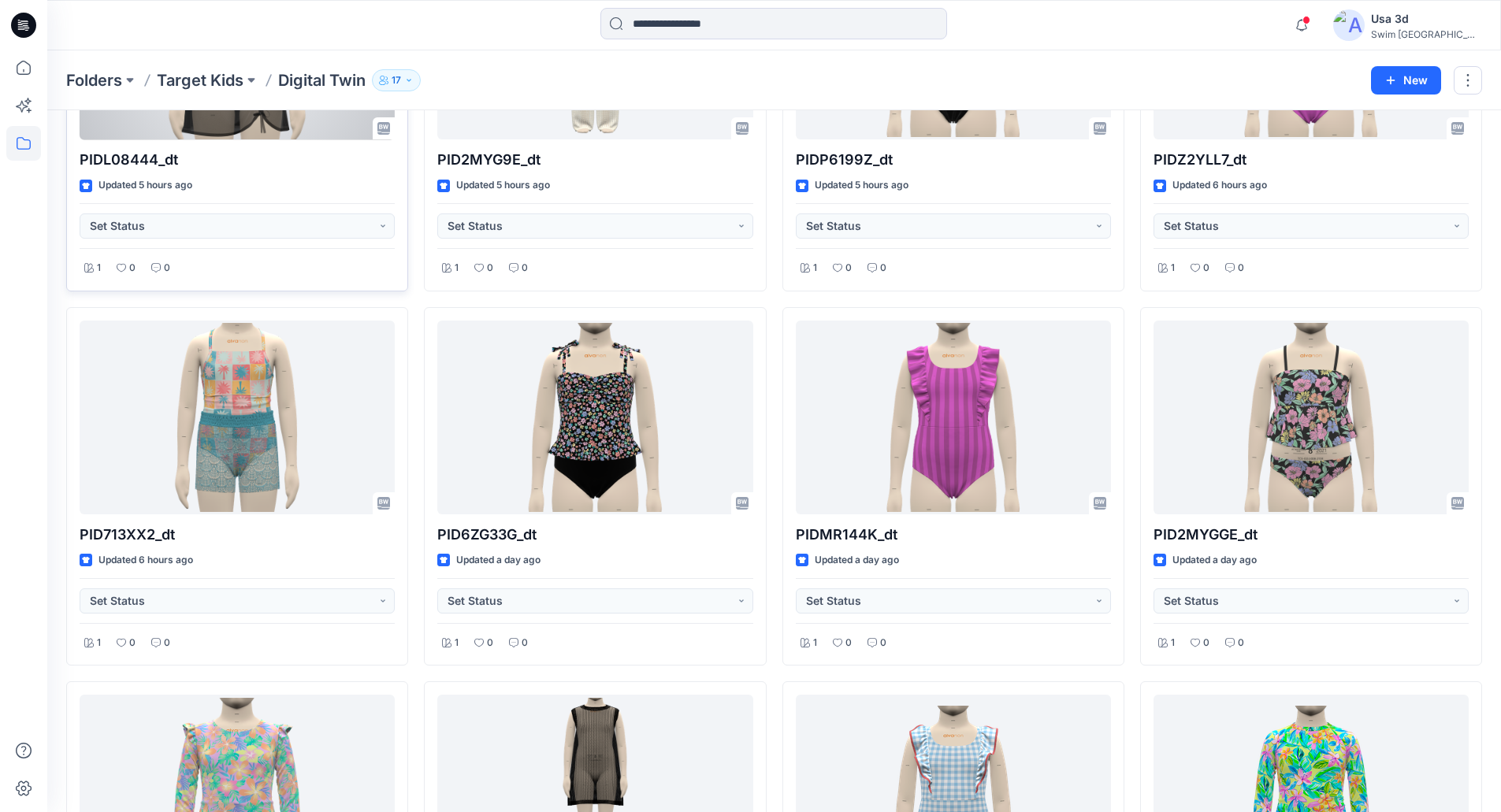
scroll to position [709, 0]
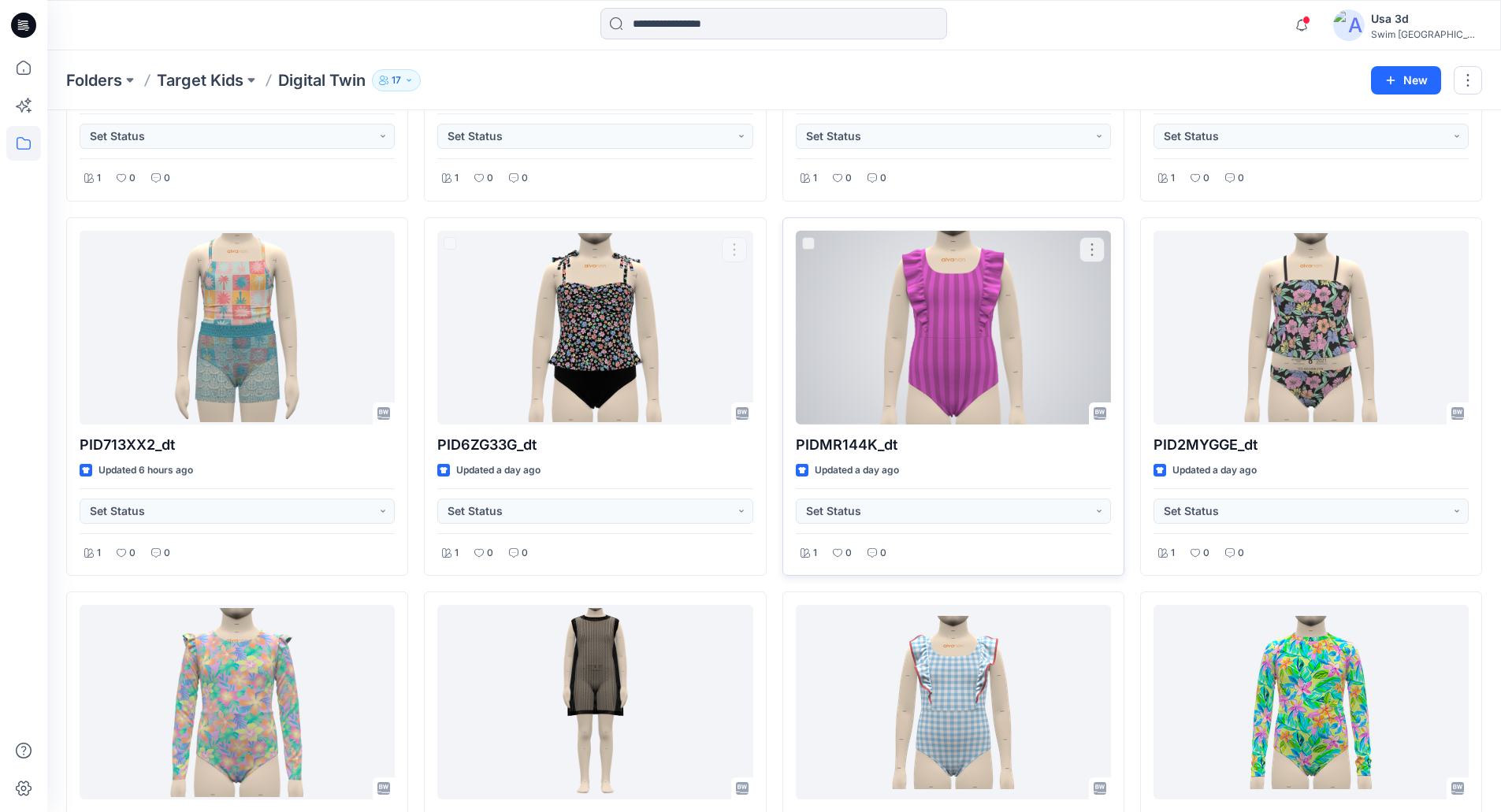
click at [951, 347] on div at bounding box center [953, 327] width 315 height 194
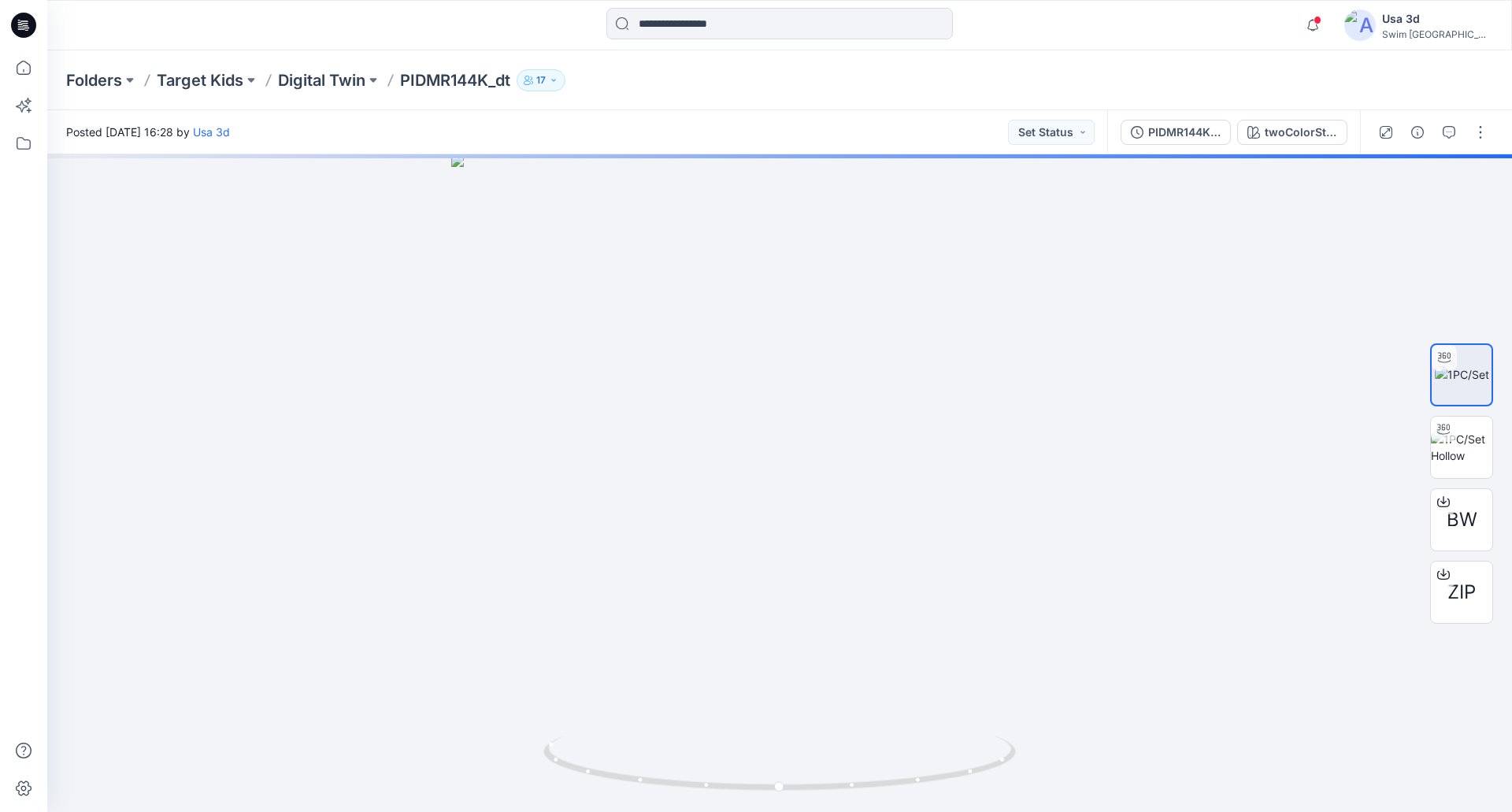
click at [281, 54] on div "Folders Target Kids Digital Twin PIDMR144K_dt 17" at bounding box center [779, 80] width 1464 height 60
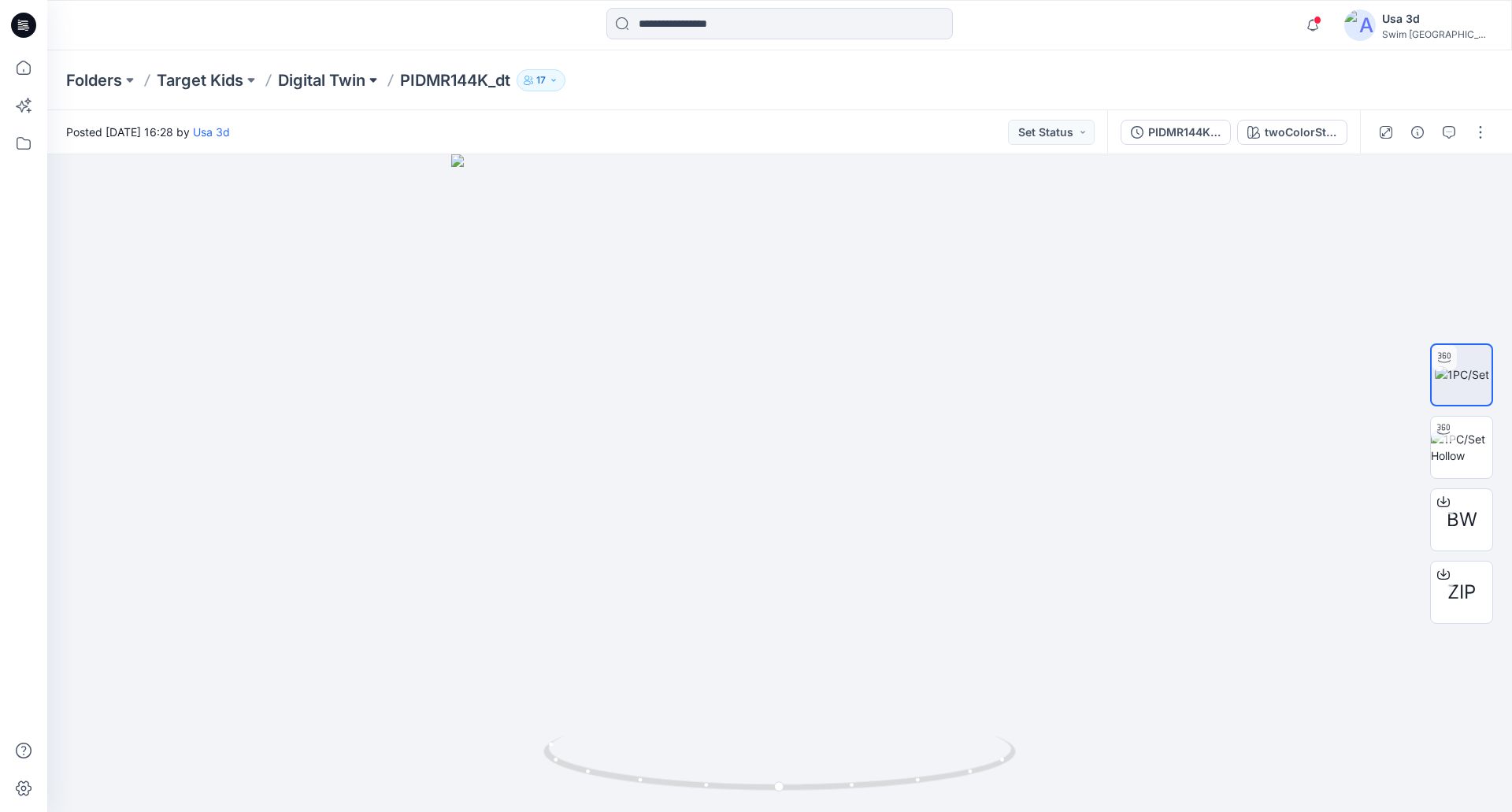
click at [373, 74] on button at bounding box center [373, 80] width 15 height 22
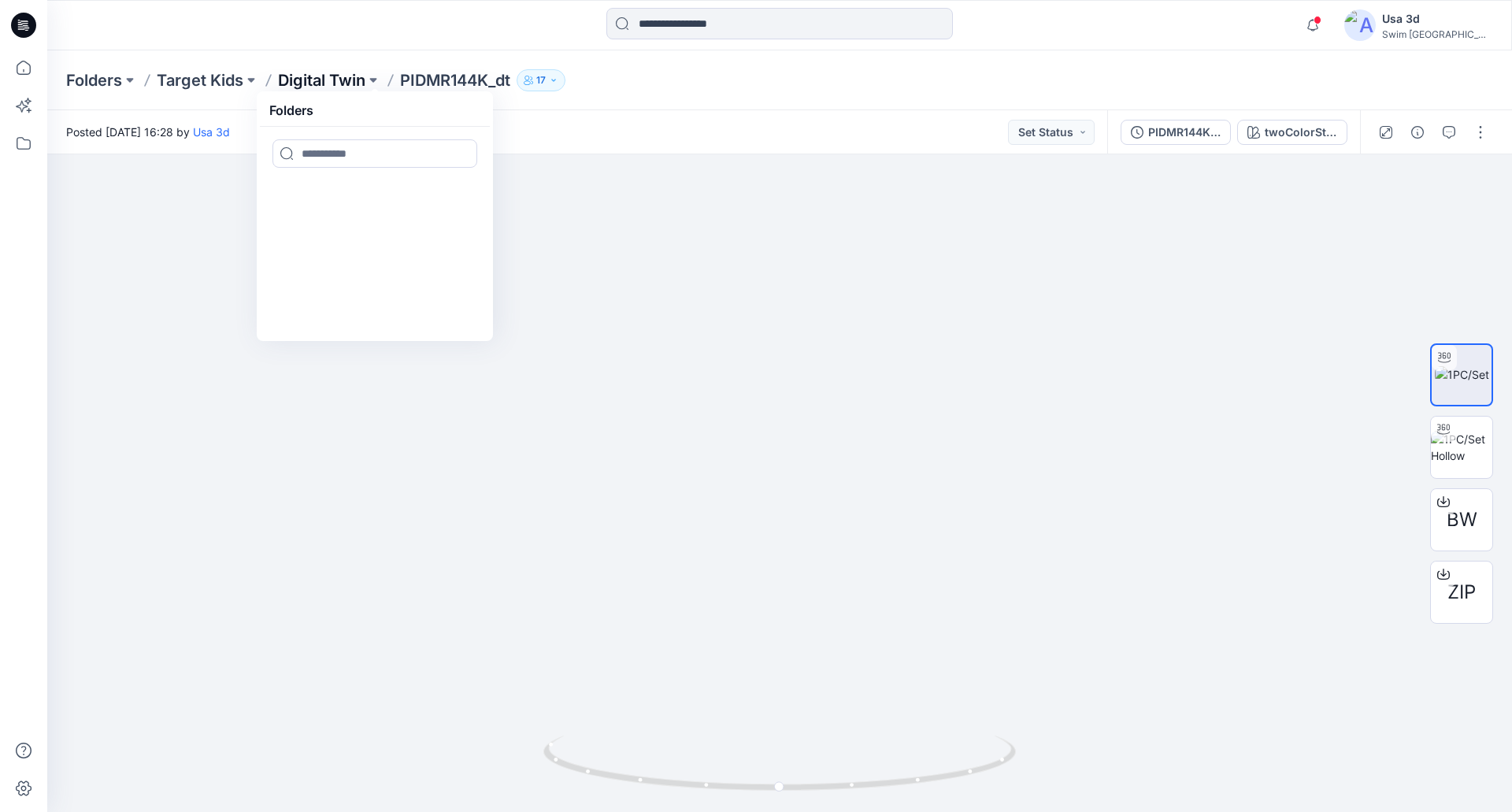
click at [362, 78] on p "Digital Twin" at bounding box center [321, 80] width 88 height 22
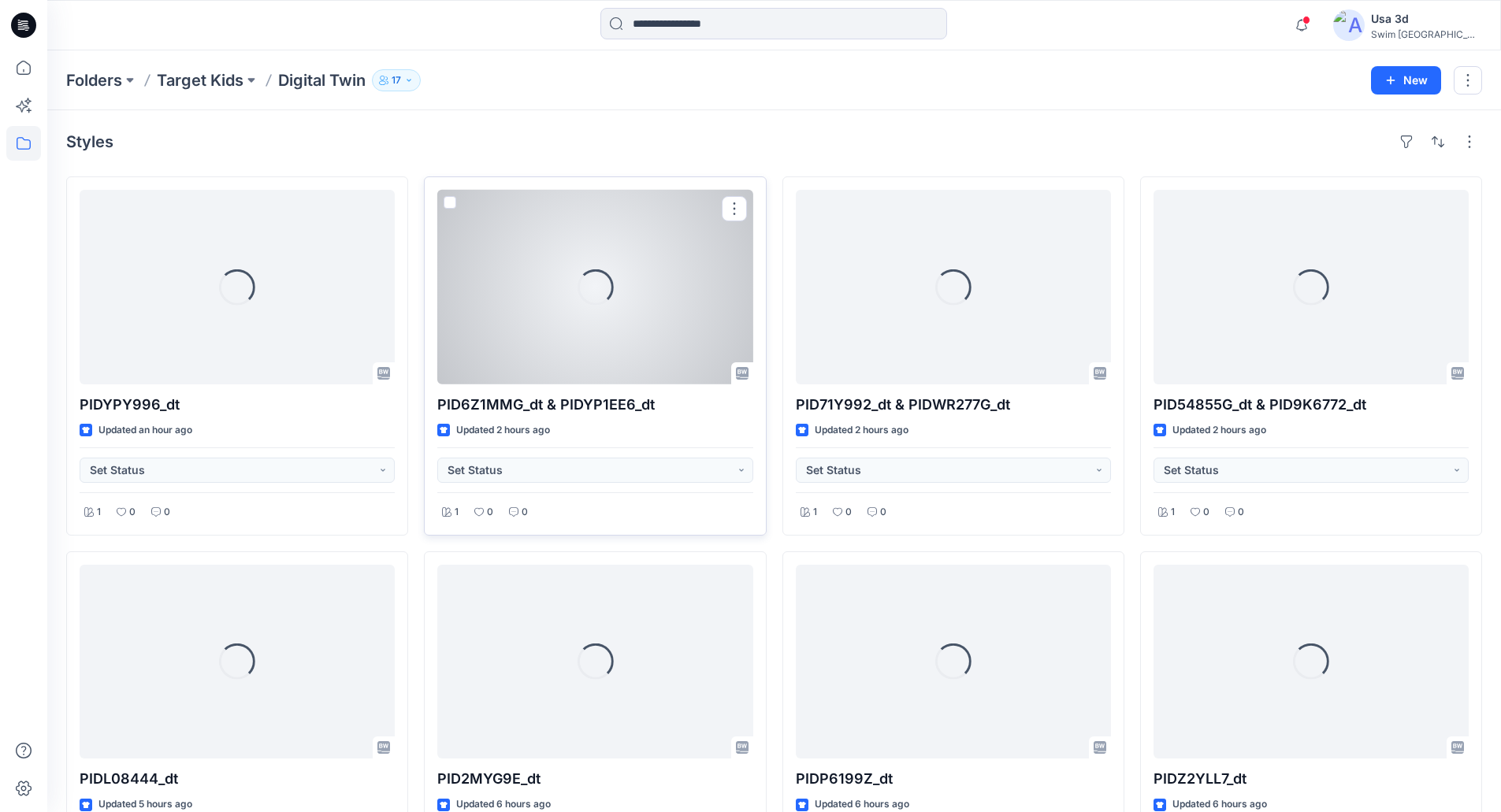
click at [626, 363] on div "Loading..." at bounding box center [594, 287] width 315 height 194
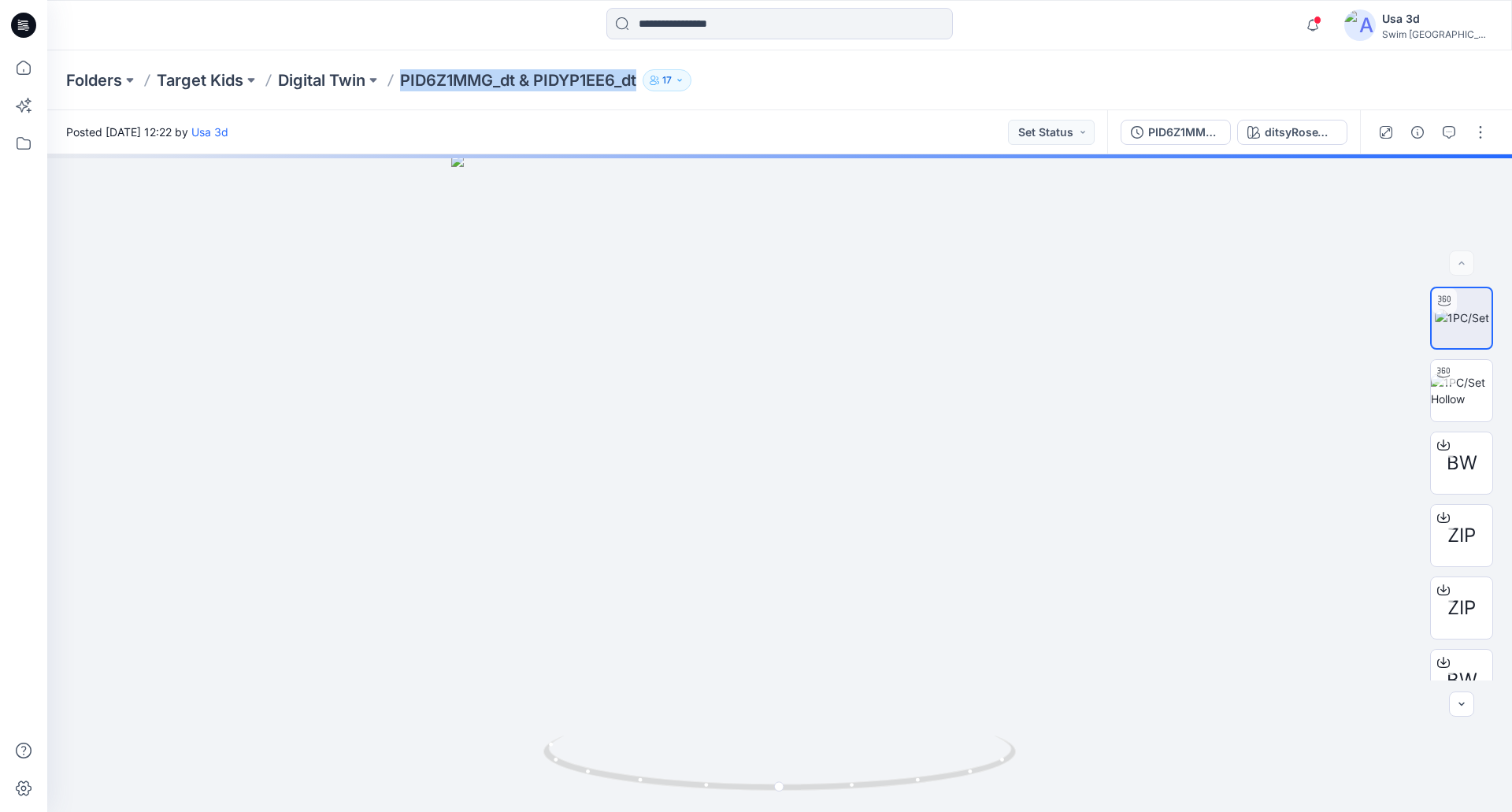
drag, startPoint x: 405, startPoint y: 80, endPoint x: 644, endPoint y: 82, distance: 239.0
click at [645, 81] on div "Folders Target Kids Digital Twin PID6Z1MMG_dt & PIDYP1EE6_dt 17" at bounding box center [718, 80] width 1304 height 22
copy div "PID6Z1MMG_dt & PIDYP1EE6_dt 17"
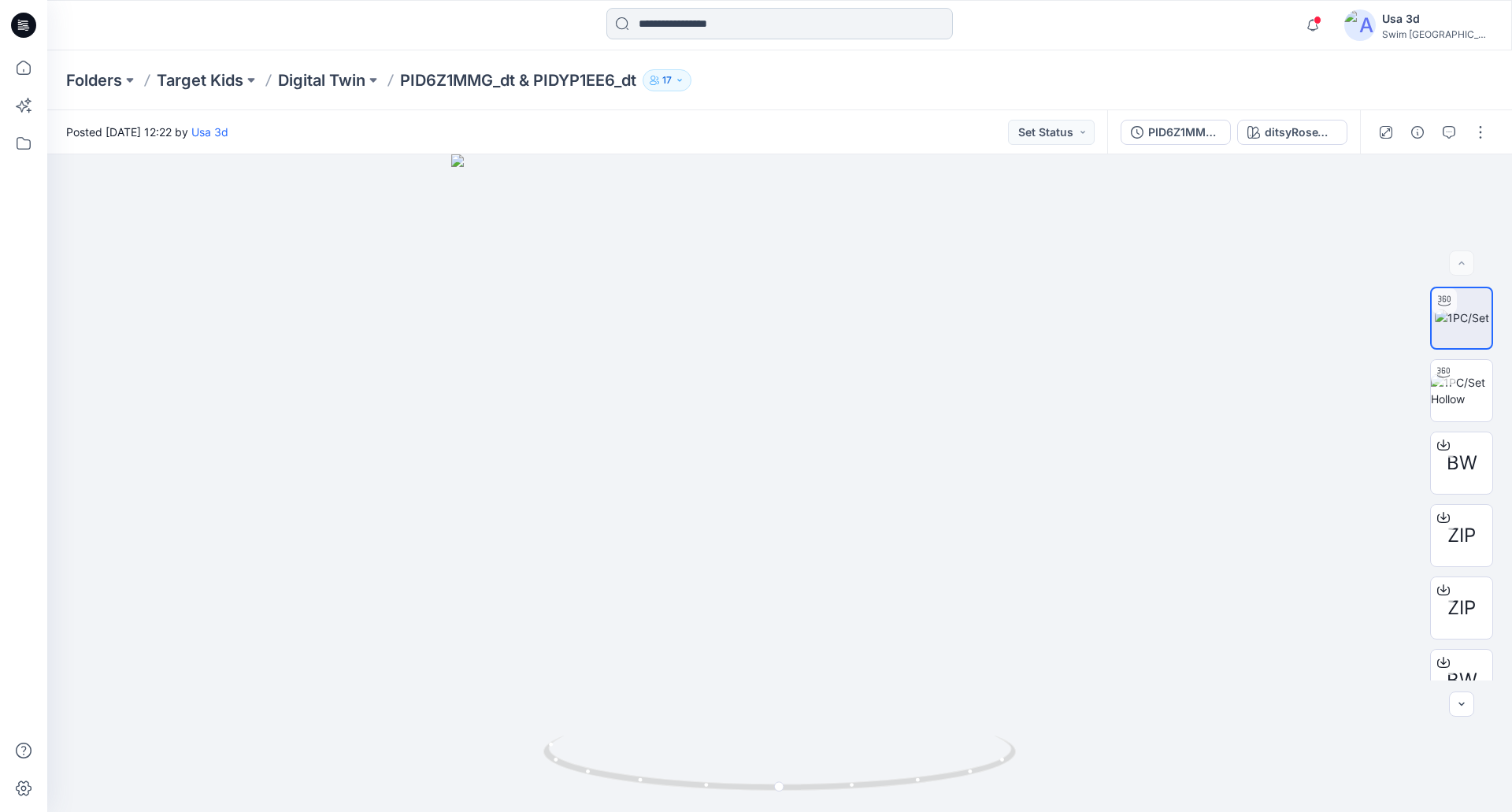
click at [698, 14] on input at bounding box center [779, 24] width 346 height 32
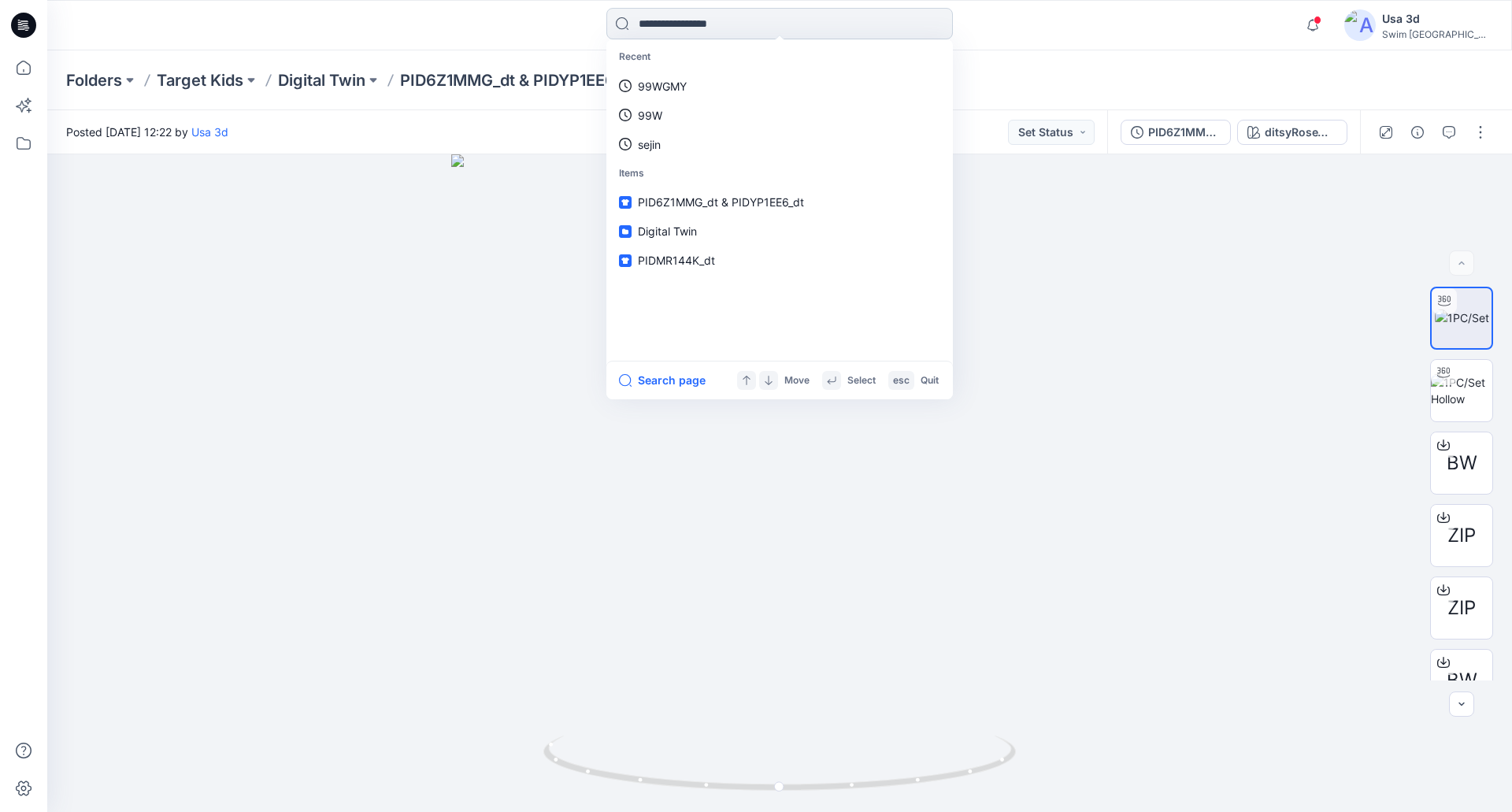
paste input "******"
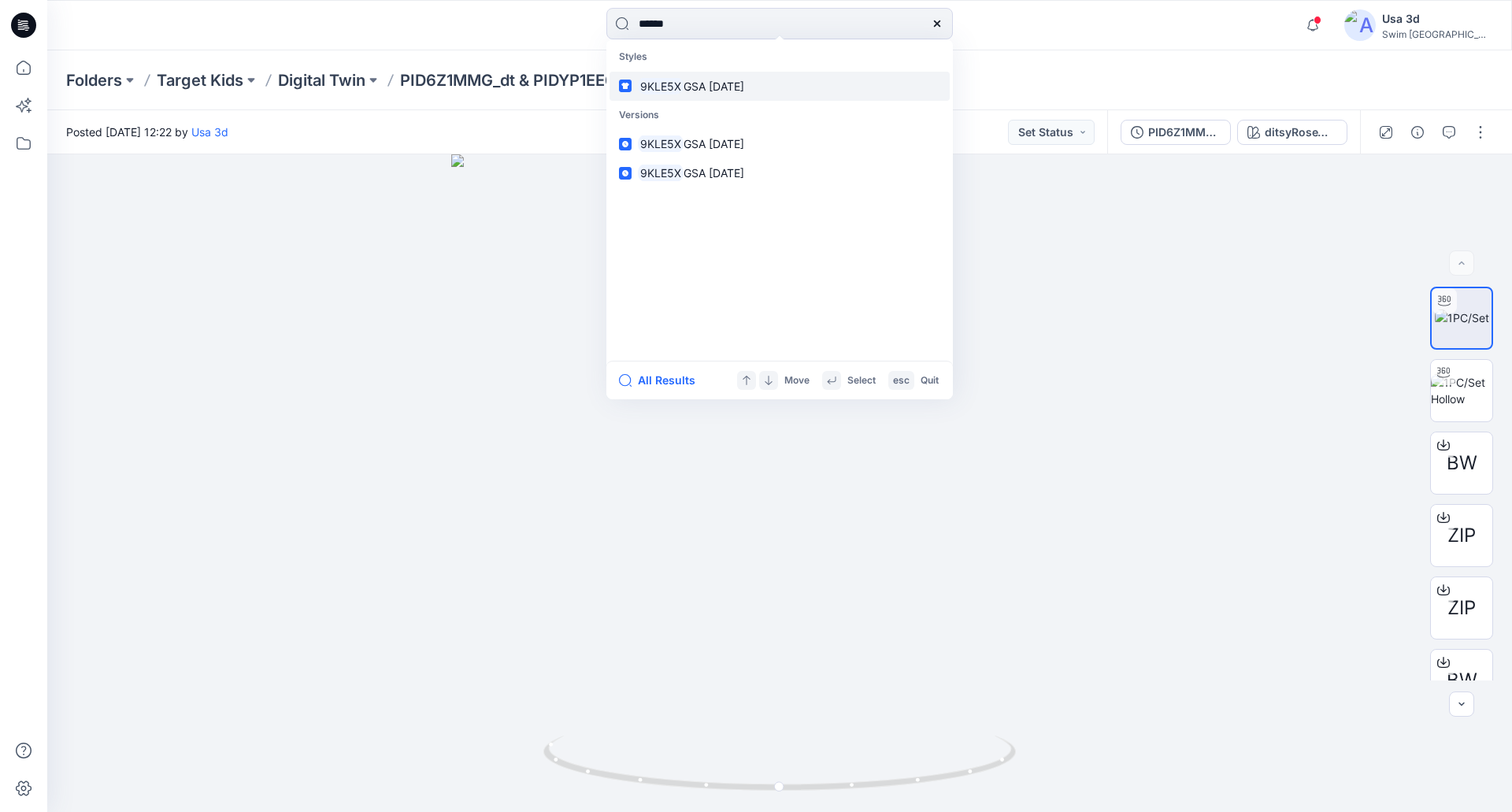
type input "******"
click at [687, 87] on span "GSA [DATE]" at bounding box center [713, 86] width 61 height 14
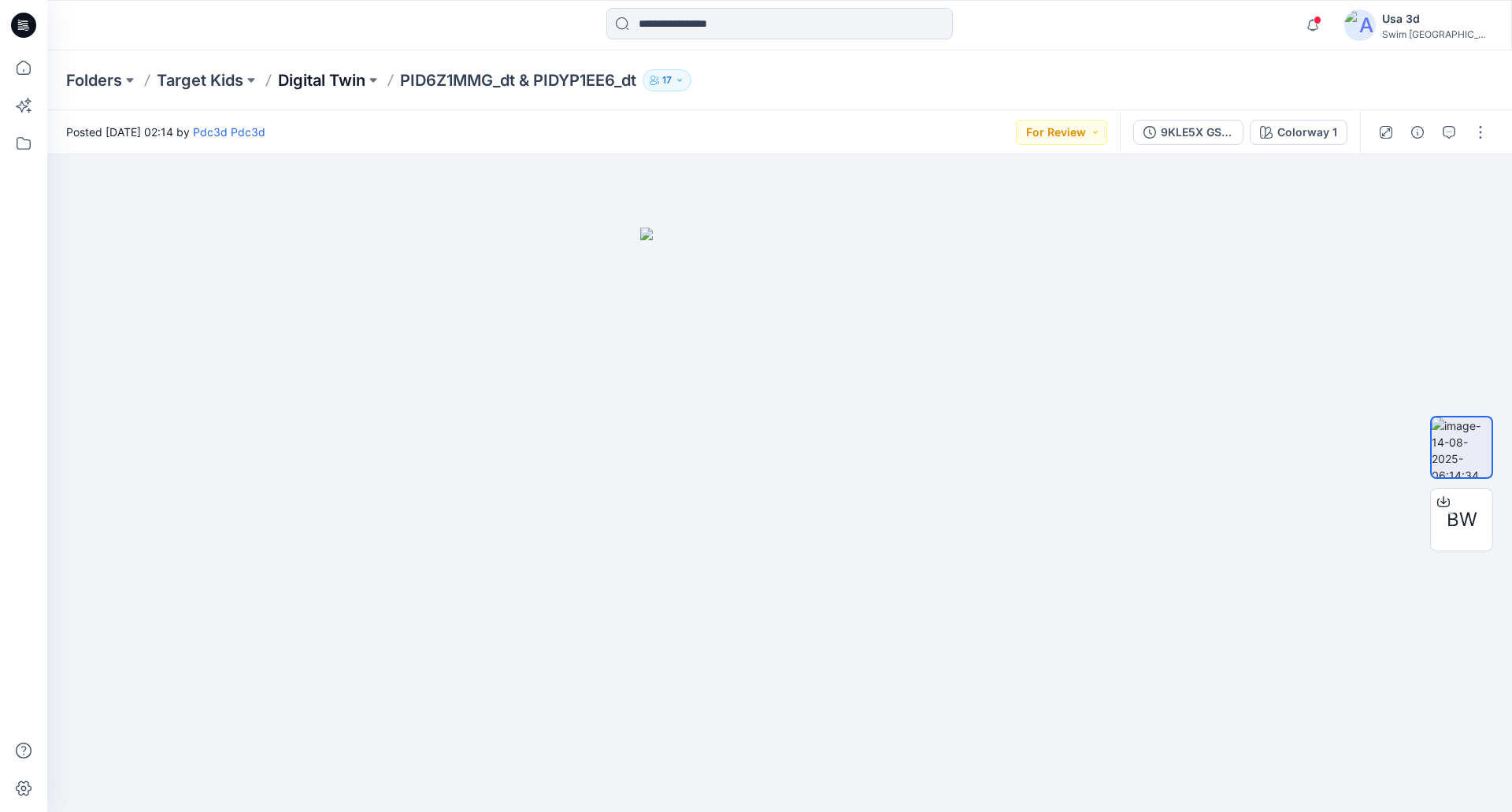
click at [340, 77] on p "Digital Twin" at bounding box center [321, 80] width 88 height 22
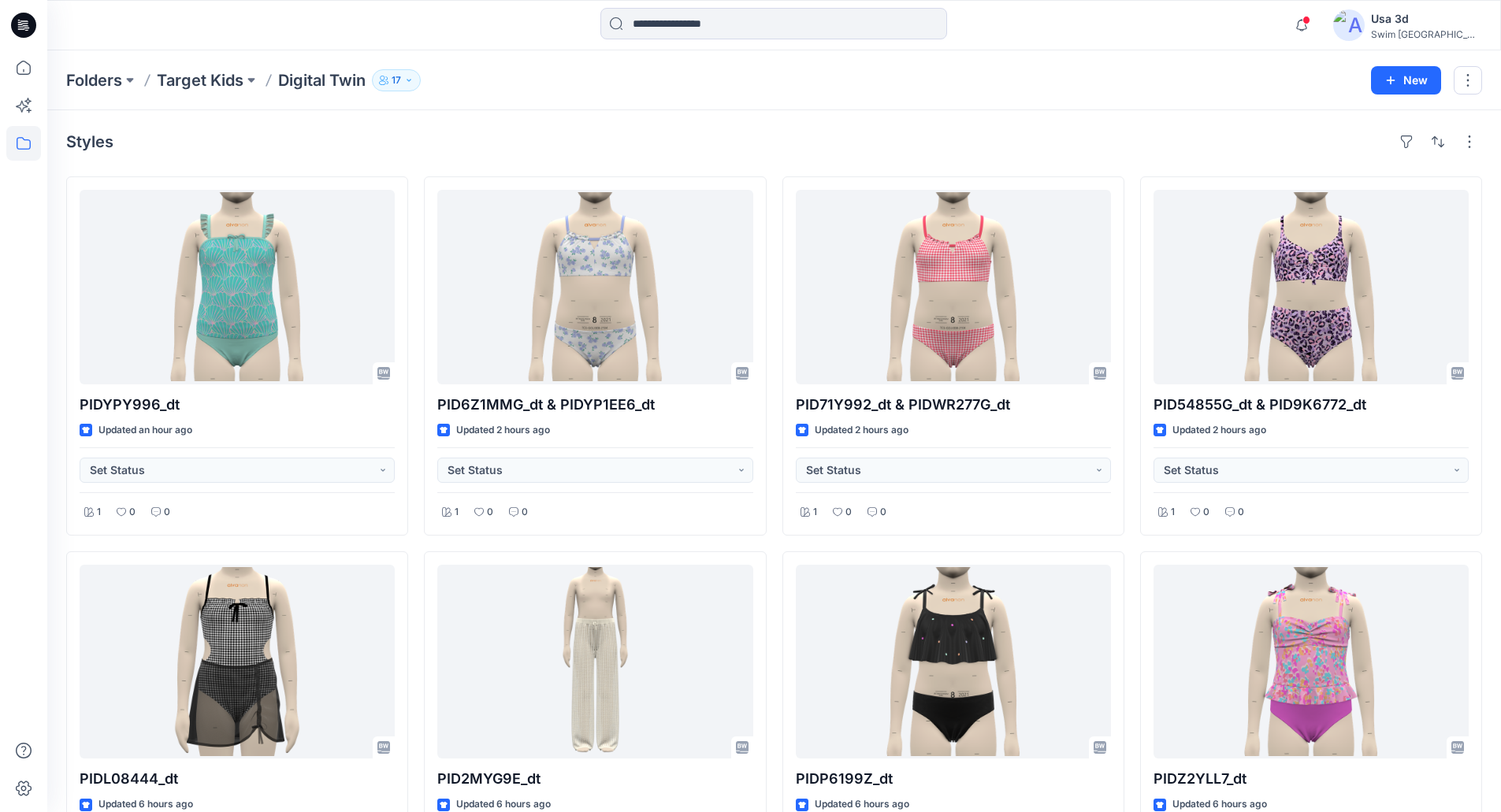
click at [28, 24] on icon at bounding box center [24, 25] width 25 height 25
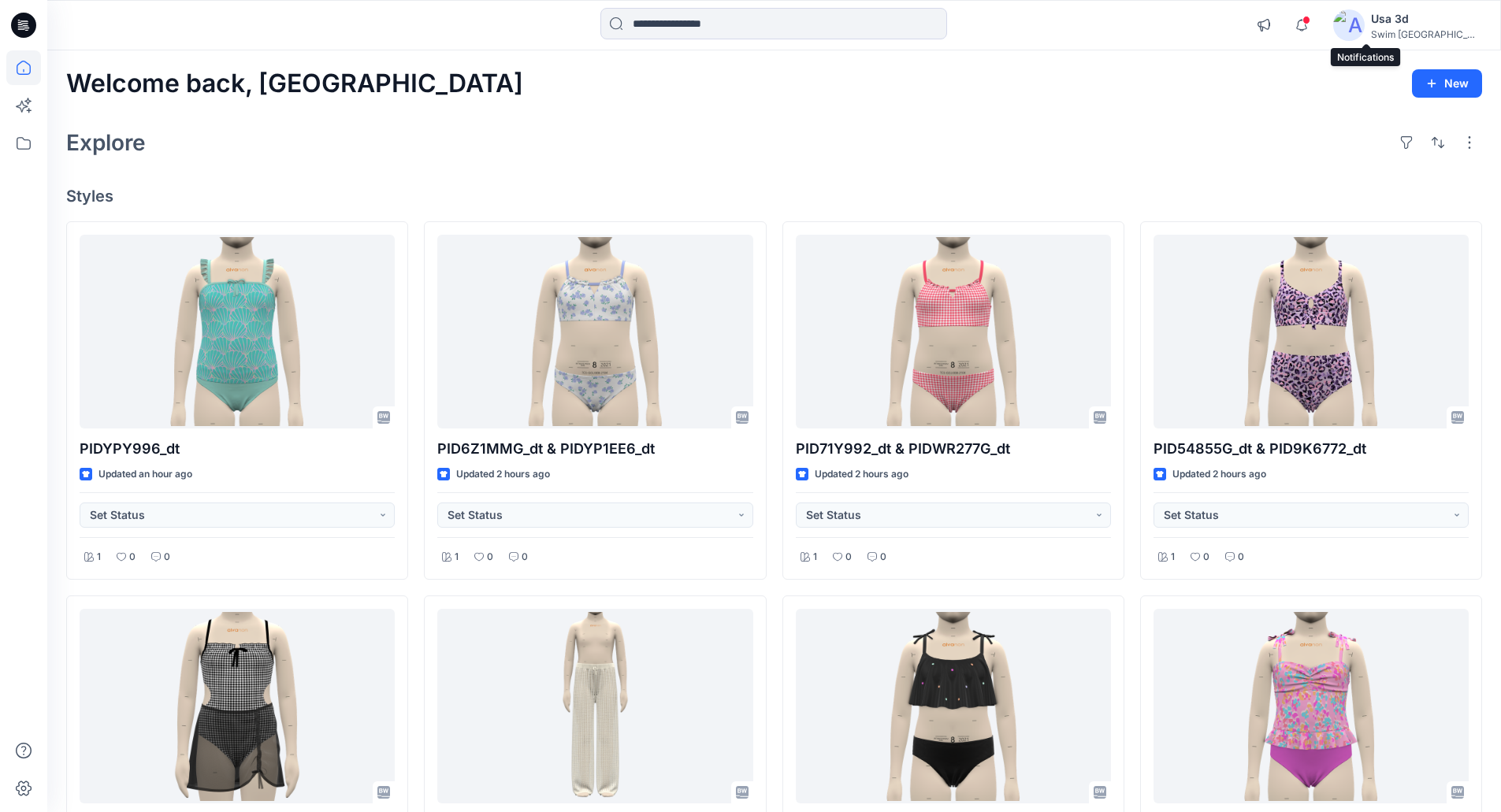
click at [1310, 16] on span at bounding box center [1306, 20] width 8 height 9
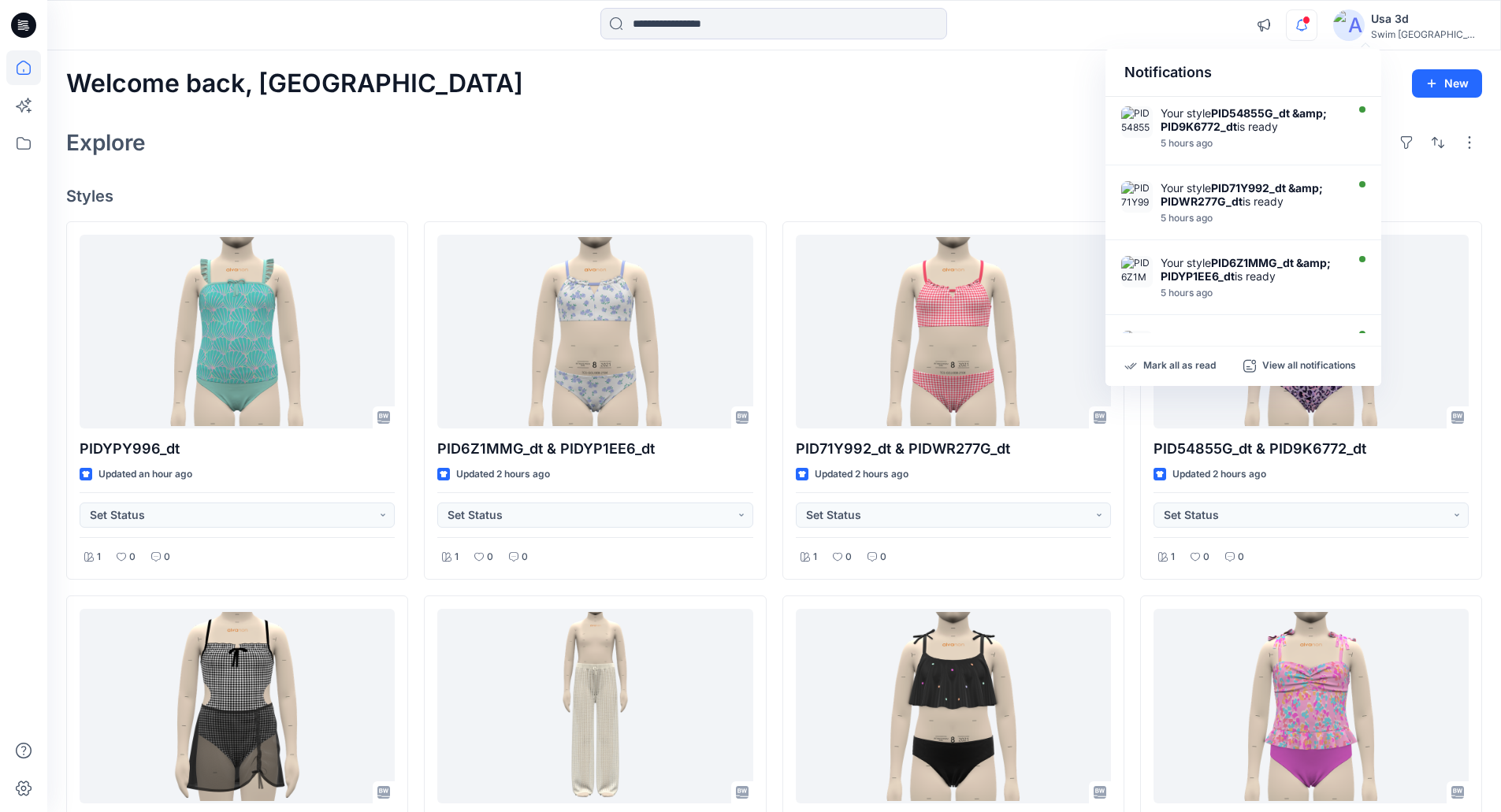
click at [1310, 16] on span at bounding box center [1306, 20] width 8 height 9
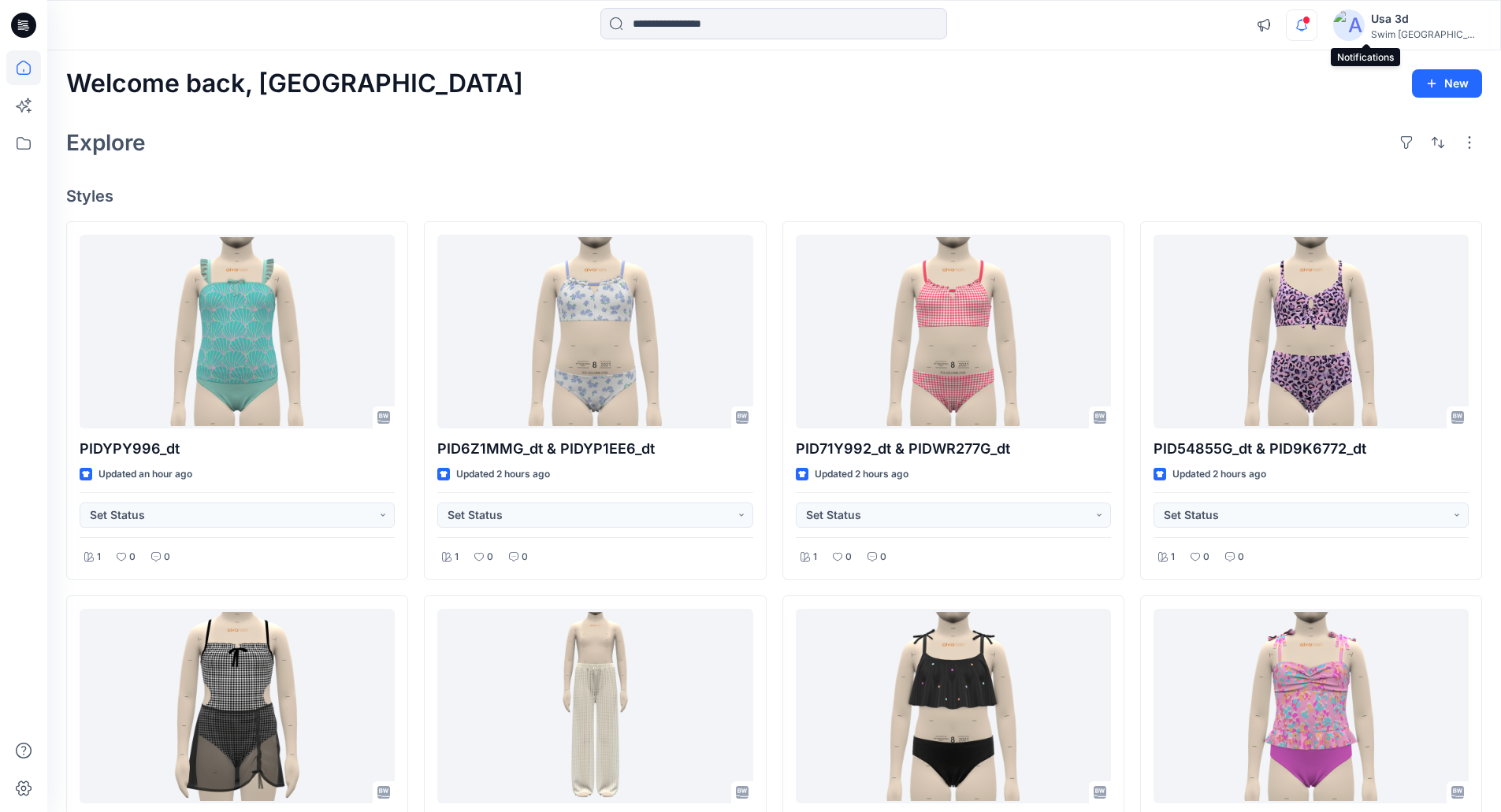
click at [1306, 26] on icon "button" at bounding box center [1301, 24] width 11 height 10
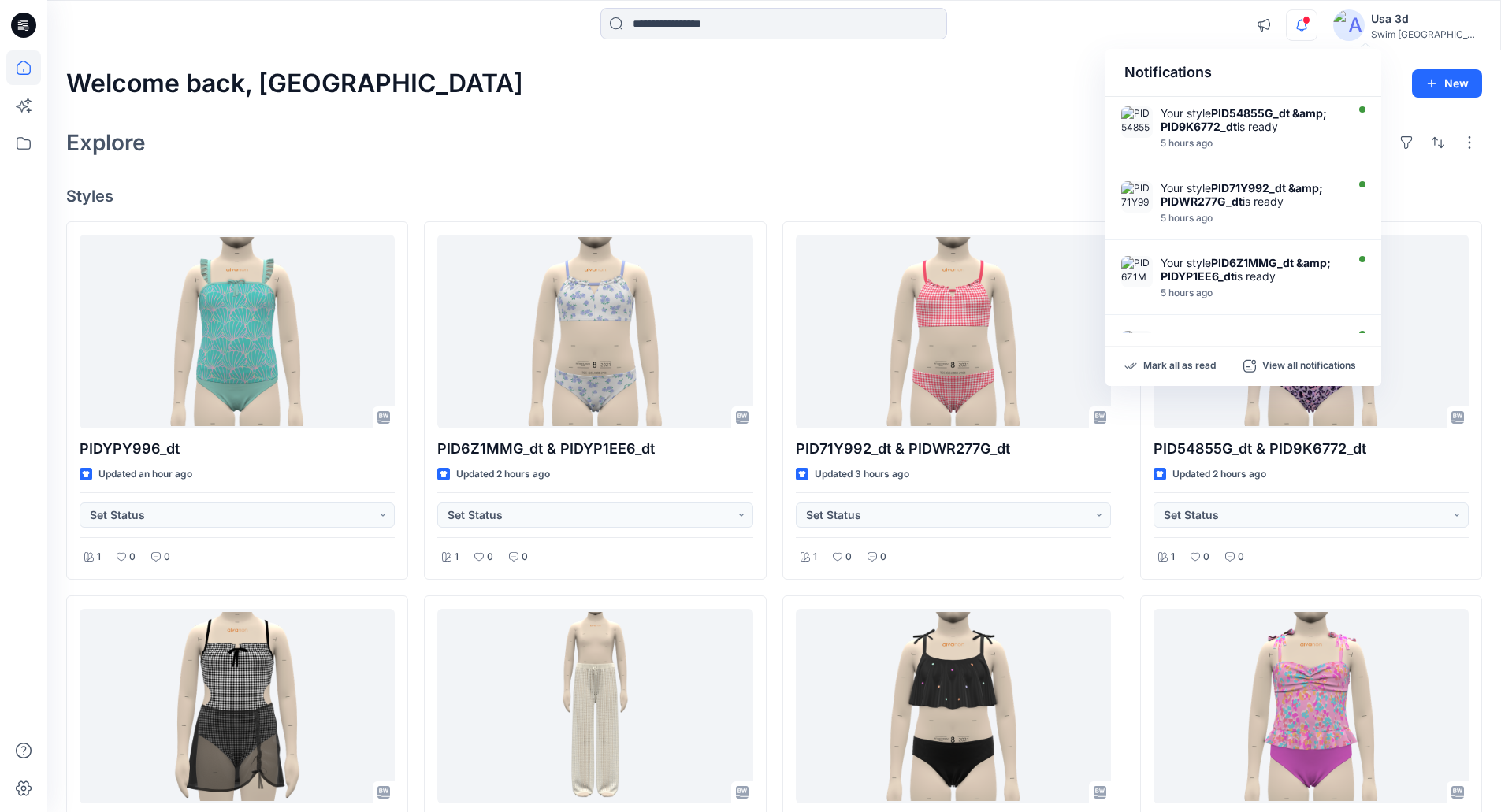
click at [1316, 27] on icon "button" at bounding box center [1301, 24] width 30 height 32
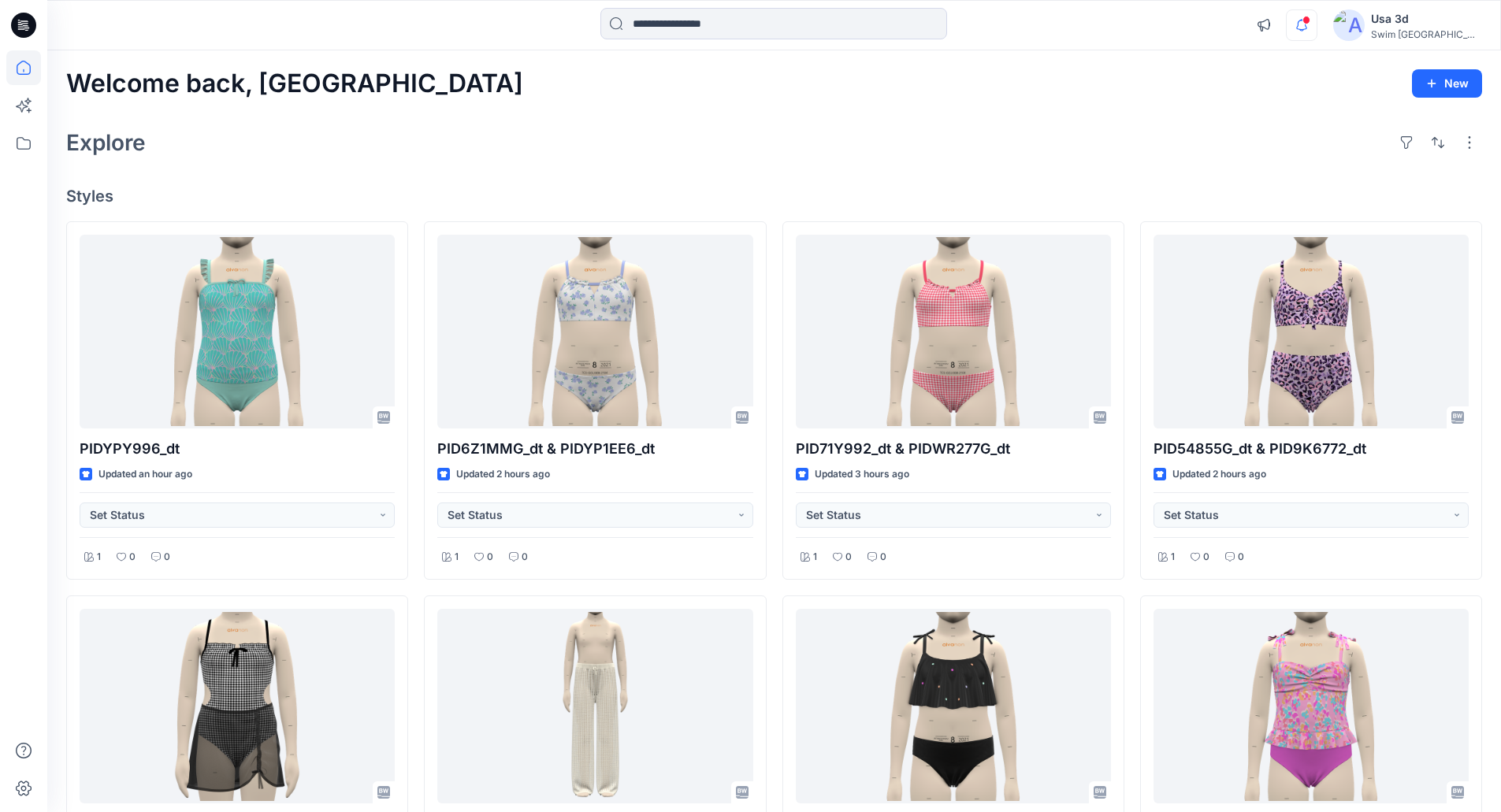
click at [1316, 27] on icon "button" at bounding box center [1301, 24] width 30 height 32
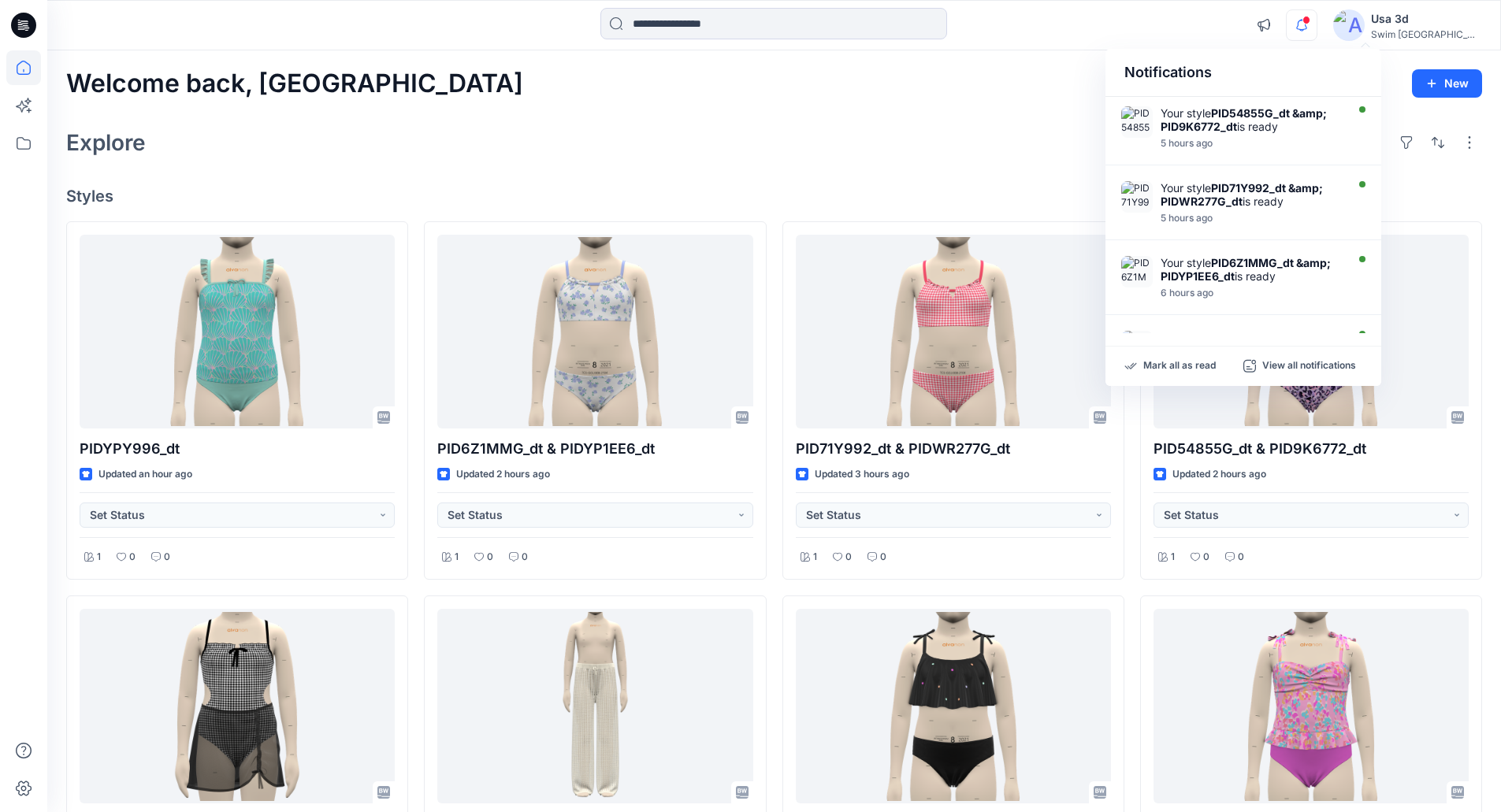
click at [1316, 27] on icon "button" at bounding box center [1301, 24] width 30 height 32
